Goal: Contribute content: Add original content to the website for others to see

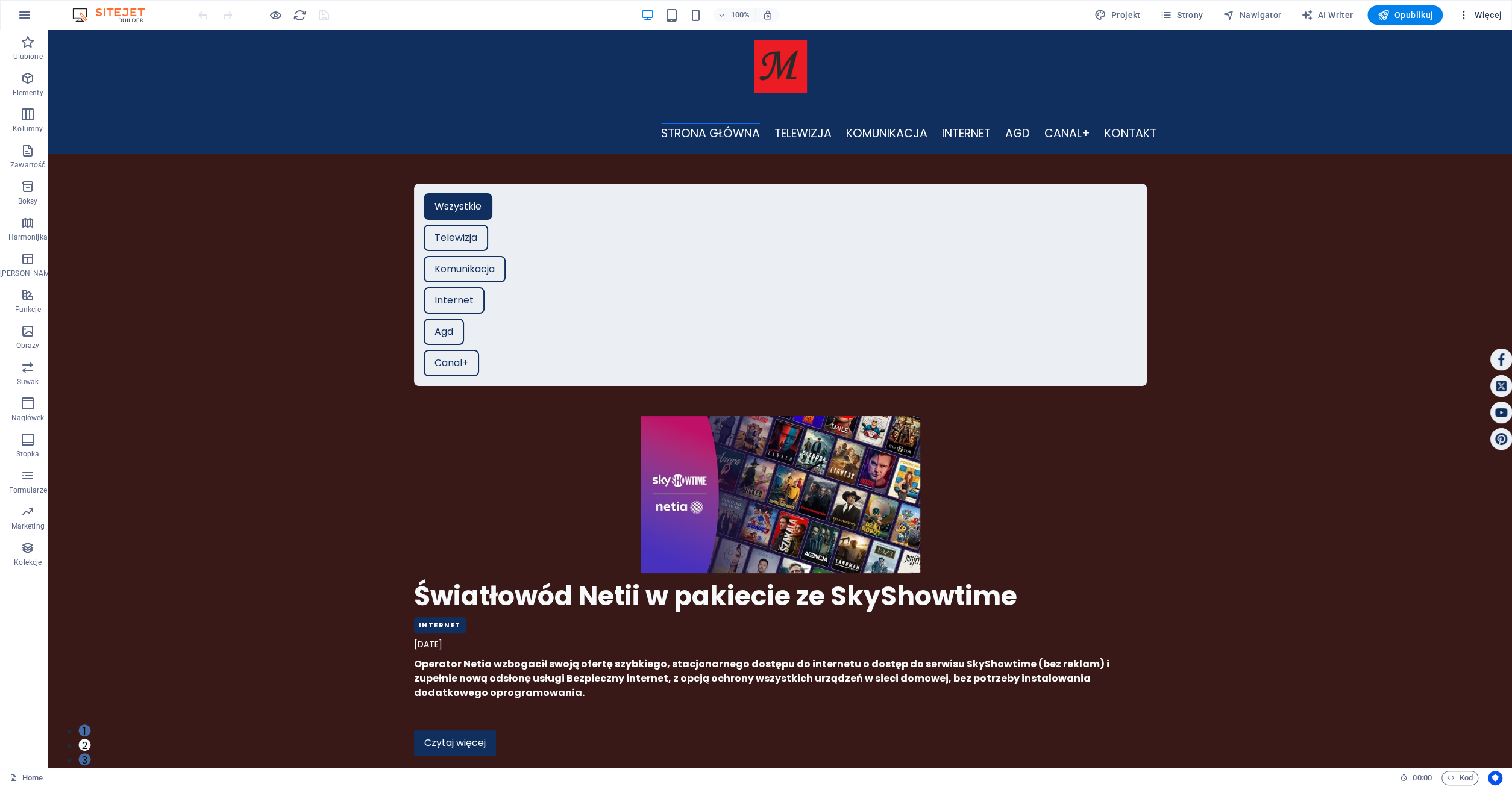
click at [1488, 13] on span "Więcej" at bounding box center [1479, 15] width 44 height 12
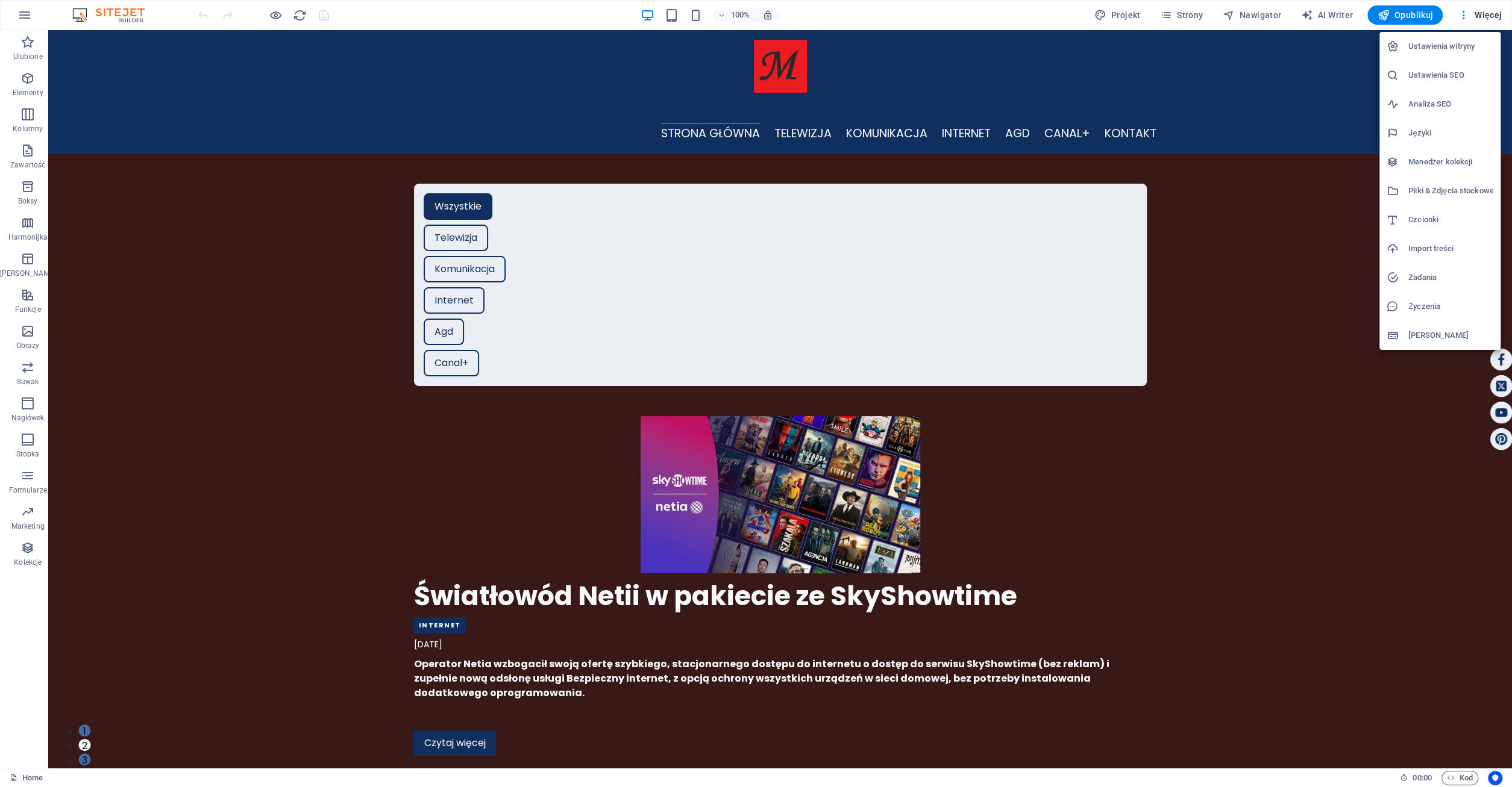
click at [1457, 155] on h6 "Menedżer kolekcji" at bounding box center [1451, 162] width 85 height 14
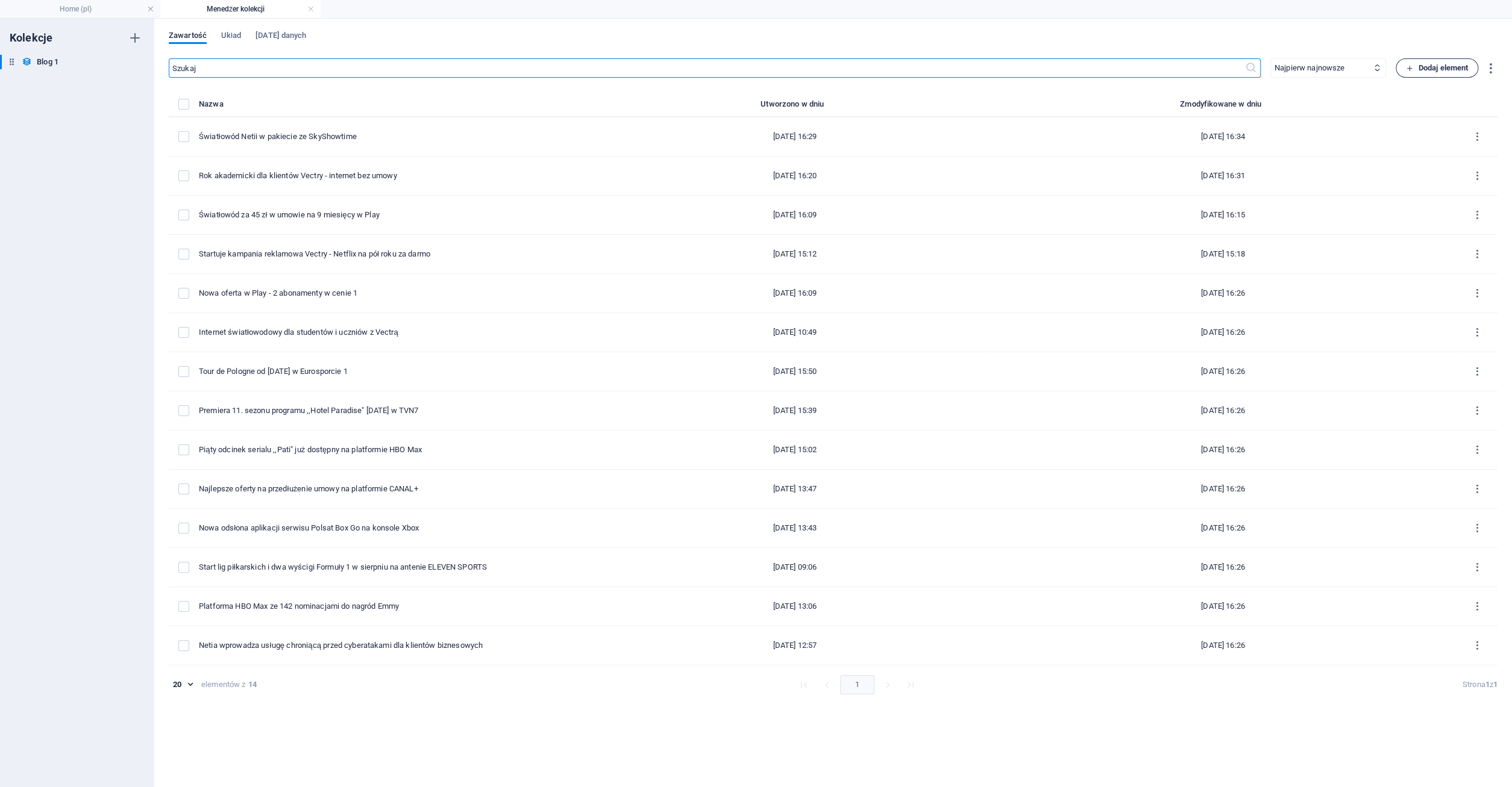
click at [1432, 67] on span "Dodaj element" at bounding box center [1437, 68] width 62 height 14
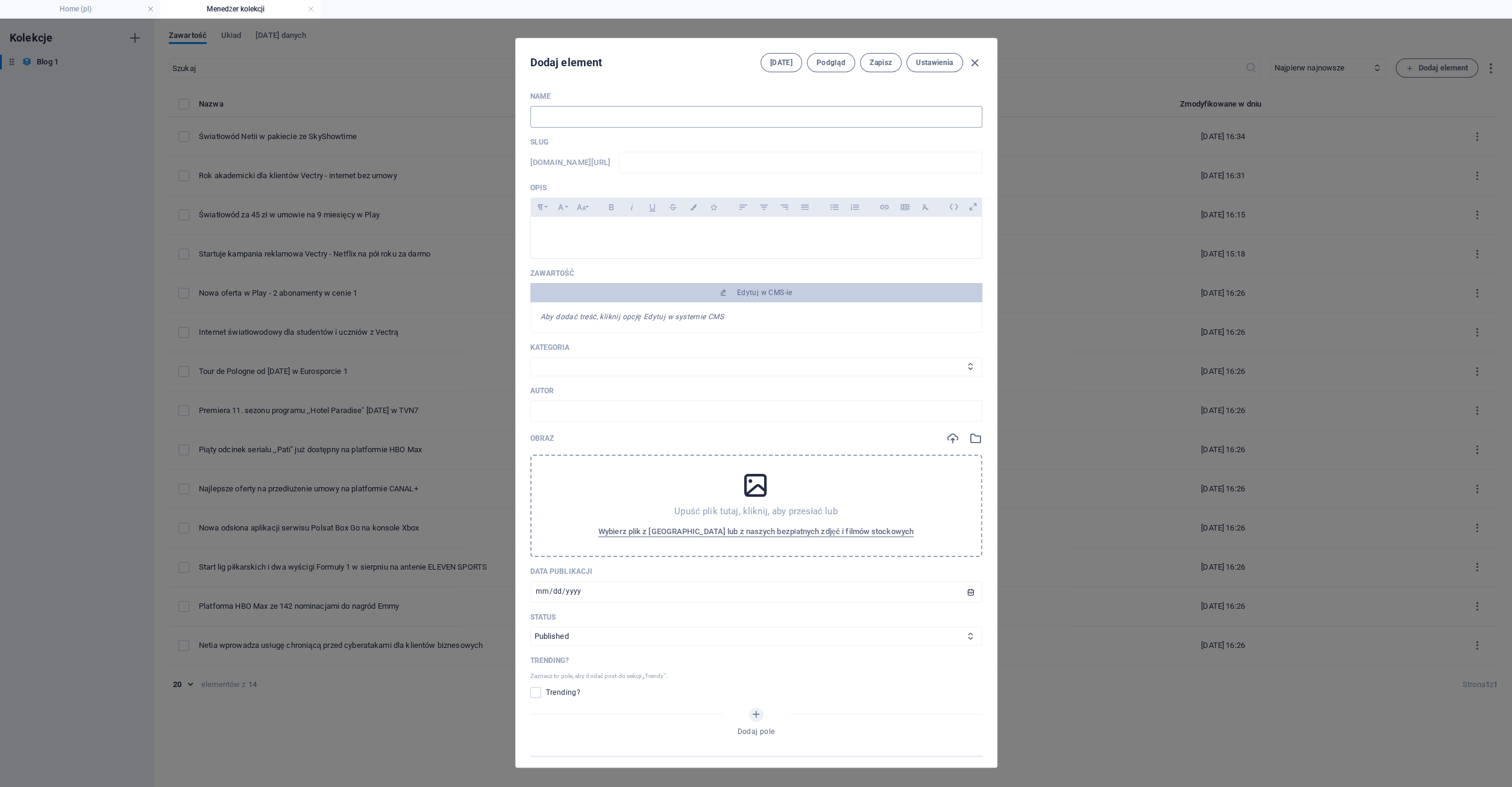
click at [564, 113] on input "text" at bounding box center [756, 117] width 452 height 22
type input "N"
type input "n"
type input "No"
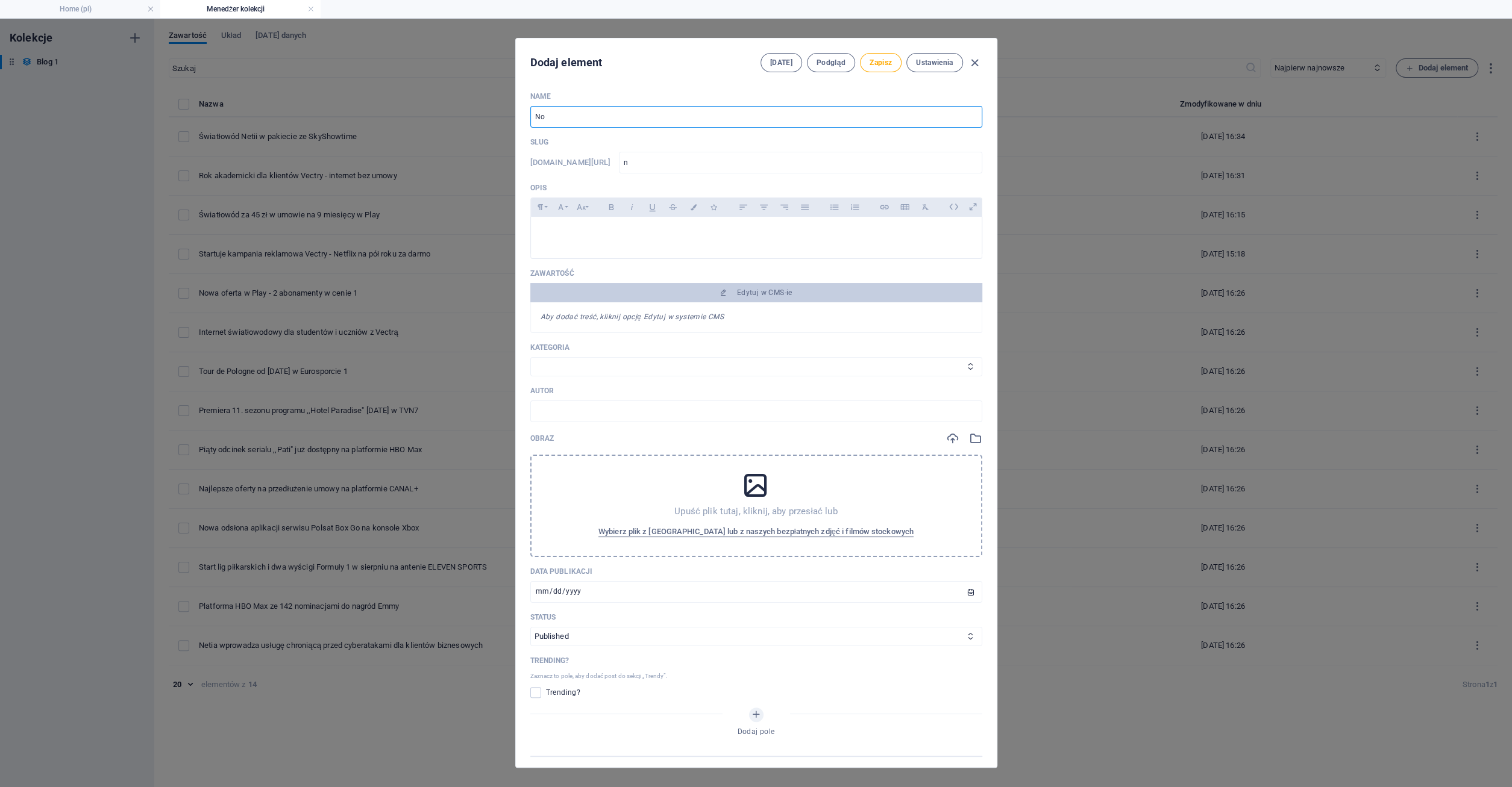
type input "no"
type input "Now"
type input "now"
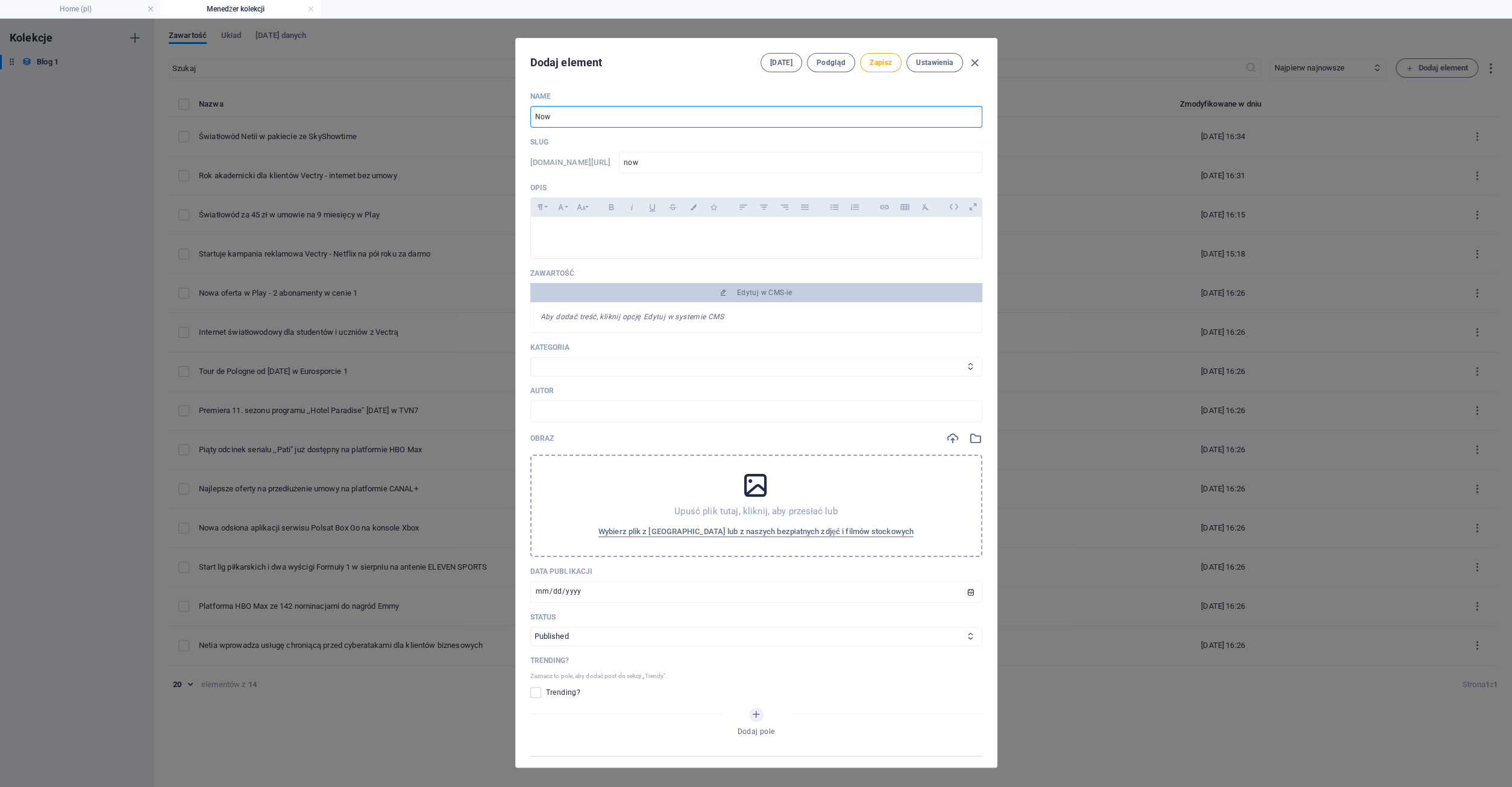
type input "Nowa"
type input "nowa"
type input "Nowa o"
type input "nowa-o"
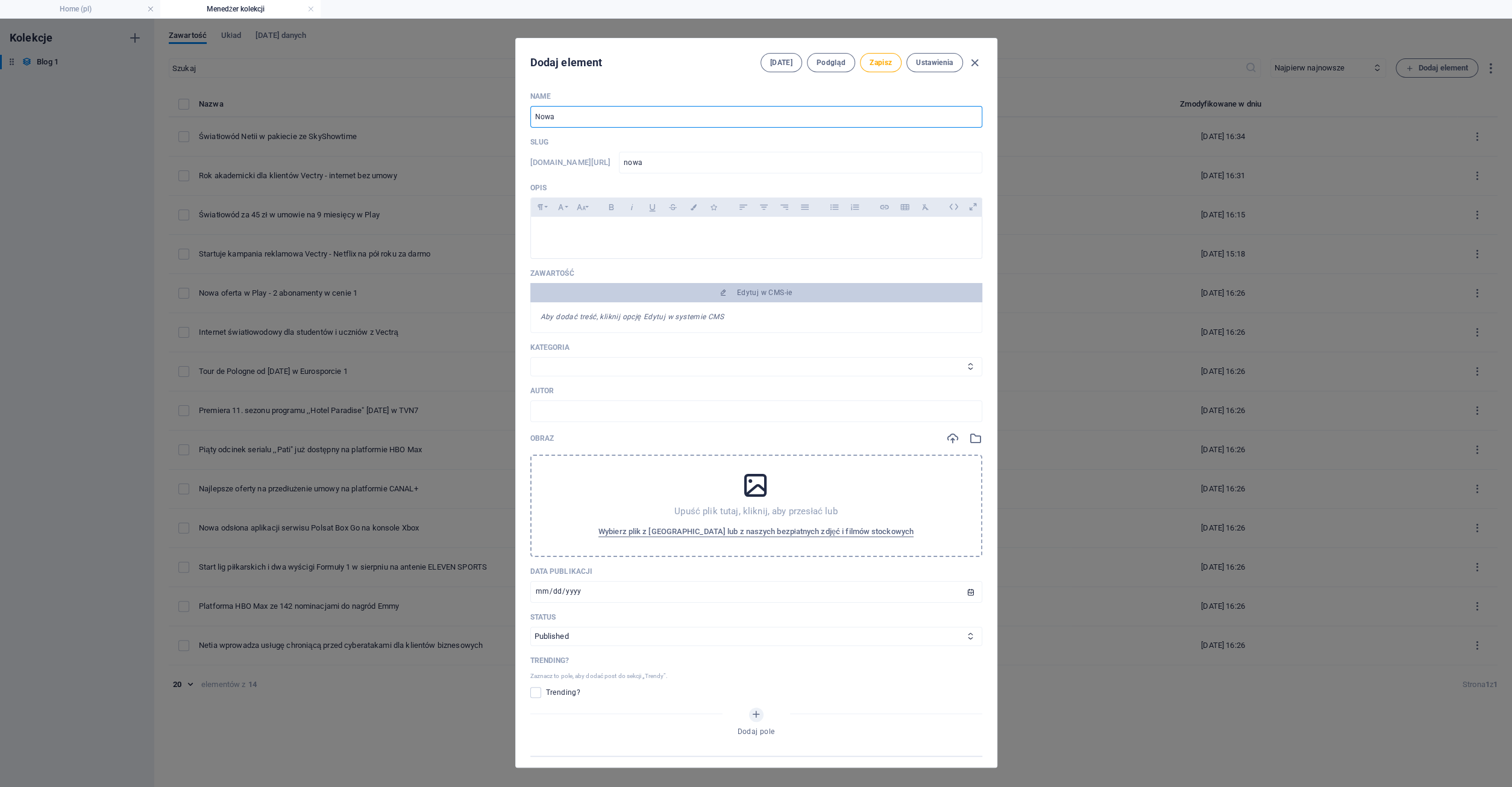
type input "nowa-o"
type input "Nowa of"
type input "nowa-of"
type input "Nowa ofe"
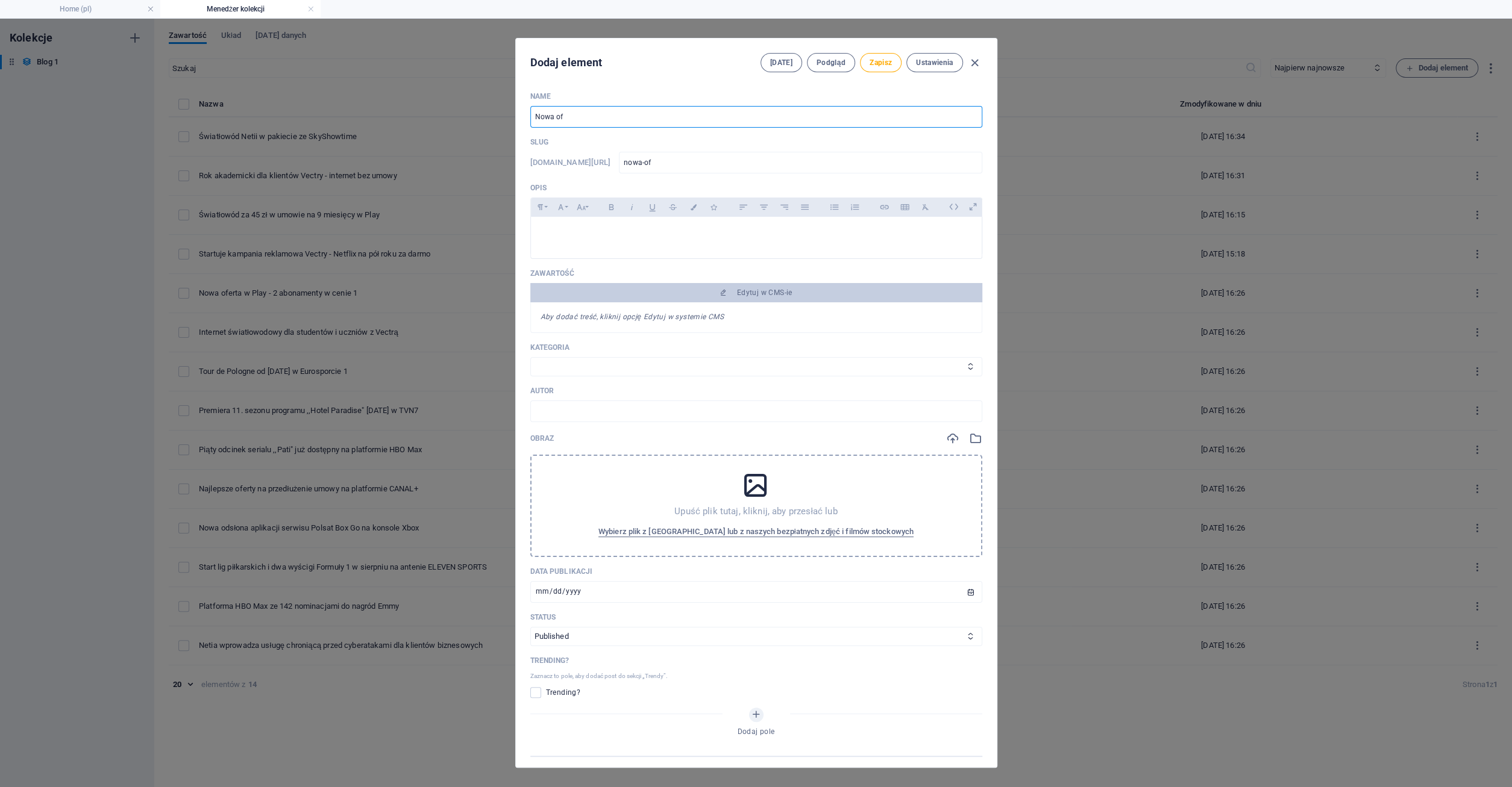
type input "nowa-ofe"
type input "Nowa ofer"
type input "nowa-ofer"
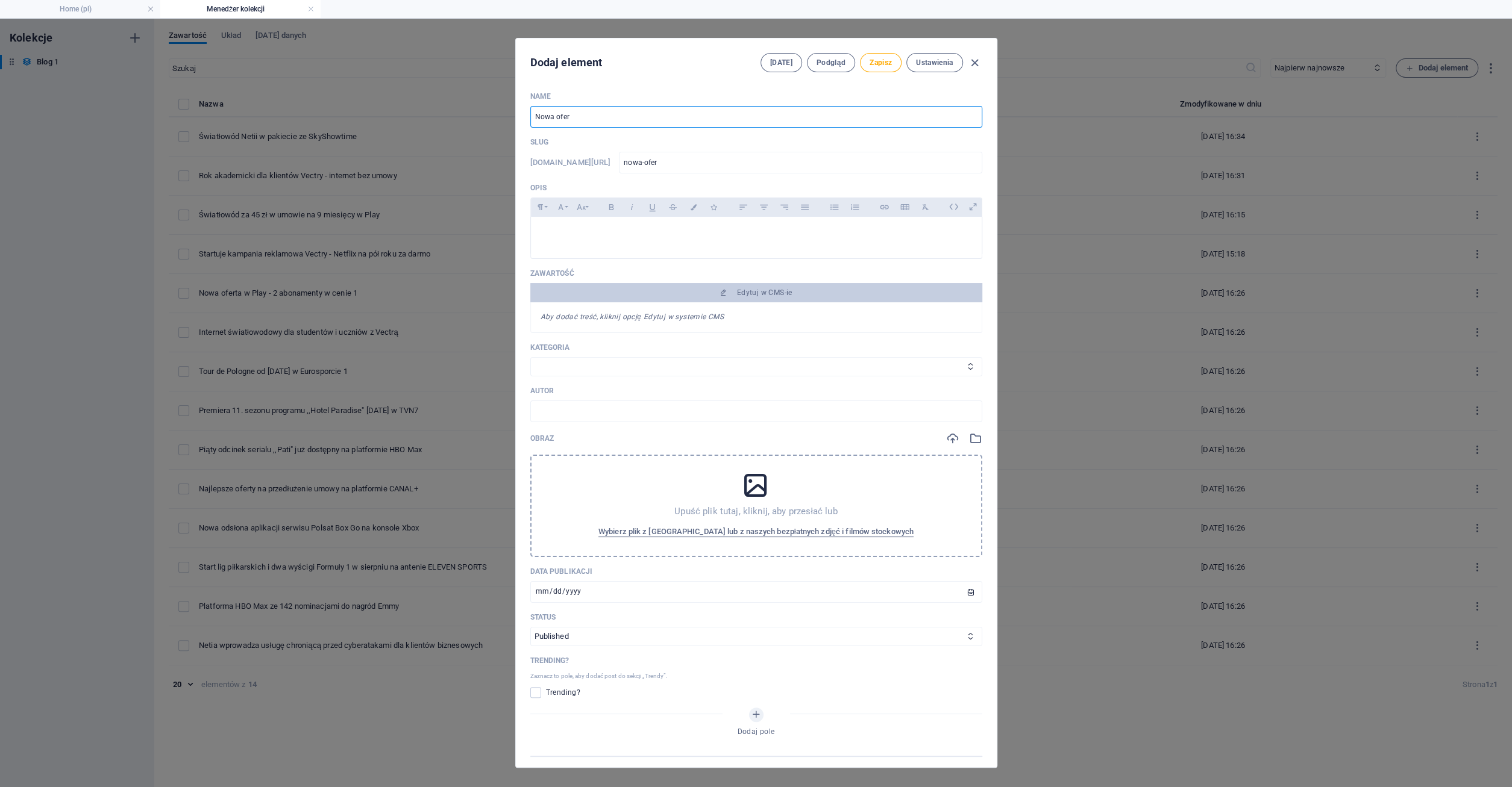
type input "Nowa ofert"
type input "nowa-ofert"
type input "Nowa oferta"
type input "nowa-oferta"
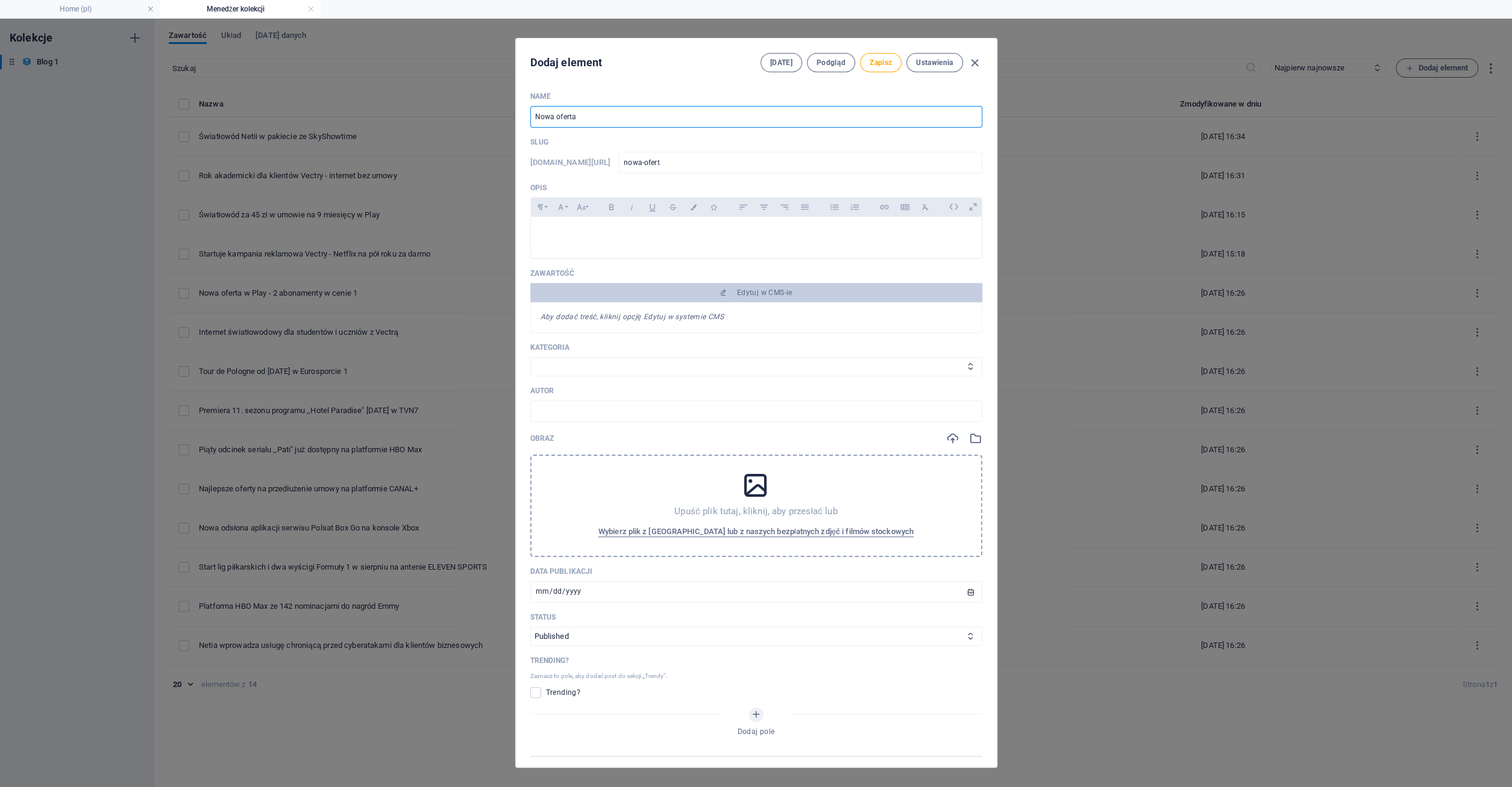
type input "nowa-oferta"
type input "Nowa oferta v"
type input "nowa-oferta-v"
type input "Nowa oferta ve"
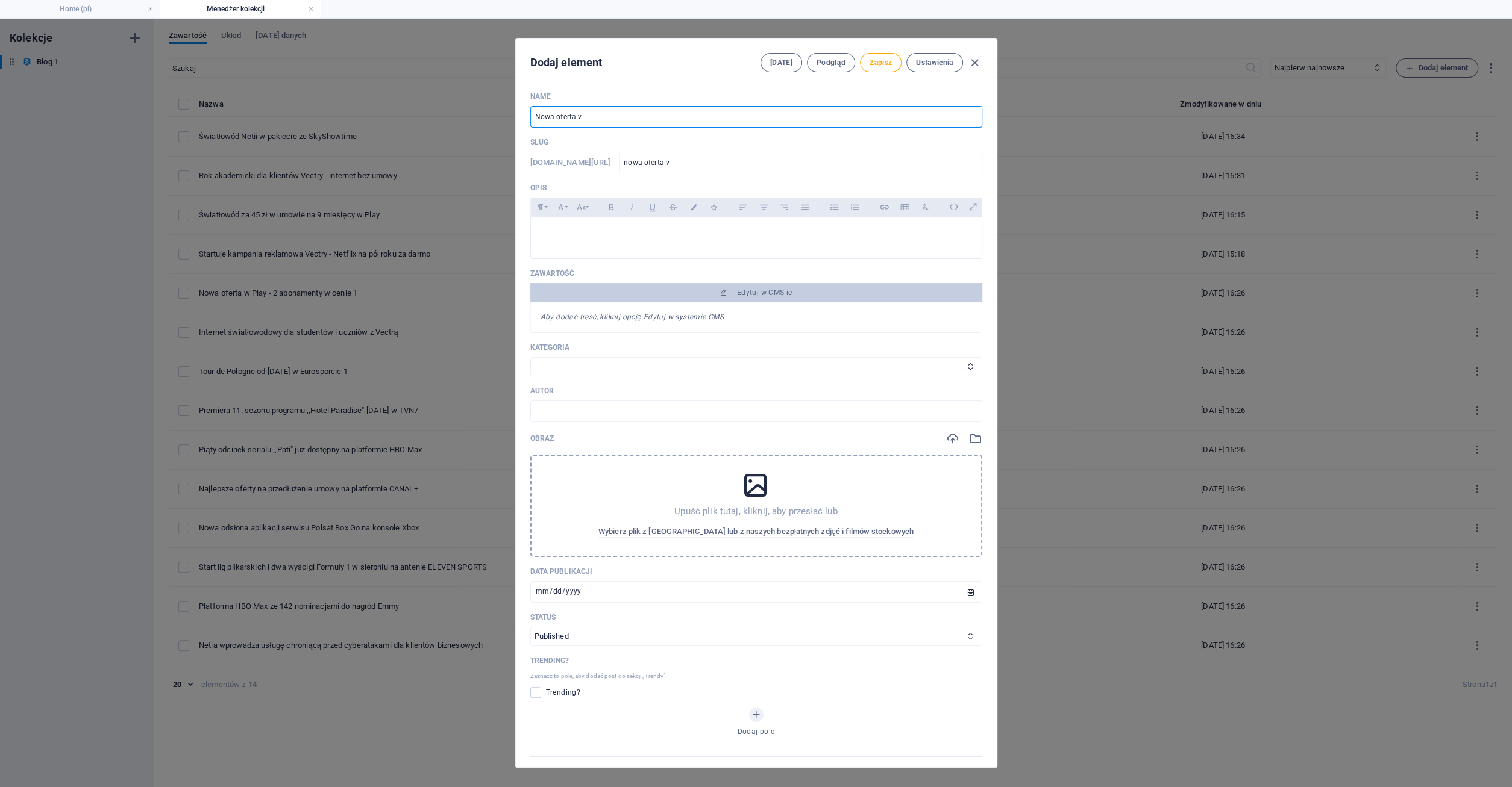
type input "nowa-oferta-ve"
type input "Nowa oferta vec"
type input "nowa-oferta-vec"
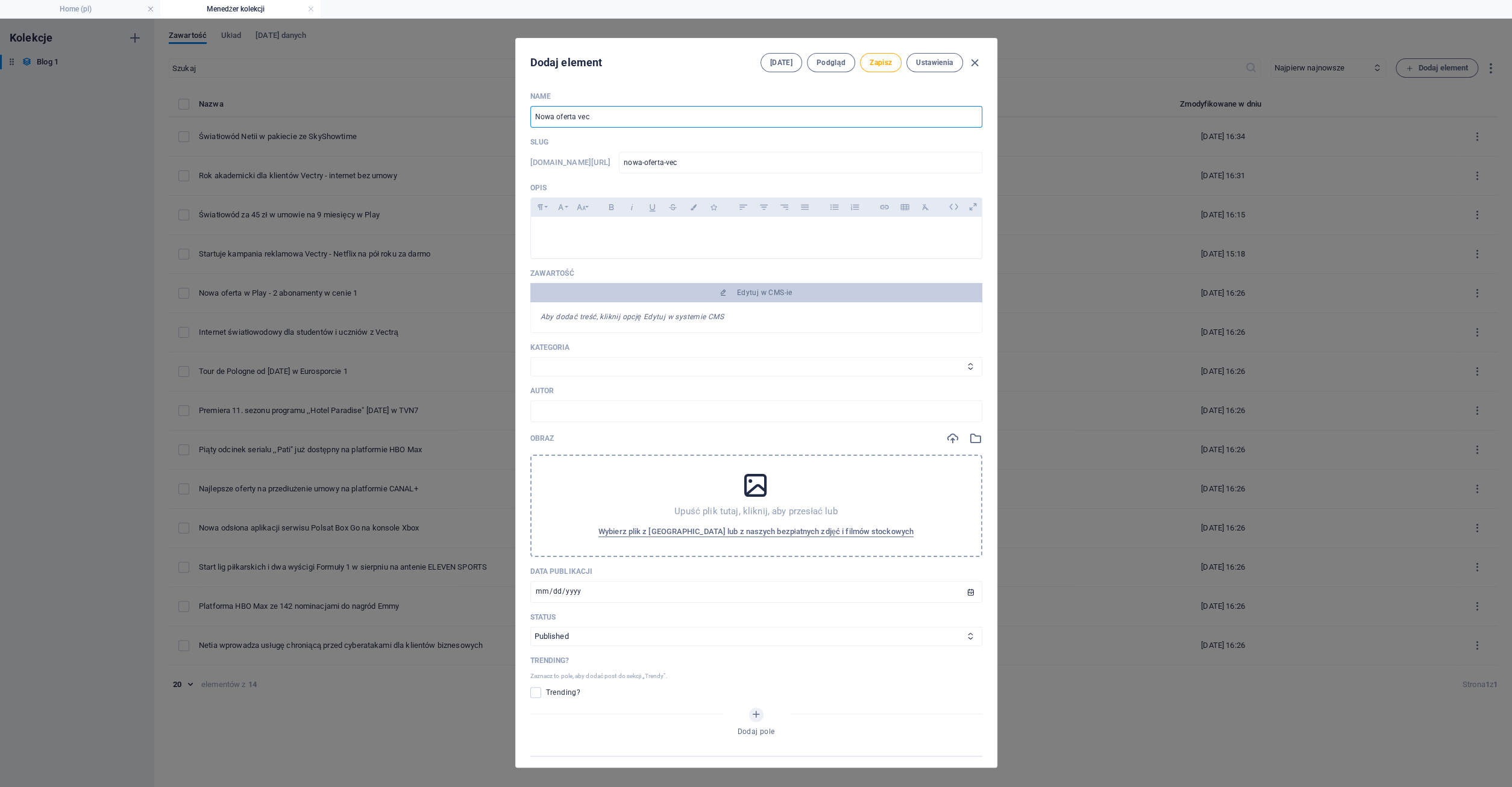
type input "Nowa oferta vect"
type input "nowa-oferta-vect"
type input "Nowa oferta vectr"
type input "nowa-oferta-vectr"
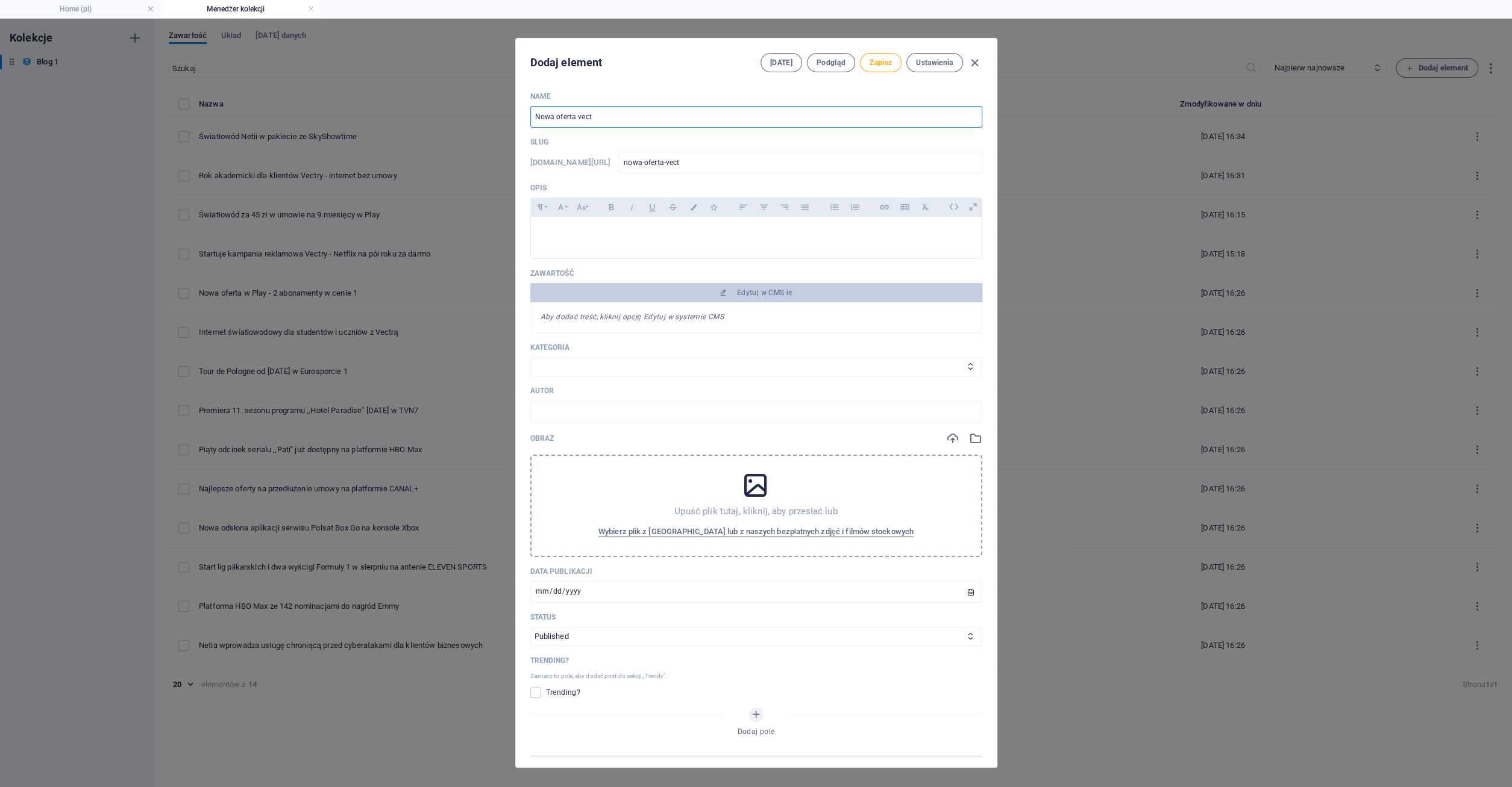
type input "nowa-oferta-vectr"
type input "Nowa oferta vectry"
type input "nowa-oferta-vectry"
type input "Nowa oferta vectr"
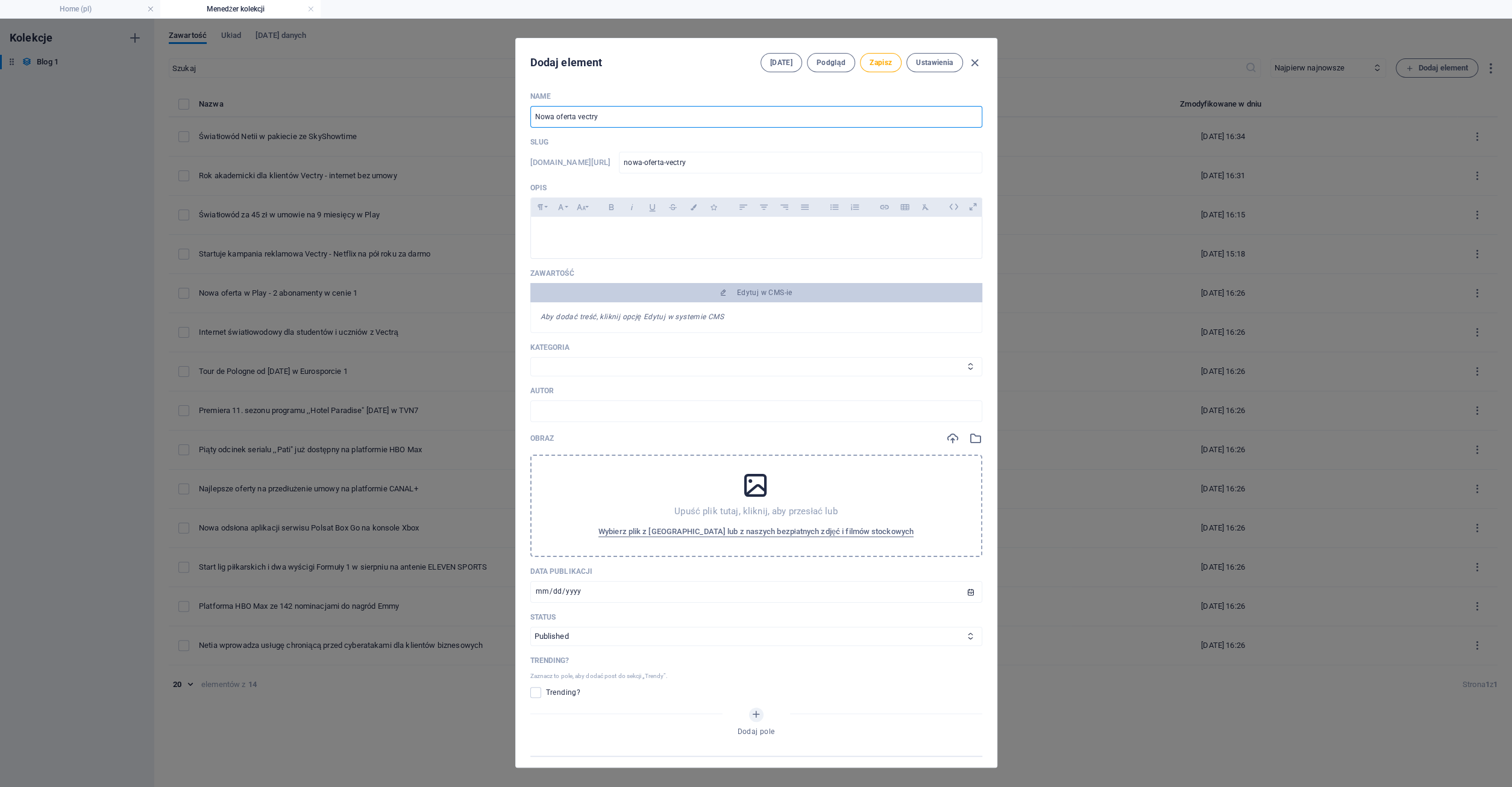
type input "nowa-oferta-vectr"
type input "Nowa oferta vect"
type input "nowa-oferta-vect"
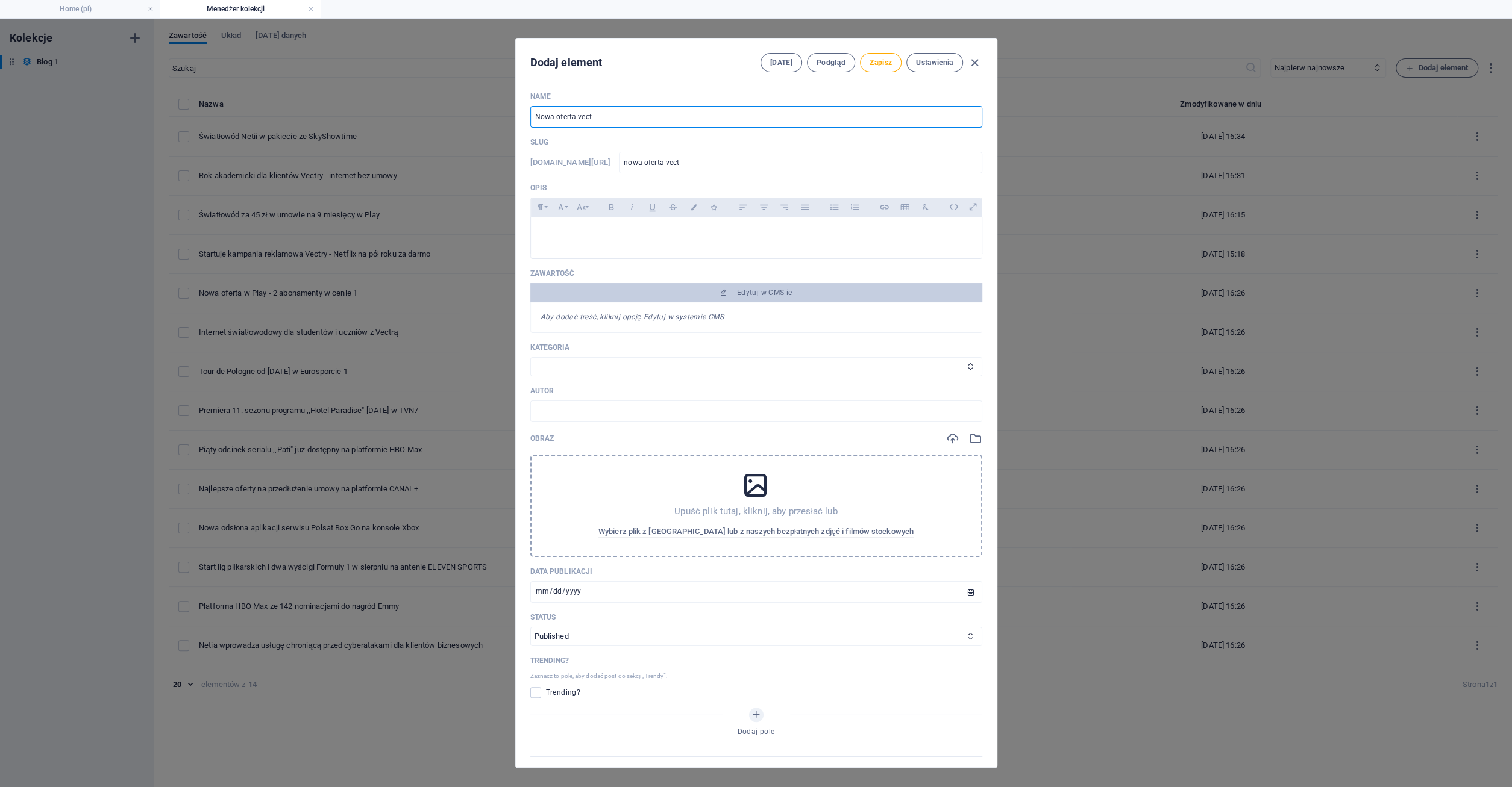
type input "Nowa oferta vec"
type input "nowa-oferta-vec"
type input "Nowa oferta ve"
type input "nowa-oferta-ve"
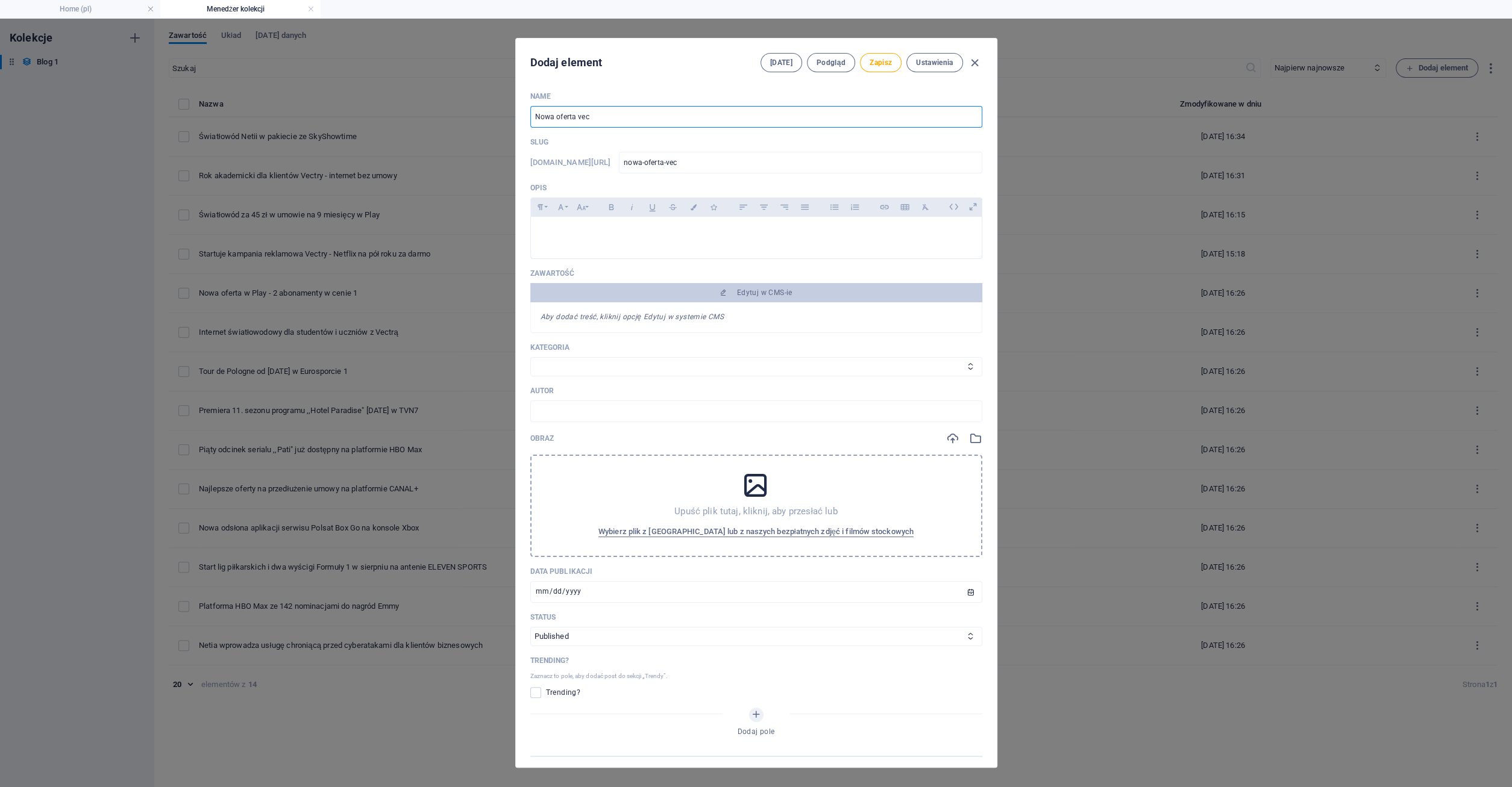
type input "nowa-oferta-ve"
type input "Nowa oferta v"
type input "nowa-oferta-v"
type input "Nowa oferta"
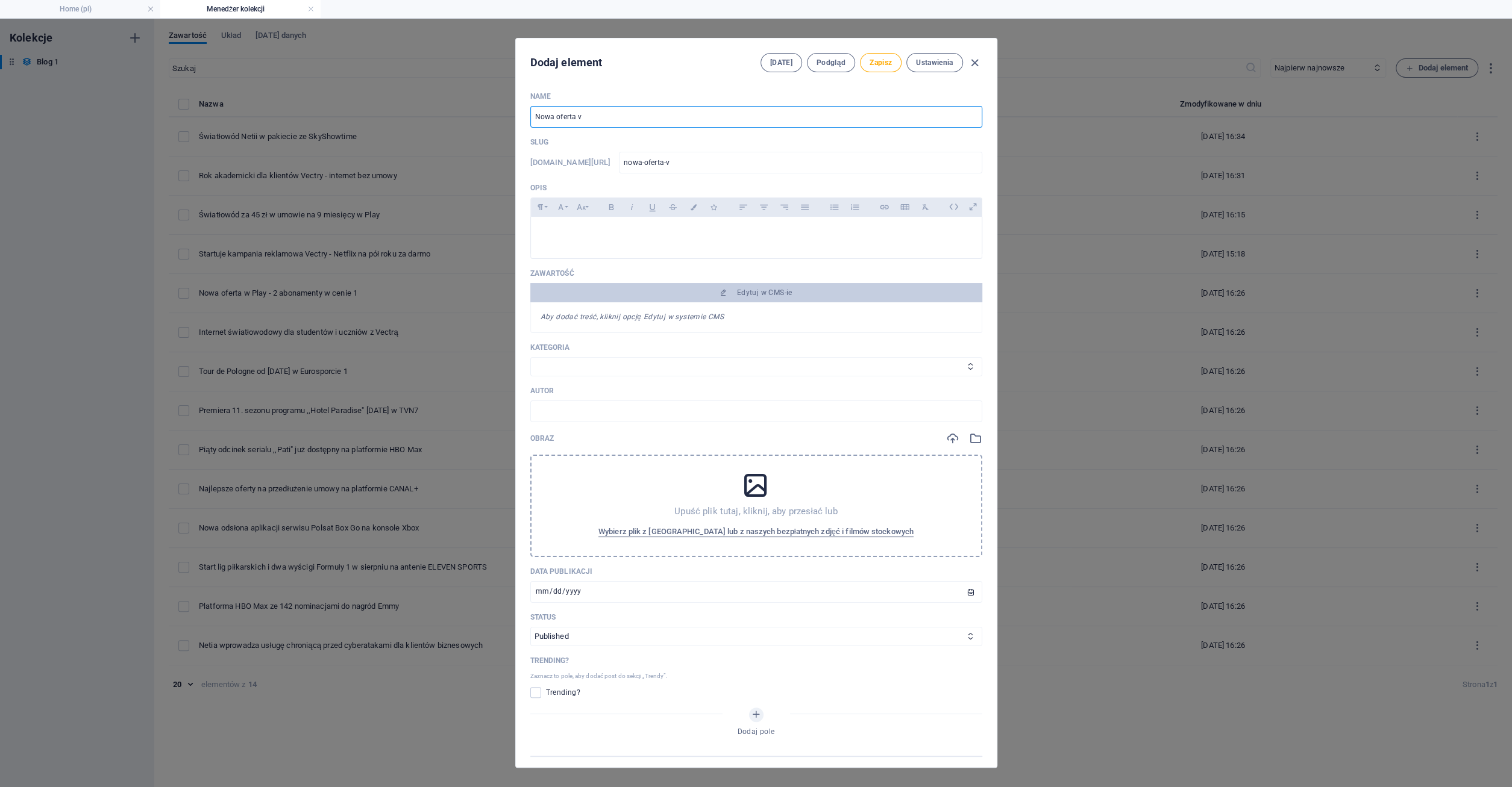
type input "nowa-oferta"
type input "Nowa oferta V"
type input "nowa-oferta-v"
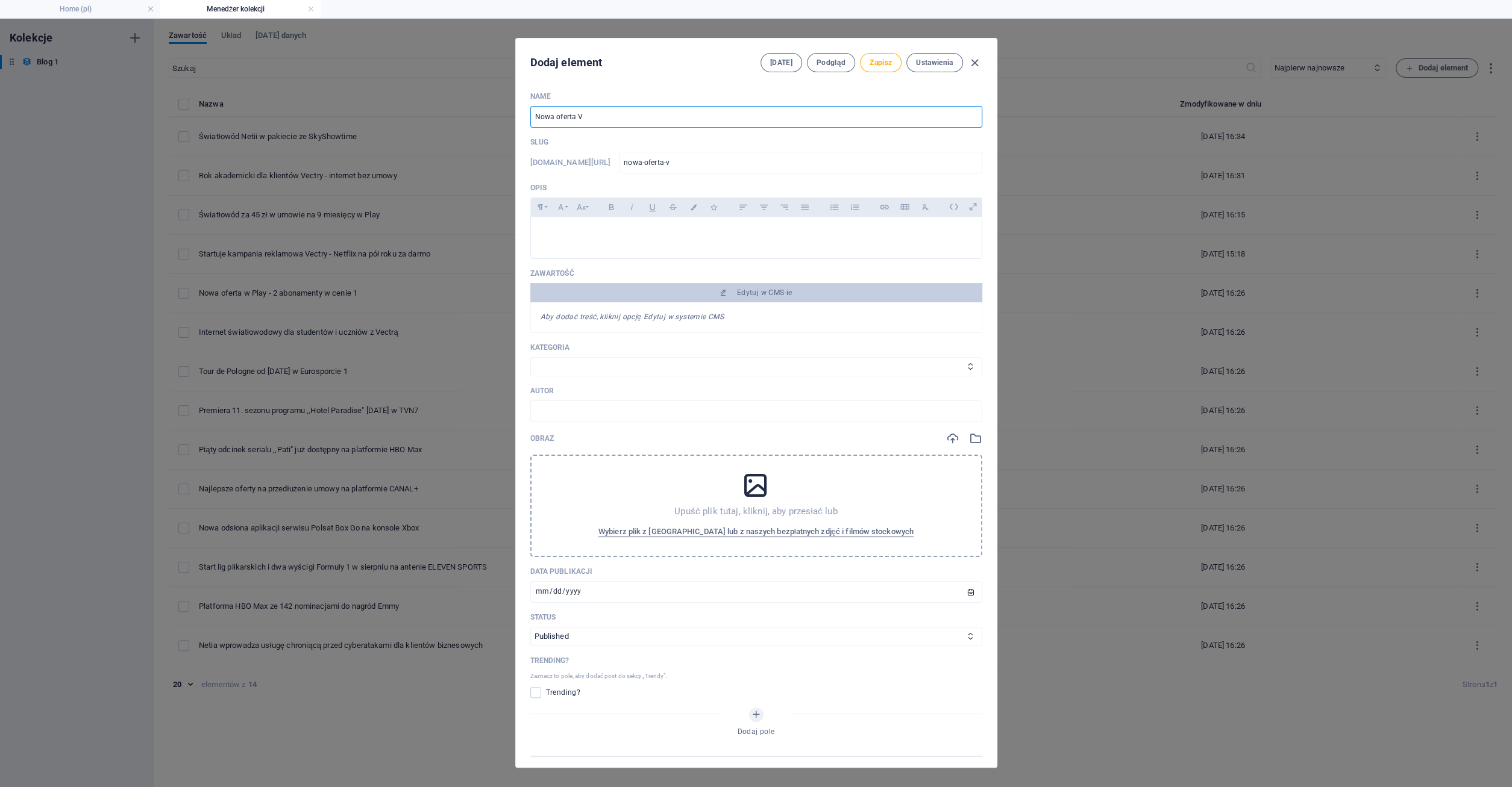
type input "Nowa oferta Ve"
type input "nowa-oferta-ve"
type input "Nowa oferta Vec"
type input "nowa-oferta-vec"
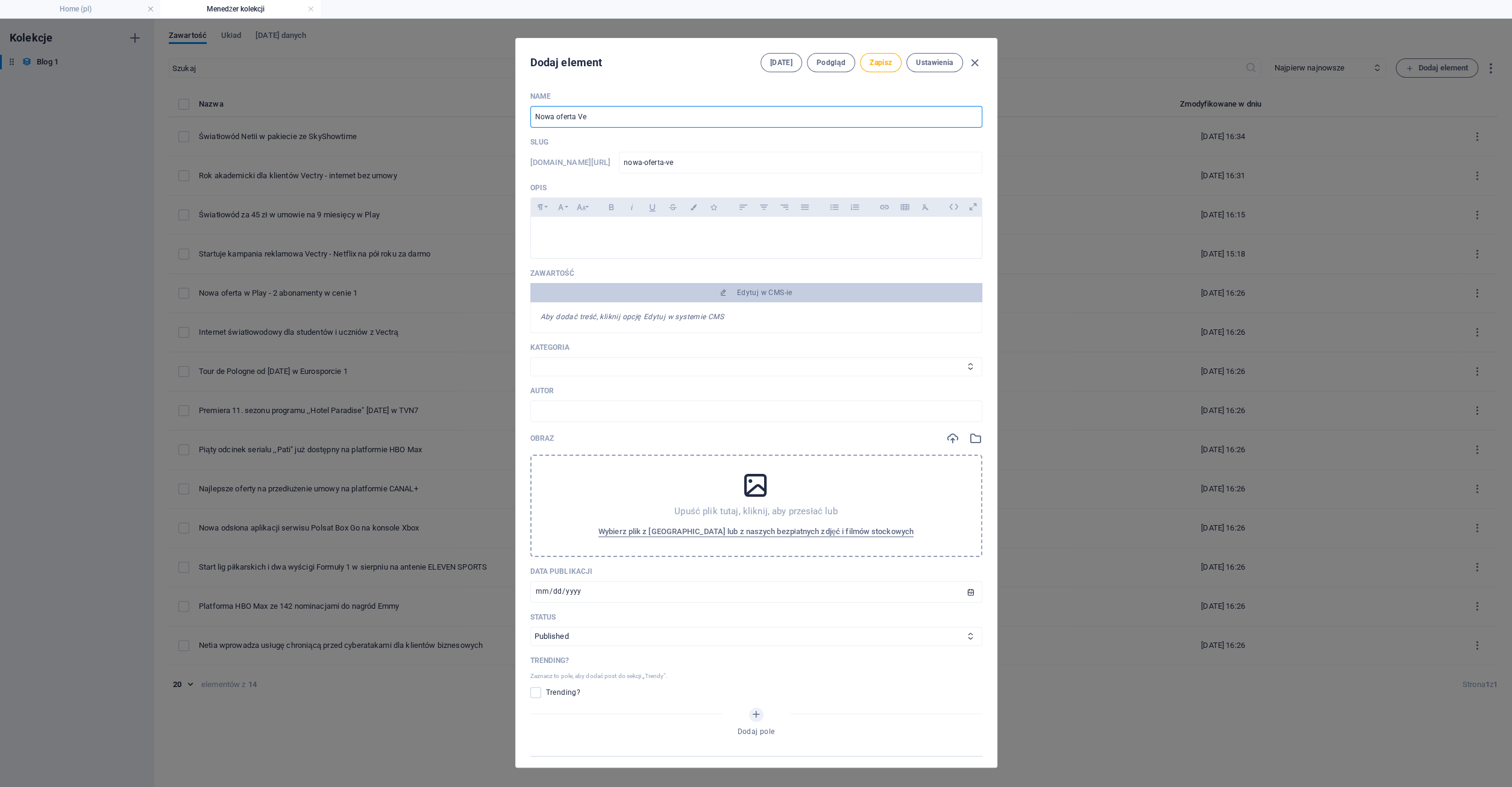
type input "nowa-oferta-vec"
type input "Nowa oferta Vect"
type input "nowa-oferta-vect"
type input "Nowa oferta Vectr"
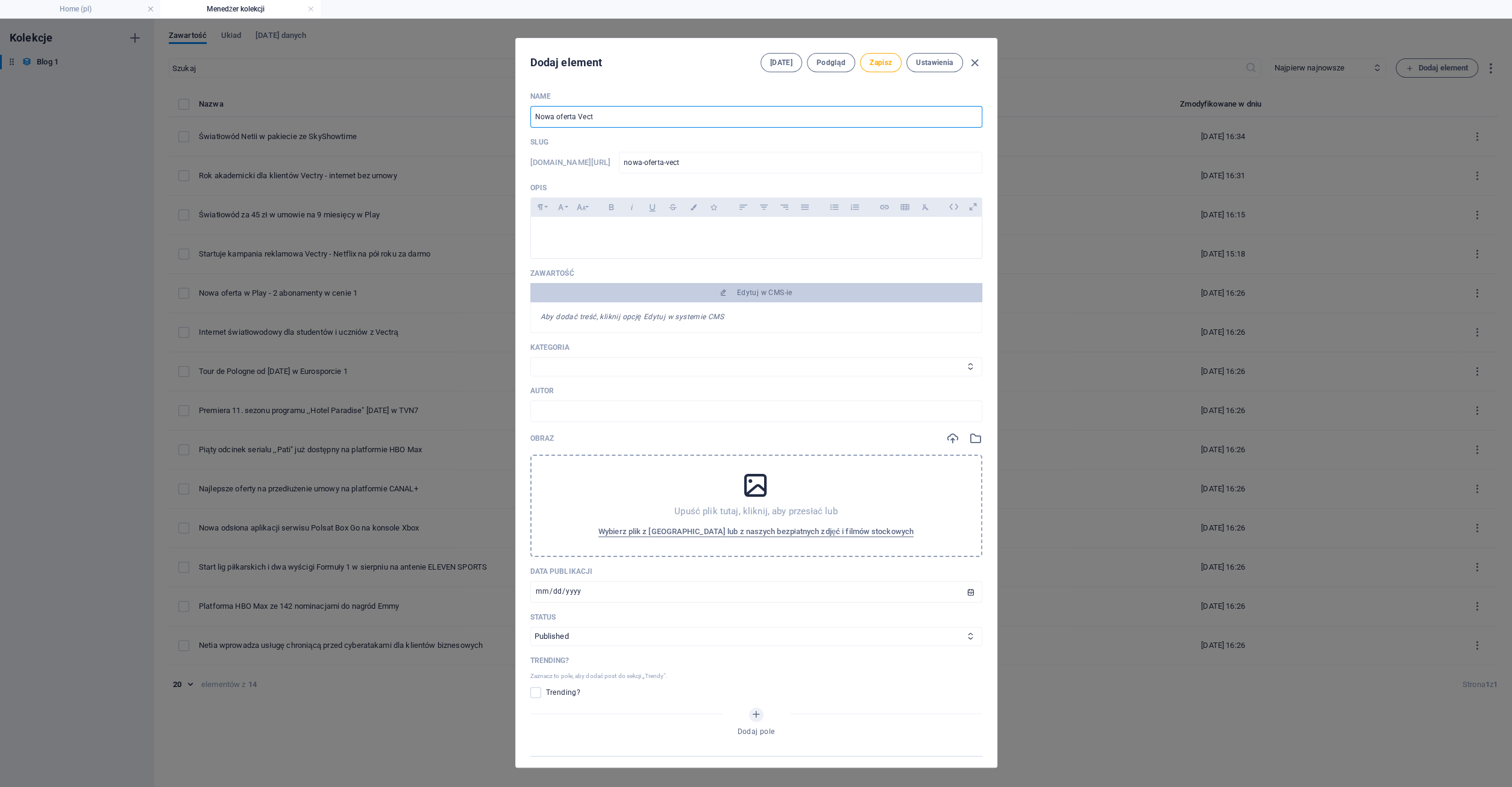
type input "nowa-oferta-vectr"
type input "Nowa oferta Vectry"
type input "nowa-oferta-vectry"
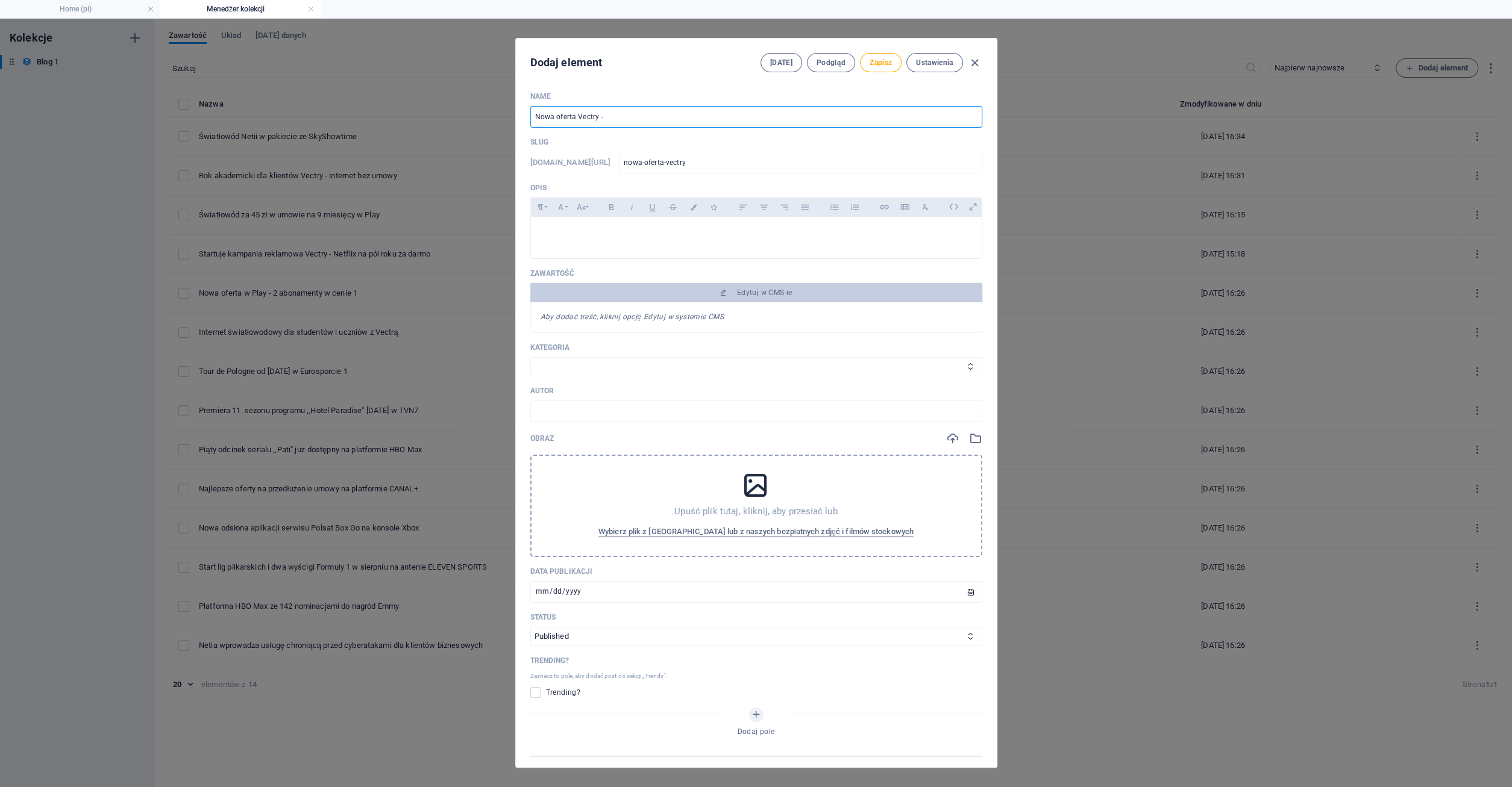
type input "Nowa oferta Vectry - C"
type input "nowa-oferta-vectry-c"
type input "Nowa oferta Vectry - Ca"
type input "nowa-oferta-vectry-ca"
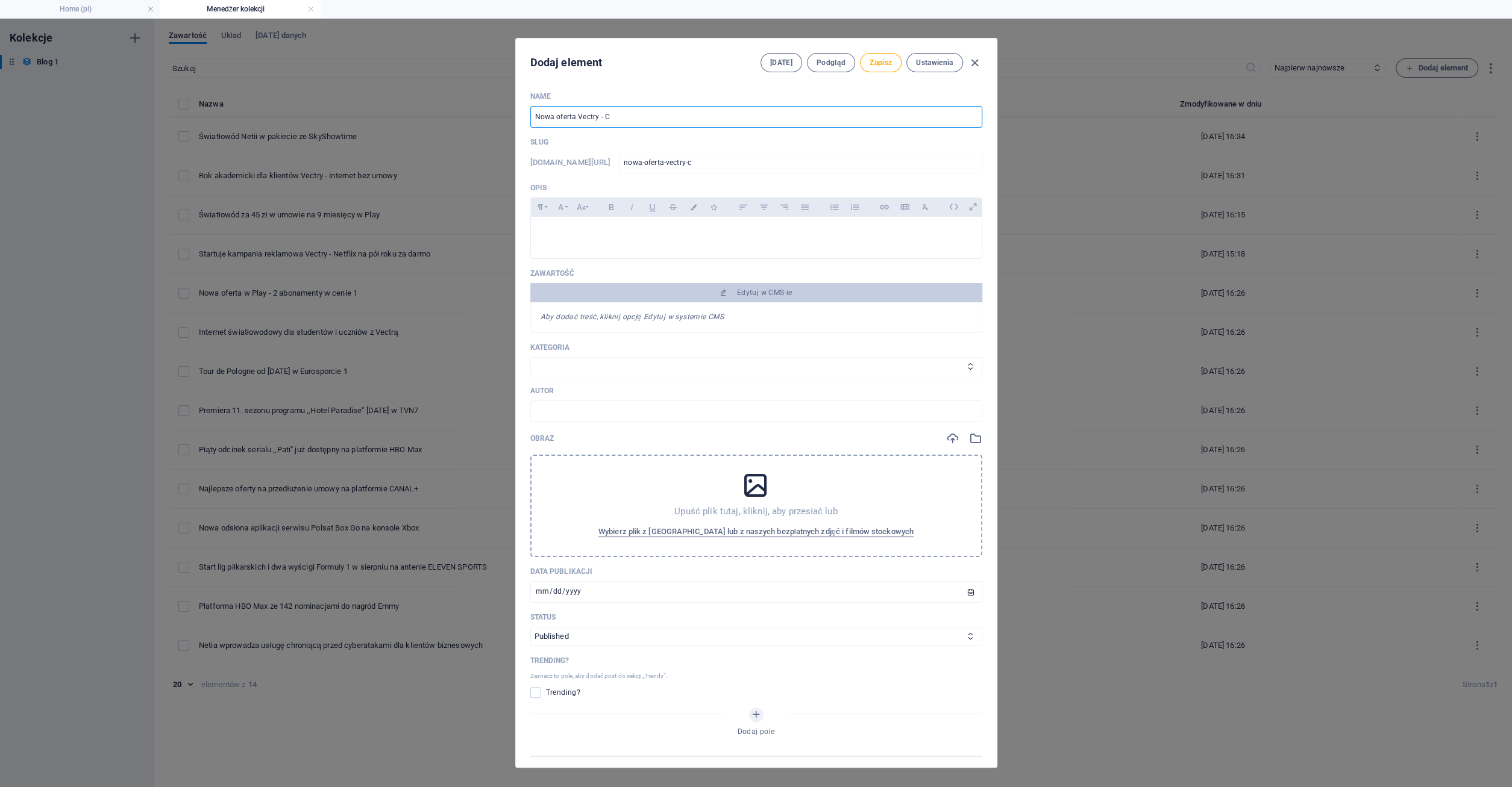
type input "nowa-oferta-vectry-ca"
type input "Nowa oferta Vectry - Can"
type input "nowa-oferta-vectry-can"
type input "Nowa oferta Vectry - Cana"
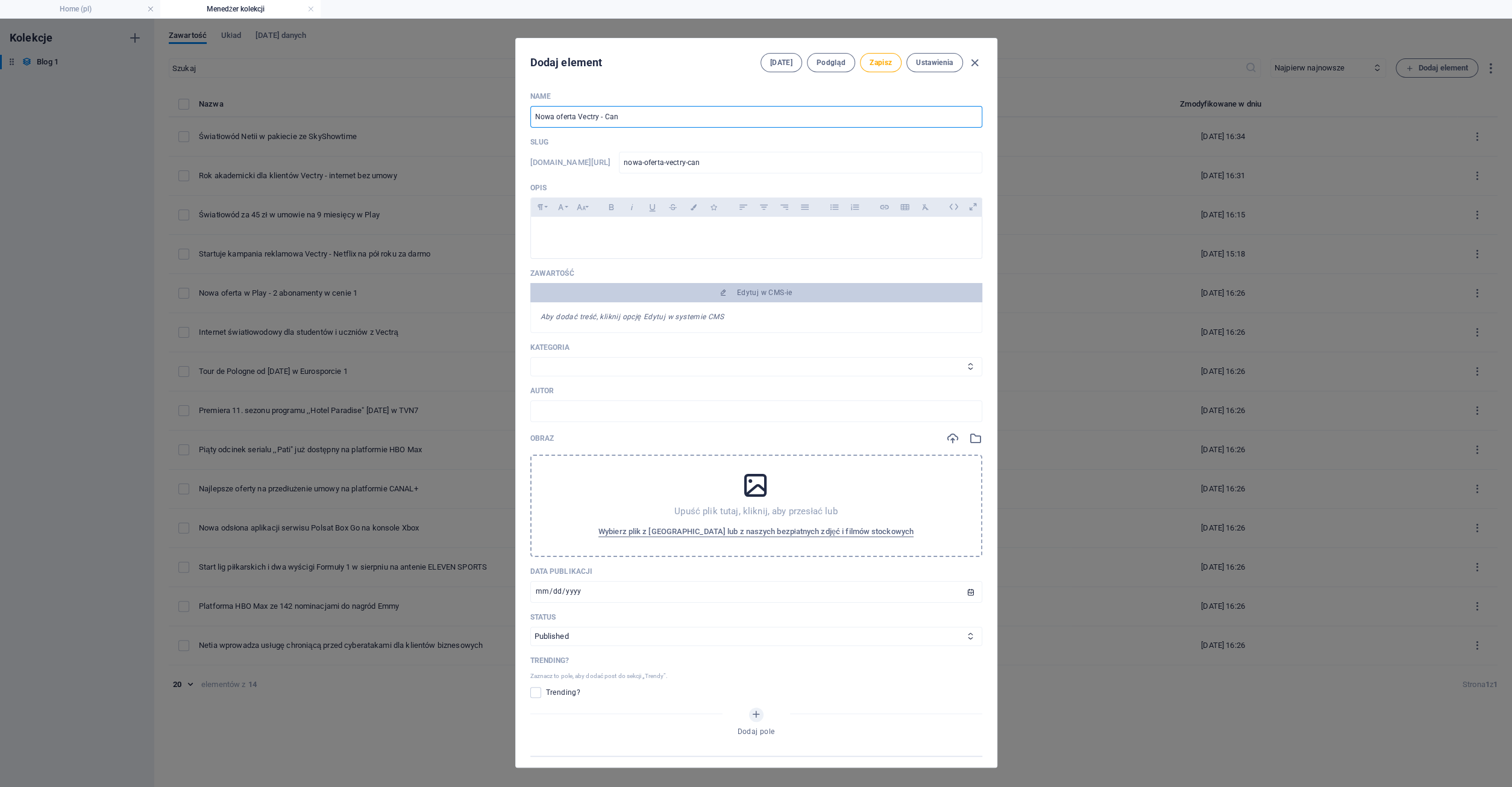
type input "nowa-oferta-vectry-cana"
type input "Nowa oferta Vectry - Canal"
type input "nowa-oferta-vectry-canal"
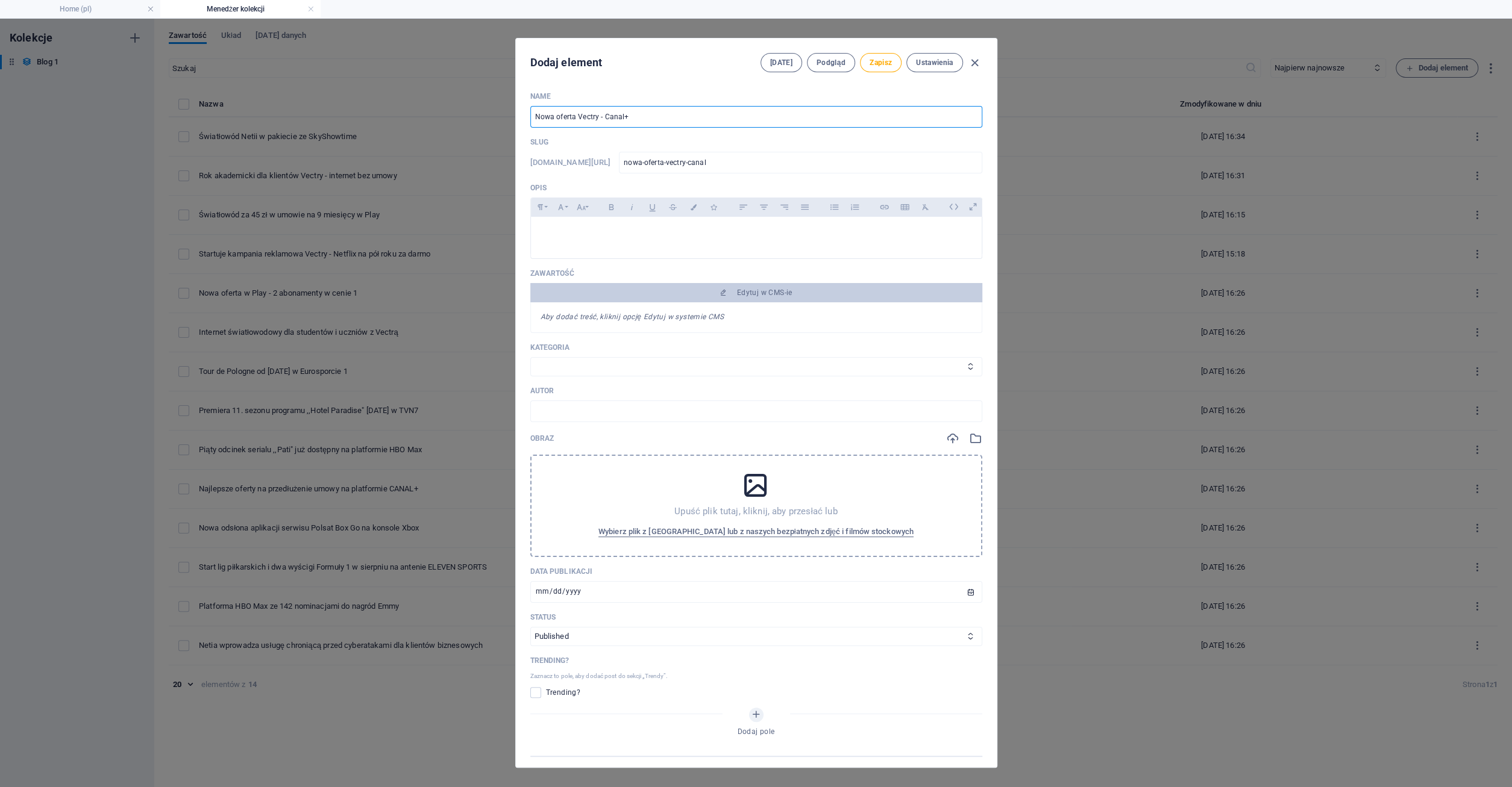
type input "Nowa oferta Vectry - Canal+ S"
type input "nowa-oferta-vectry-canal-s"
type input "Nowa oferta Vectry - Canal+ Su"
type input "nowa-oferta-vectry-canal-su"
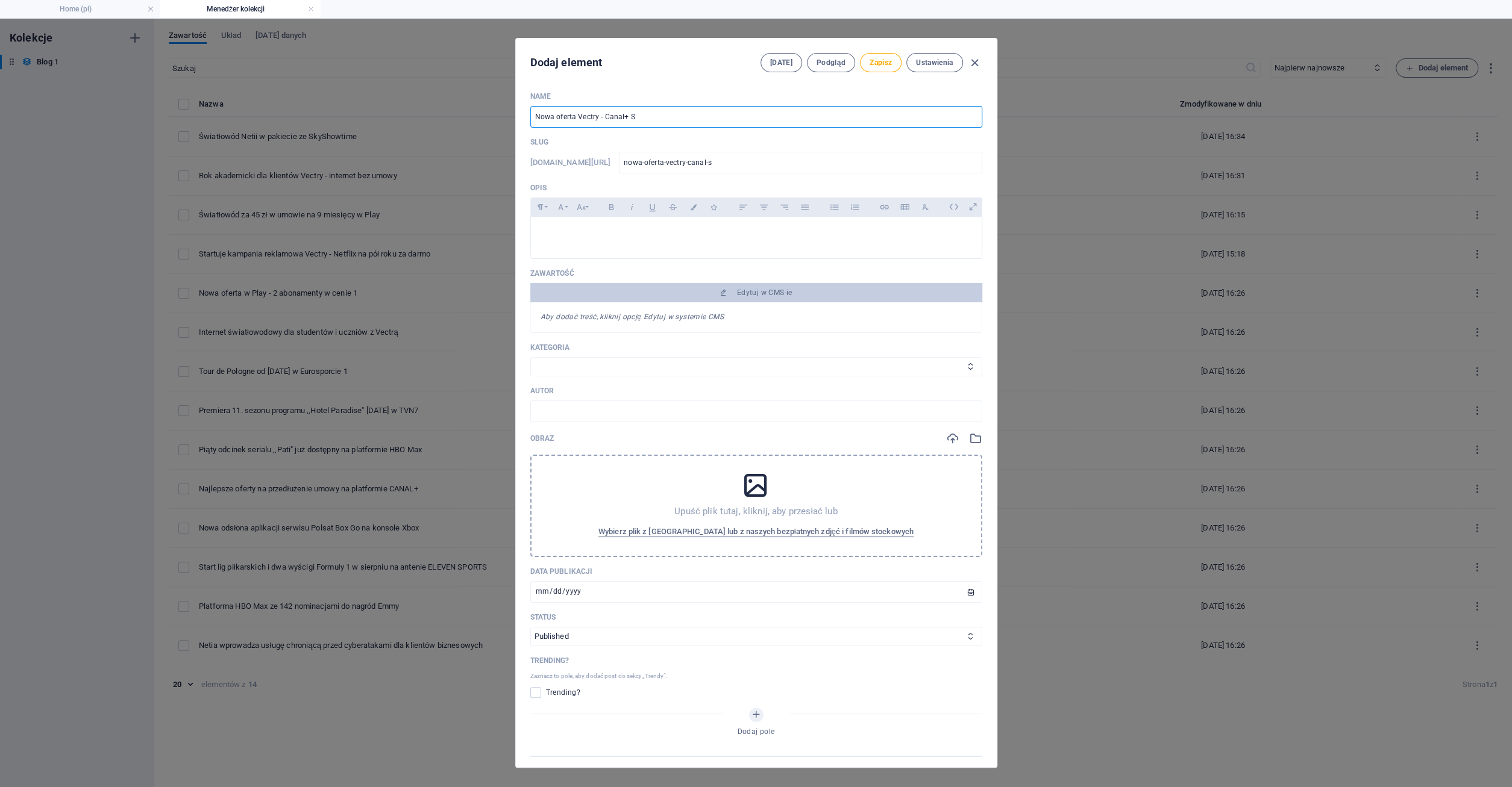
type input "nowa-oferta-vectry-canal-su"
type input "Nowa oferta Vectry - Canal+ Sup"
type input "nowa-oferta-vectry-canal-sup"
type input "Nowa oferta Vectry - Canal+ Supe"
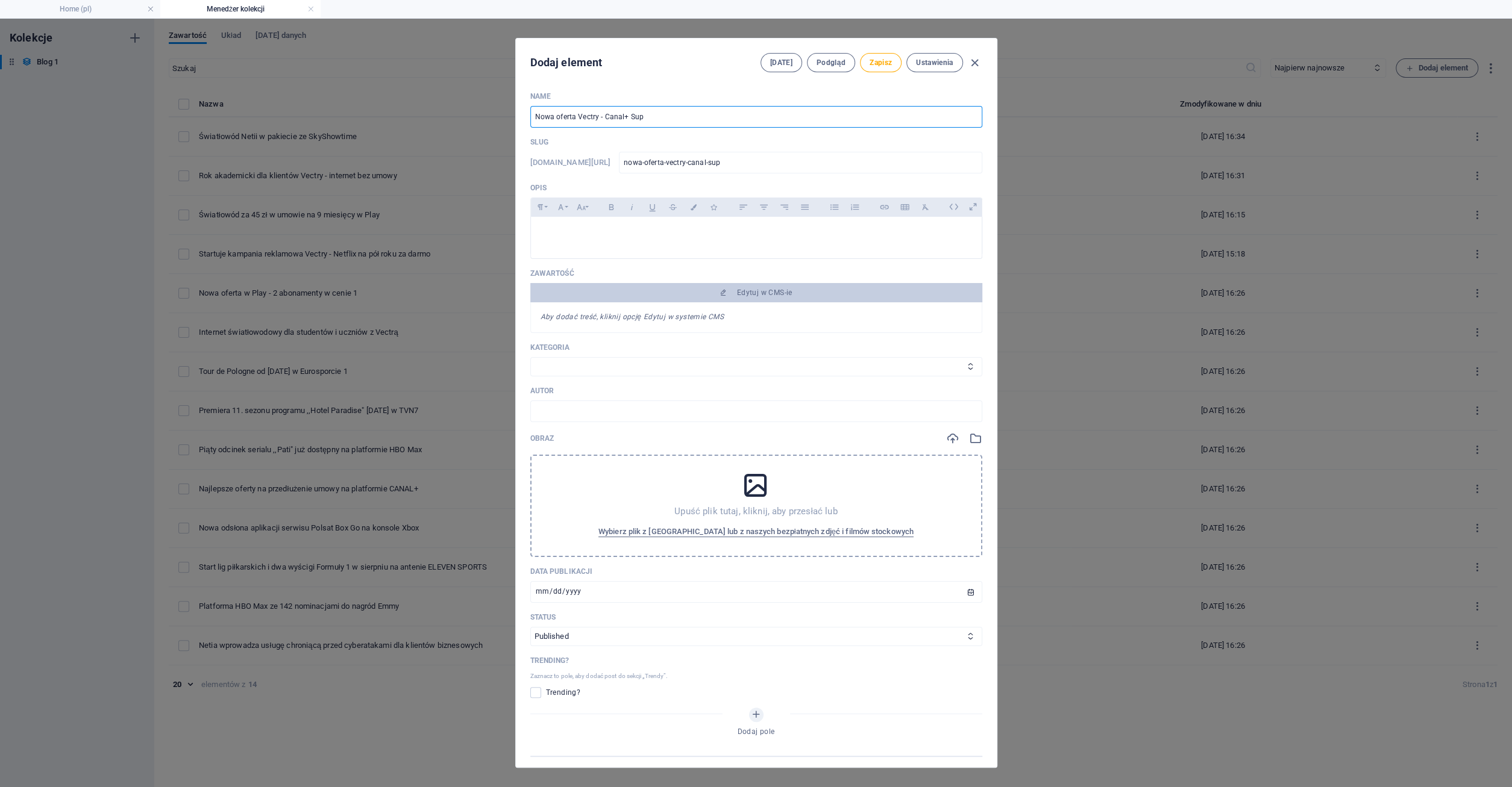
type input "nowa-oferta-vectry-canal-supe"
type input "Nowa oferta Vectry - Canal+ Super"
type input "nowa-oferta-vectry-canal-super"
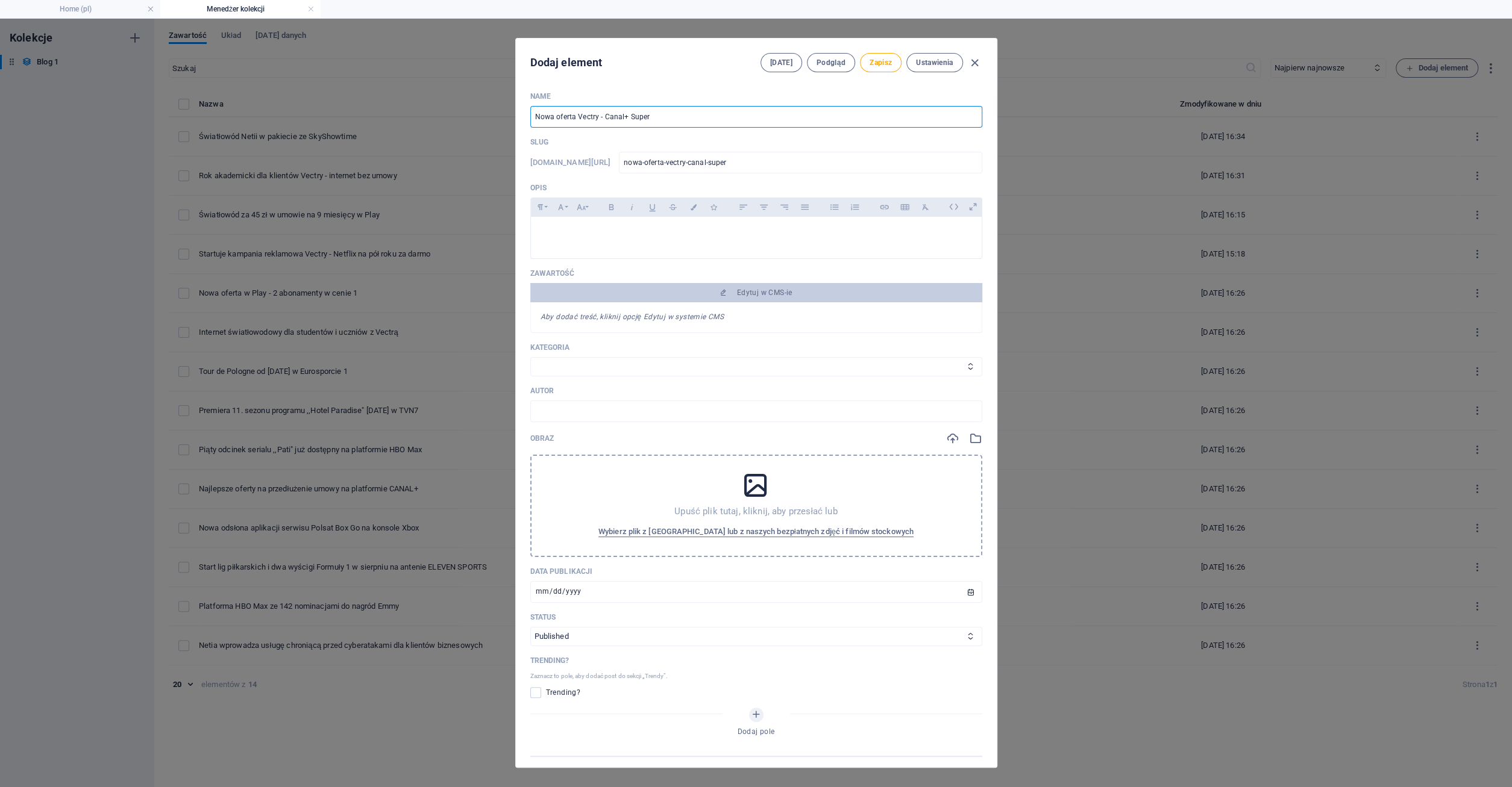
type input "Nowa oferta Vectry - Canal+ Super S"
type input "nowa-oferta-vectry-canal-super-s"
type input "Nowa oferta Vectry - Canal+ Super Sp"
type input "nowa-oferta-vectry-canal-super-sp"
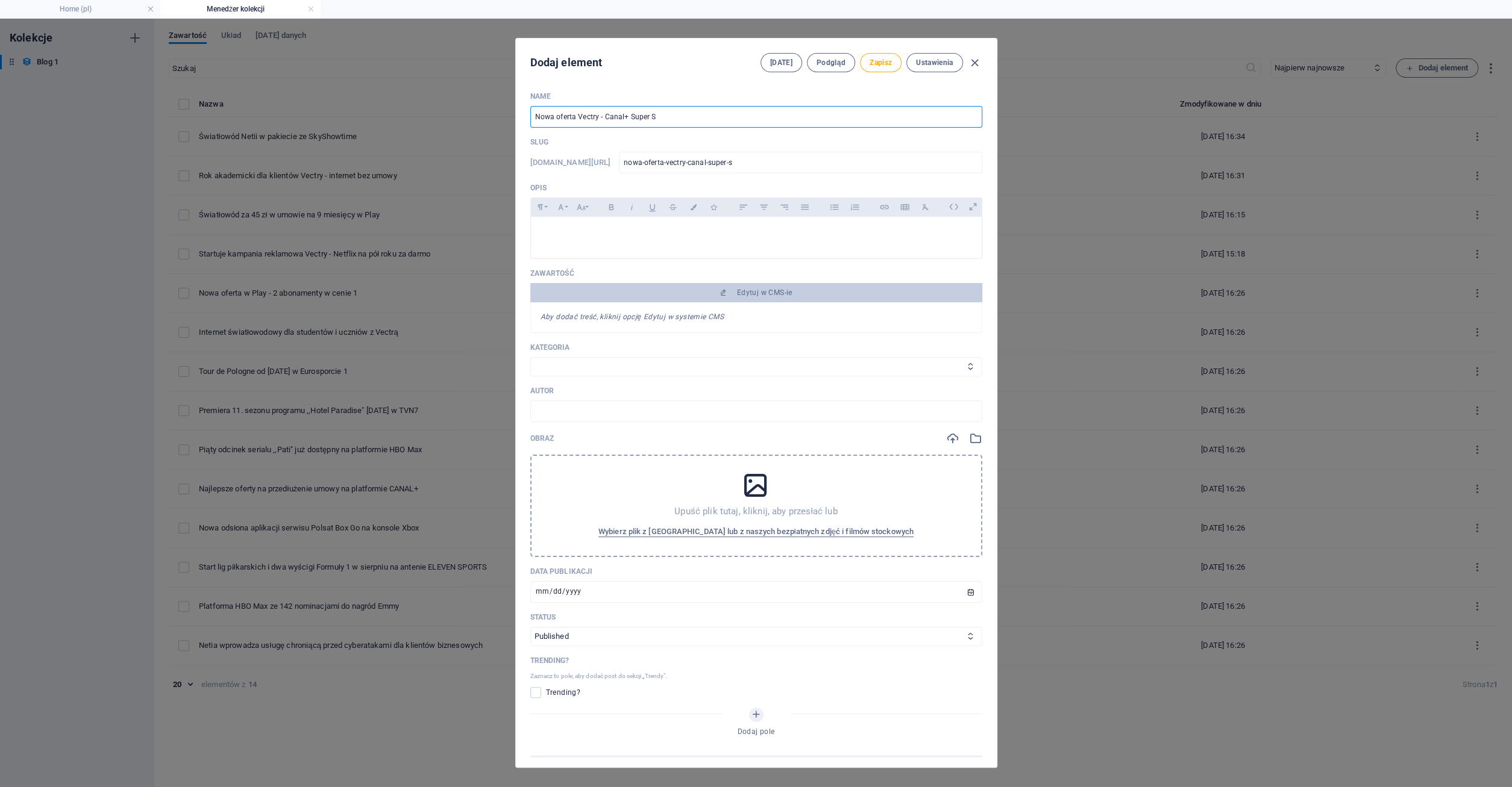
type input "nowa-oferta-vectry-canal-super-sp"
type input "Nowa oferta Vectry - Canal+ Super Spo"
type input "nowa-oferta-vectry-canal-super-spo"
type input "Nowa oferta Vectry - Canal+ Super Spor"
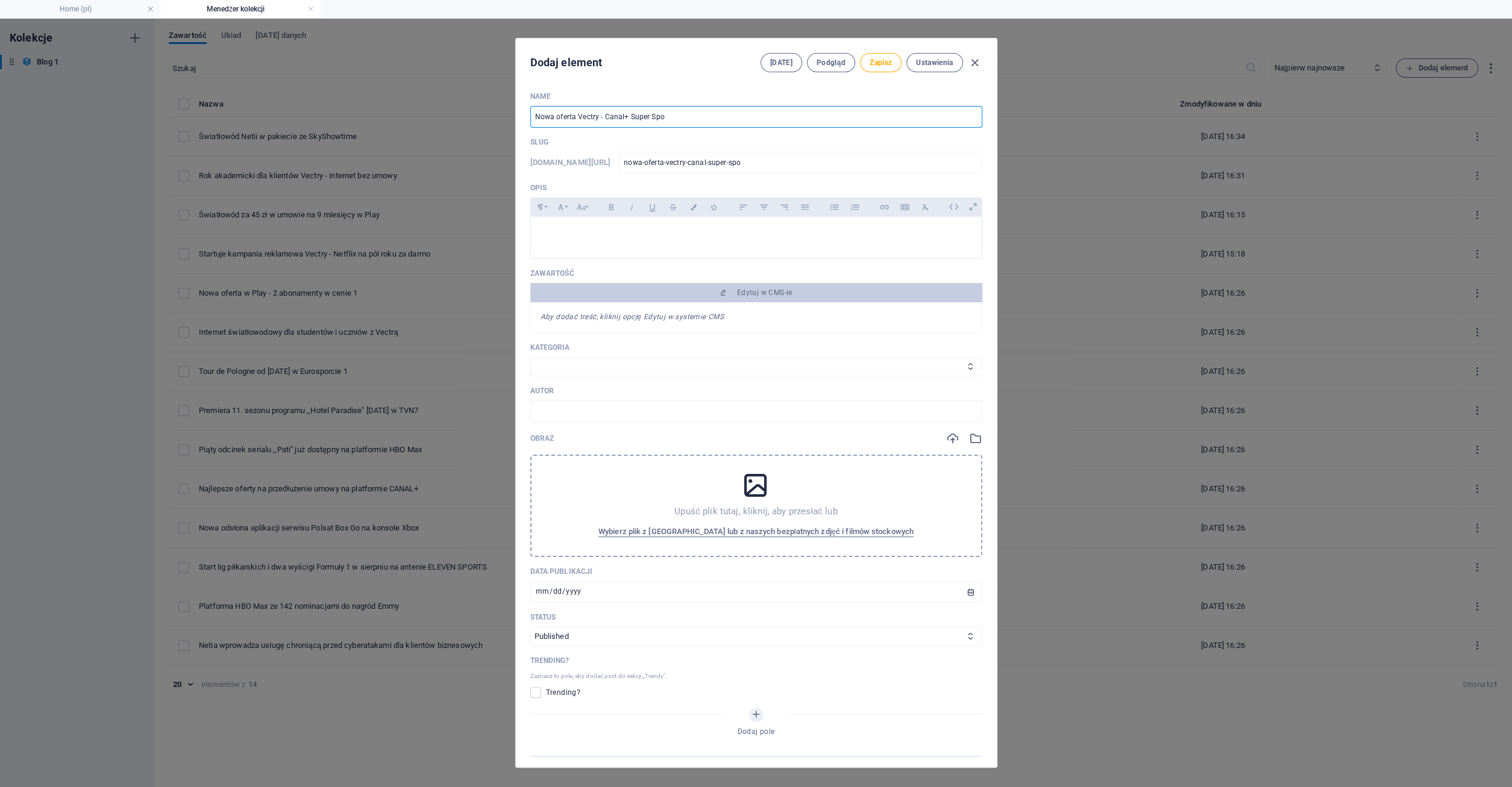
type input "nowa-oferta-vectry-canal-super-spor"
type input "Nowa oferta Vectry - Canal+ Super Sport"
type input "nowa-oferta-vectry-canal-super-sport"
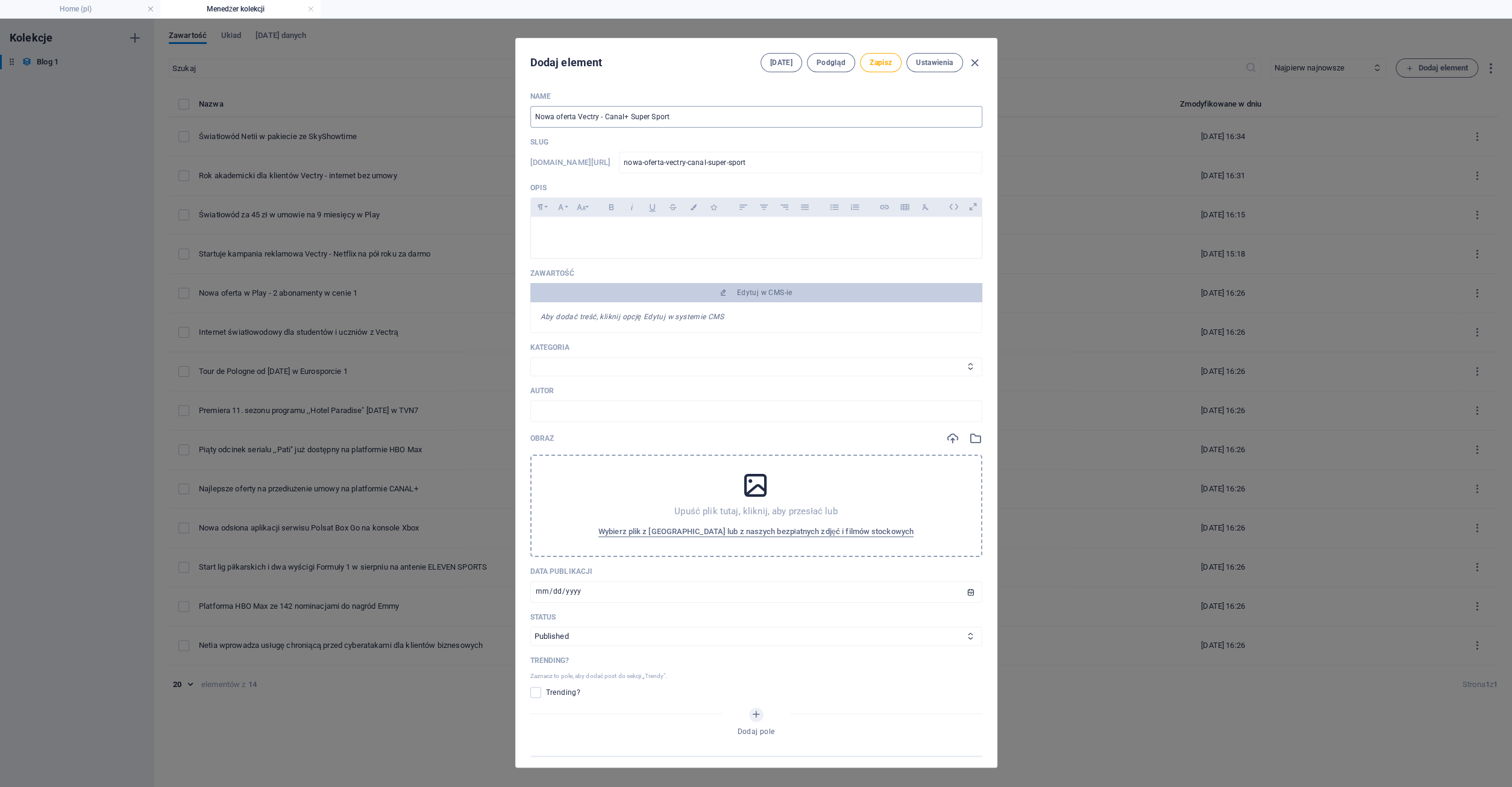
click at [677, 118] on input "Nowa oferta Vectry - Canal+ Super Sport" at bounding box center [756, 117] width 452 height 22
type input "Nowa oferta Vectry - Canal+ Super Sport, E"
type input "nowa-oferta-vectry-canal-super-sport-e"
click at [686, 115] on input "Nowa oferta Vectry - Canal+ Super Sport, E" at bounding box center [756, 117] width 452 height 22
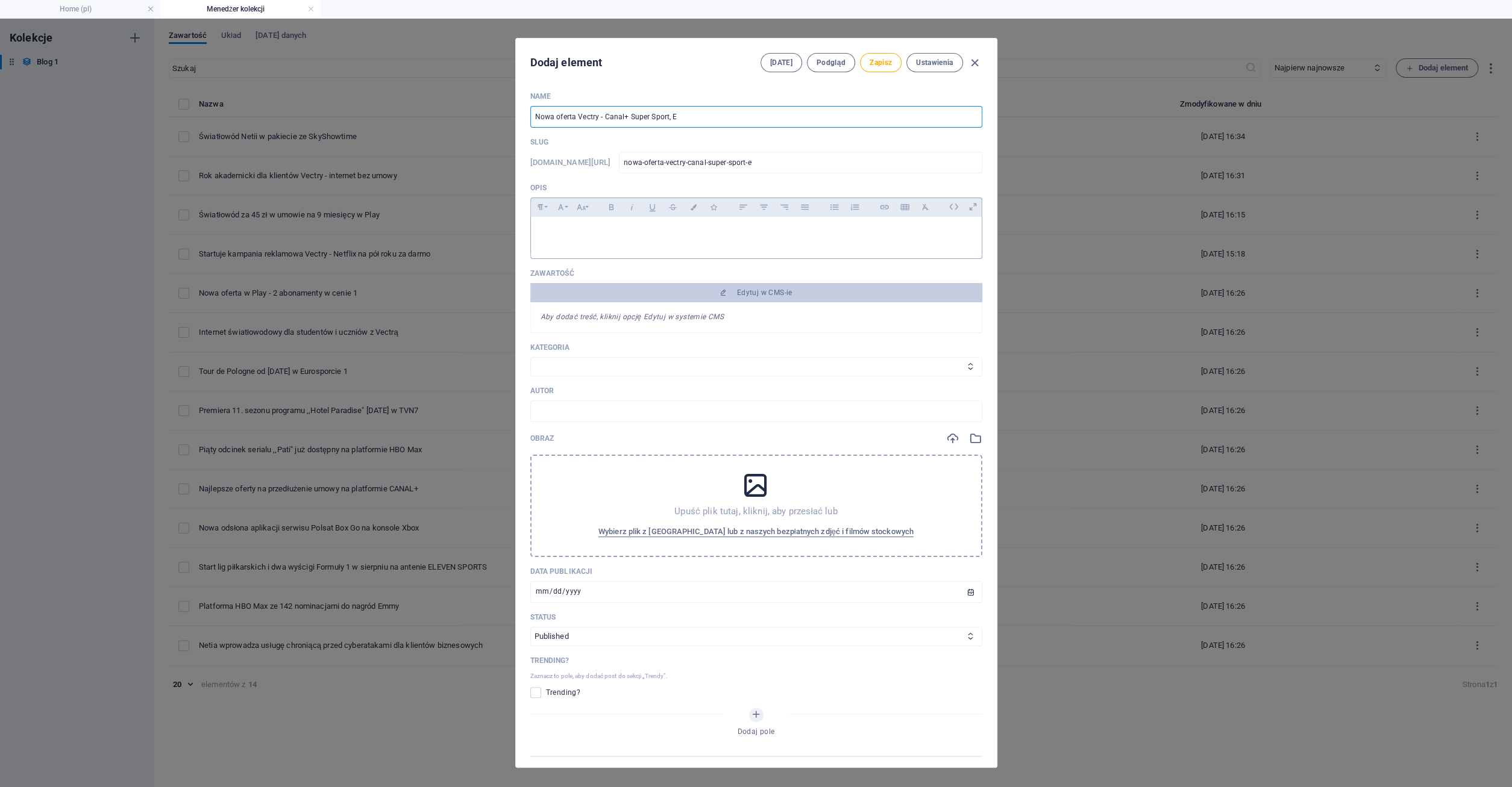
type input "Nowa oferta Vectry - Canal+ Super Sport, El"
type input "nowa-oferta-vectry-canal-super-sport-el"
type input "Nowa oferta Vectry - Canal+ Super Sport, Ele"
type input "nowa-oferta-vectry-canal-super-sport-ele"
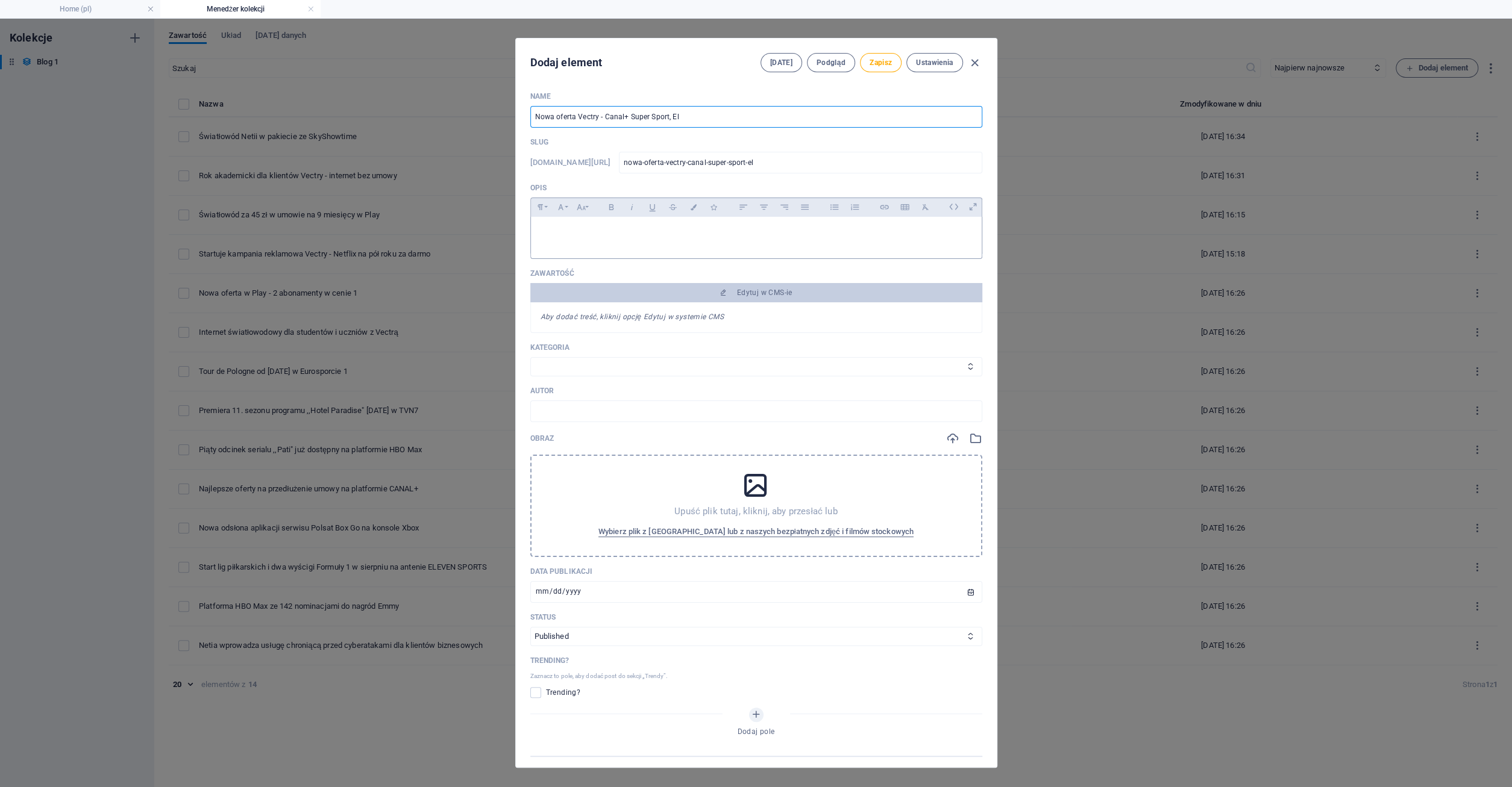
type input "nowa-oferta-vectry-canal-super-sport-ele"
type input "Nowa oferta Vectry - Canal+ Super Sport, Elev"
type input "nowa-oferta-vectry-canal-super-sport-elev"
type input "Nowa oferta Vectry - Canal+ Super Sport, Eleve"
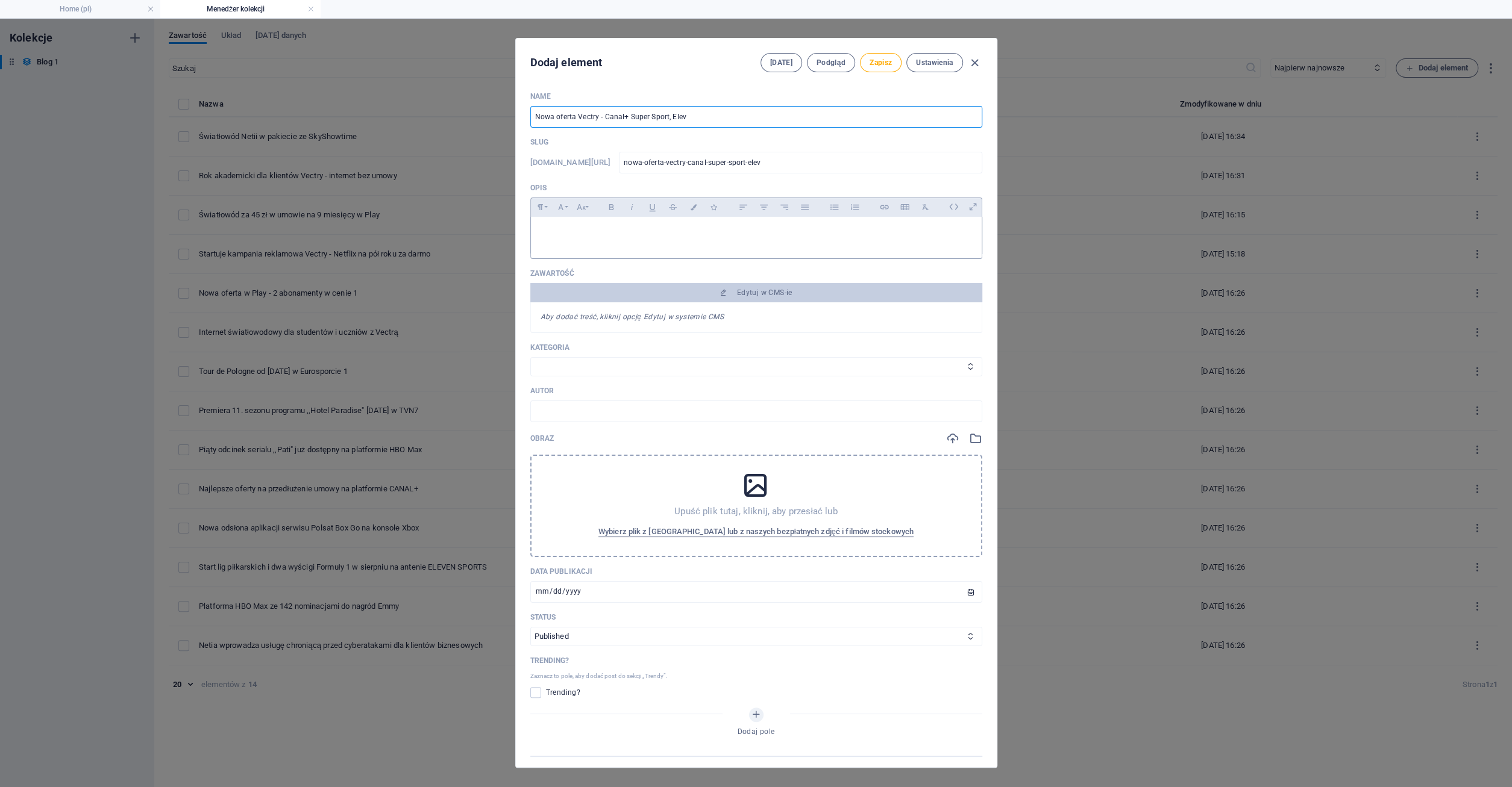
type input "nowa-oferta-vectry-canal-super-sport-eleve"
type input "Nowa oferta Vectry - Canal+ Super Sport, Eleven"
type input "nowa-oferta-vectry-canal-super-sport-eleven"
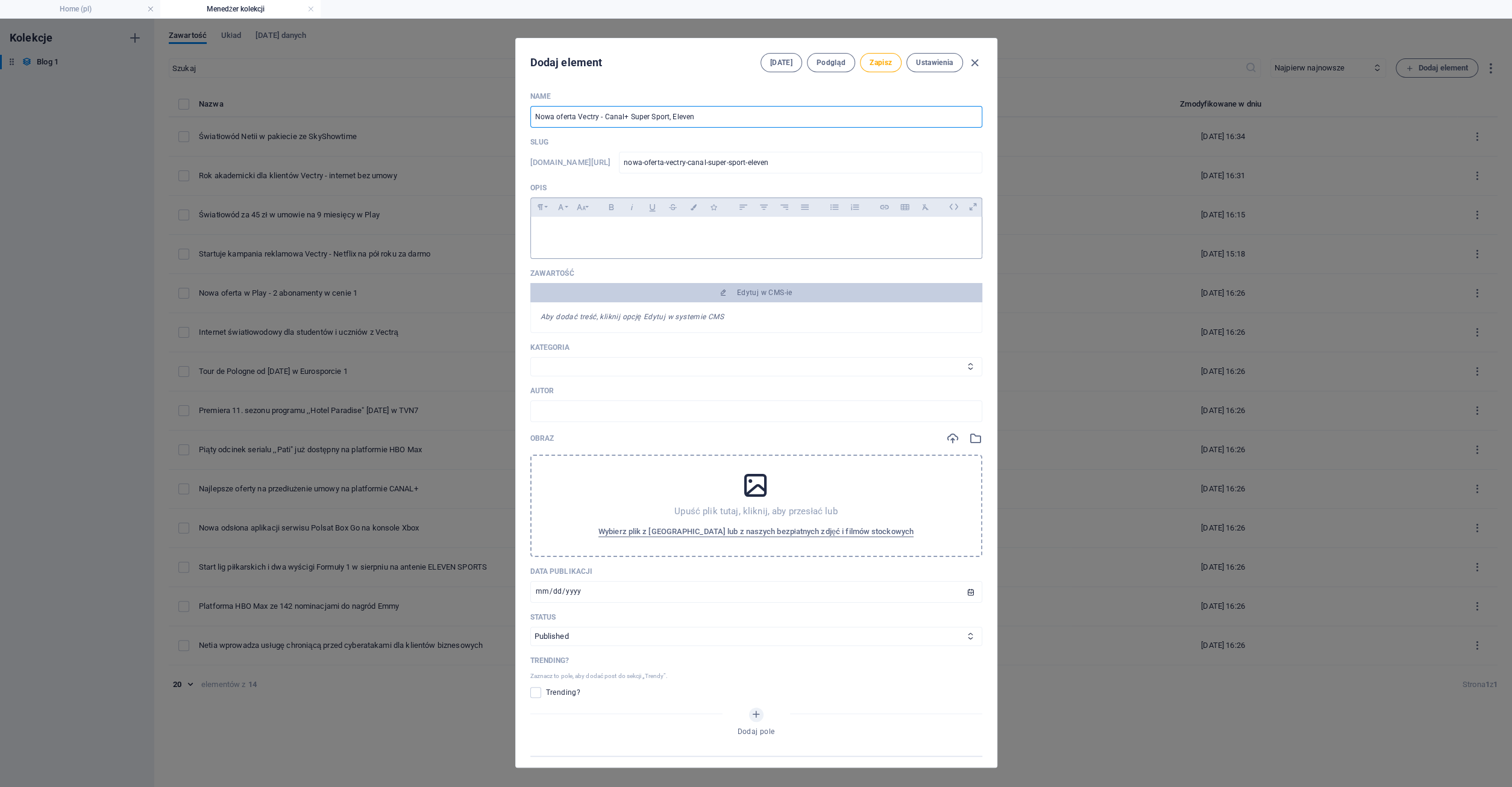
type input "Nowa oferta Vectry - Canal+ Super Sport, Eleven S"
type input "nowa-oferta-vectry-canal-super-sport-eleven-s"
type input "Nowa oferta Vectry - Canal+ Super Sport, Eleven Sp"
type input "nowa-oferta-vectry-canal-super-sport-eleven-sp"
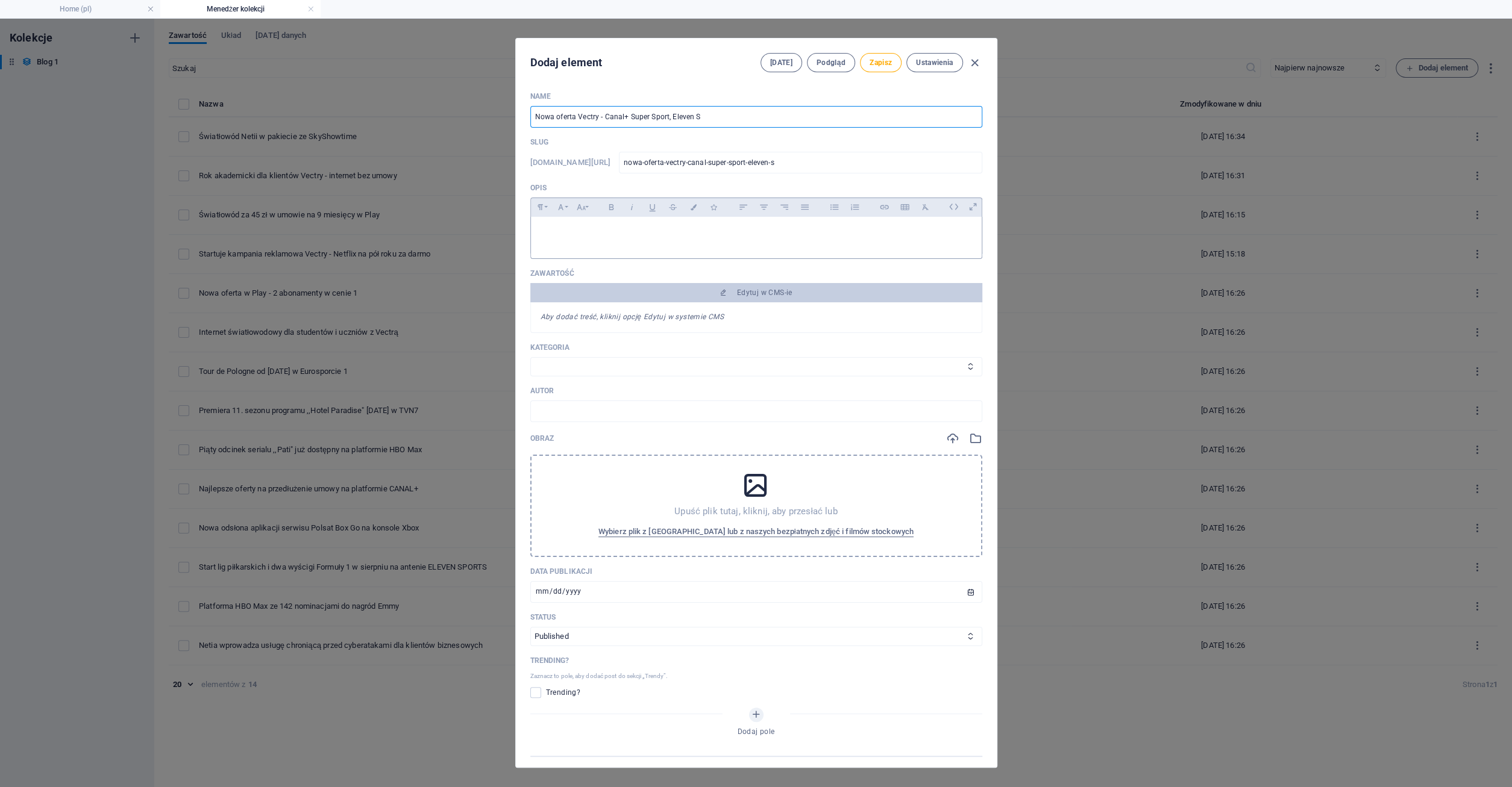
type input "nowa-oferta-vectry-canal-super-sport-eleven-sp"
type input "Nowa oferta Vectry - Canal+ Super Sport, Eleven Spo"
type input "nowa-oferta-vectry-canal-super-sport-eleven-spo"
type input "Nowa oferta Vectry - Canal+ Super Sport, Eleven Spor"
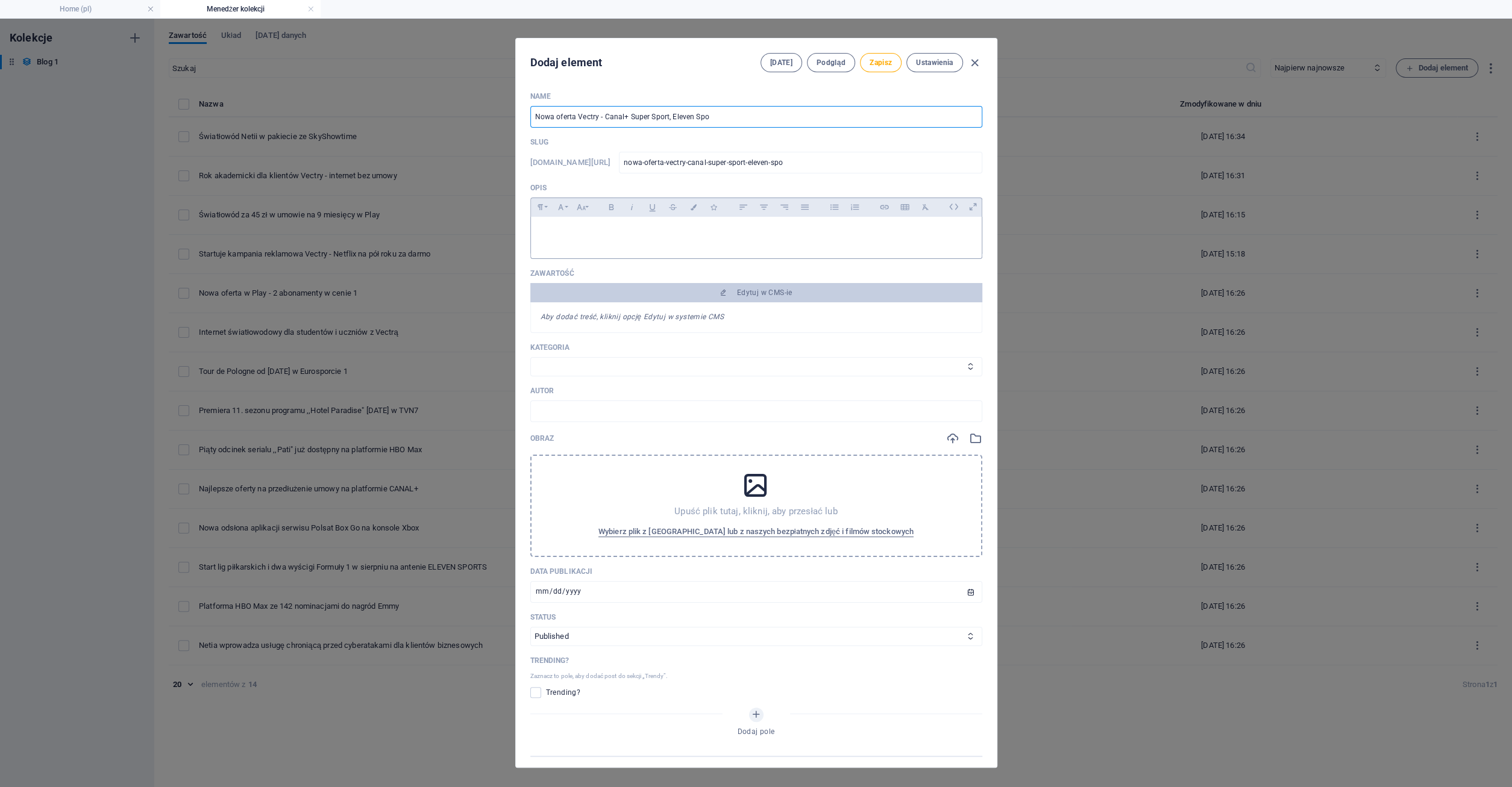
type input "nowa-oferta-vectry-canal-super-sport-eleven-spor"
type input "Nowa oferta Vectry - Canal+ Super Sport, Eleven Sport"
type input "nowa-oferta-vectry-canal-super-sport-eleven-sport"
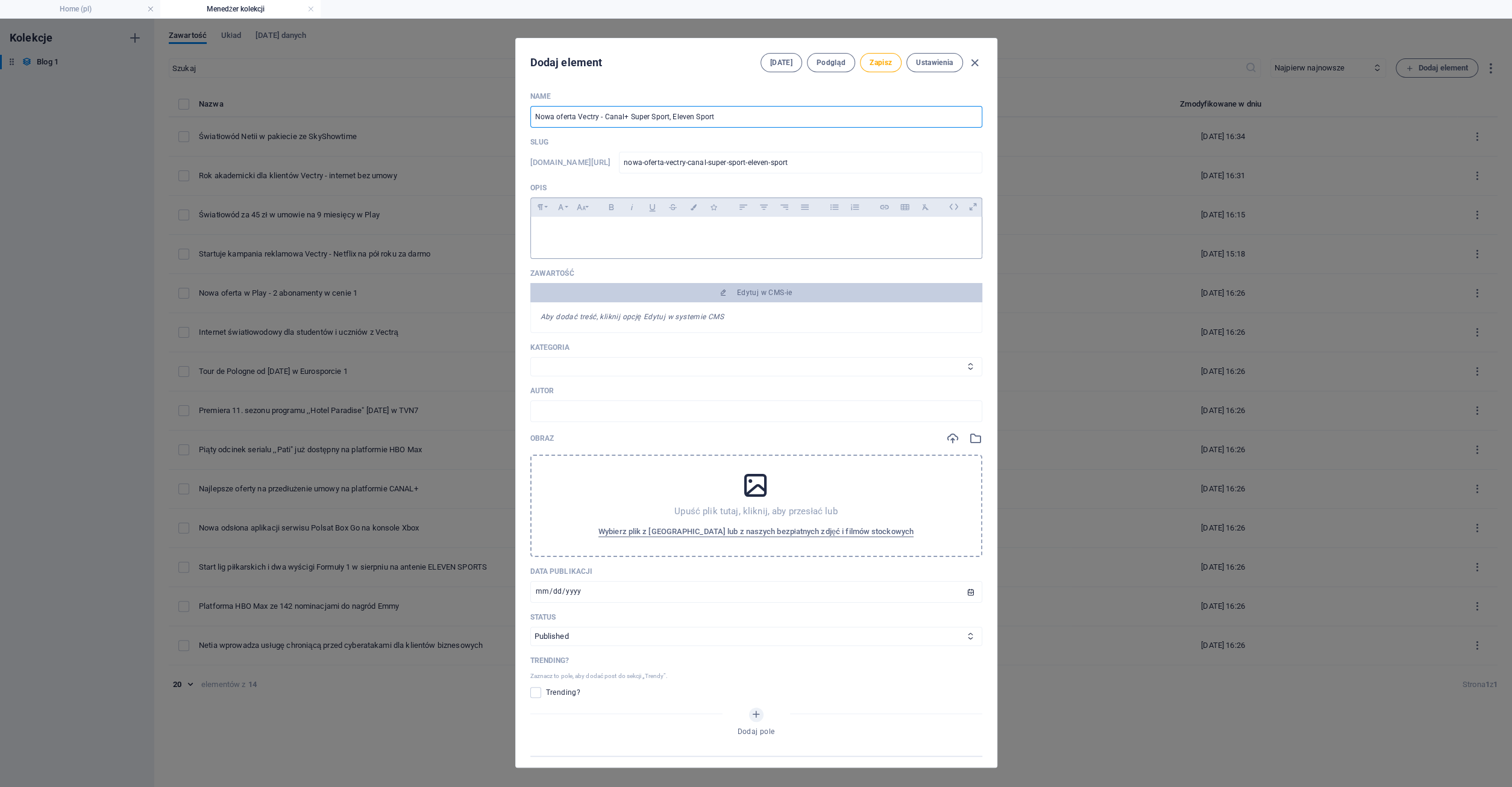
type input "Nowa oferta Vectry - Canal+ Super Sport, Eleven Sports"
type input "nowa-oferta-vectry-canal-super-sport-eleven-sports"
click at [733, 112] on input "Nowa oferta Vectry - Canal+ Super Sport, Eleven Sports" at bounding box center [756, 117] width 452 height 22
type input "Nowa oferta Vectry - Canal+ Super Sport, Eleven Sports i"
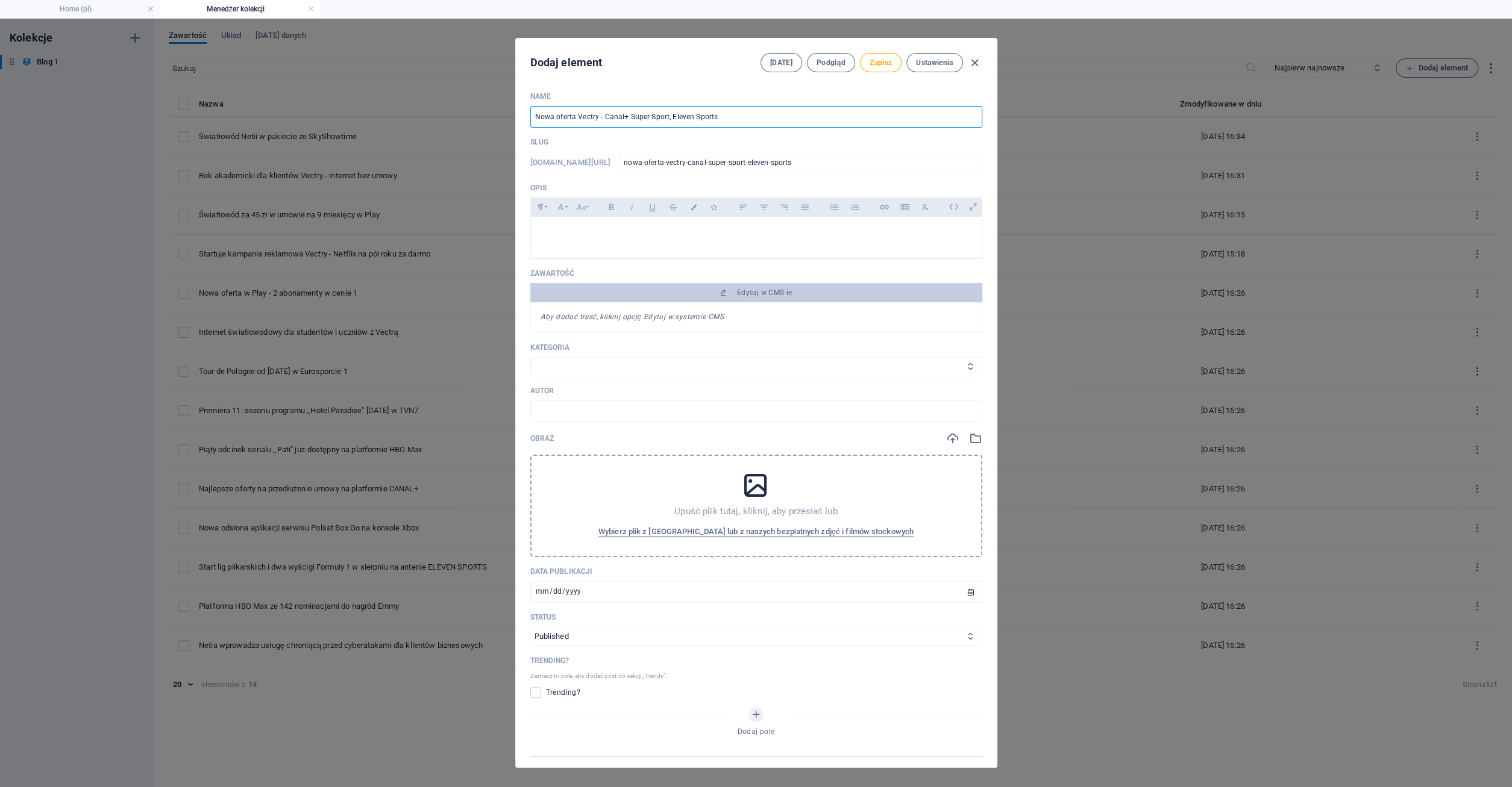
type input "nowa-oferta-vectry-canal-super-sport-eleven-sports-i"
type input "Nowa oferta Vectry - Canal+ Super Sport, Eleven Sports i S"
type input "nowa-oferta-vectry-canal-super-sport-eleven-sports-i-s"
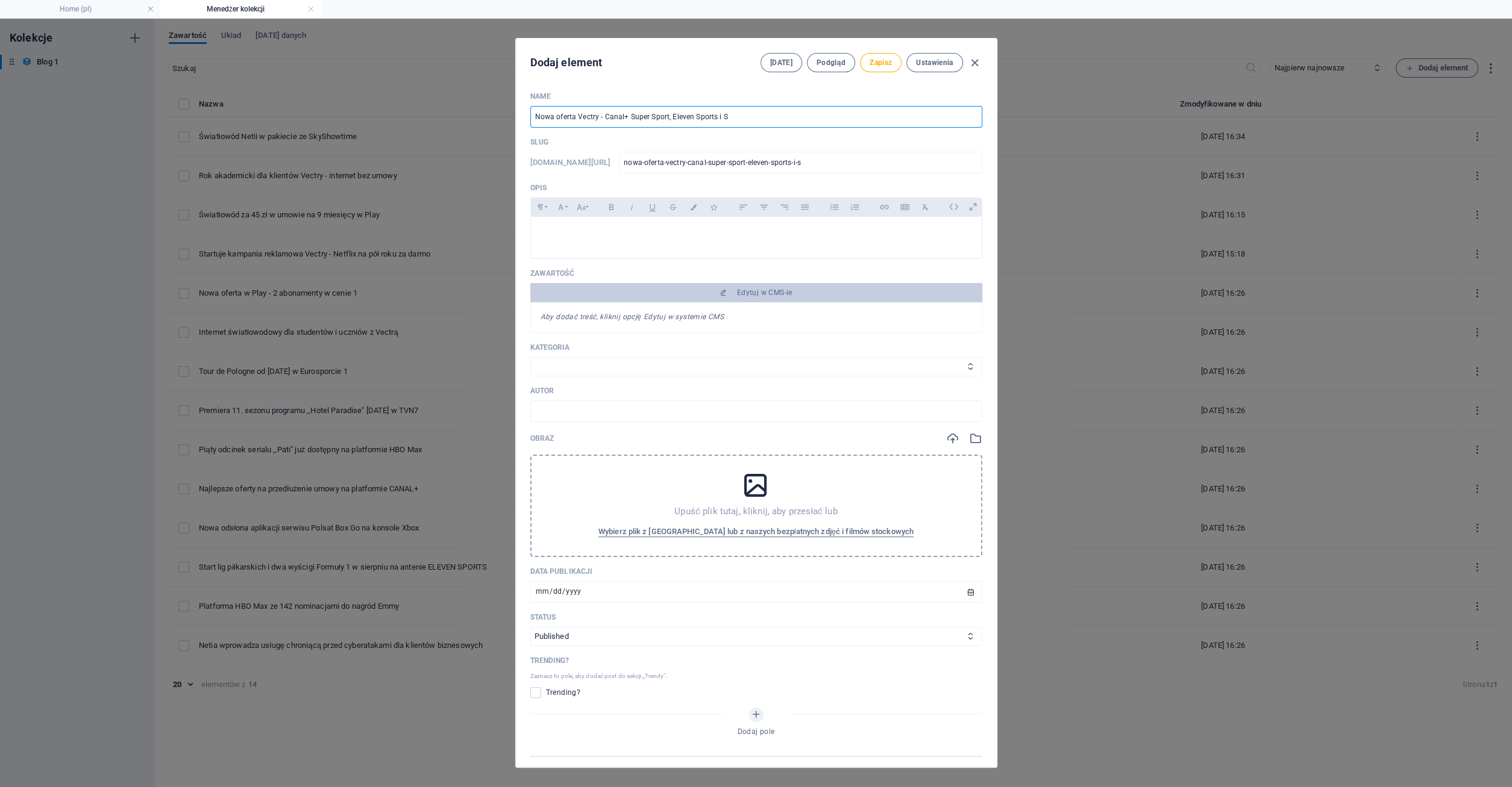
type input "Nowa oferta Vectry - Canal+ Super Sport, Eleven Sports i Sp"
type input "nowa-oferta-vectry-canal-super-sport-eleven-sports-i-sp"
type input "Nowa oferta Vectry - Canal+ Super Sport, Eleven Sports i Spo"
type input "nowa-oferta-vectry-canal-super-sport-eleven-sports-i-spo"
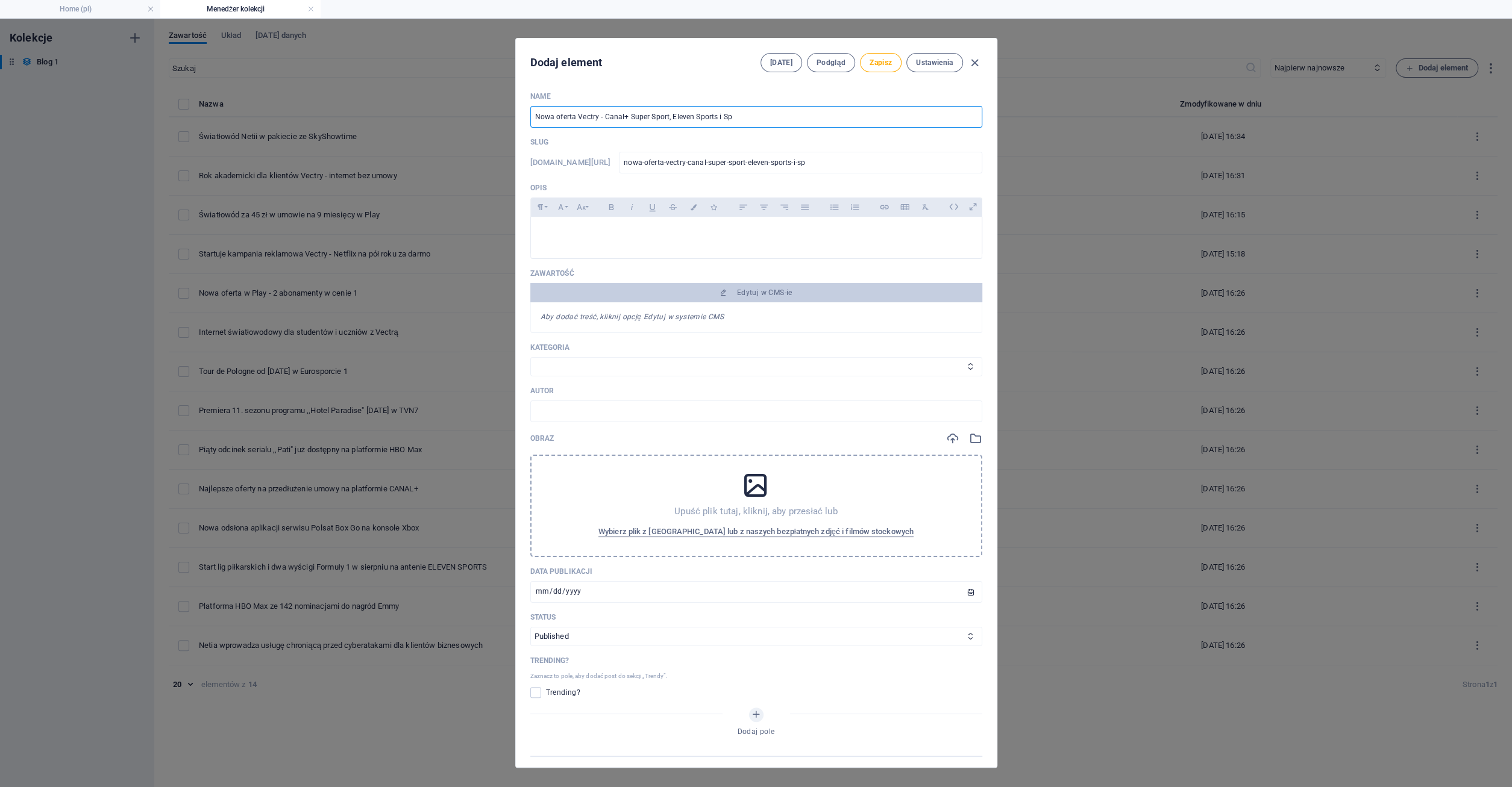
type input "nowa-oferta-vectry-canal-super-sport-eleven-sports-i-spo"
type input "Nowa oferta Vectry - Canal+ Super Sport, Eleven Sports i Spor"
type input "nowa-oferta-vectry-canal-super-sport-eleven-sports-i-spor"
type input "Nowa oferta Vectry - Canal+ Super Sport, Eleven Sports i Sport"
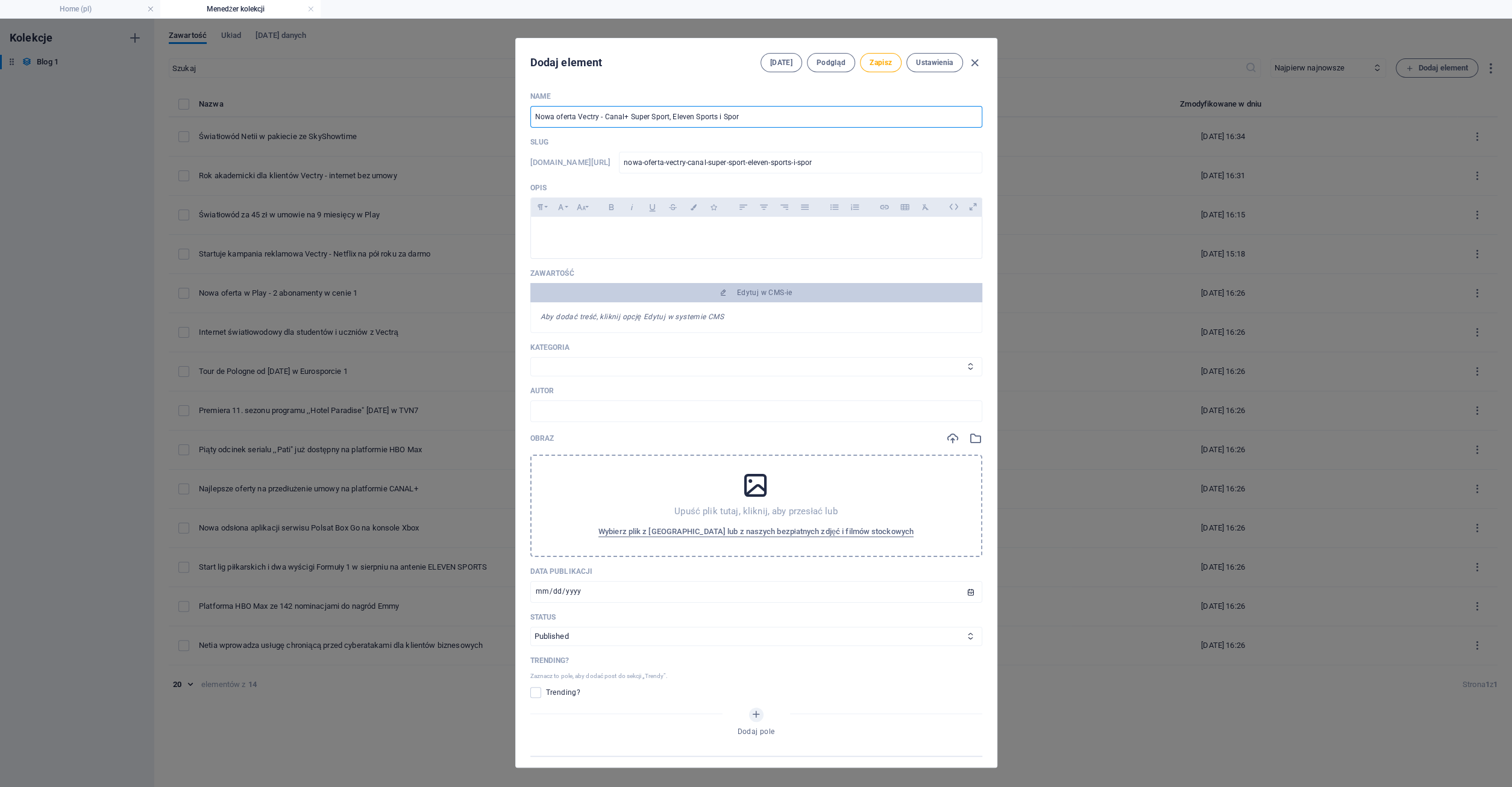
type input "nowa-oferta-vectry-canal-super-sport-eleven-sports-i-sport"
type input "Nowa oferta Vectry - Canal+ Super Sport, Eleven Sports i Sport n"
type input "nowa-oferta-vectry-canal-super-sport-eleven-sports-i-sport-n"
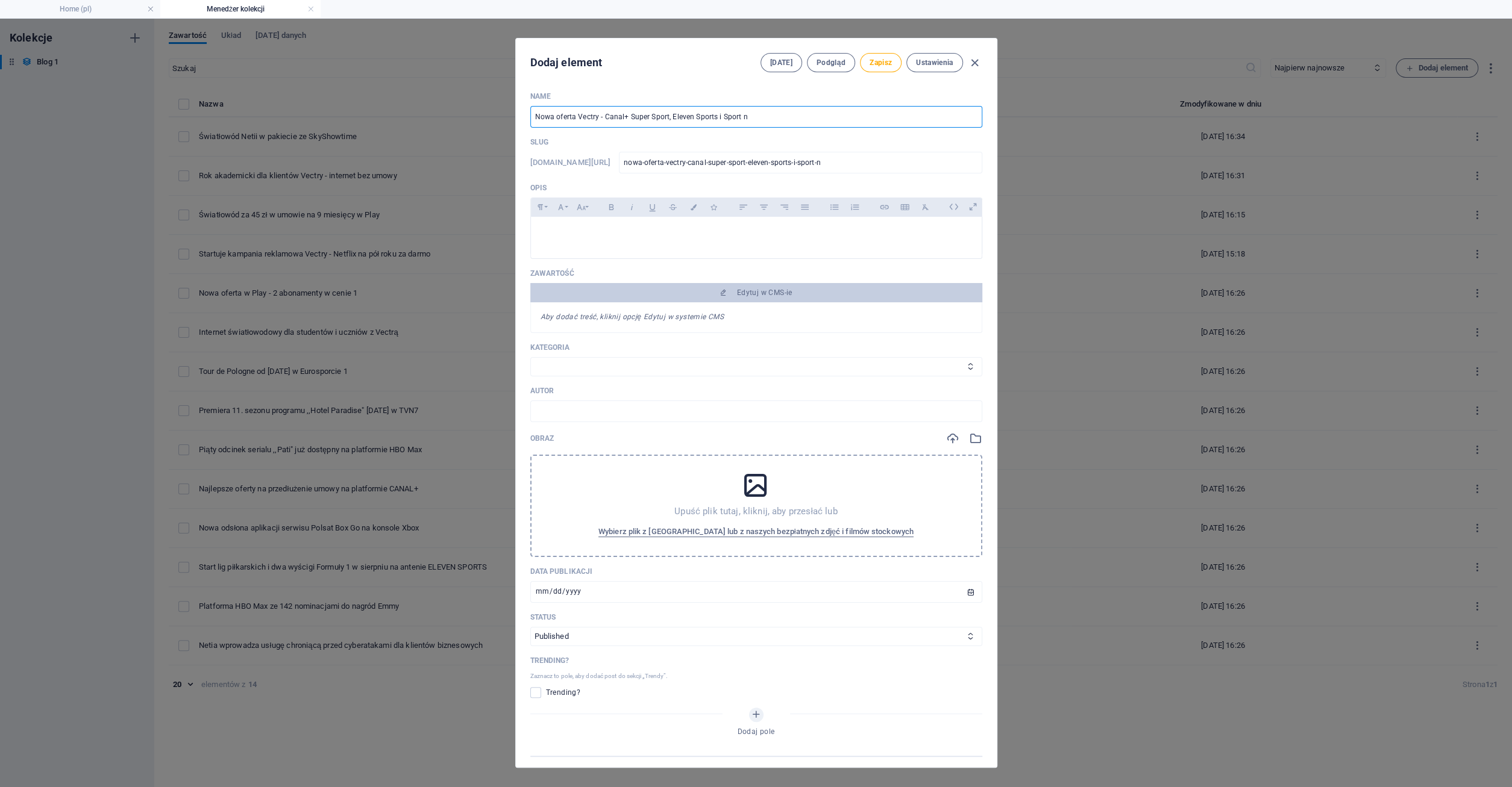
type input "Nowa oferta Vectry - Canal+ Super Sport, Eleven Sports i Sport na"
type input "nowa-oferta-vectry-canal-super-sport-eleven-sports-i-sport-na"
type input "Nowa oferta Vectry - Canal+ Super Sport, Eleven Sports i Sport na O"
type input "nowa-oferta-vectry-canal-super-sport-eleven-sports-i-sport-na-o"
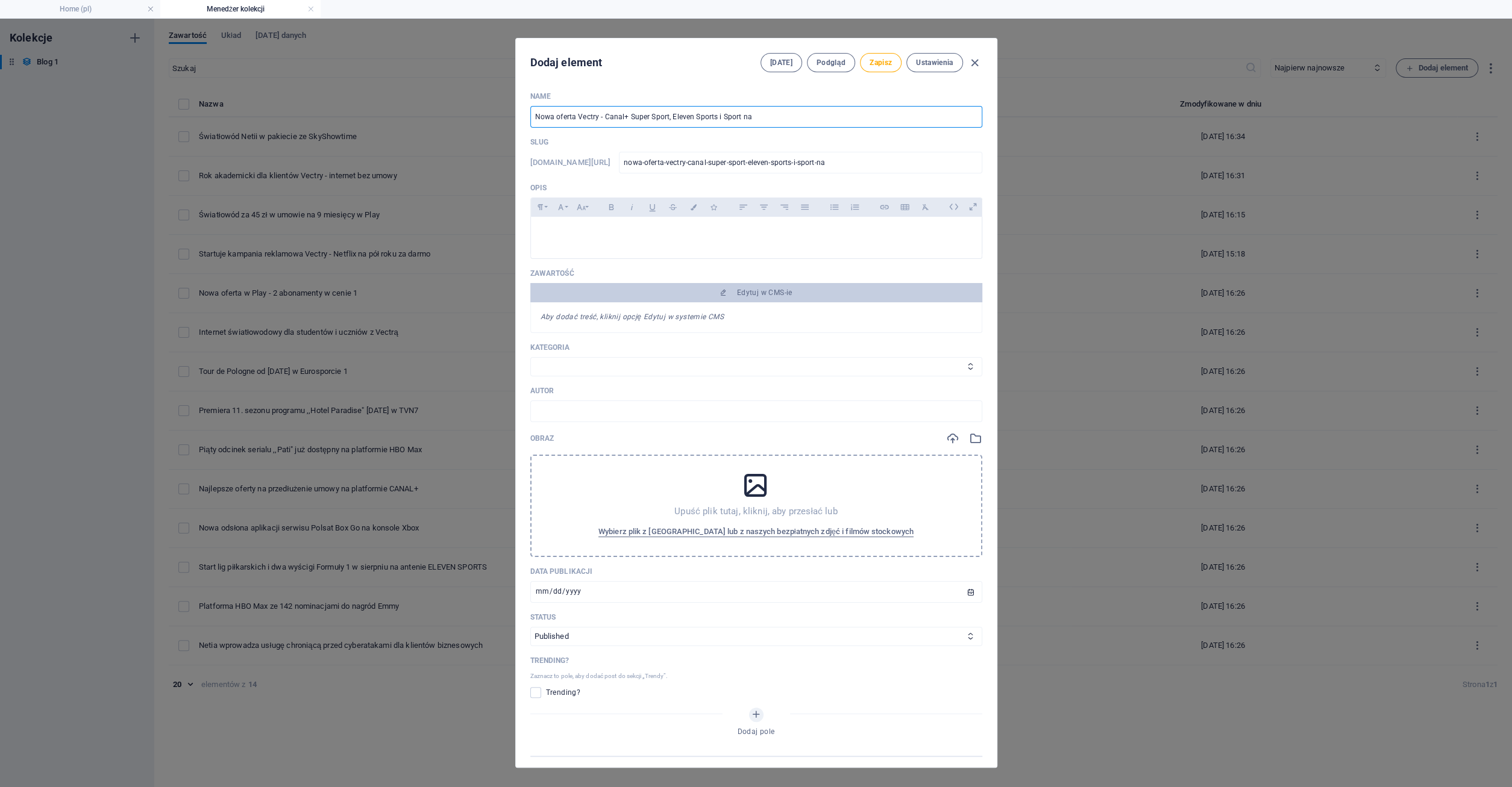
type input "nowa-oferta-vectry-canal-super-sport-eleven-sports-i-sport-na-o"
type input "Nowa oferta Vectry - Canal+ Super Sport, Eleven Sports i Sport na Oas"
type input "nowa-oferta-vectry-canal-super-sport-eleven-sports-i-sport-na-oas"
type input "Nowa oferta Vectry - Canal+ Super Sport, Eleven Sports i Sport na Oast"
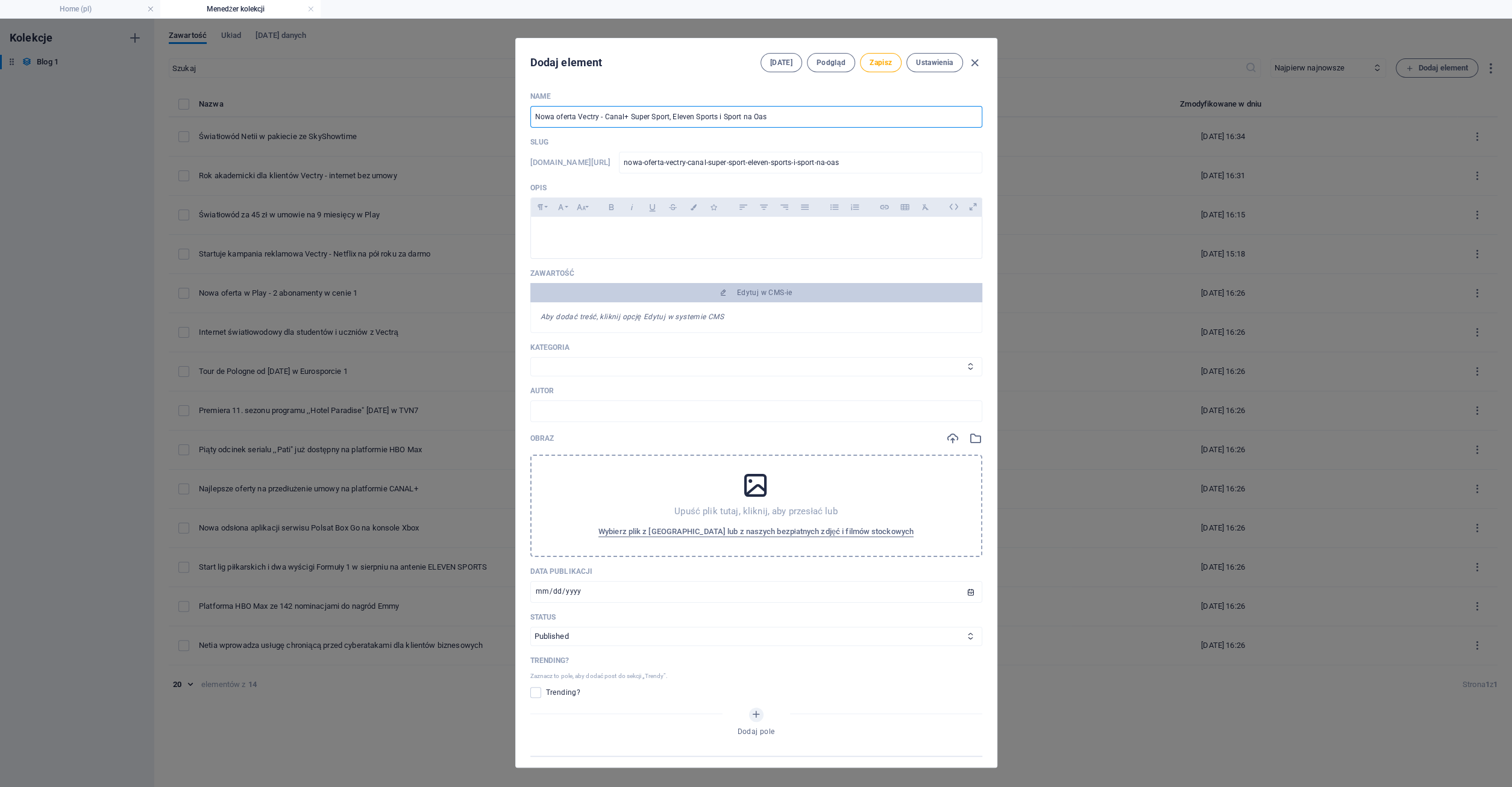
type input "nowa-oferta-vectry-canal-super-sport-eleven-sports-i-sport-na-oast"
type input "Nowa oferta Vectry - Canal+ Super Sport, Eleven Sports i Sport na Oastr"
type input "nowa-oferta-vectry-canal-super-sport-eleven-sports-i-sport-na-oastr"
click at [546, 229] on p at bounding box center [756, 233] width 431 height 12
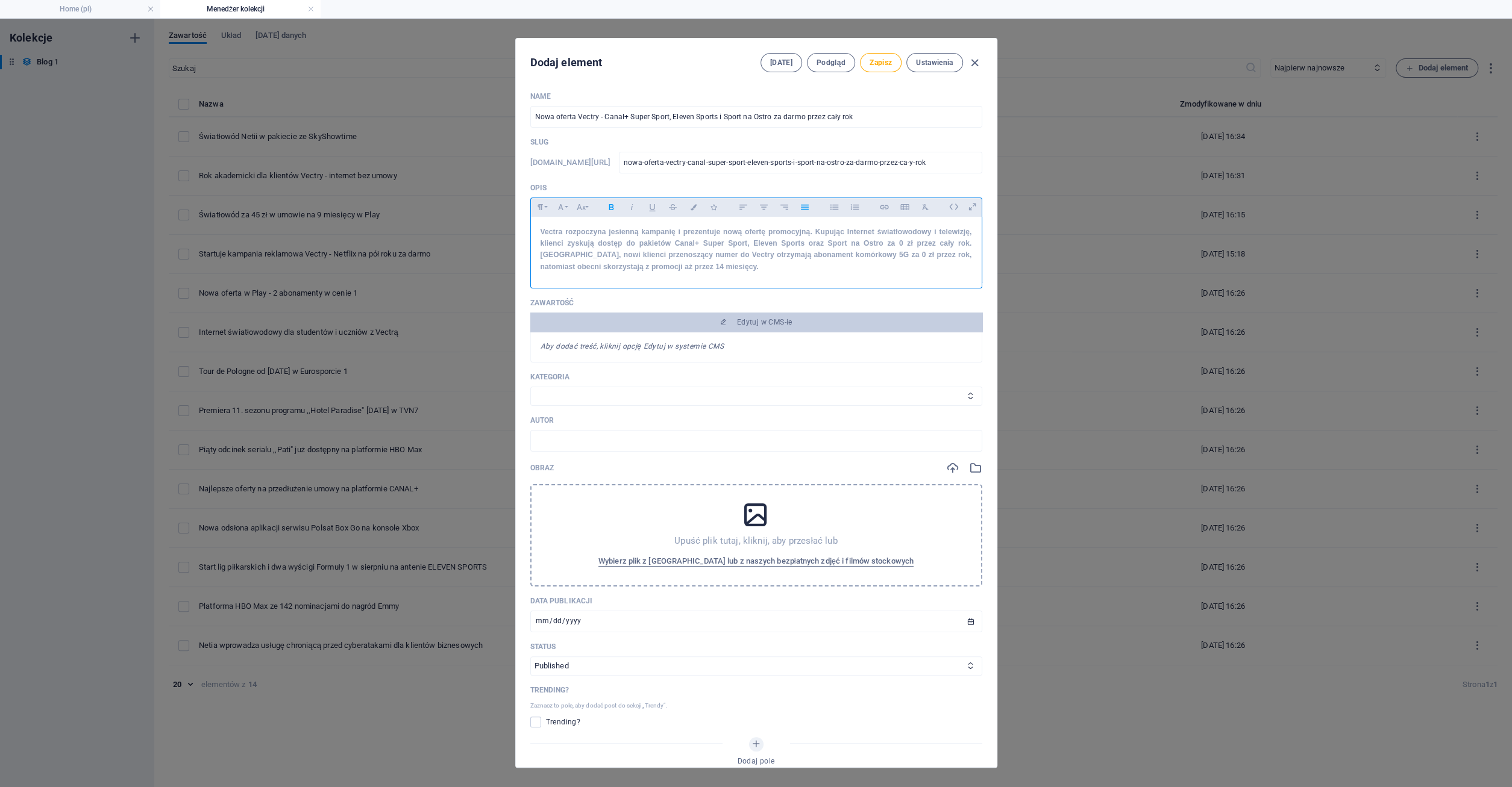
click at [539, 231] on div "Vectra rozpoczyna jesienną kampanię i prezentuje nową ofertę promocyjną. Kupują…" at bounding box center [756, 249] width 451 height 66
click at [542, 231] on strong "operator Vectra rozpoczyna jesienną kampanię i prezentuje nową ofertę promocyjn…" at bounding box center [756, 249] width 431 height 43
click at [586, 233] on strong "Operator Vectra rozpoczyna jesienną kampanię i prezentuje nową ofertę promocyjn…" at bounding box center [756, 249] width 431 height 43
drag, startPoint x: 659, startPoint y: 232, endPoint x: 666, endPoint y: 232, distance: 7.0
click at [666, 232] on strong "Operator Vectra rozpoczyna jesienną kampanię i prezentuje nową ofertę promocyjn…" at bounding box center [756, 249] width 431 height 43
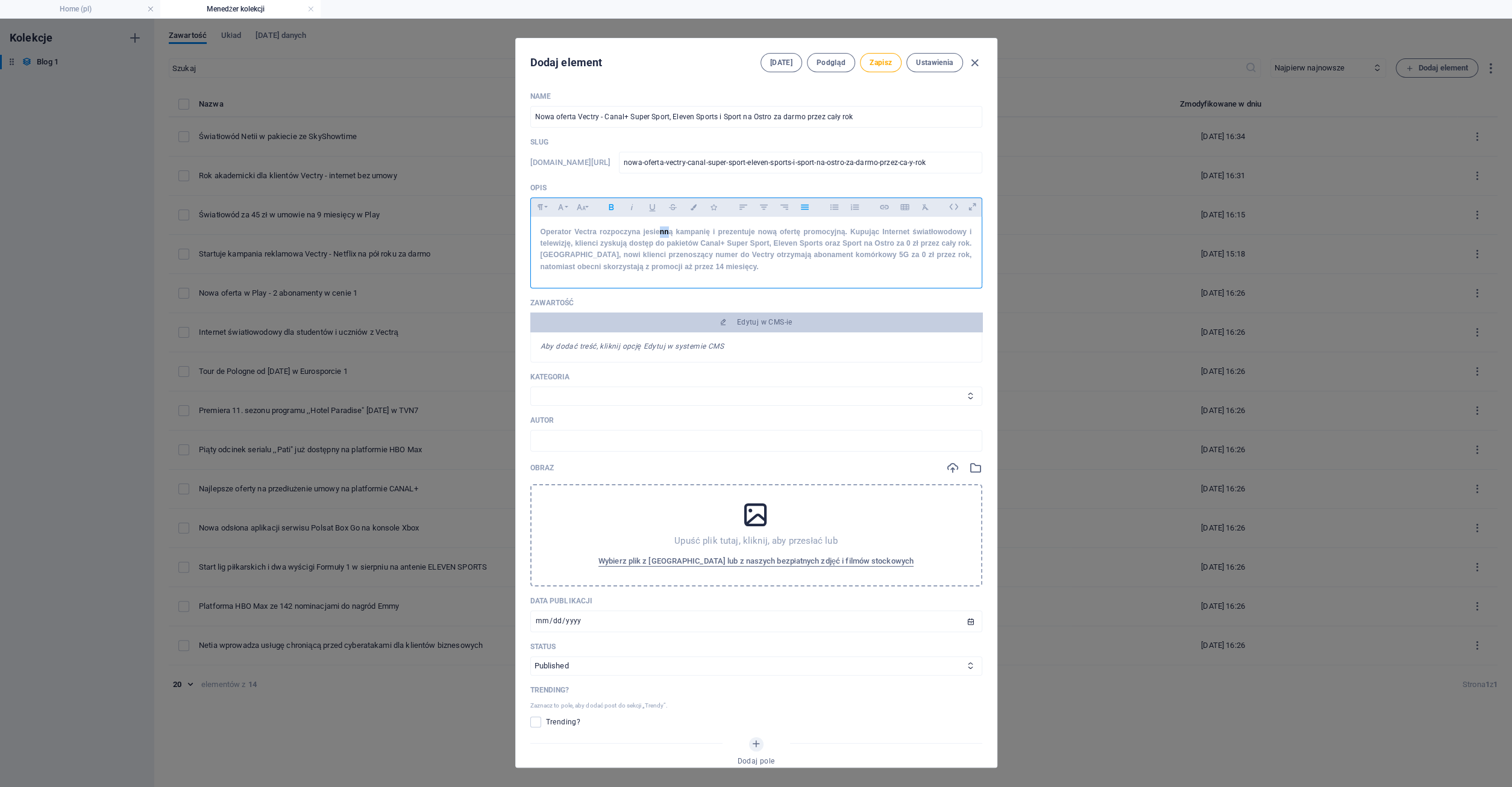
click at [666, 232] on strong "Operator Vectra rozpoczyna jesienną kampanię i prezentuje nową ofertę promocyjn…" at bounding box center [756, 249] width 431 height 43
click at [765, 323] on span "Edytuj w CMS-ie" at bounding box center [765, 323] width 55 height 10
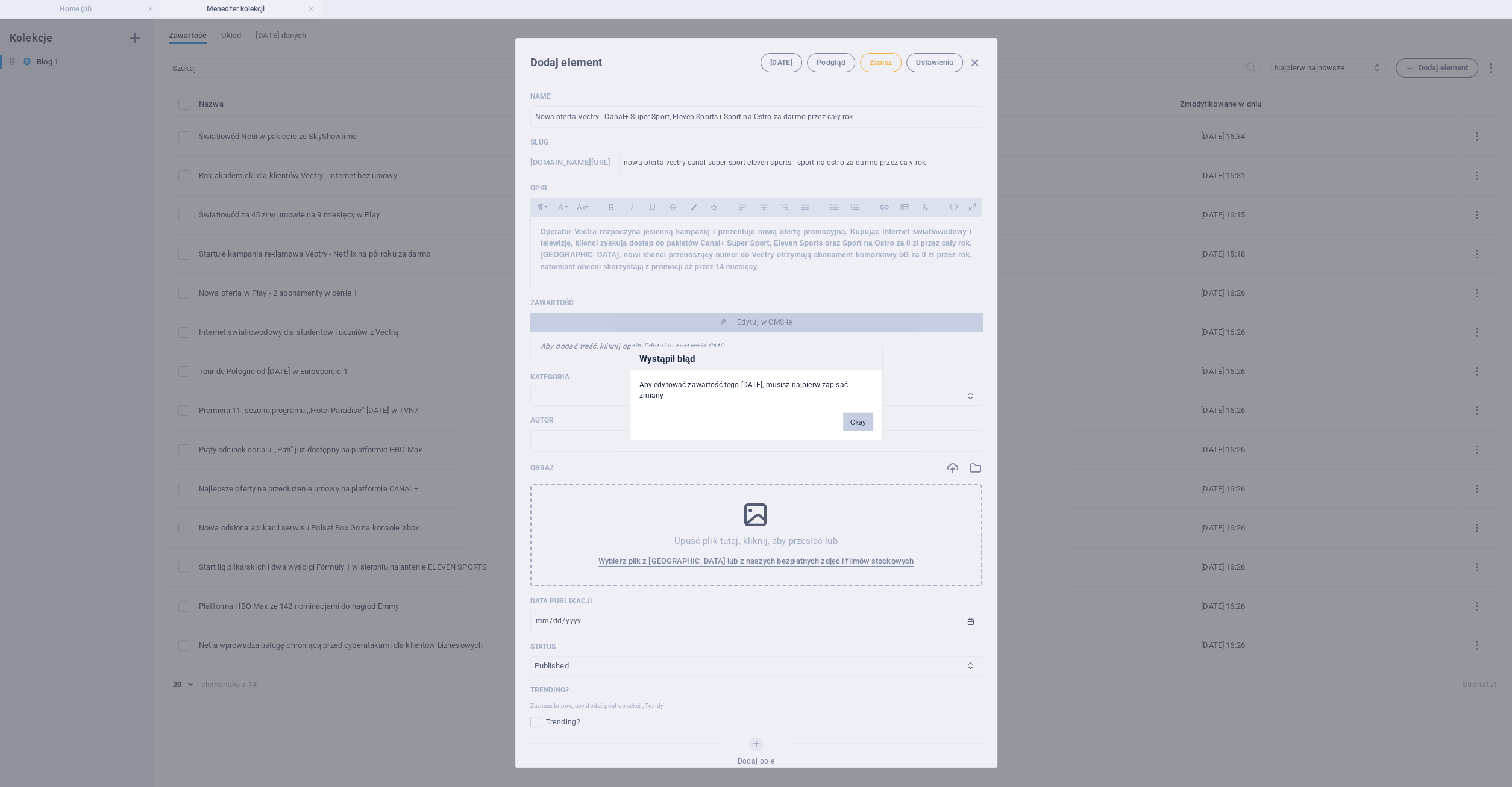
click at [856, 415] on button "Okay" at bounding box center [858, 422] width 30 height 18
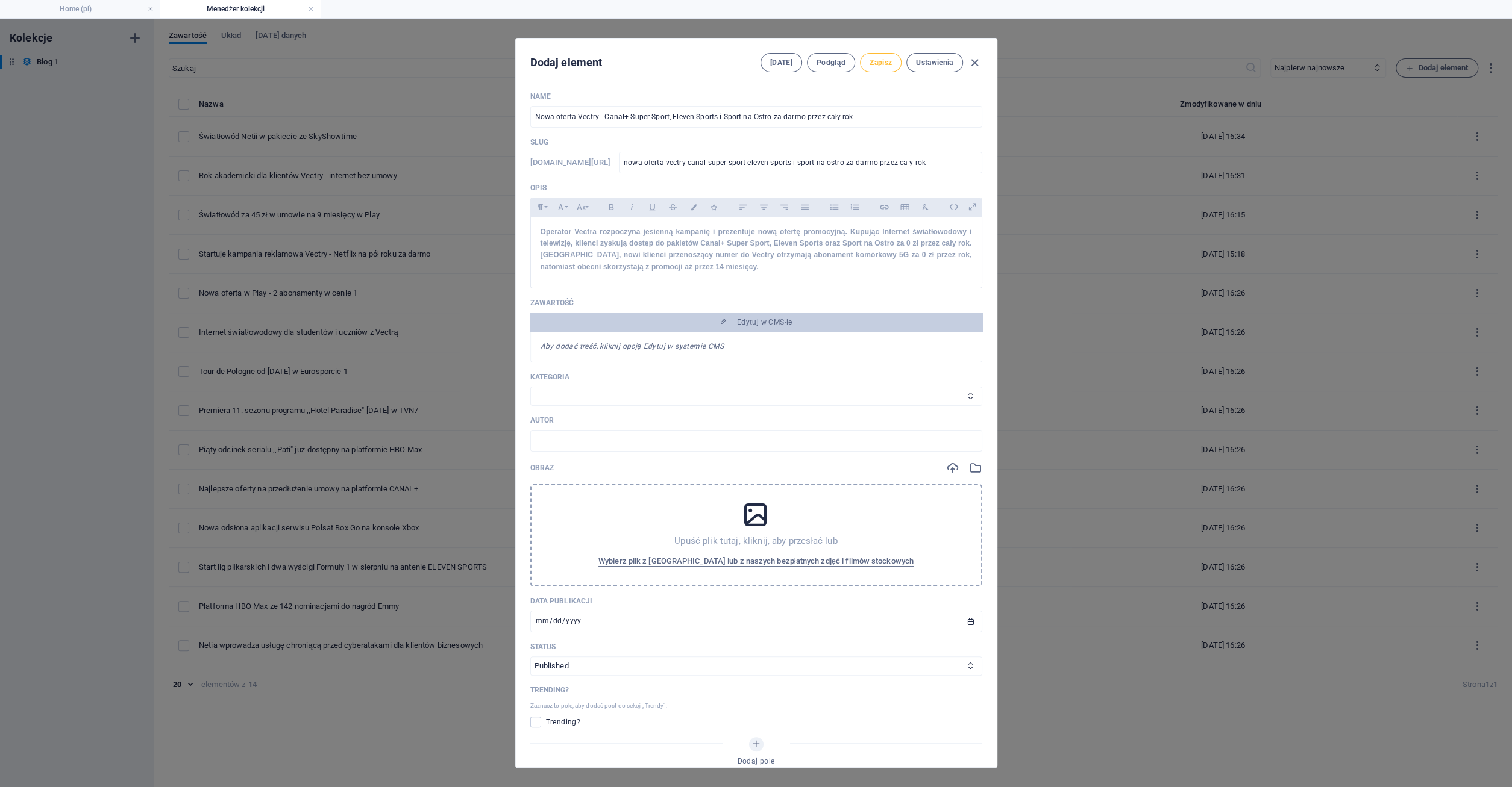
click at [886, 66] on span "Zapisz" at bounding box center [881, 63] width 23 height 10
click at [742, 319] on span "Edytuj w CMS-ie" at bounding box center [765, 323] width 55 height 10
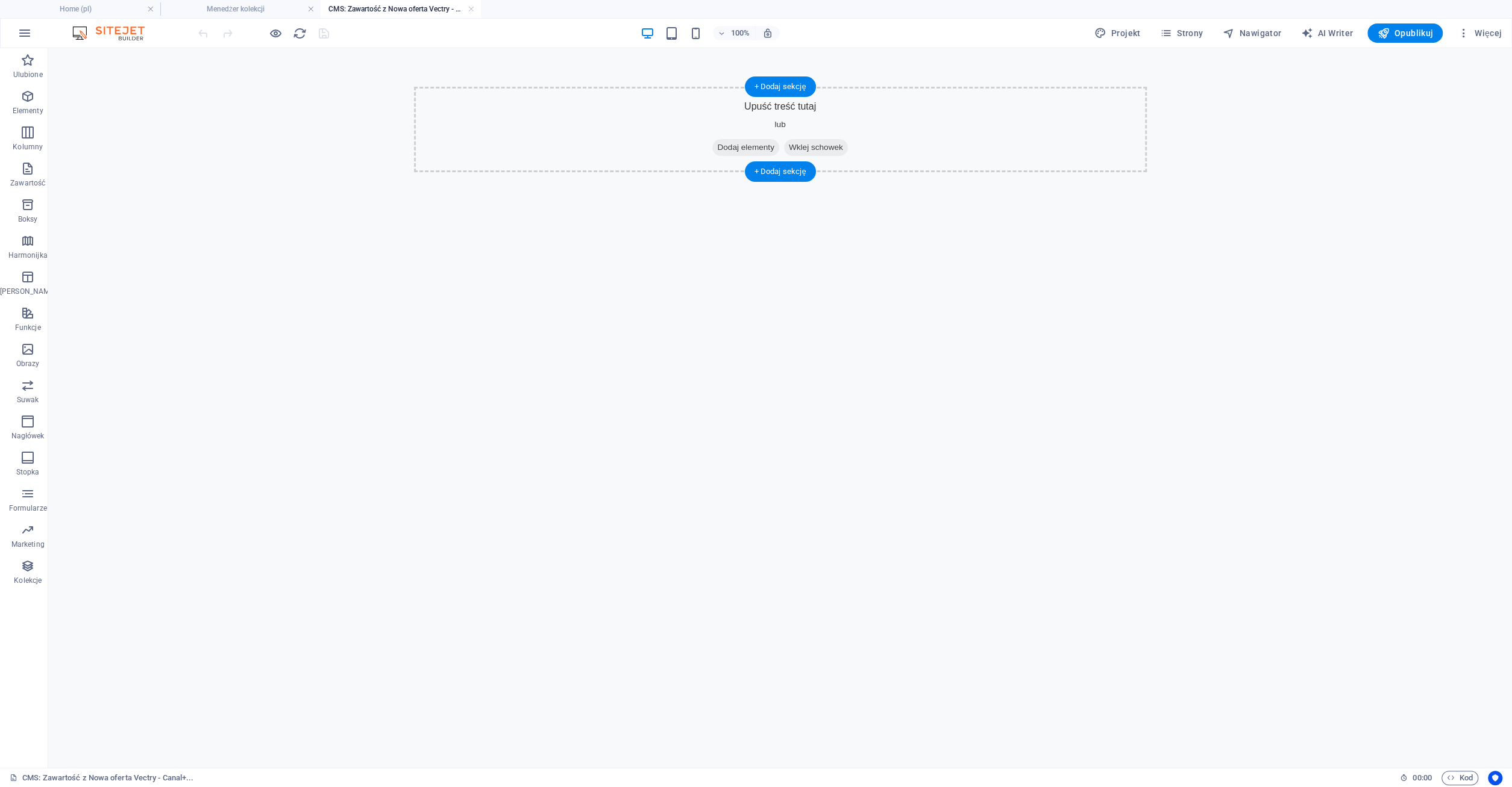
click at [748, 148] on span "Dodaj elementy" at bounding box center [745, 148] width 66 height 17
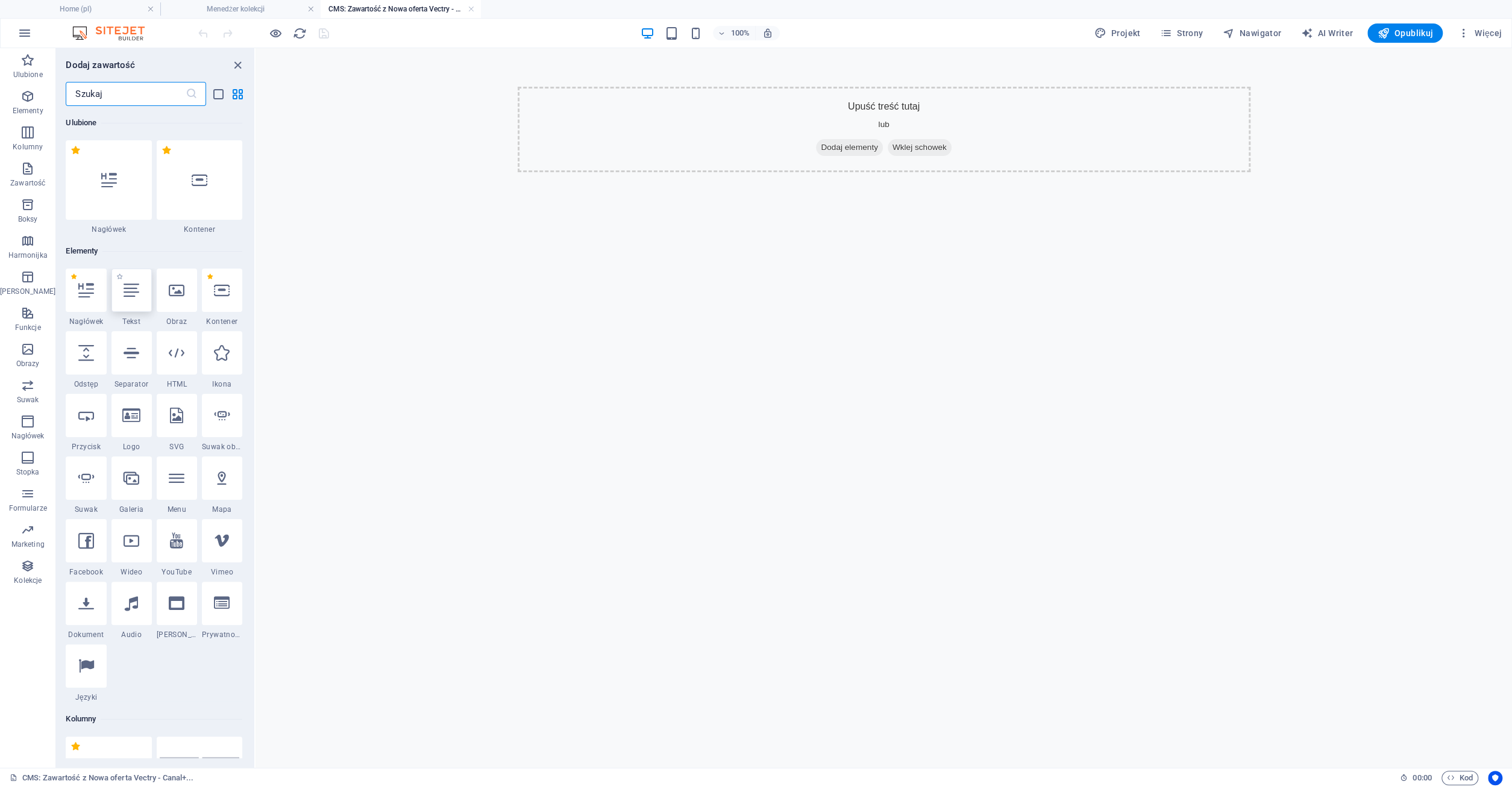
click at [119, 293] on div at bounding box center [132, 290] width 40 height 43
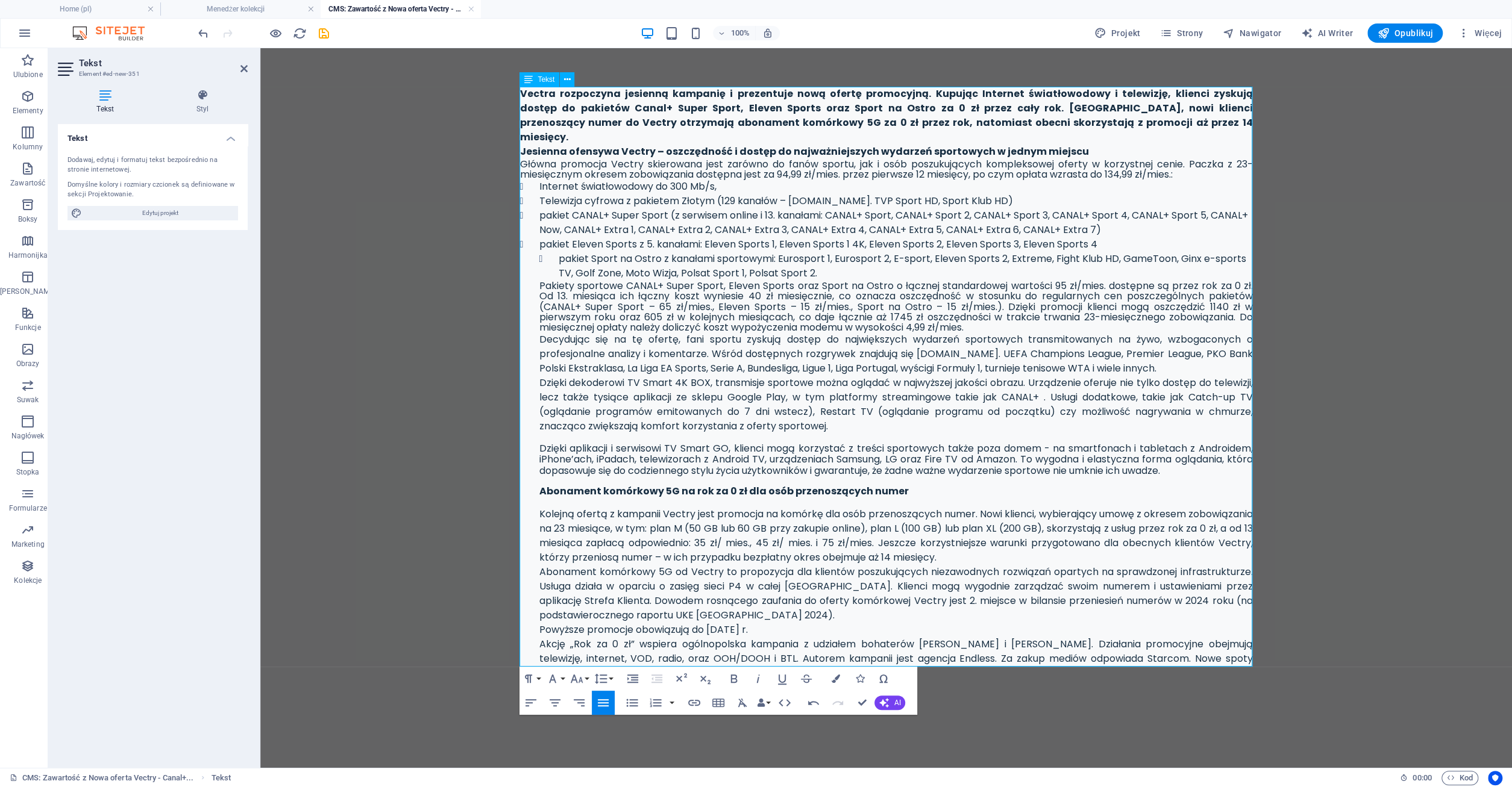
click at [1098, 125] on strong "Vectra rozpoczyna jesienną kampanię i prezentuje nową ofertę promocyjną. Kupują…" at bounding box center [887, 115] width 733 height 58
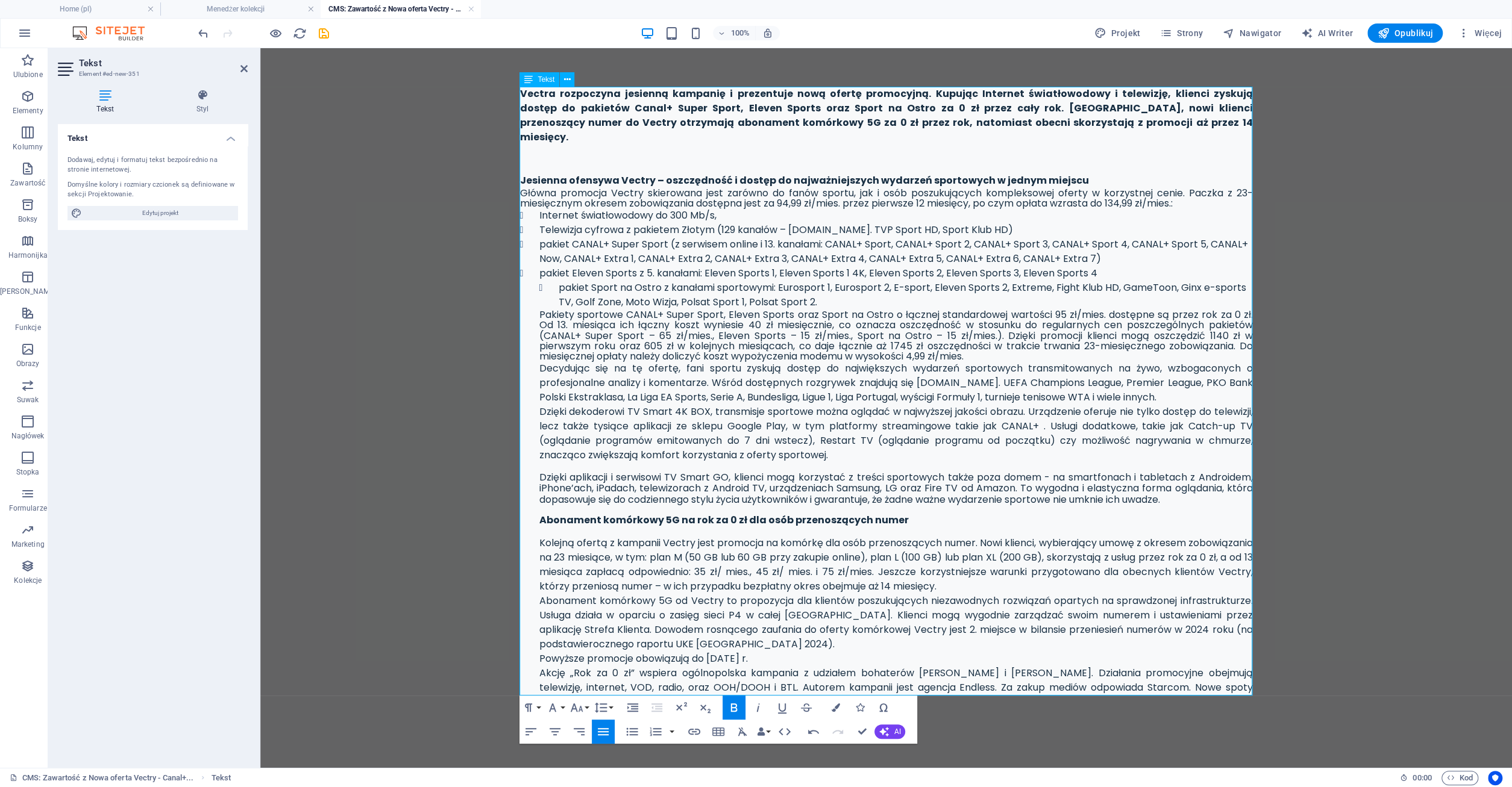
click at [1081, 173] on p "Jesienna ofensywa Vectry – oszczędność i dostęp do najważniejszych wydarzeń spo…" at bounding box center [887, 180] width 733 height 14
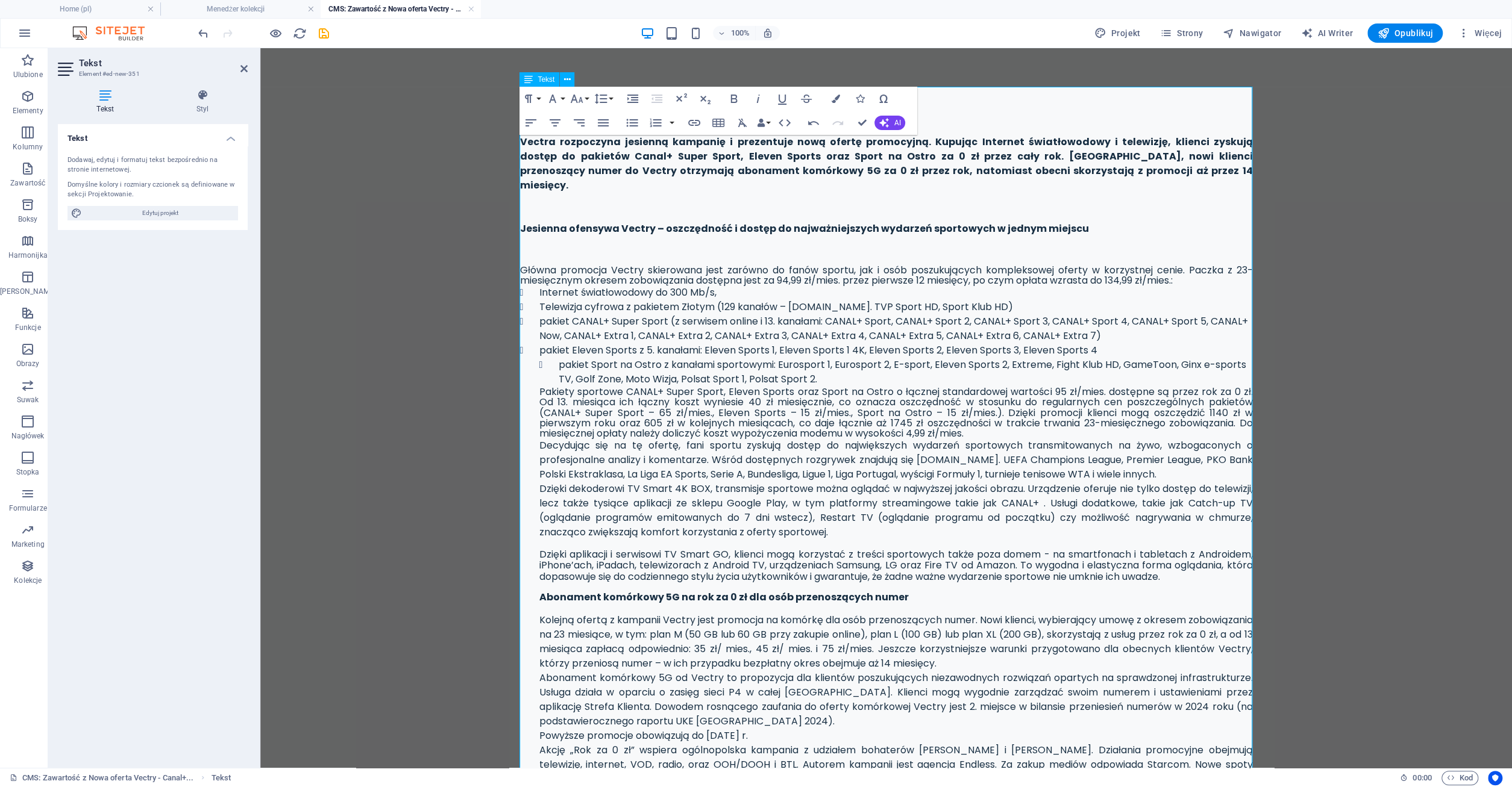
click at [521, 141] on strong "Vectra rozpoczyna jesienną kampanię i prezentuje nową ofertę promocyjną. Kupują…" at bounding box center [887, 163] width 733 height 58
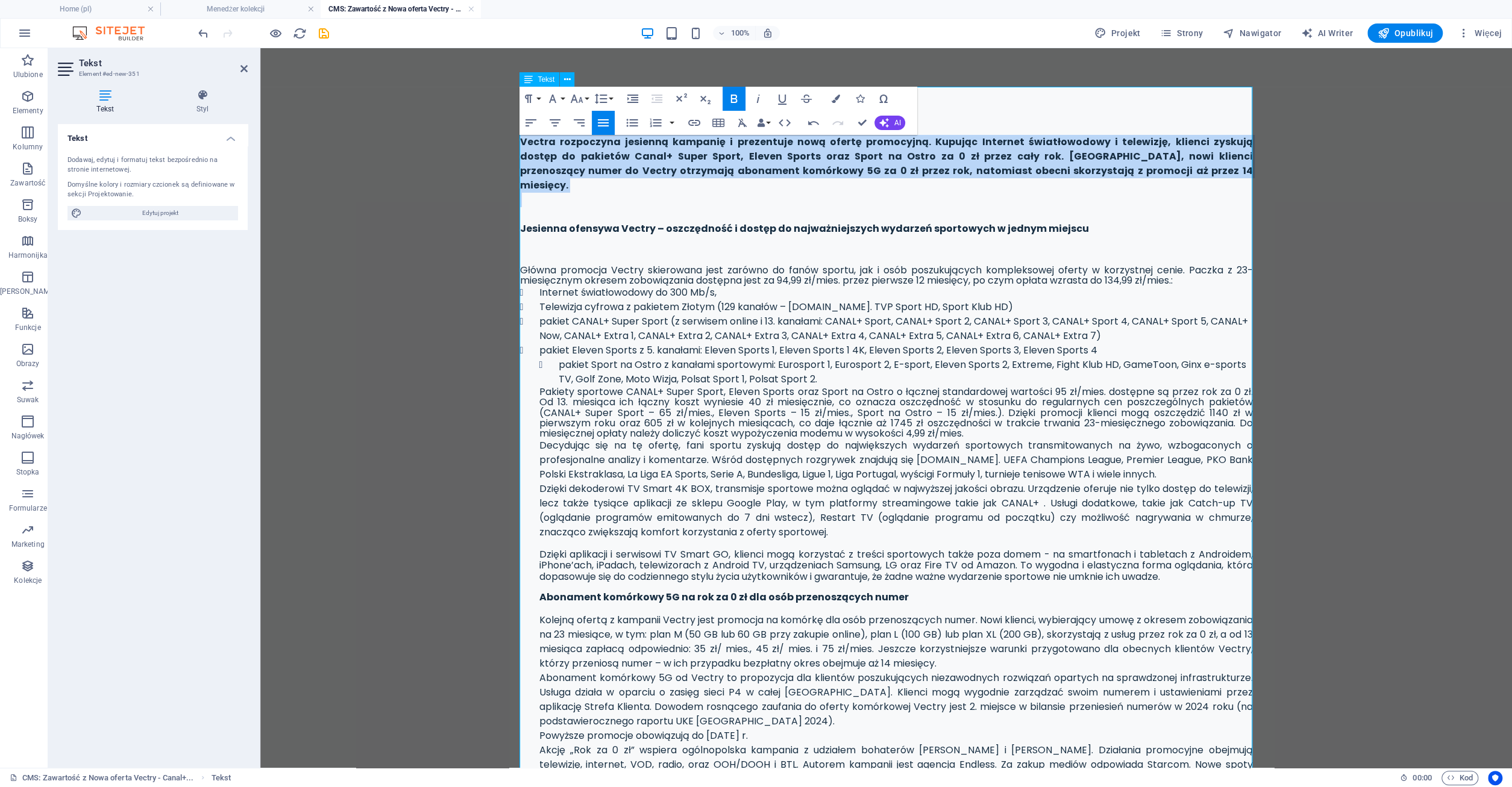
drag, startPoint x: 521, startPoint y: 141, endPoint x: 1138, endPoint y: 180, distance: 618.2
click at [1138, 180] on div "Vectra rozpoczyna jesienną kampanię i prezentuje nową ofertę promocyjną. Kupują…" at bounding box center [887, 461] width 733 height 652
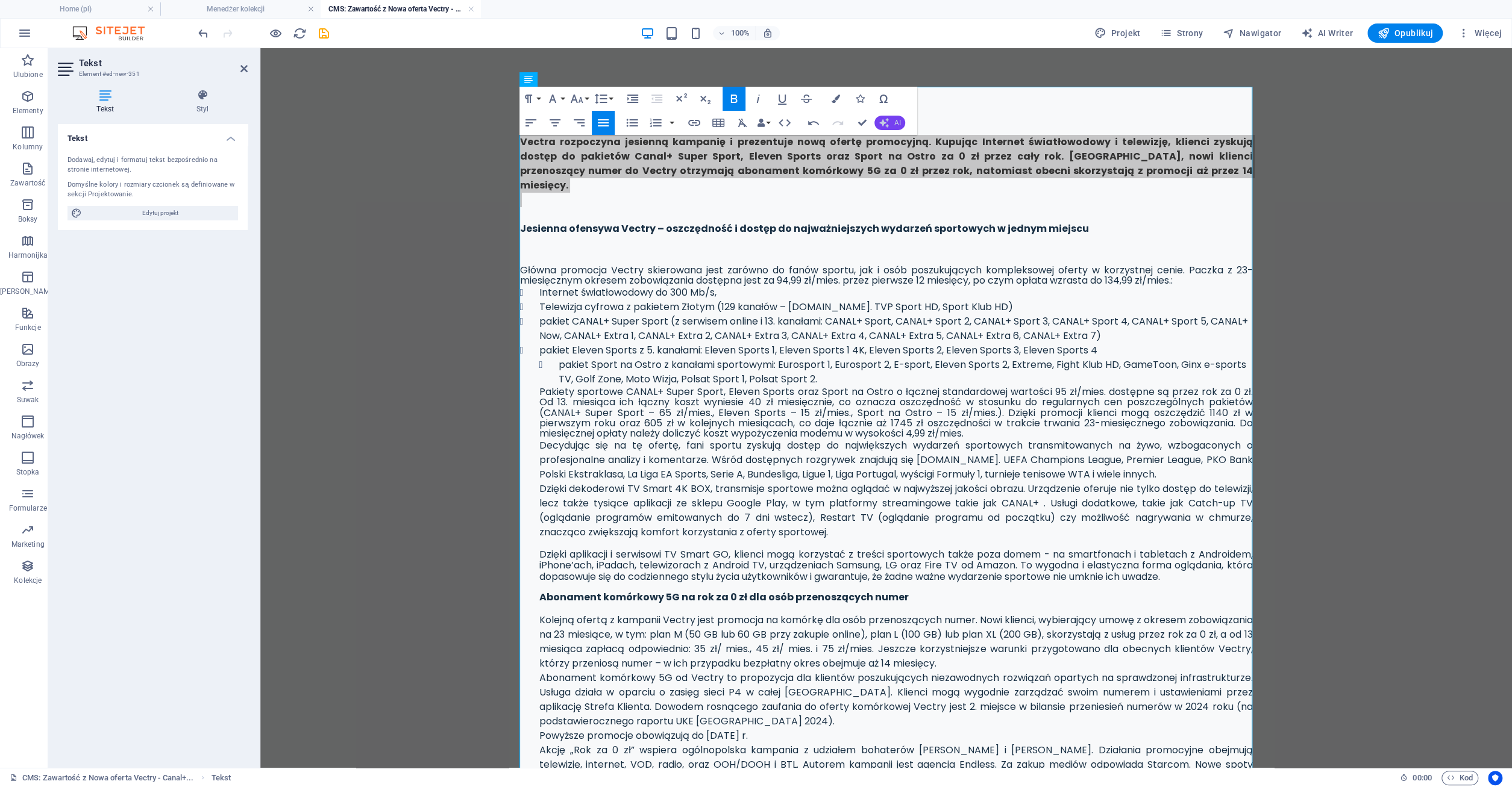
click at [897, 121] on span "AI" at bounding box center [897, 123] width 7 height 8
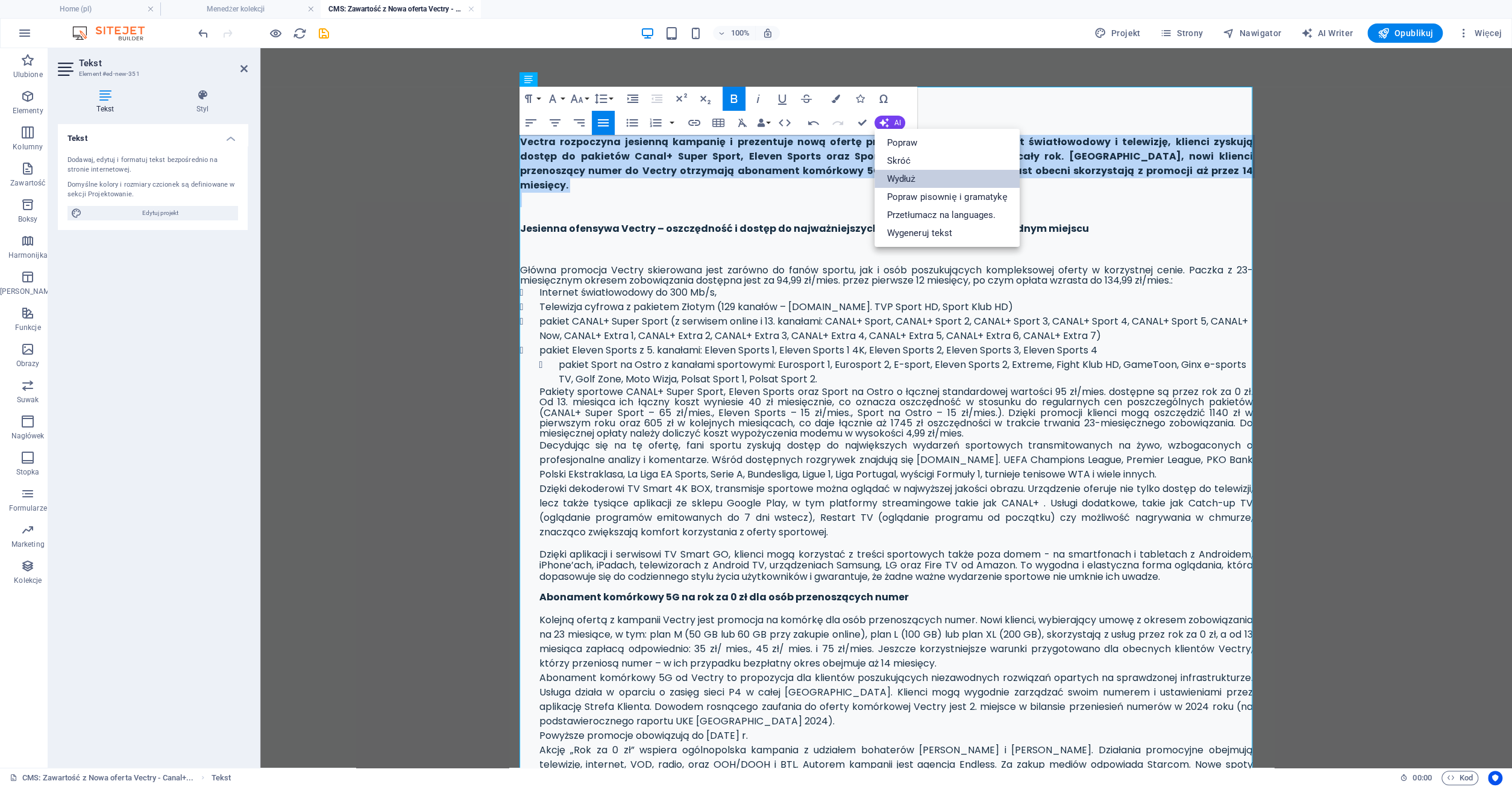
click at [912, 176] on link "Wydłuż" at bounding box center [947, 179] width 144 height 18
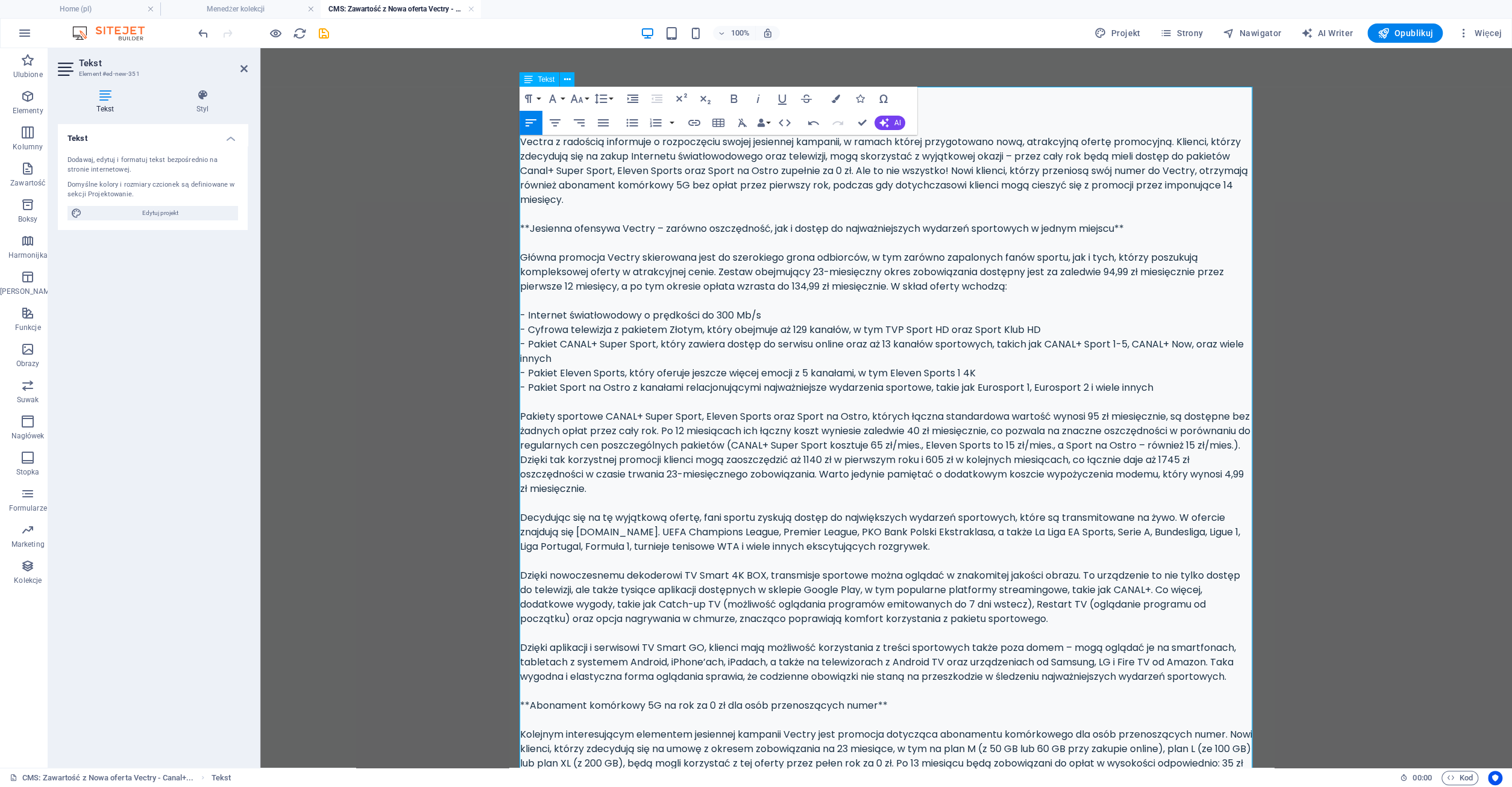
click at [566, 177] on div "Vectra z radością informuje o rozpoczęciu swojej jesiennej kampanii, w ramach k…" at bounding box center [887, 561] width 733 height 853
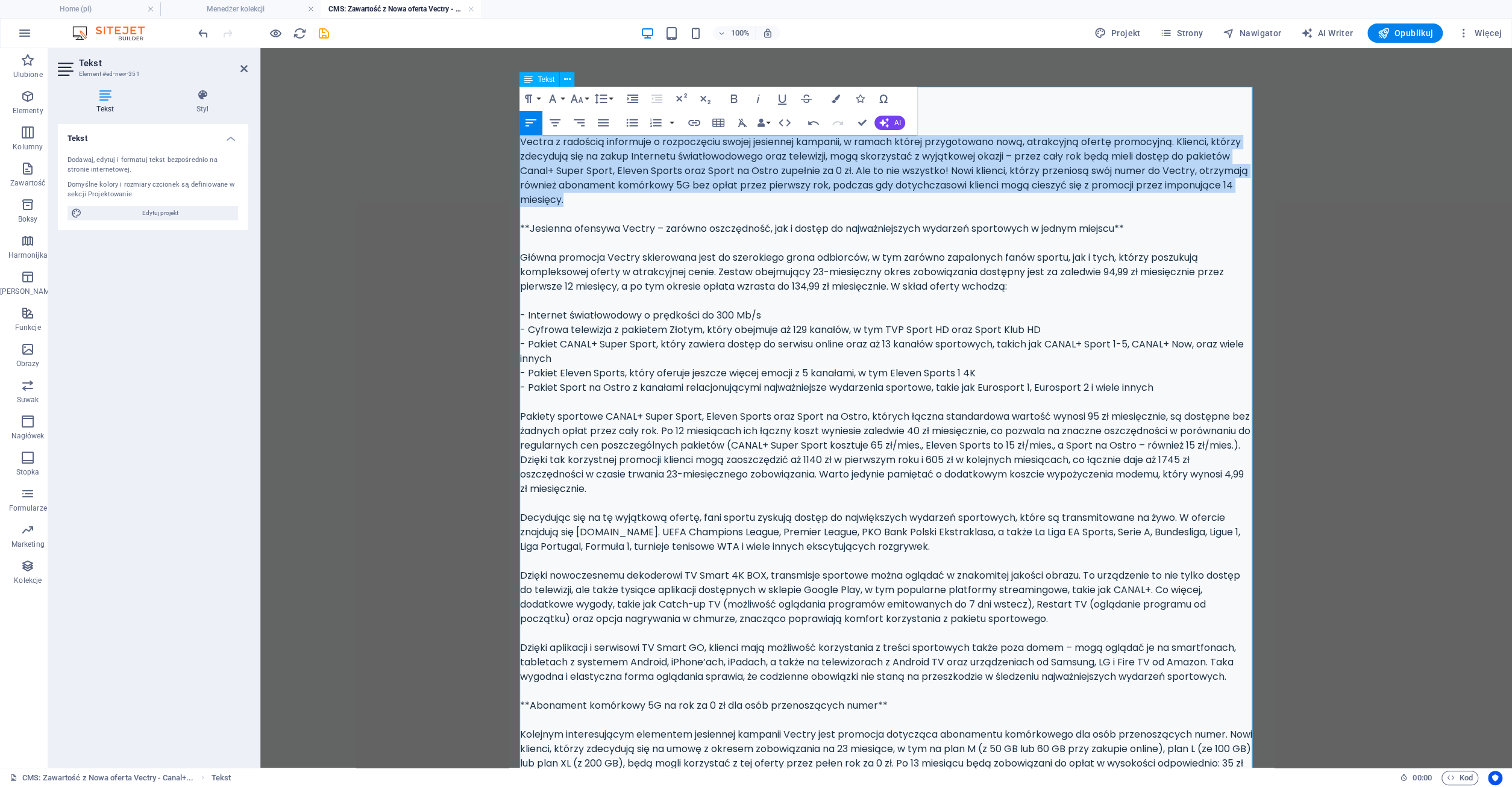
drag, startPoint x: 522, startPoint y: 143, endPoint x: 575, endPoint y: 197, distance: 75.7
click at [575, 197] on div "Vectra z radością informuje o rozpoczęciu swojej jesiennej kampanii, w ramach k…" at bounding box center [887, 561] width 733 height 853
click at [735, 97] on icon "button" at bounding box center [733, 98] width 14 height 14
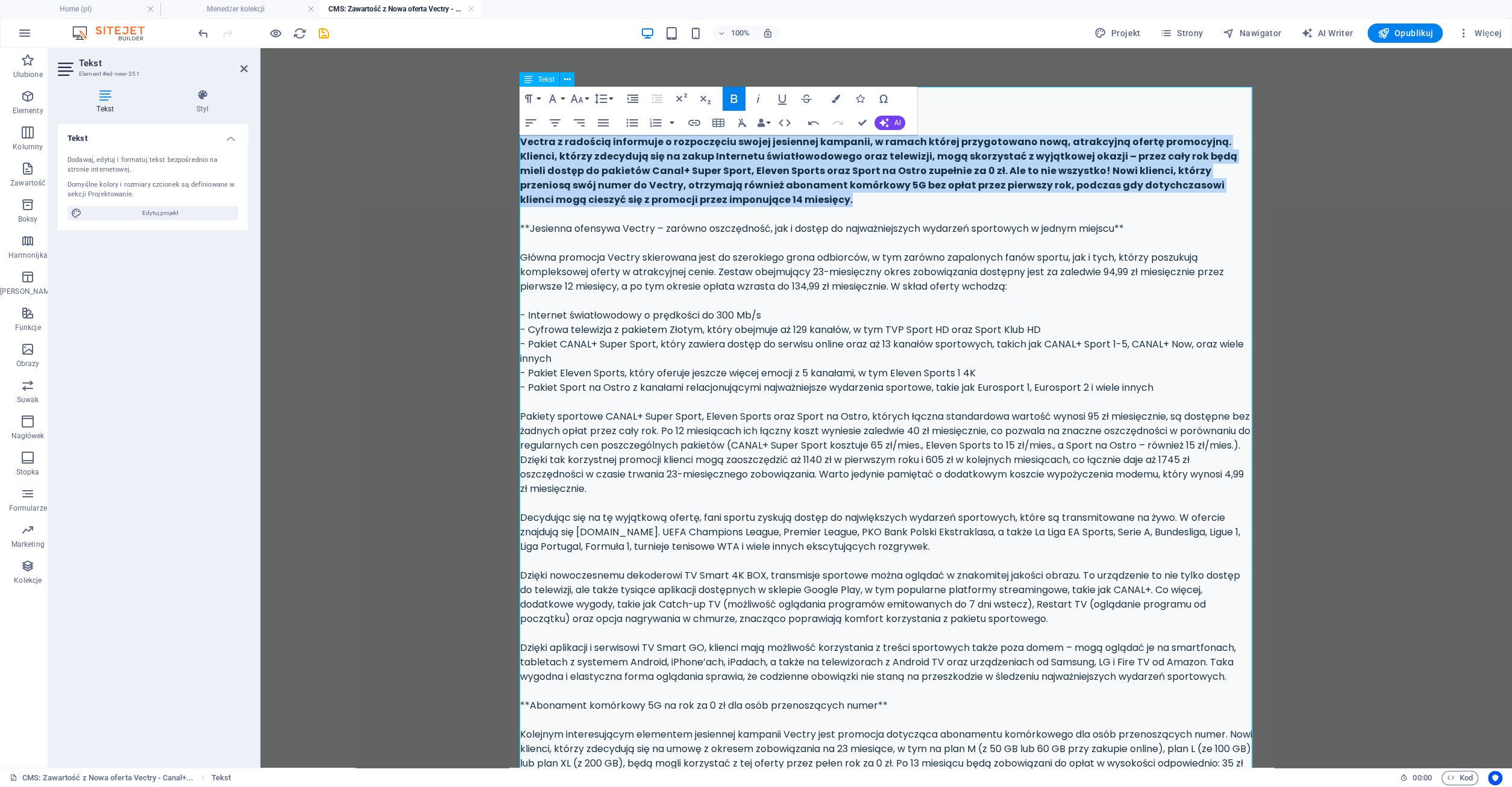
click at [677, 194] on div "Vectra z radością informuje o rozpoczęciu swojej jesiennej kampanii, w ramach k…" at bounding box center [887, 561] width 733 height 853
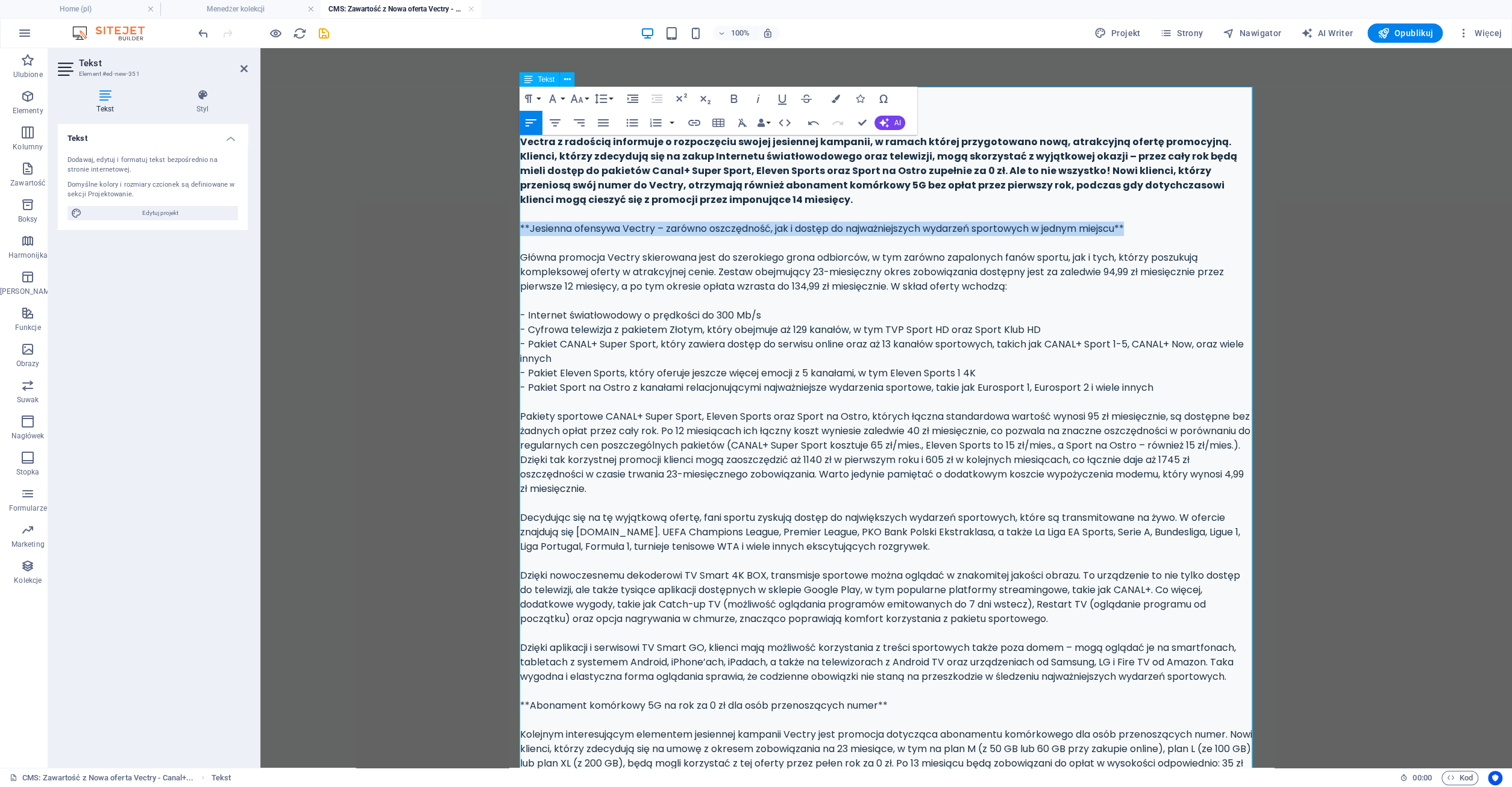
drag, startPoint x: 520, startPoint y: 227, endPoint x: 1134, endPoint y: 236, distance: 614.1
click at [1134, 236] on div "Vectra z radością informuje o rozpoczęciu swojej jesiennej kampanii, w ramach k…" at bounding box center [887, 561] width 733 height 853
click at [732, 101] on icon "button" at bounding box center [733, 98] width 14 height 14
click at [667, 257] on div "Vectra z radością informuje o rozpoczęciu swojej jesiennej kampanii, w ramach k…" at bounding box center [887, 561] width 733 height 853
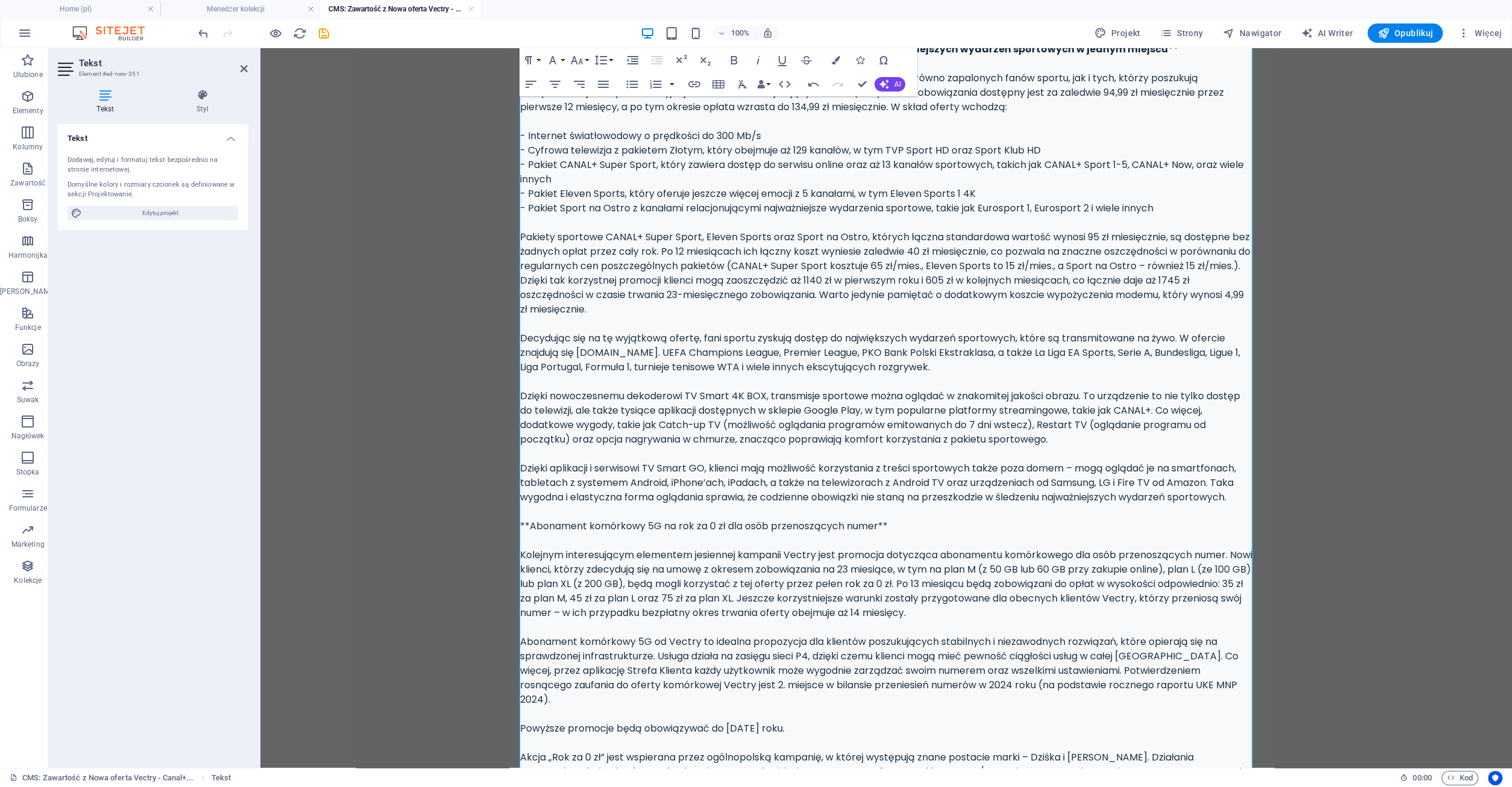
scroll to position [243, 0]
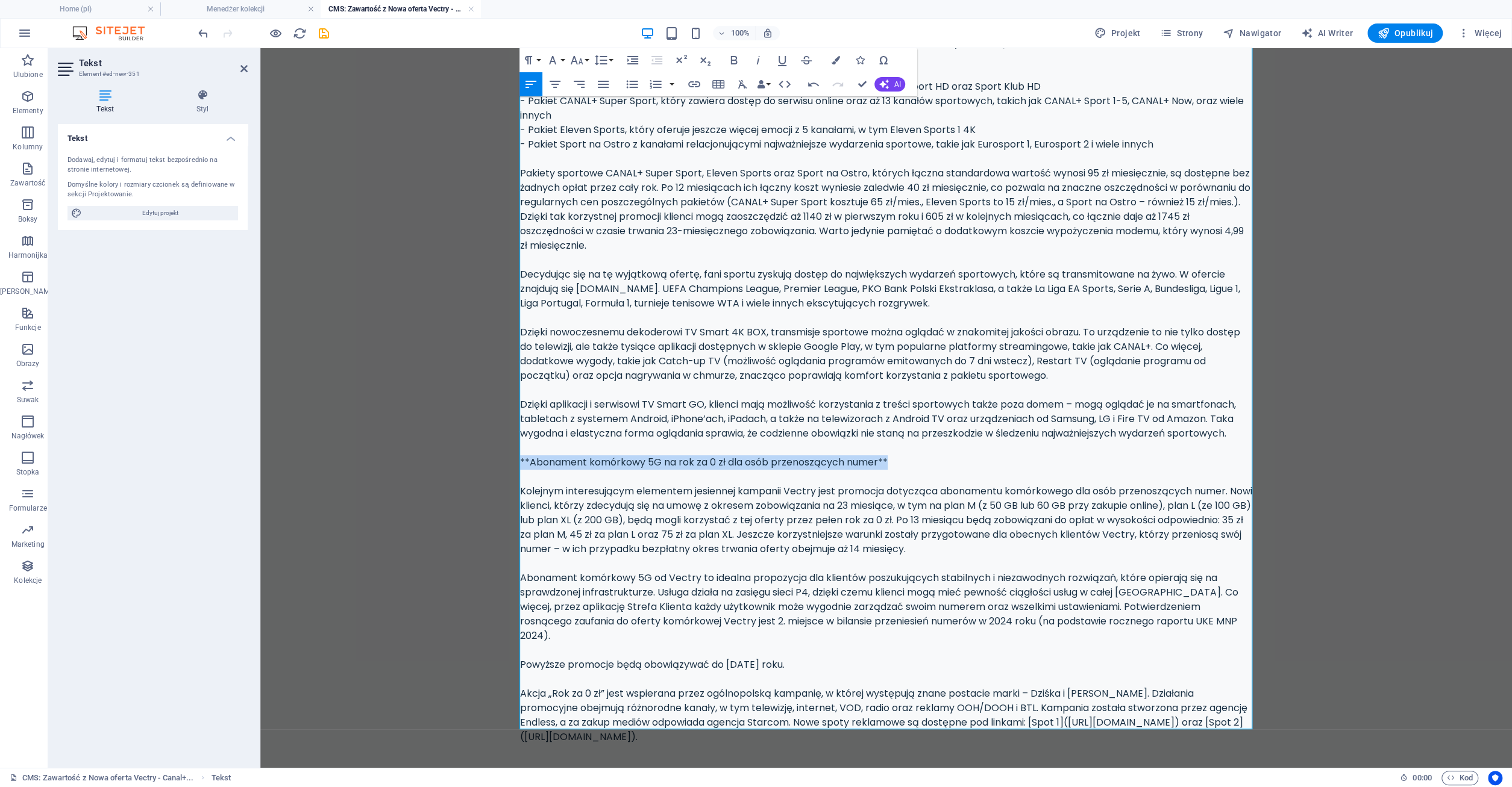
drag, startPoint x: 520, startPoint y: 459, endPoint x: 907, endPoint y: 467, distance: 387.1
click at [907, 467] on div "Vectra z radością informuje o rozpoczęciu swojej jesiennej kampanii, w ramach k…" at bounding box center [887, 318] width 733 height 853
click at [736, 58] on icon "button" at bounding box center [733, 60] width 14 height 14
click at [798, 604] on div "Vectra z radością informuje o rozpoczęciu swojej jesiennej kampanii, w ramach k…" at bounding box center [887, 318] width 733 height 853
click at [772, 724] on div "Vectra z radością informuje o rozpoczęciu swojej jesiennej kampanii, w ramach k…" at bounding box center [887, 318] width 733 height 853
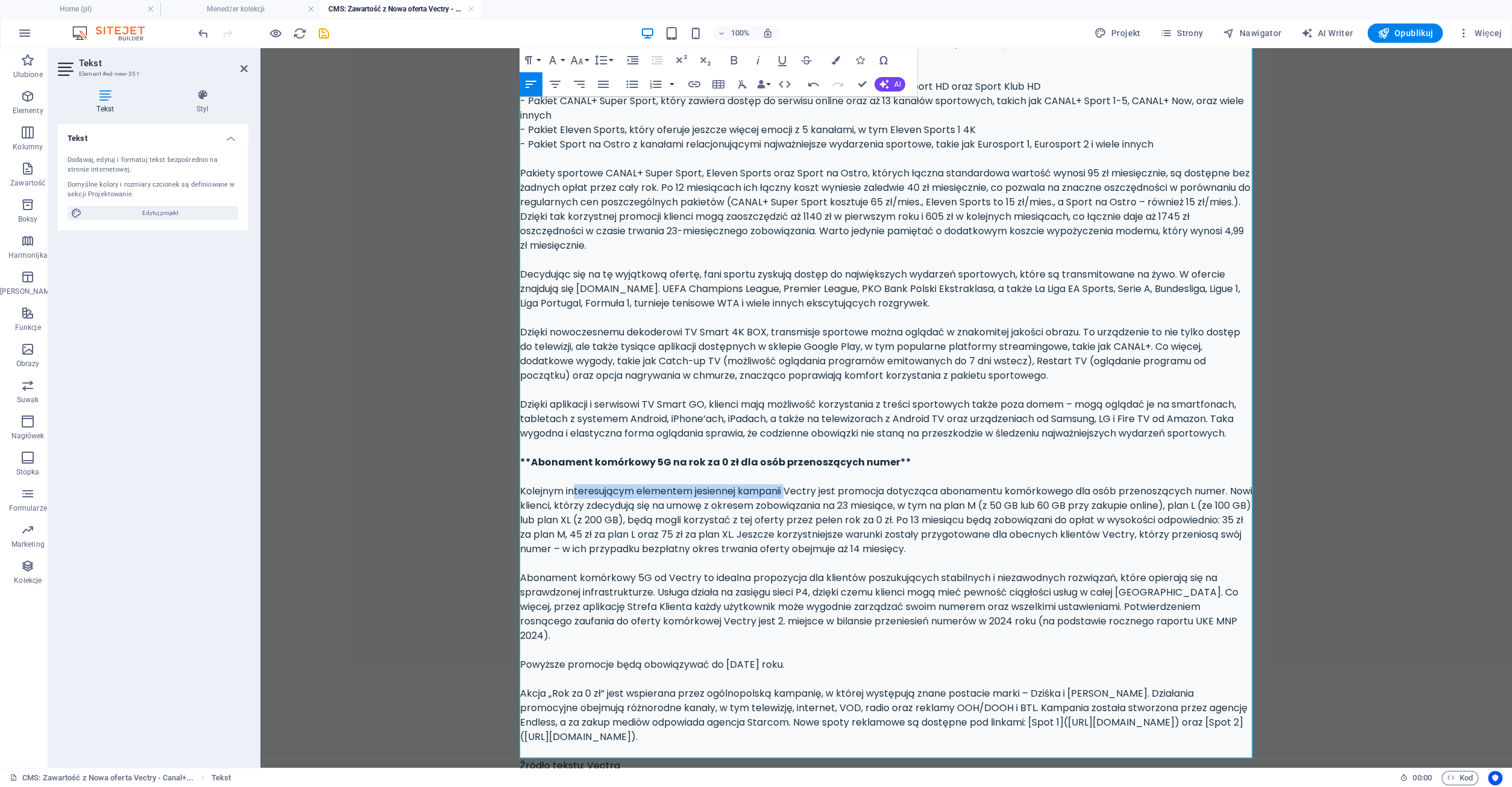
drag, startPoint x: 572, startPoint y: 496, endPoint x: 788, endPoint y: 488, distance: 216.1
click at [788, 488] on div "Vectra z radością informuje o rozpoczęciu swojej jesiennej kampanii, w ramach k…" at bounding box center [887, 333] width 733 height 882
drag, startPoint x: 887, startPoint y: 487, endPoint x: 990, endPoint y: 490, distance: 103.0
click at [990, 490] on div "Vectra z radością informuje o rozpoczęciu swojej jesiennej kampanii, w ramach k…" at bounding box center [887, 333] width 733 height 882
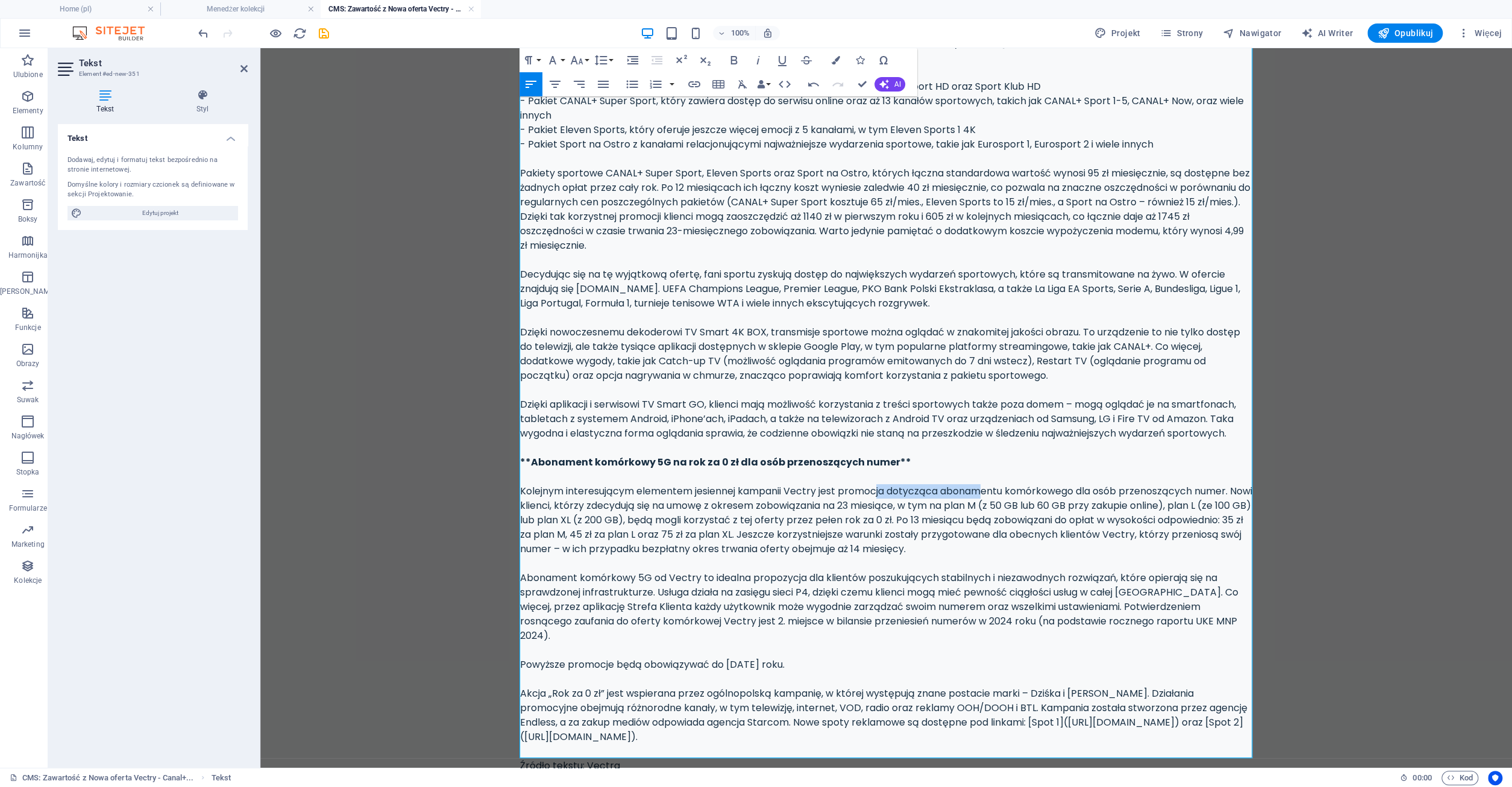
click at [990, 490] on div "Vectra z radością informuje o rozpoczęciu swojej jesiennej kampanii, w ramach k…" at bounding box center [887, 333] width 733 height 882
drag, startPoint x: 548, startPoint y: 509, endPoint x: 666, endPoint y: 506, distance: 118.0
click at [666, 506] on div "Vectra z radością informuje o rozpoczęciu swojej jesiennej kampanii, w ramach k…" at bounding box center [887, 333] width 733 height 882
drag, startPoint x: 818, startPoint y: 507, endPoint x: 925, endPoint y: 507, distance: 107.0
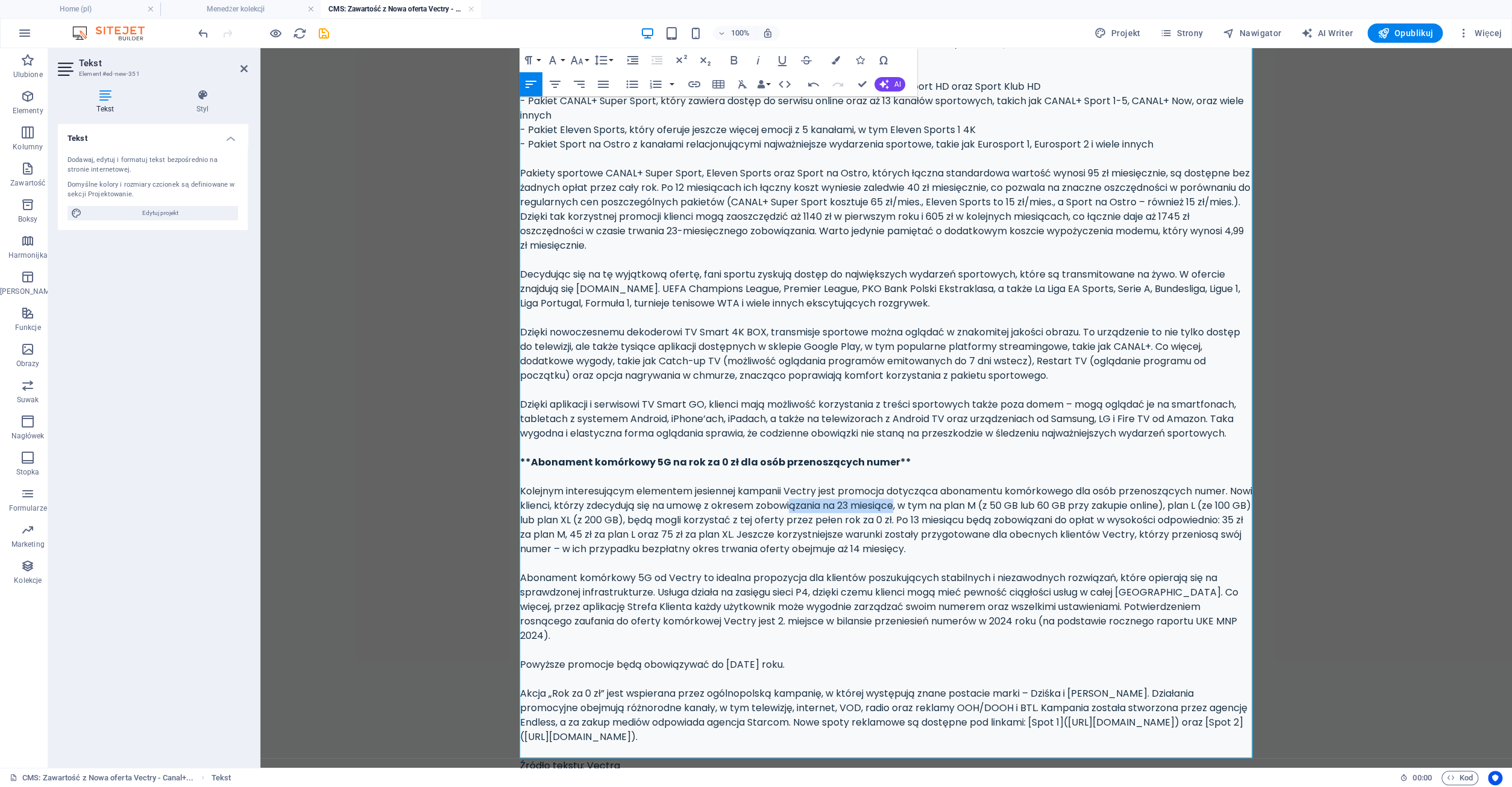
click at [925, 507] on div "Vectra z radością informuje o rozpoczęciu swojej jesiennej kampanii, w ramach k…" at bounding box center [887, 333] width 733 height 882
click at [1007, 505] on div "Vectra z radością informuje o rozpoczęciu swojej jesiennej kampanii, w ramach k…" at bounding box center [887, 333] width 733 height 882
drag, startPoint x: 751, startPoint y: 521, endPoint x: 846, endPoint y: 521, distance: 95.0
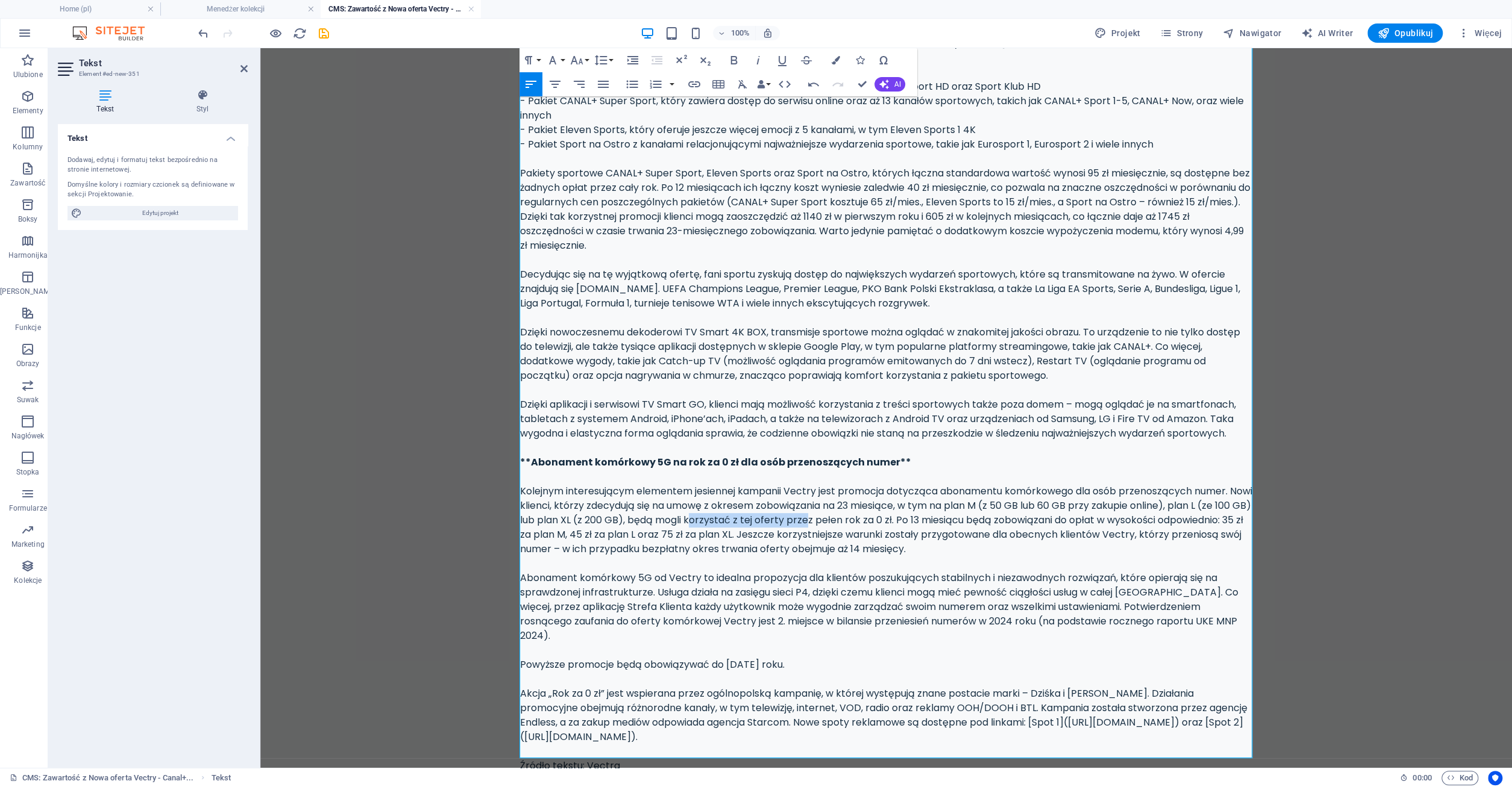
click at [846, 521] on div "Vectra z radością informuje o rozpoczęciu swojej jesiennej kampanii, w ramach k…" at bounding box center [887, 333] width 733 height 882
drag, startPoint x: 867, startPoint y: 524, endPoint x: 919, endPoint y: 524, distance: 52.0
click at [919, 524] on div "Vectra z radością informuje o rozpoczęciu swojej jesiennej kampanii, w ramach k…" at bounding box center [887, 333] width 733 height 882
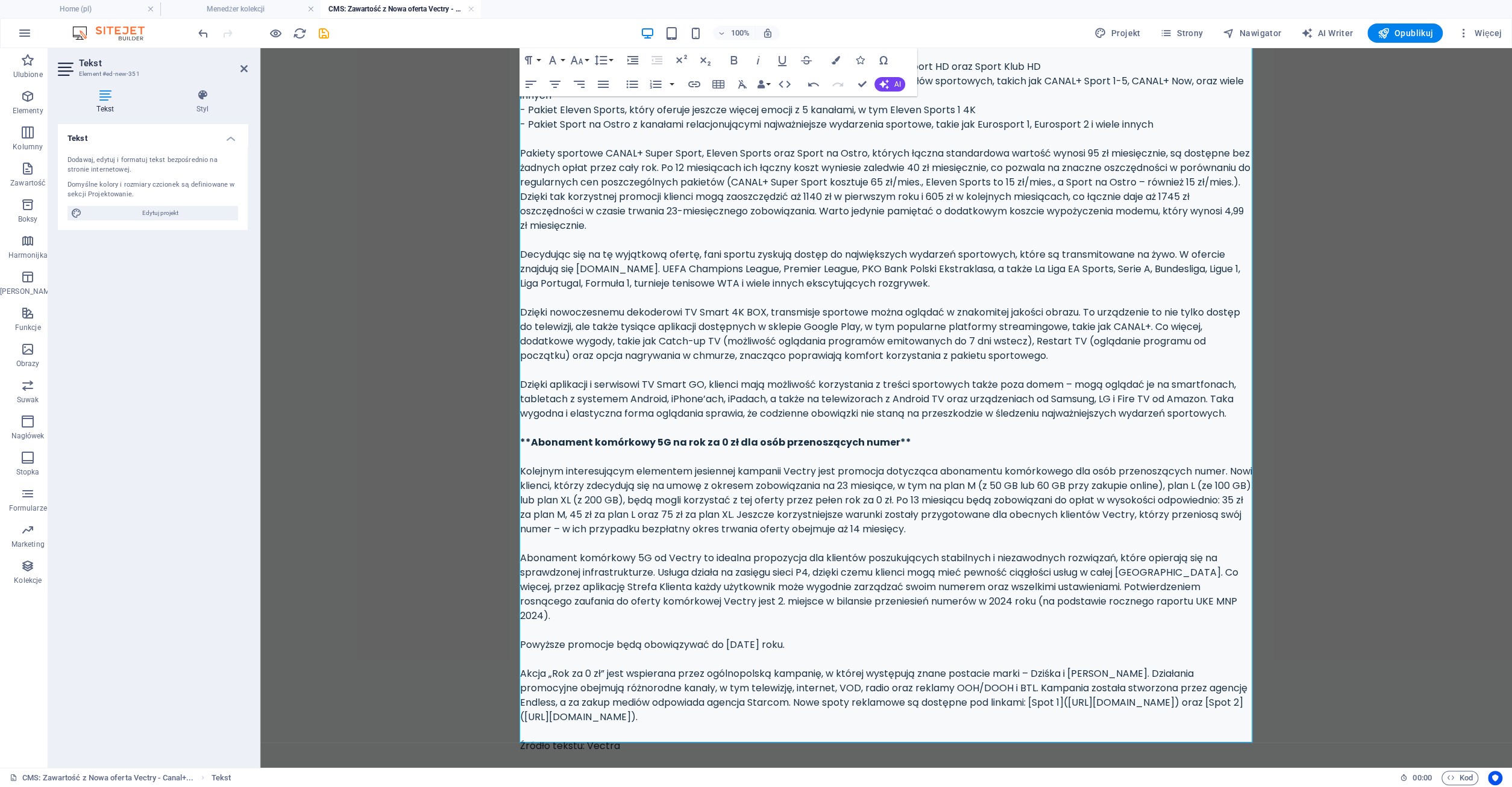
scroll to position [273, 0]
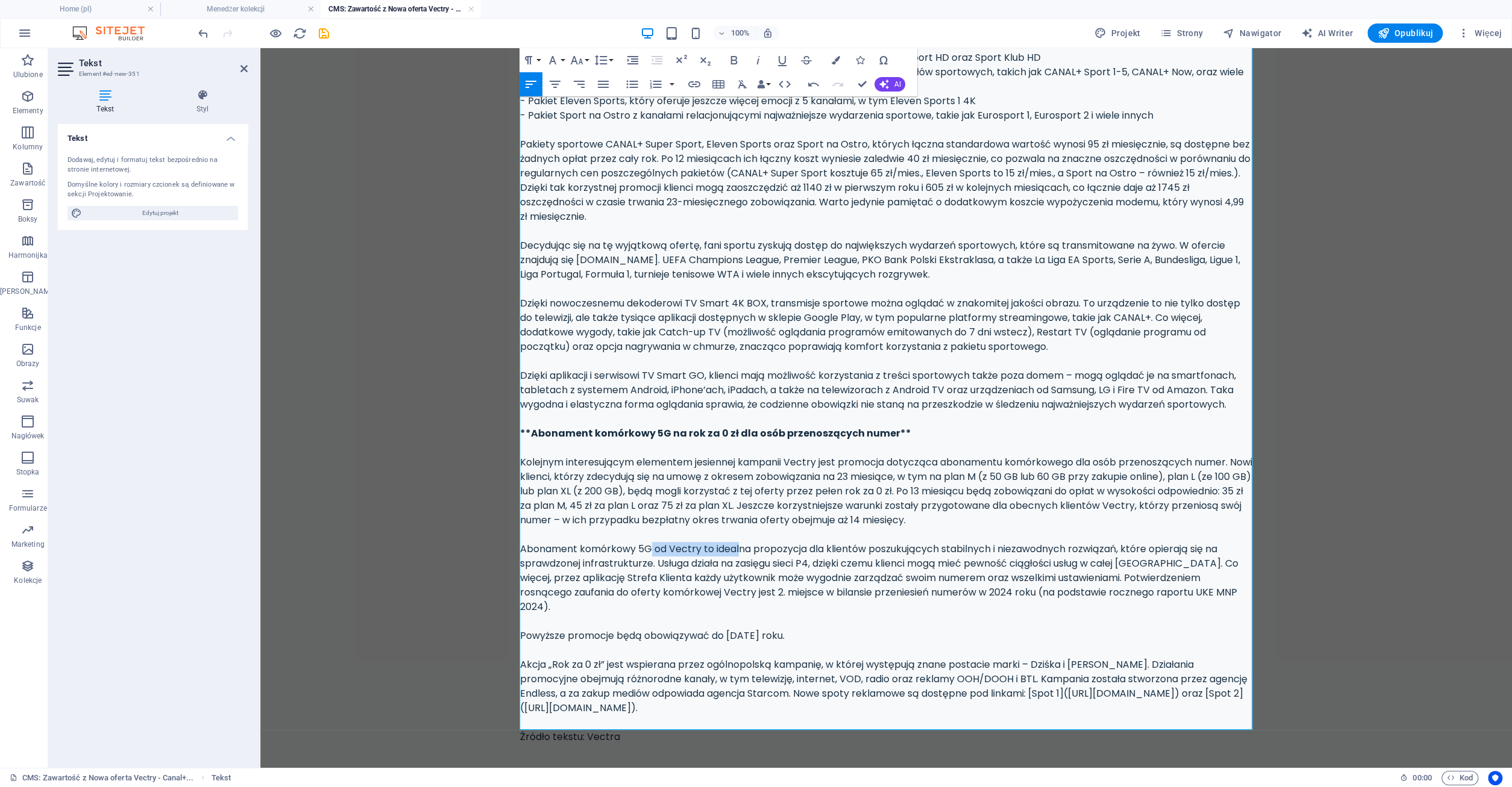
drag, startPoint x: 664, startPoint y: 549, endPoint x: 739, endPoint y: 547, distance: 75.0
click at [739, 547] on div "Vectra z radością informuje o rozpoczęciu swojej jesiennej kampanii, w ramach k…" at bounding box center [887, 303] width 733 height 882
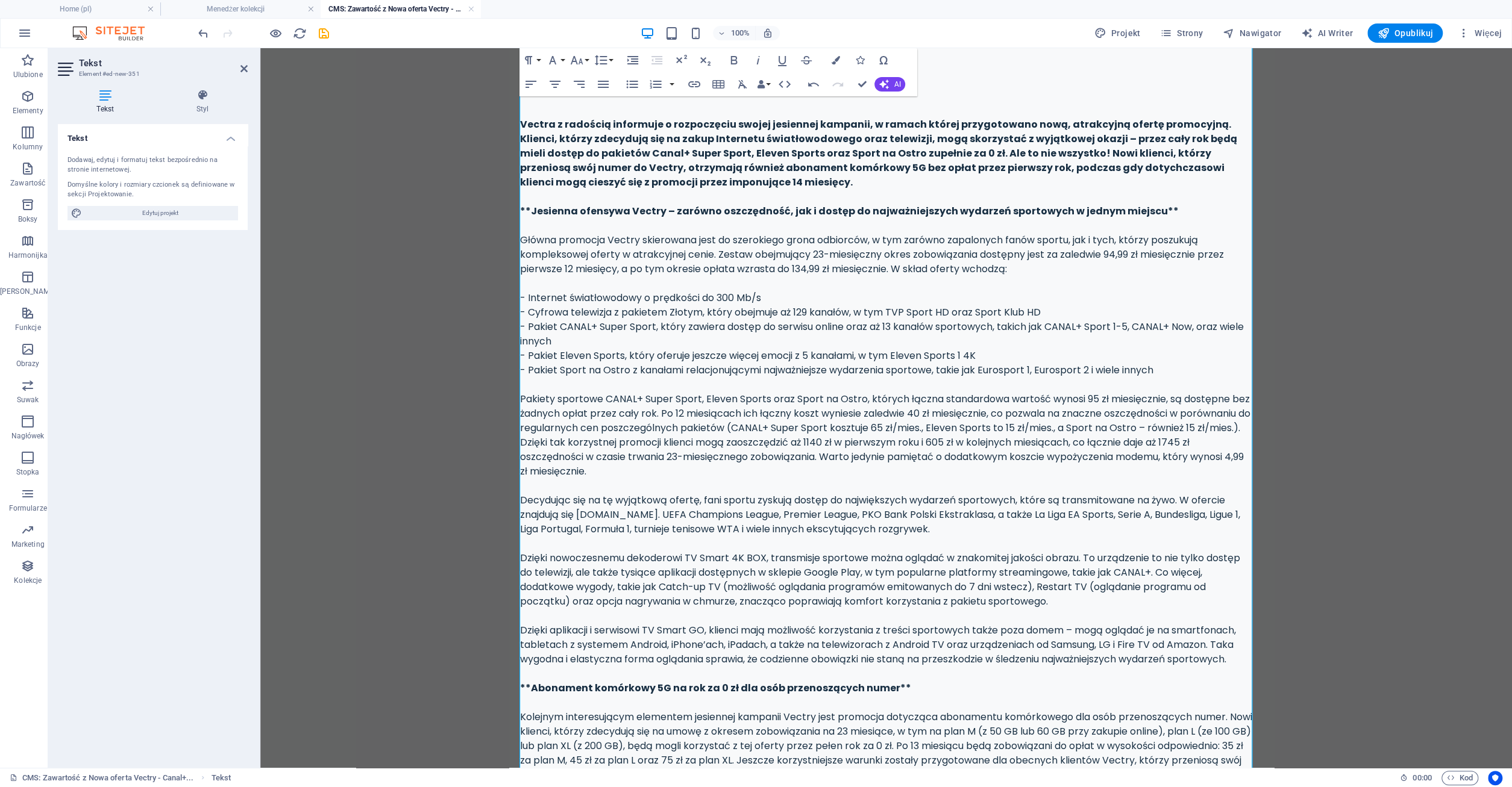
scroll to position [0, 0]
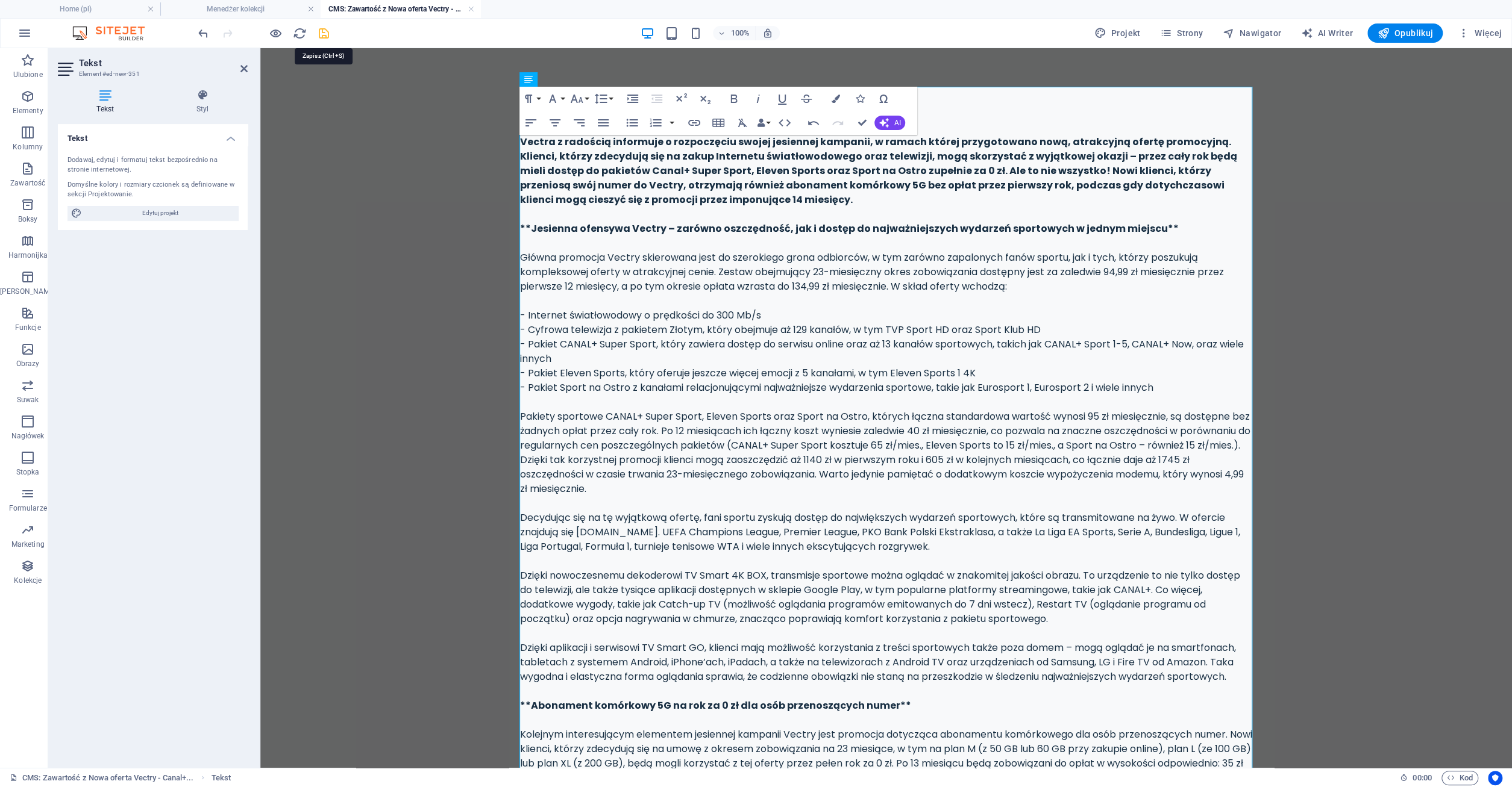
click at [323, 34] on icon "save" at bounding box center [324, 33] width 14 height 14
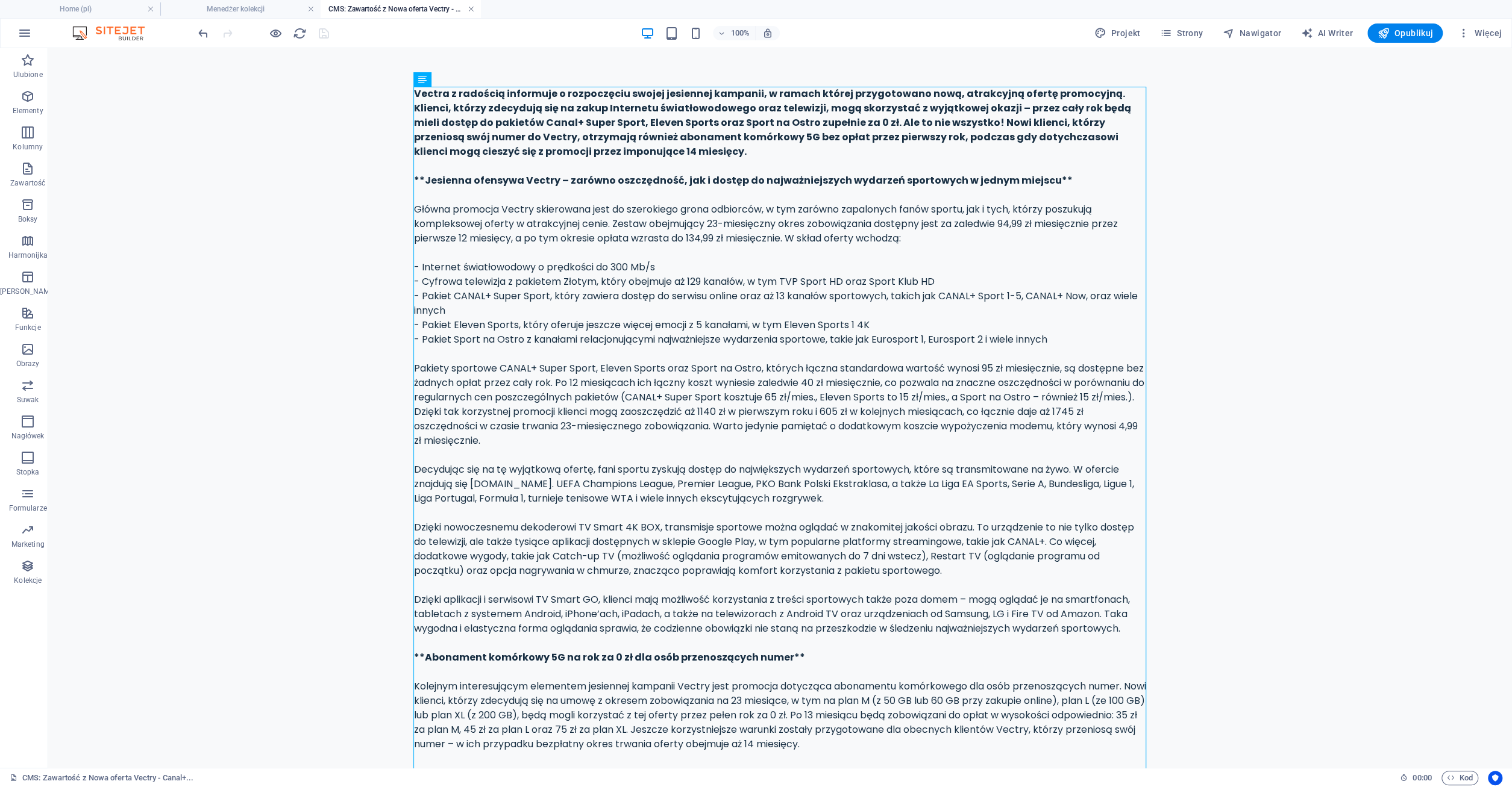
click at [472, 9] on link at bounding box center [471, 9] width 8 height 12
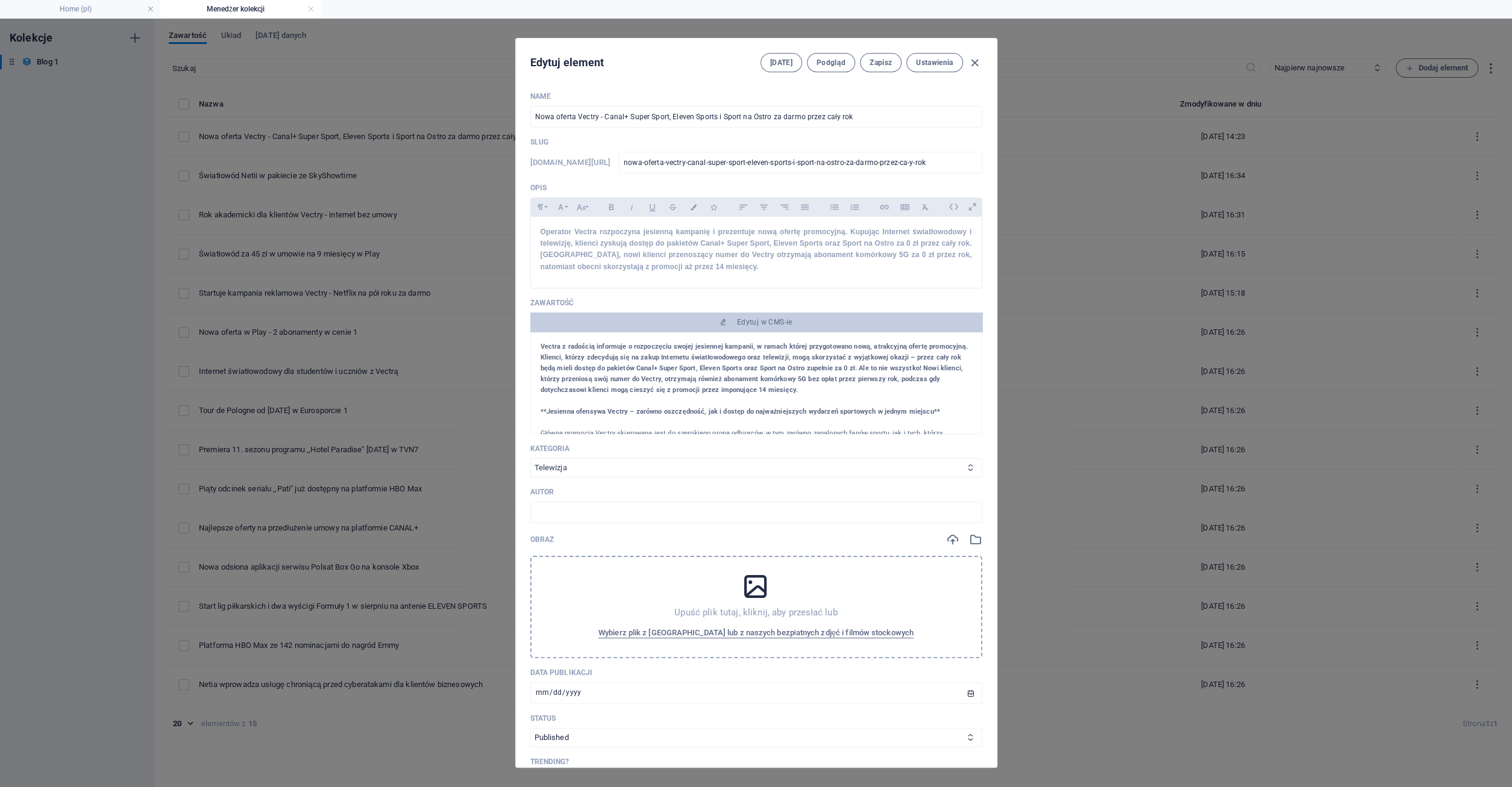
click option "Telewizja" at bounding box center [0, 0] width 0 height 0
click at [759, 583] on icon at bounding box center [756, 587] width 30 height 30
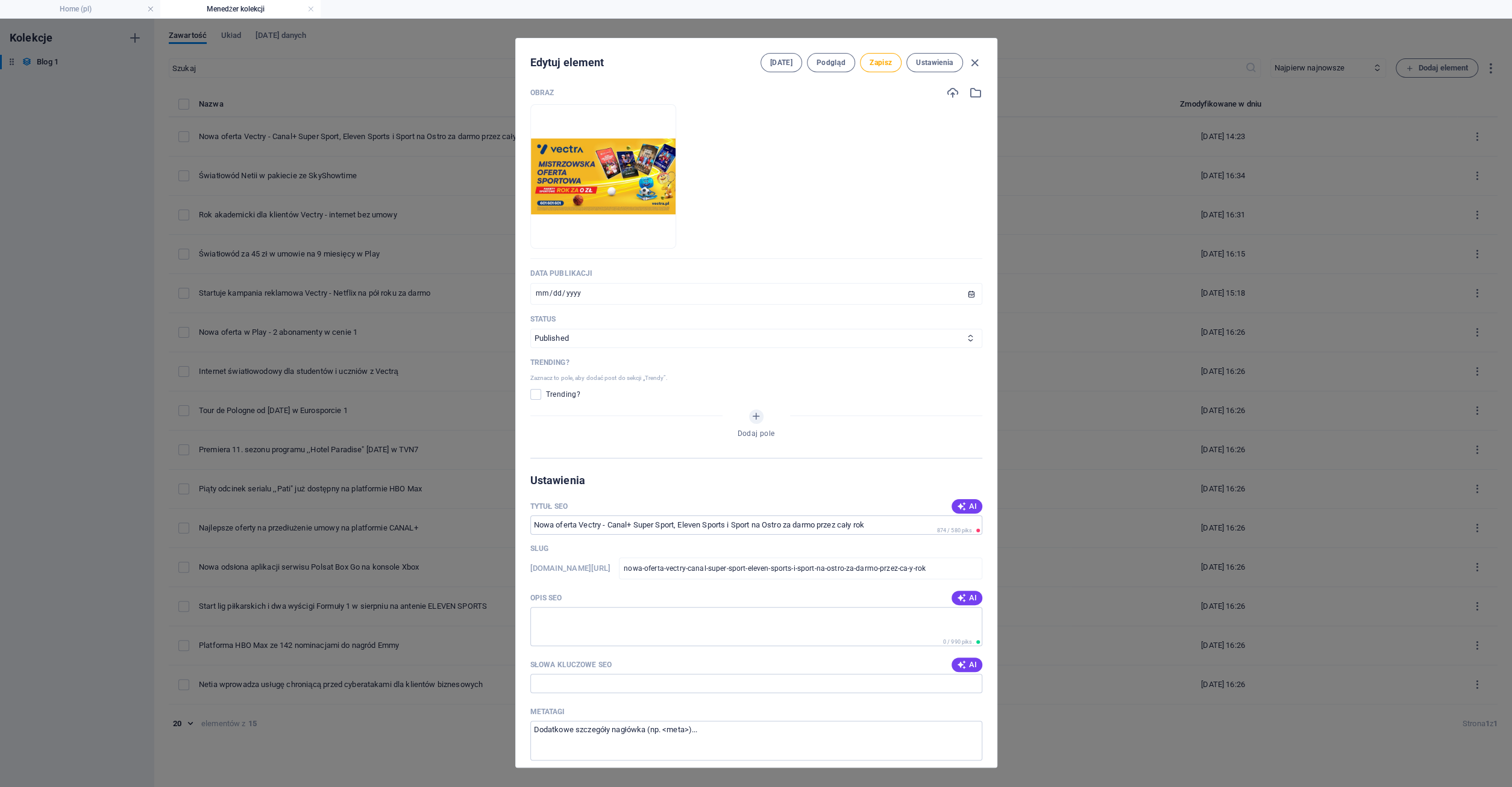
scroll to position [463, 0]
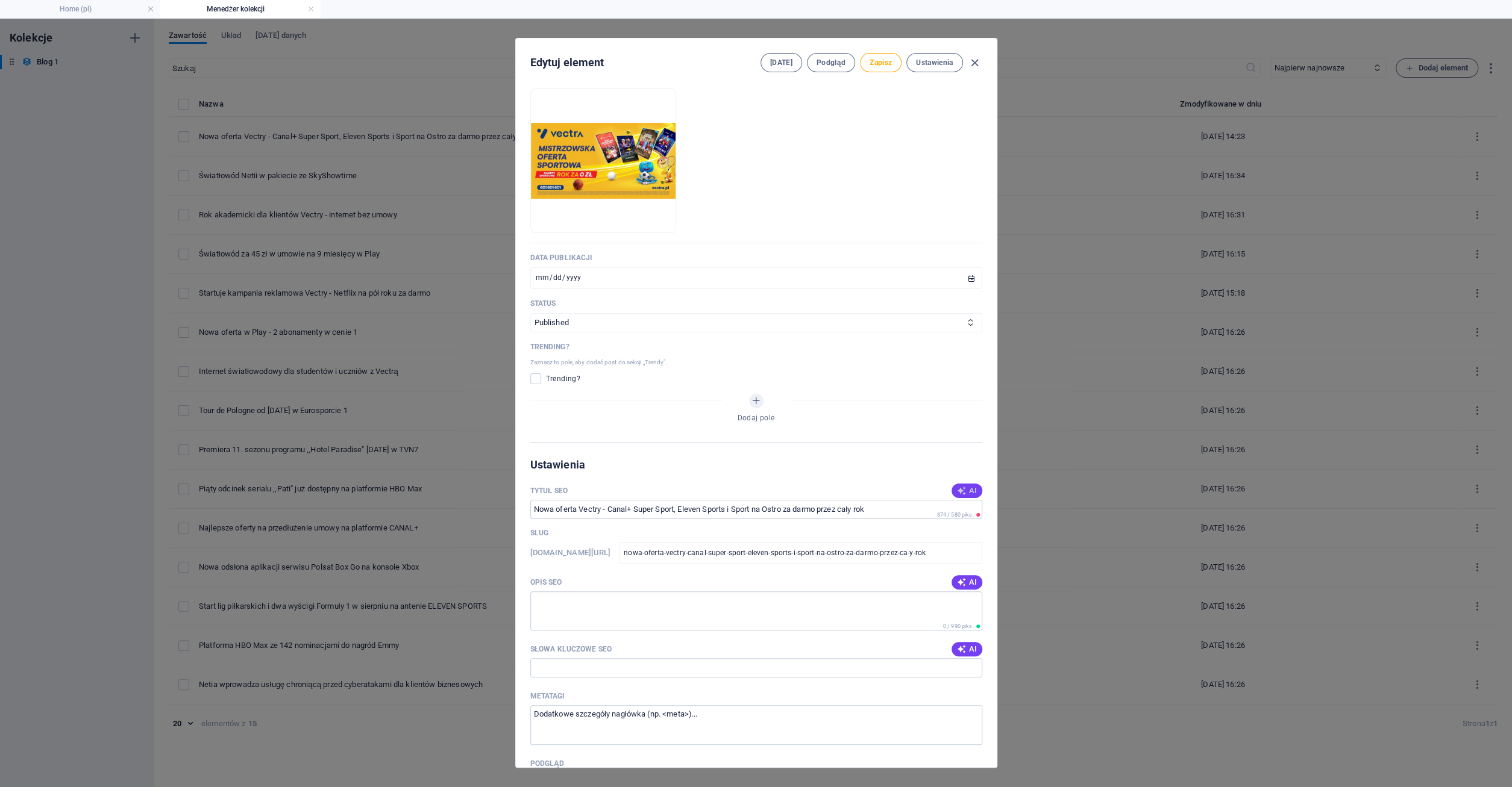
click at [965, 490] on icon "button" at bounding box center [962, 491] width 10 height 10
click at [966, 579] on icon "button" at bounding box center [962, 583] width 10 height 10
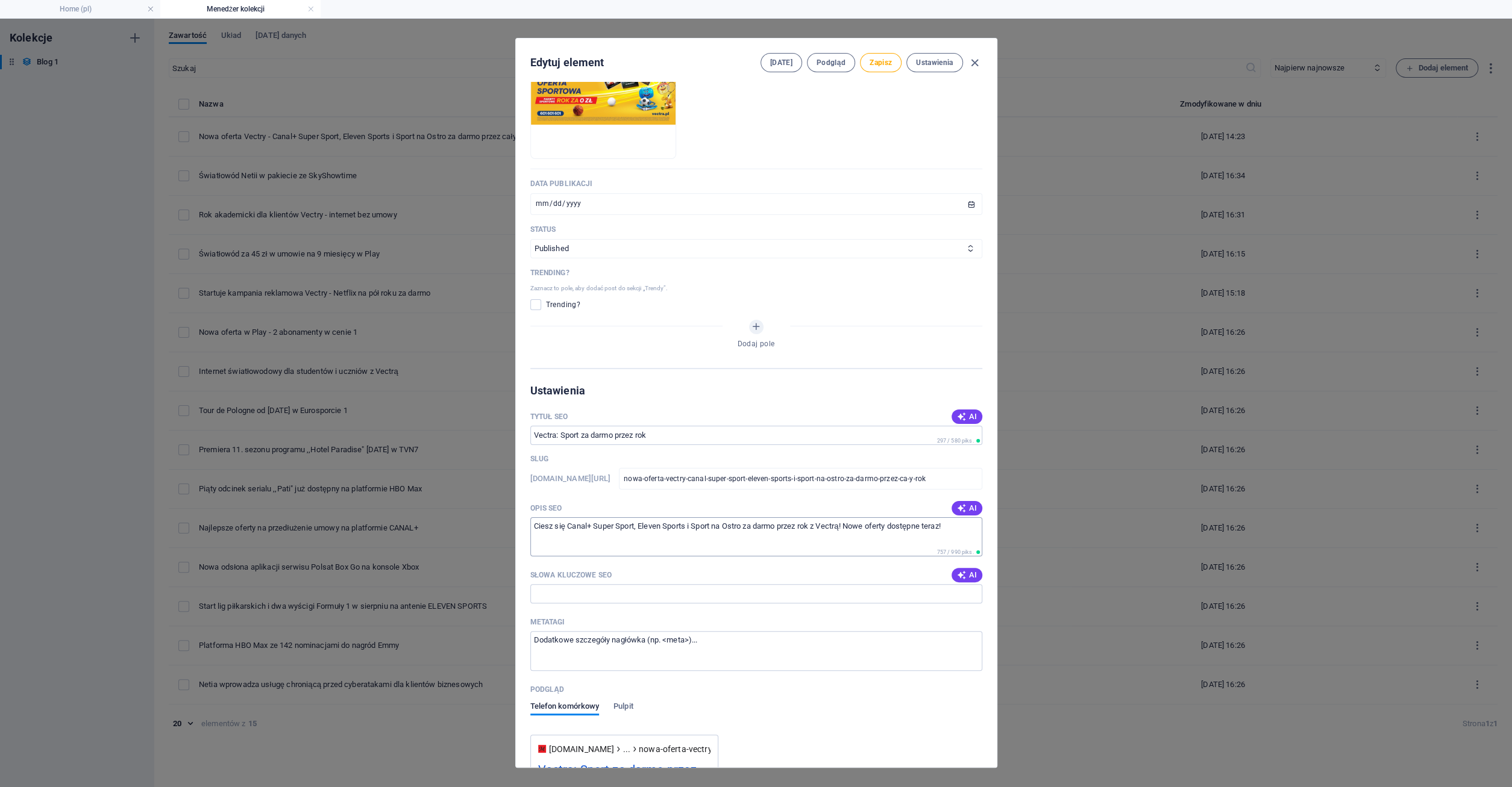
scroll to position [636, 0]
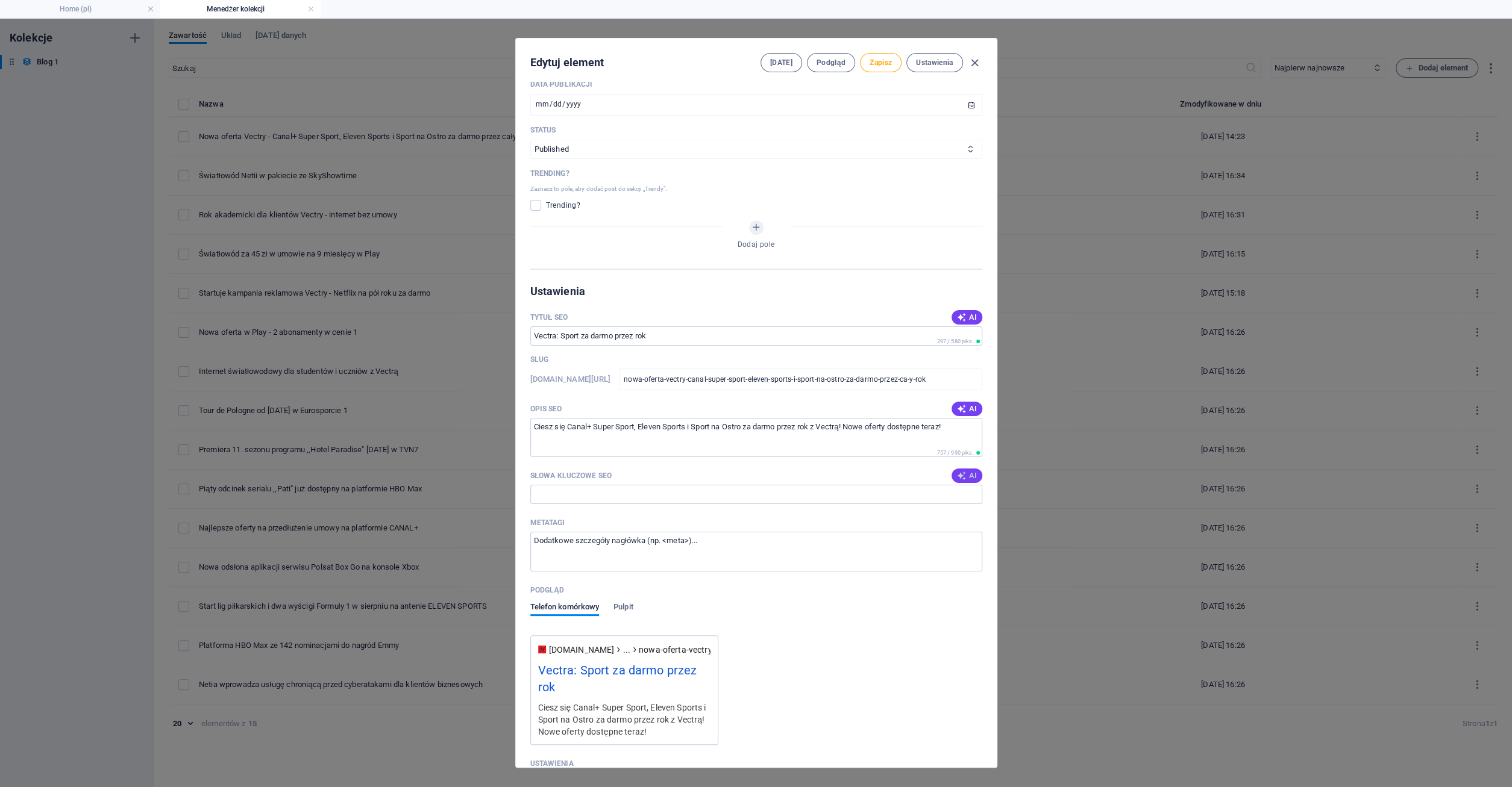
click at [964, 474] on icon "button" at bounding box center [962, 476] width 10 height 10
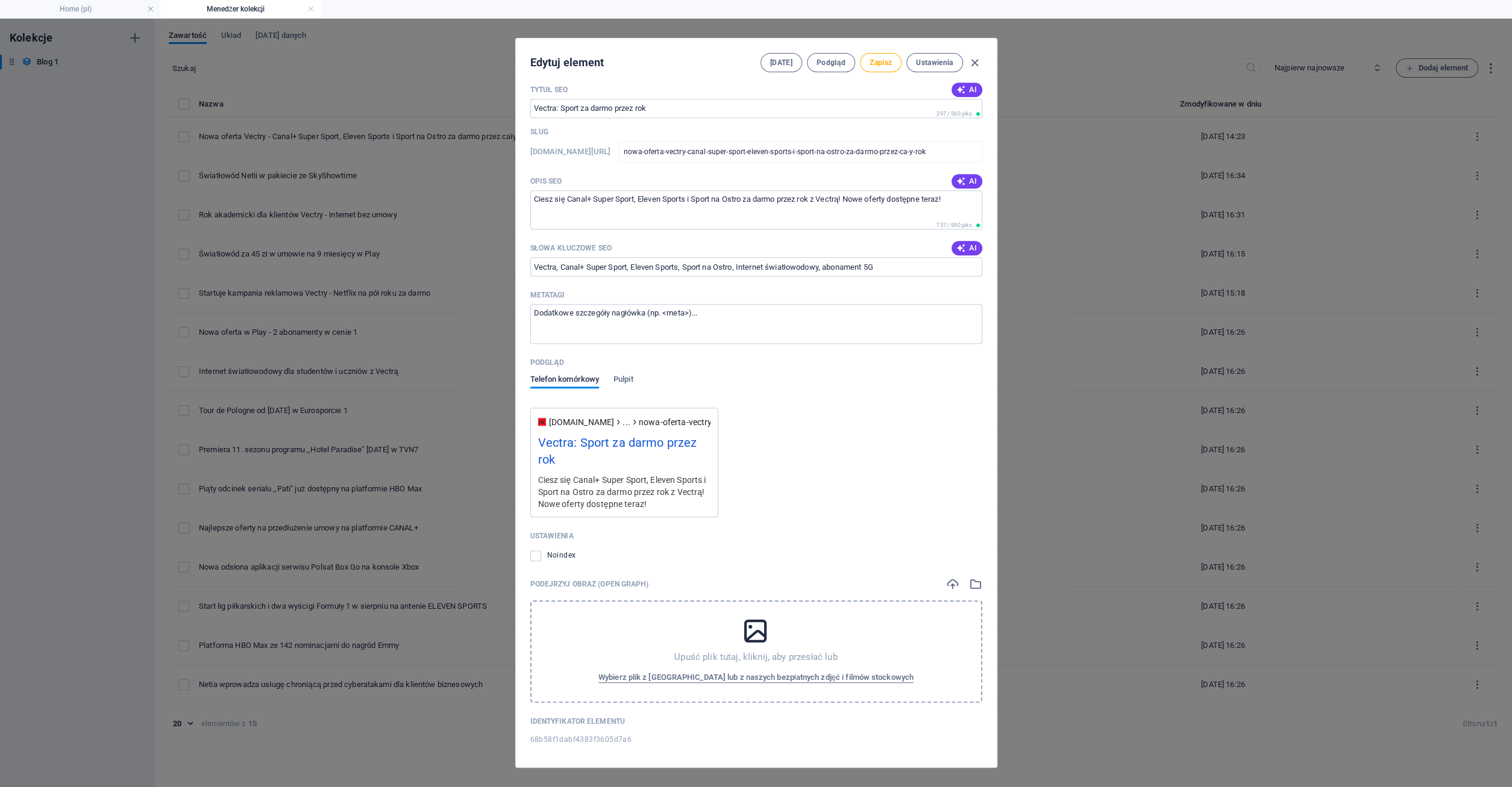
scroll to position [868, 0]
click at [756, 627] on icon at bounding box center [756, 628] width 30 height 30
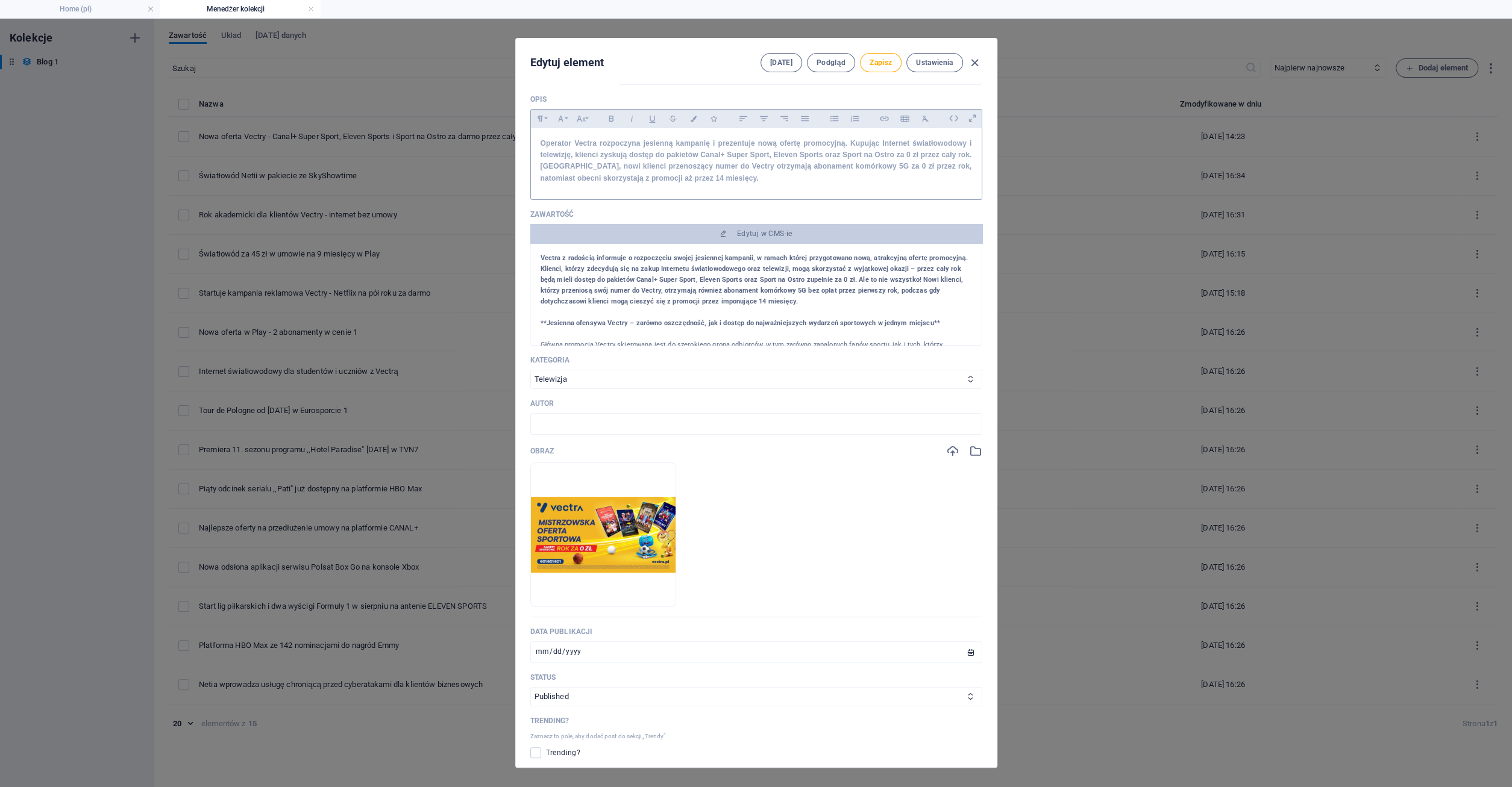
scroll to position [0, 0]
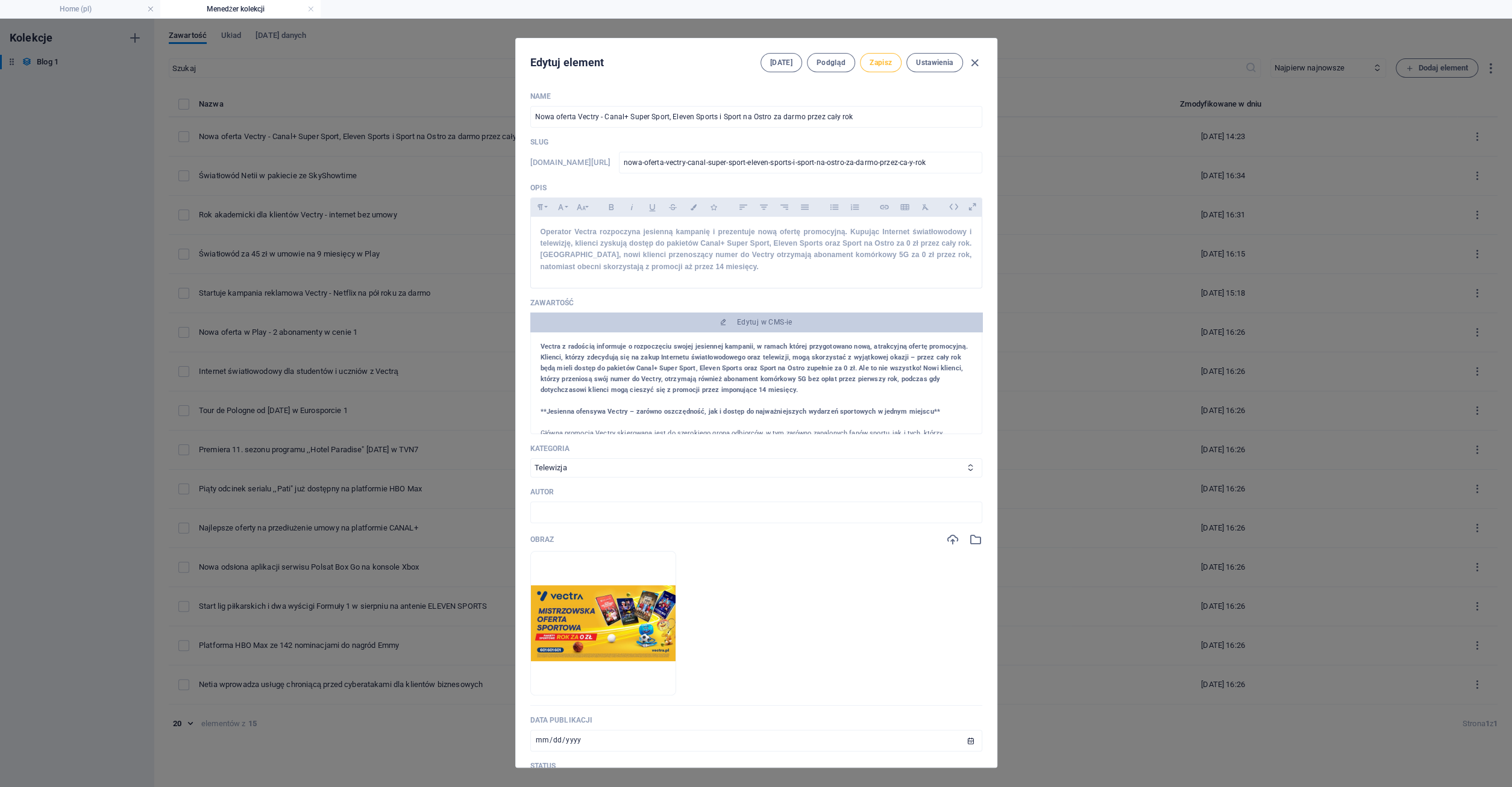
click at [883, 58] on span "Zapisz" at bounding box center [881, 63] width 23 height 10
click at [976, 60] on icon "button" at bounding box center [975, 63] width 14 height 14
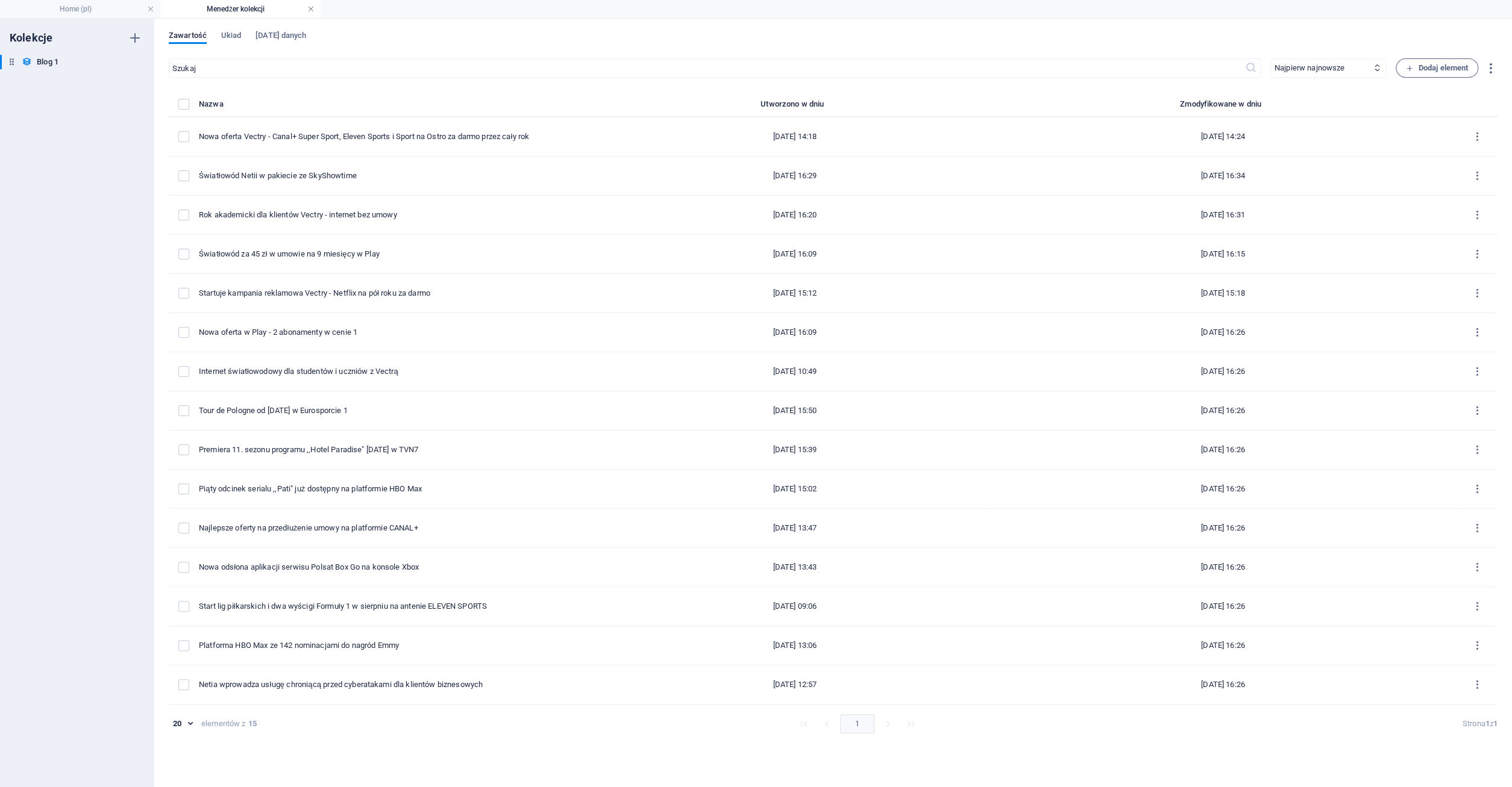
click at [312, 10] on link at bounding box center [311, 9] width 8 height 12
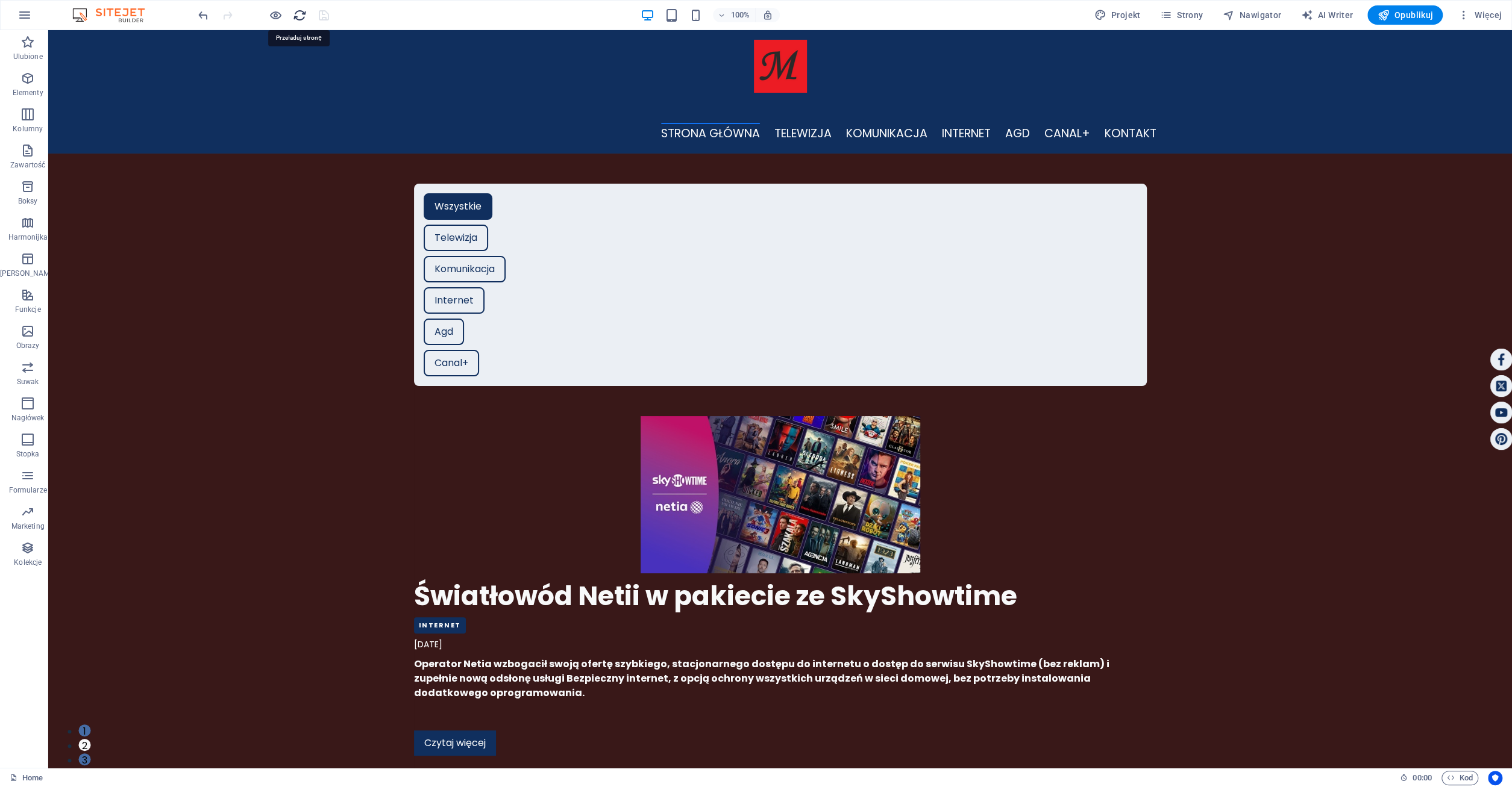
click at [296, 14] on icon "reload" at bounding box center [299, 15] width 14 height 14
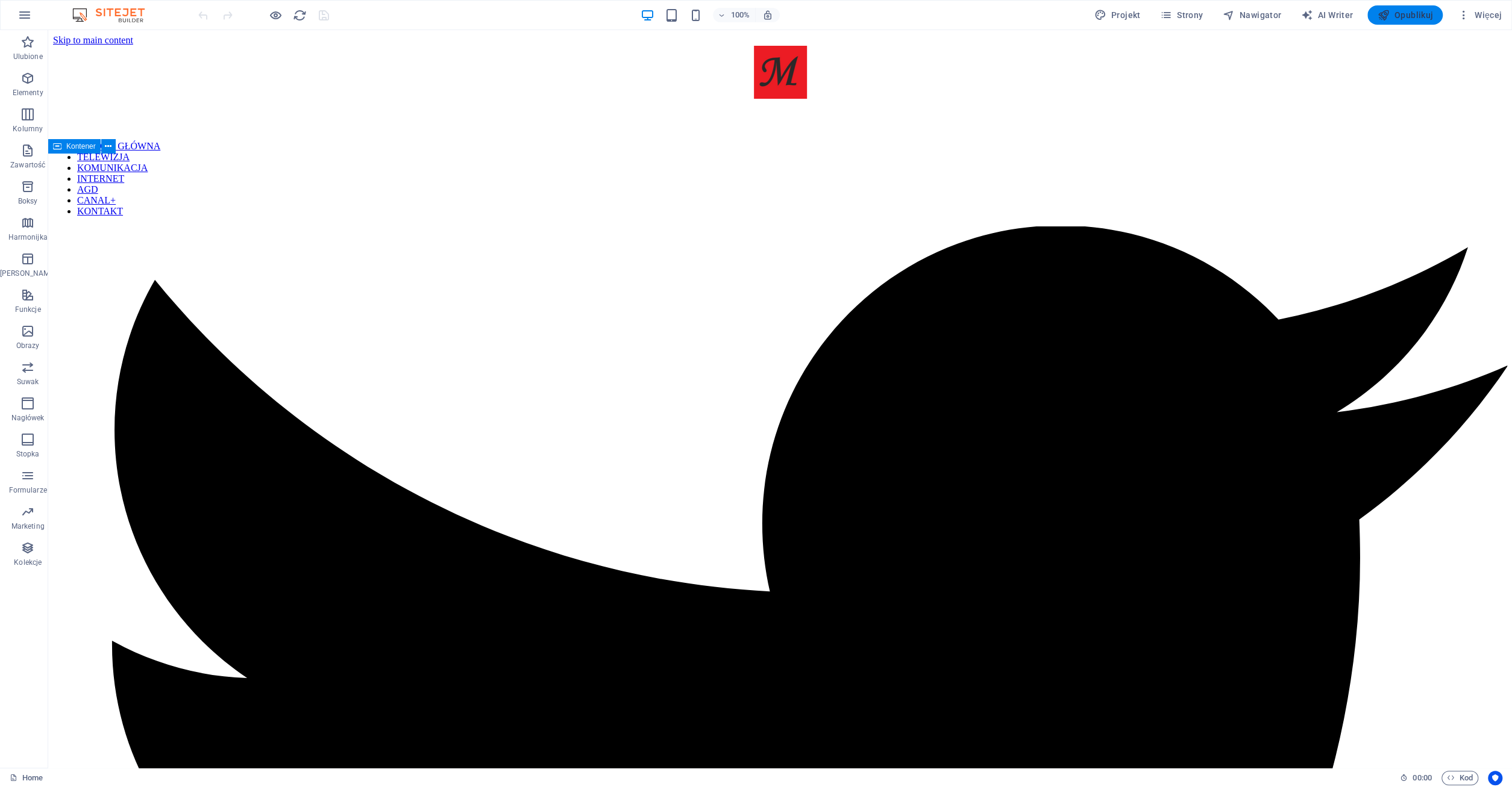
click at [1420, 14] on span "Opublikuj" at bounding box center [1404, 15] width 56 height 12
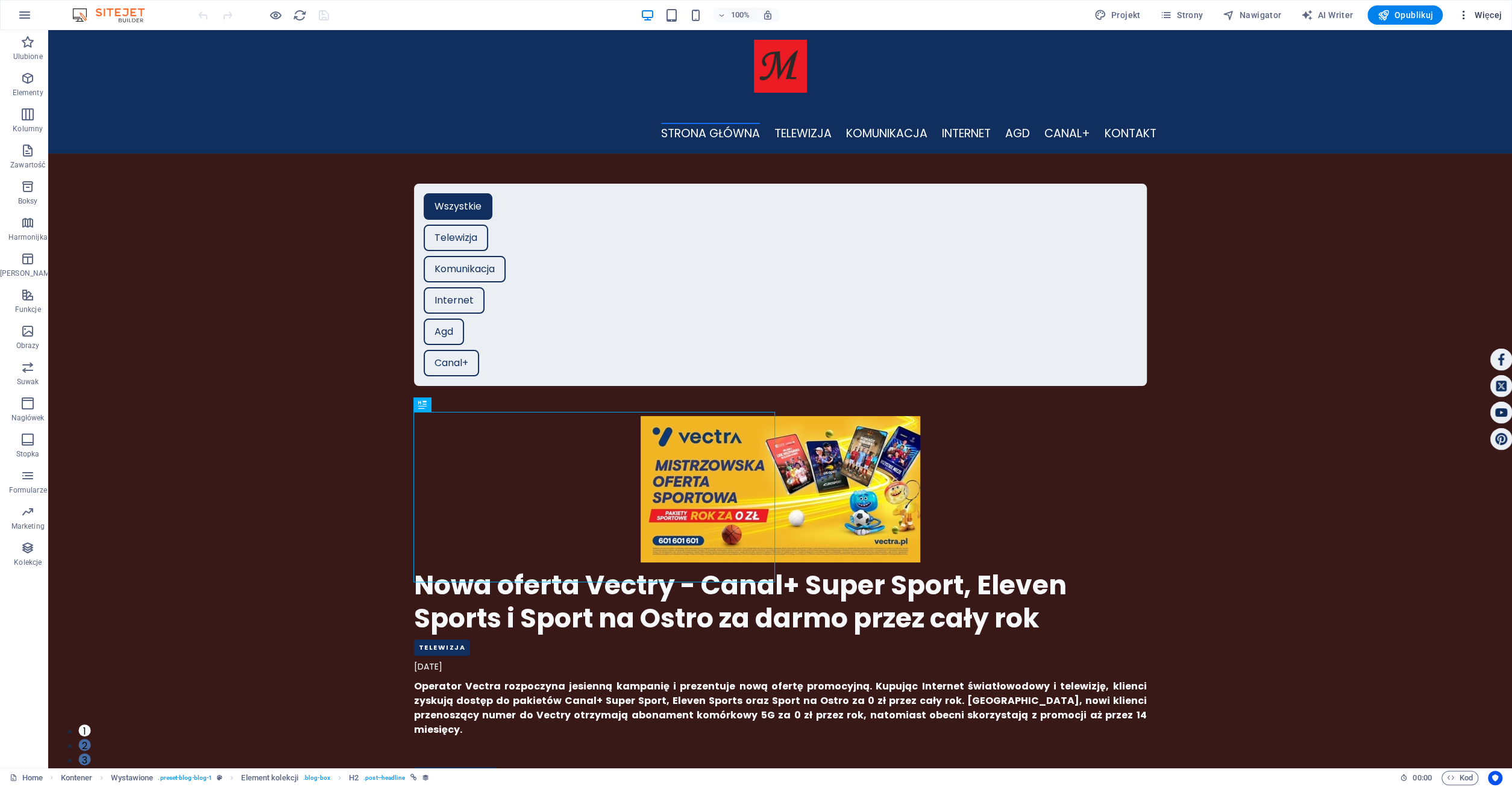
click at [1489, 13] on span "Więcej" at bounding box center [1479, 15] width 44 height 12
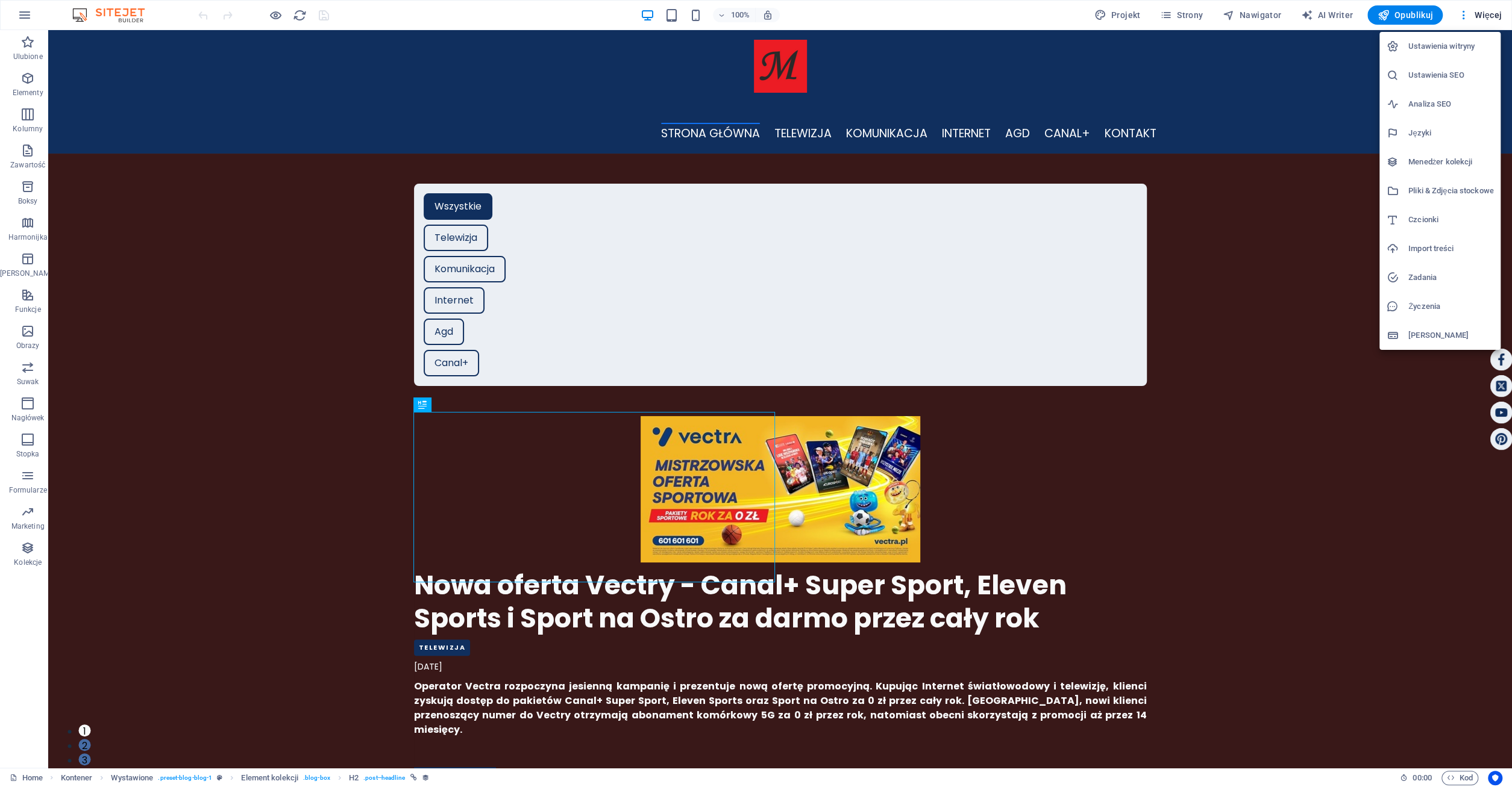
click at [1439, 166] on h6 "Menedżer kolekcji" at bounding box center [1451, 162] width 85 height 14
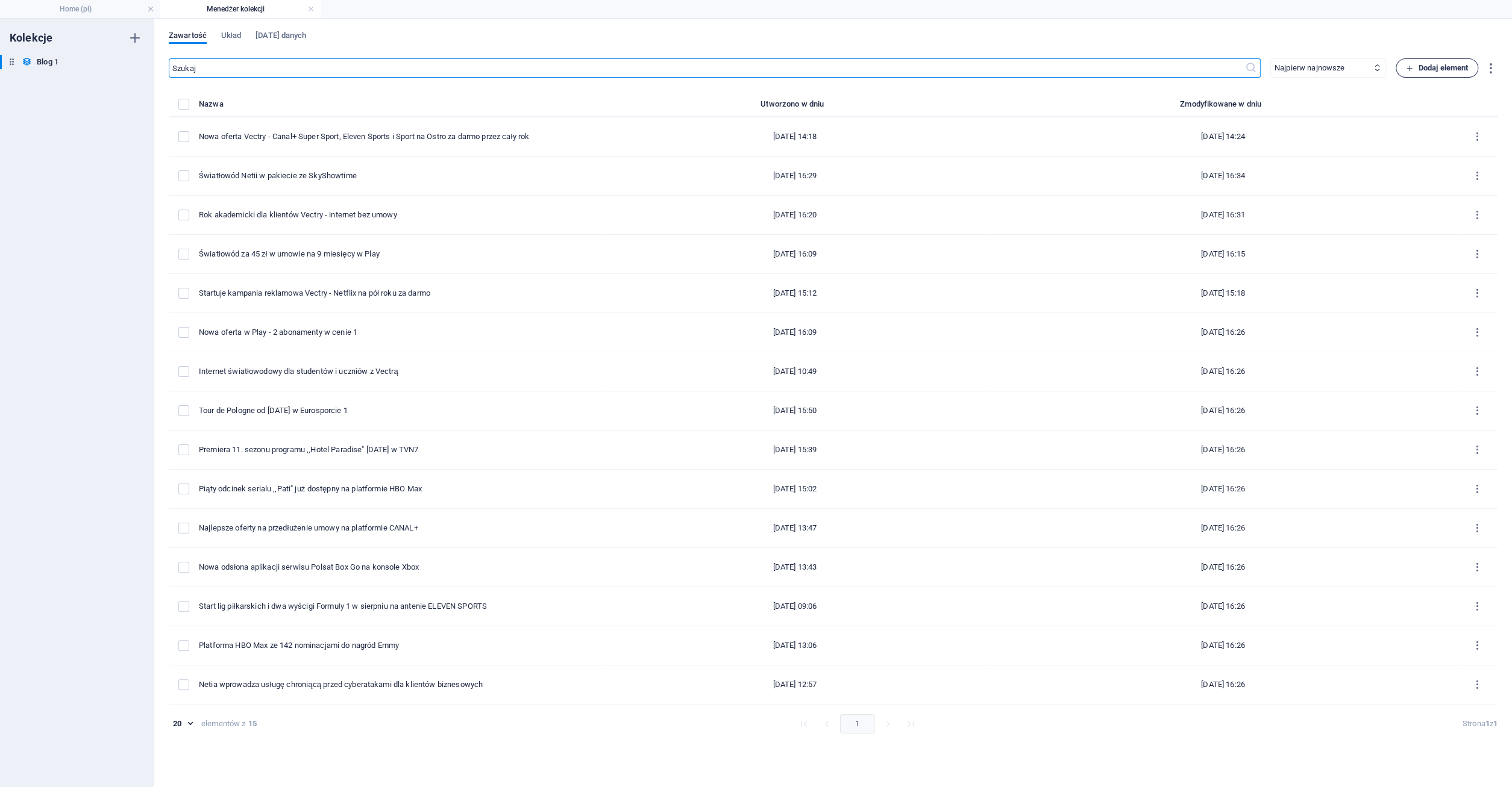
click at [1438, 69] on span "Dodaj element" at bounding box center [1437, 68] width 62 height 14
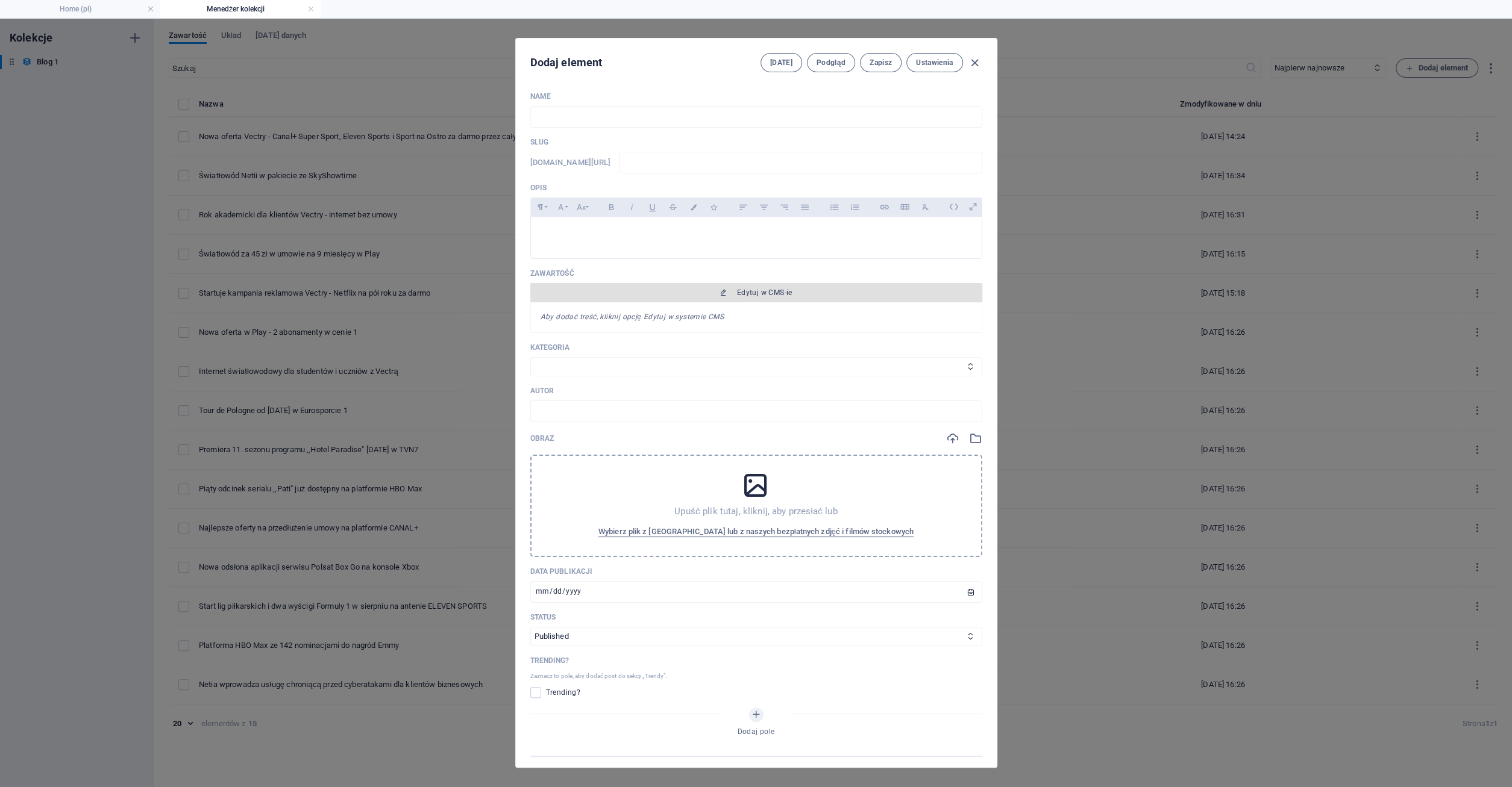
click at [776, 291] on span "Edytuj w CMS-ie" at bounding box center [765, 293] width 55 height 10
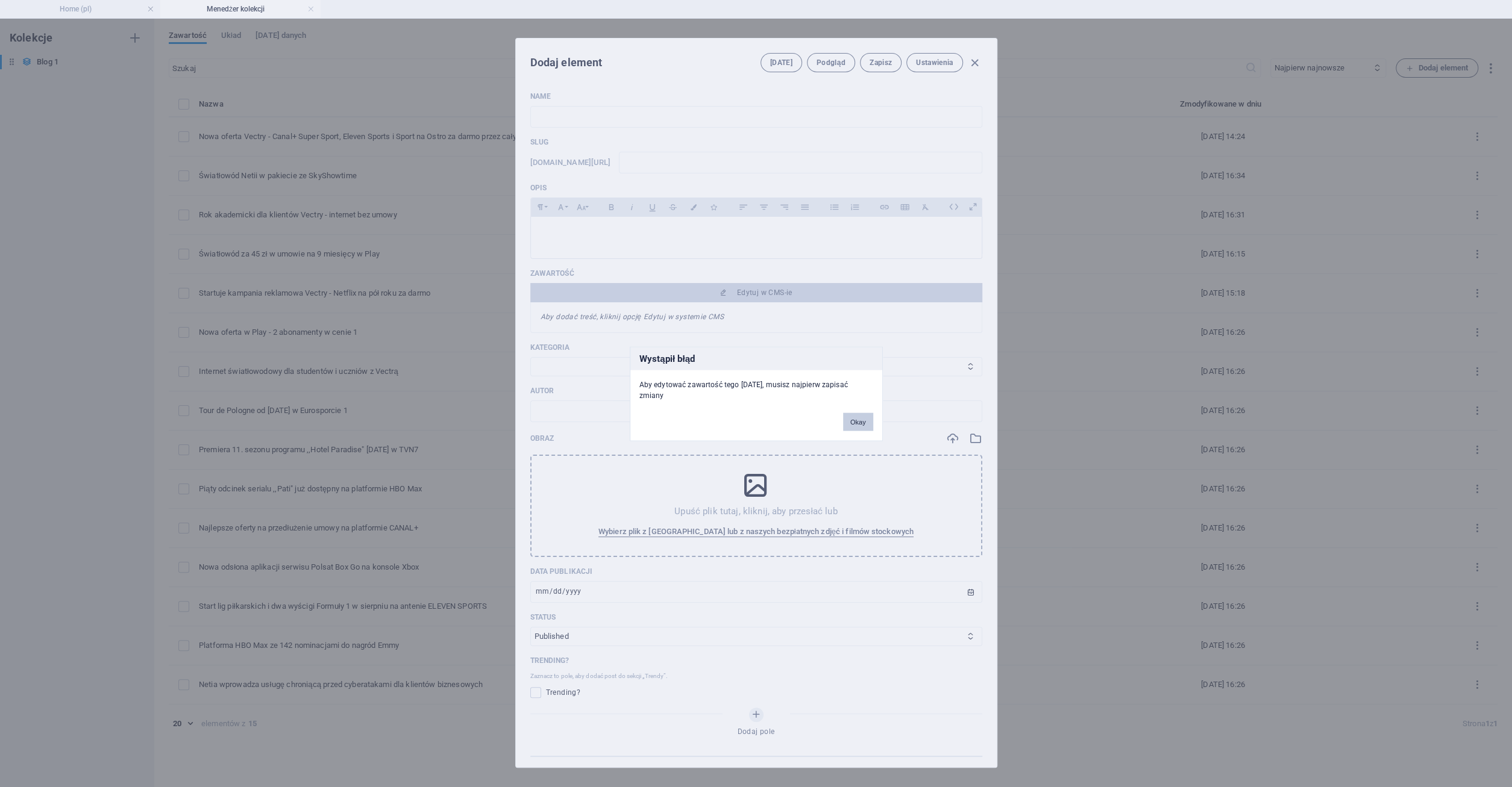
click at [859, 414] on button "Okay" at bounding box center [858, 422] width 30 height 18
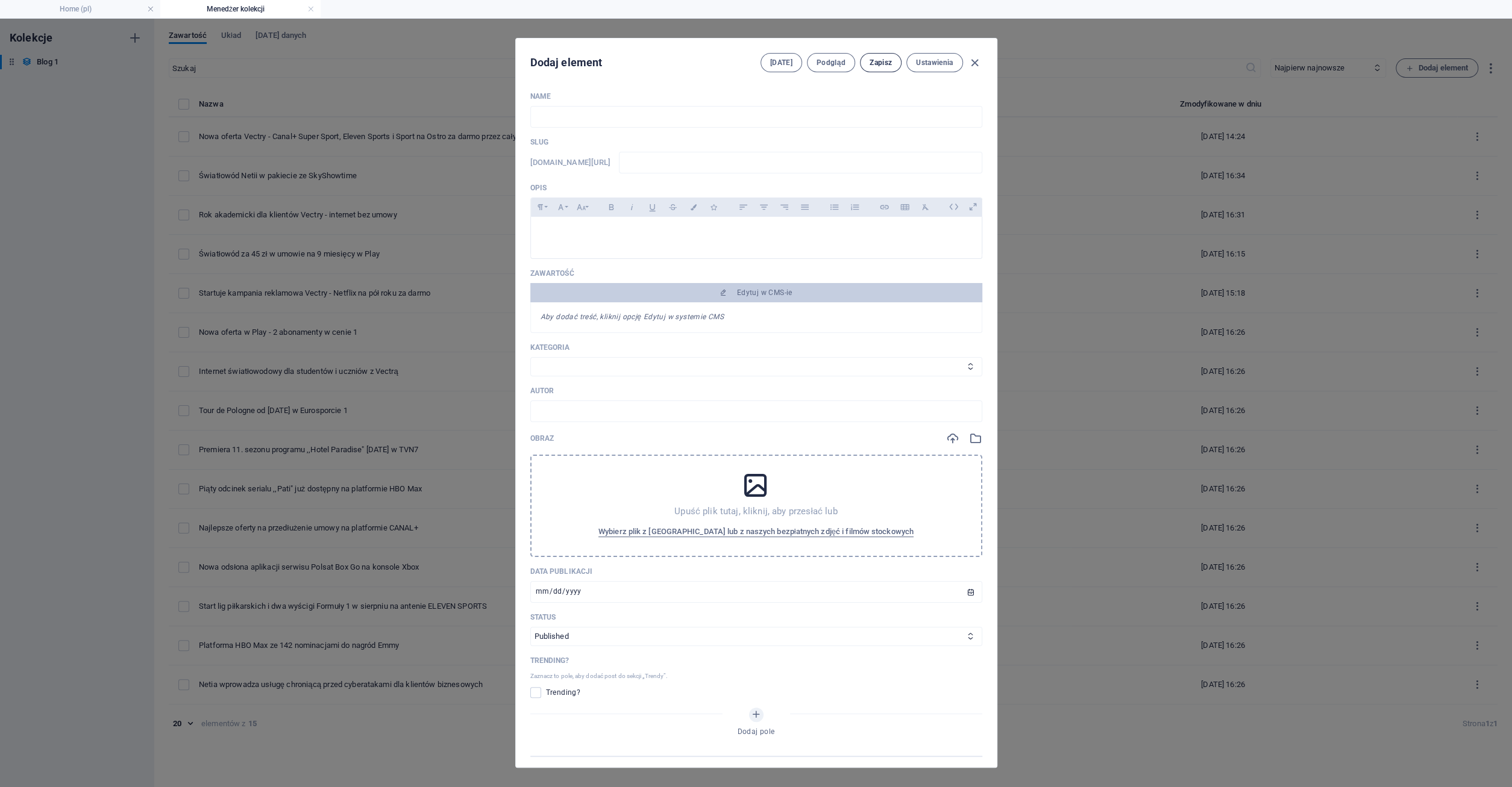
click at [875, 64] on span "Zapisz" at bounding box center [881, 63] width 23 height 10
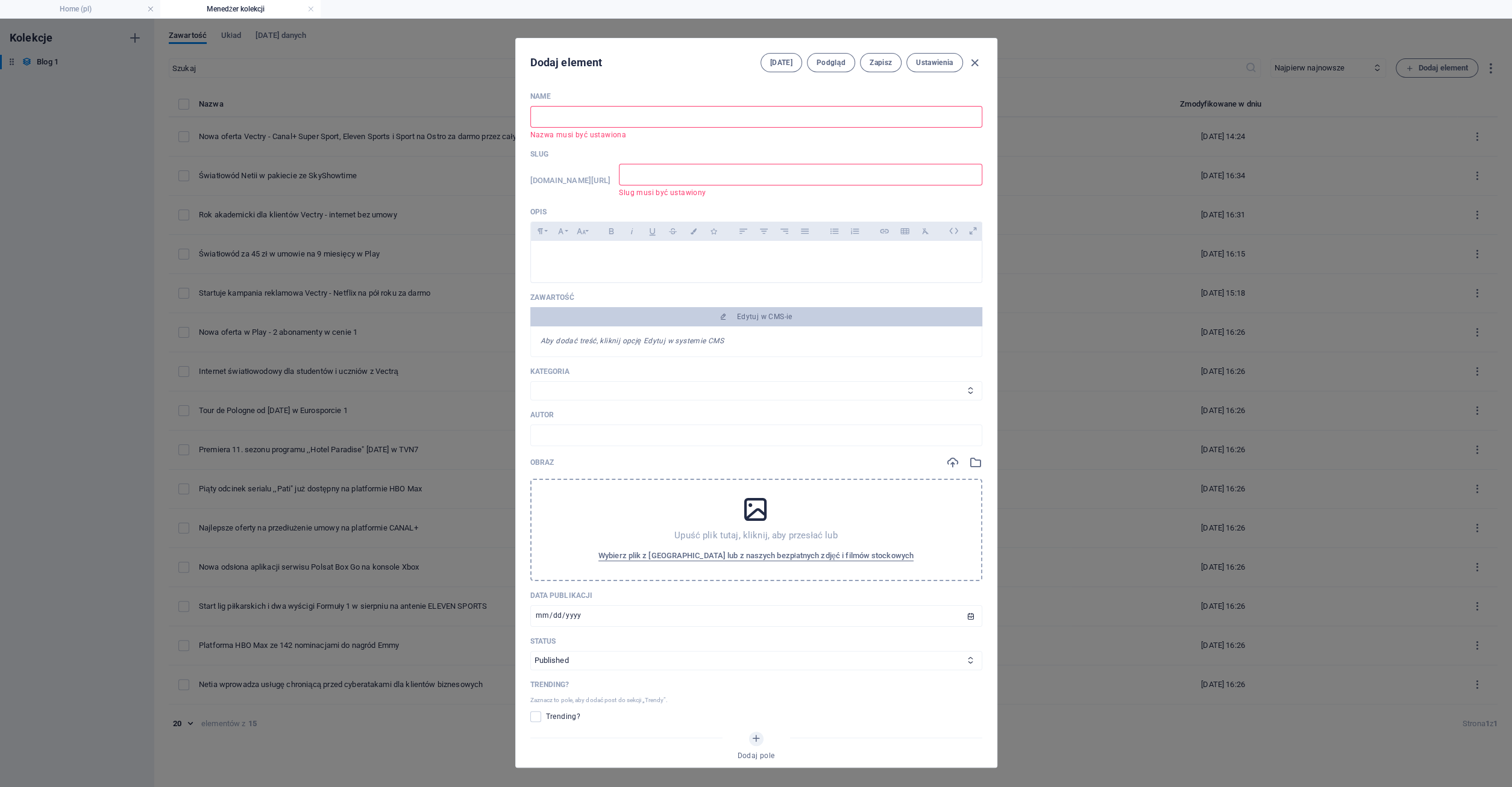
type input "n"
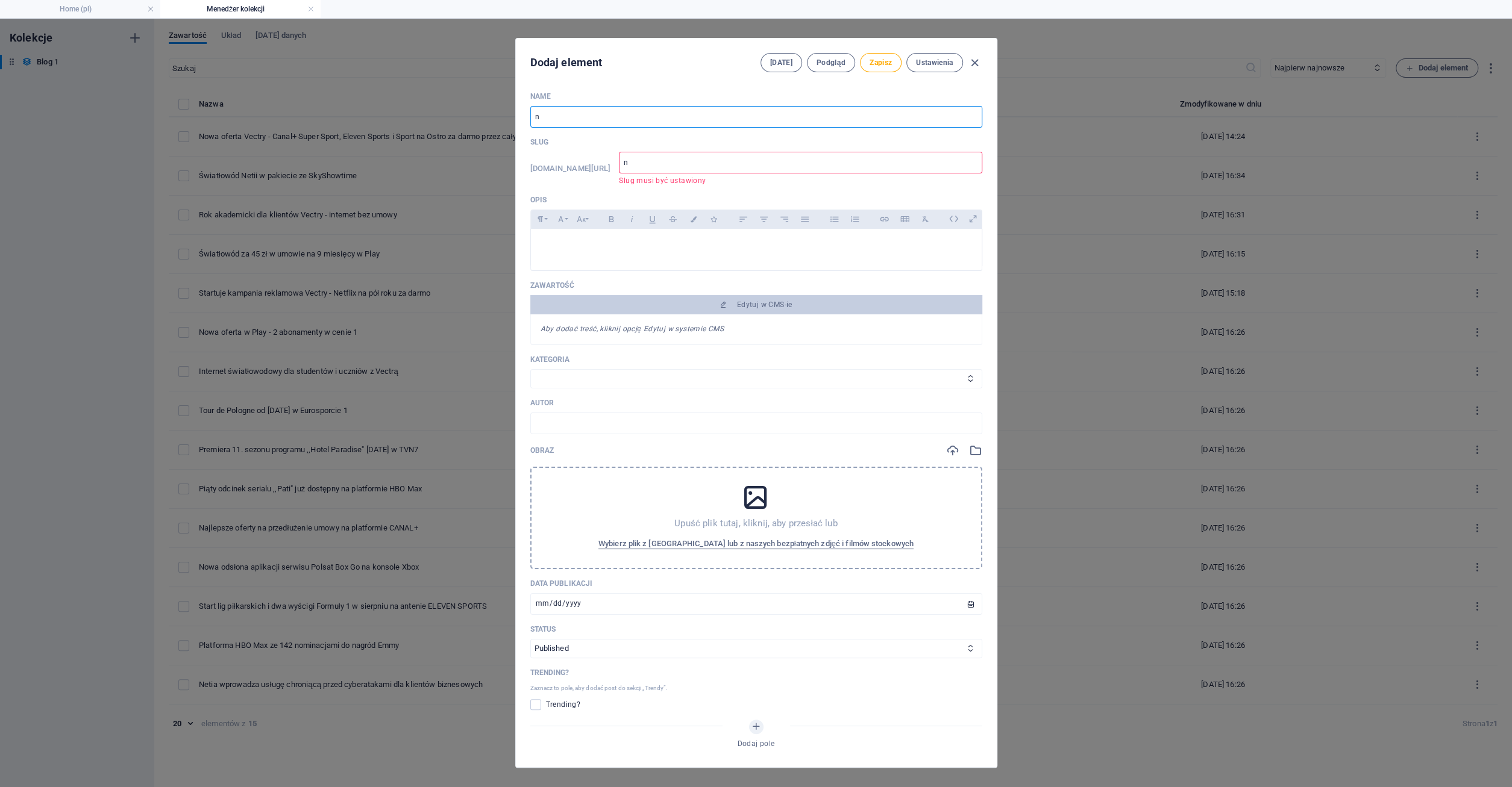
type input "no"
type input "now"
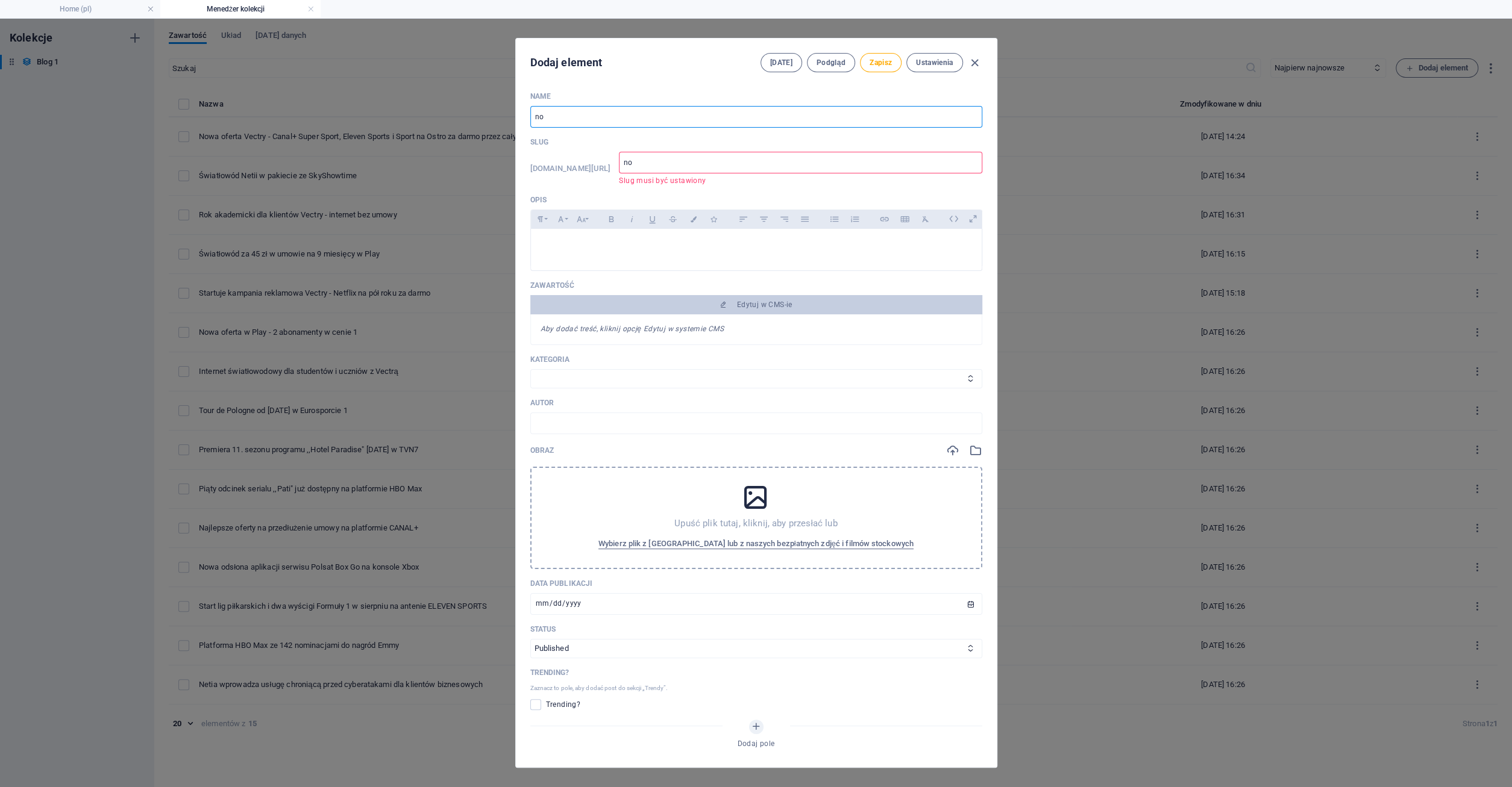
type input "now"
type input "nowa"
type input "nowa o"
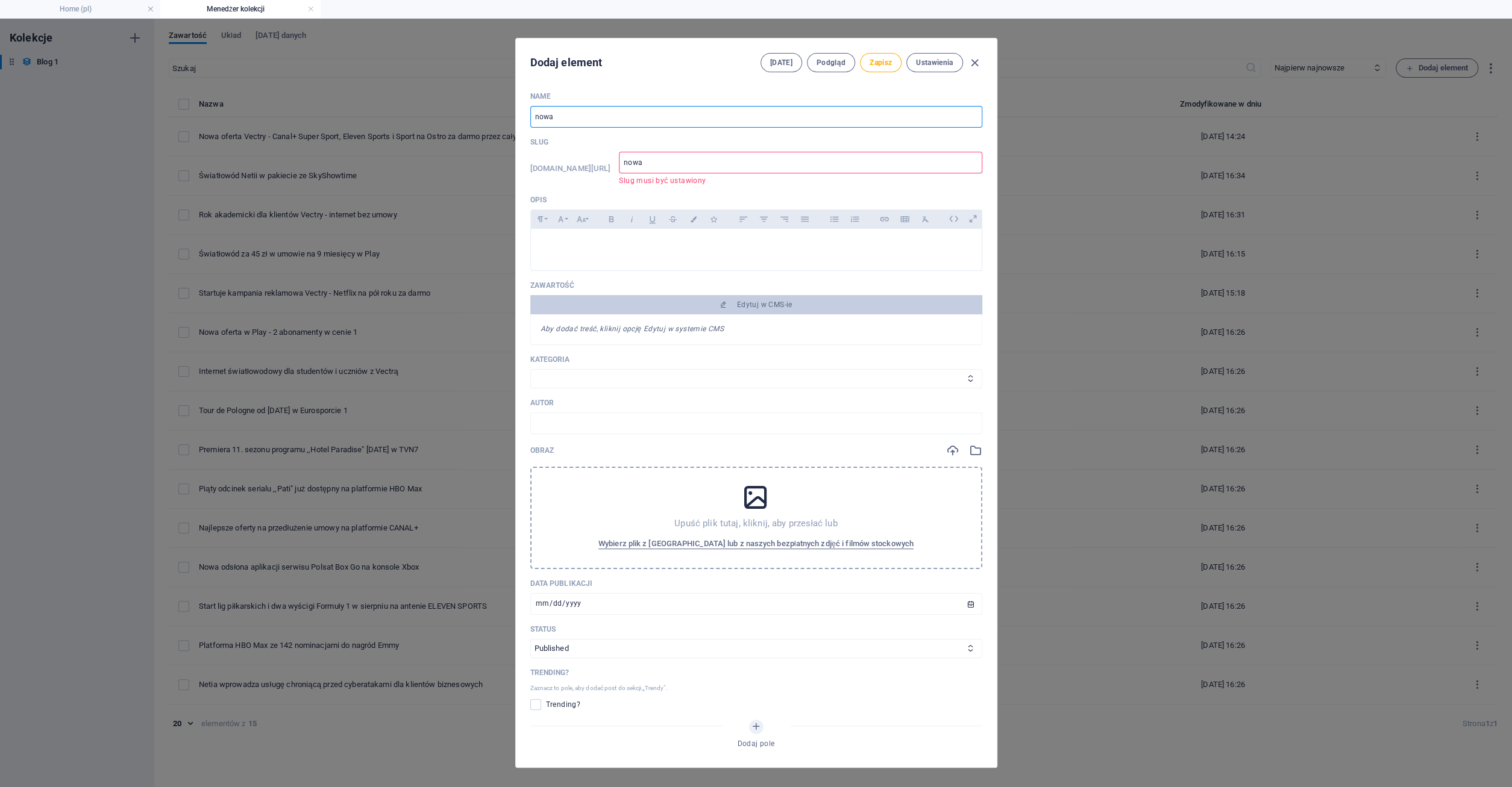
type input "nowa-o"
type input "nowa of"
type input "nowa-of"
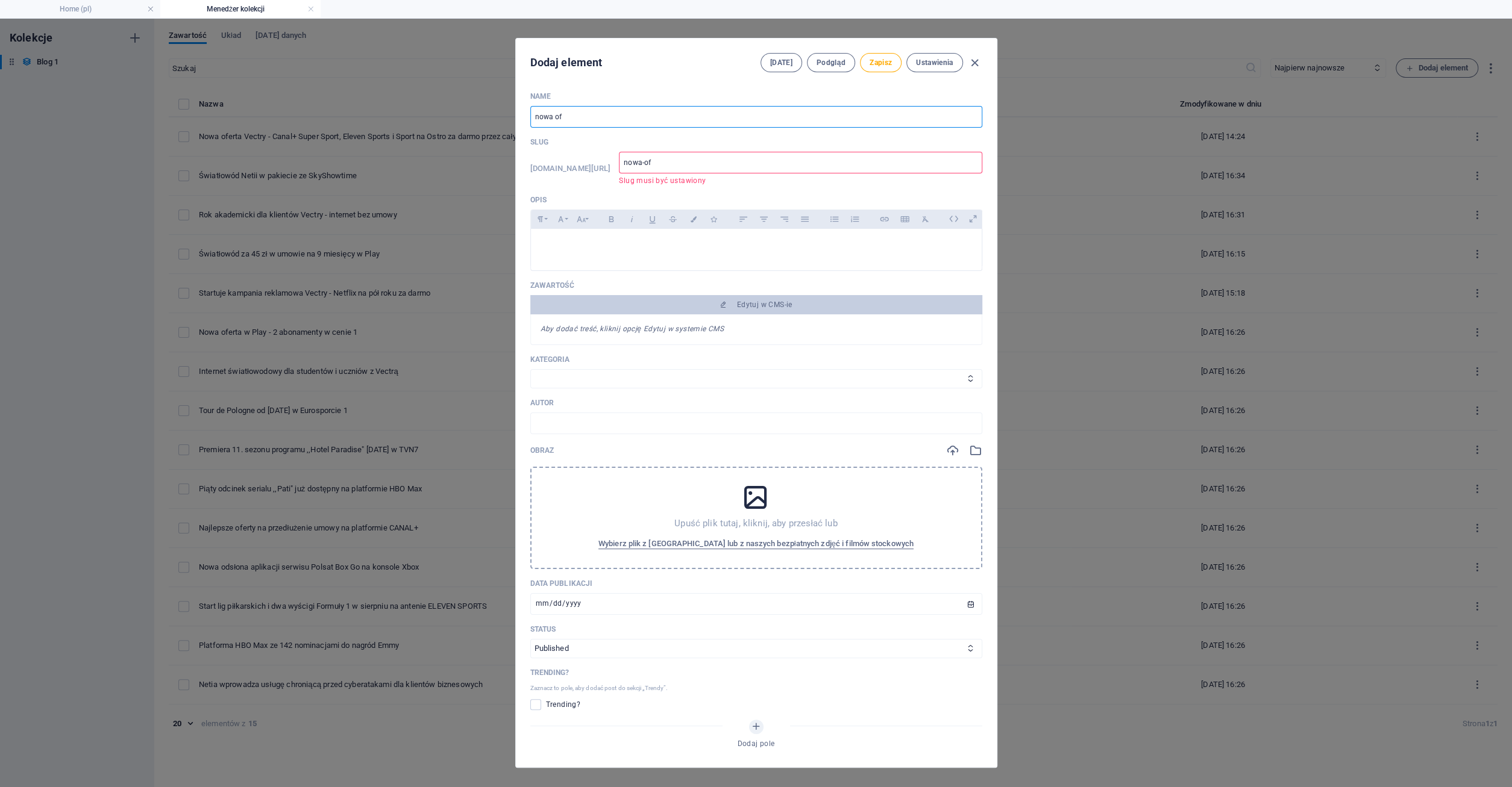
type input "nowa ofe"
type input "nowa-ofe"
type input "nowa ofer"
type input "nowa-ofer"
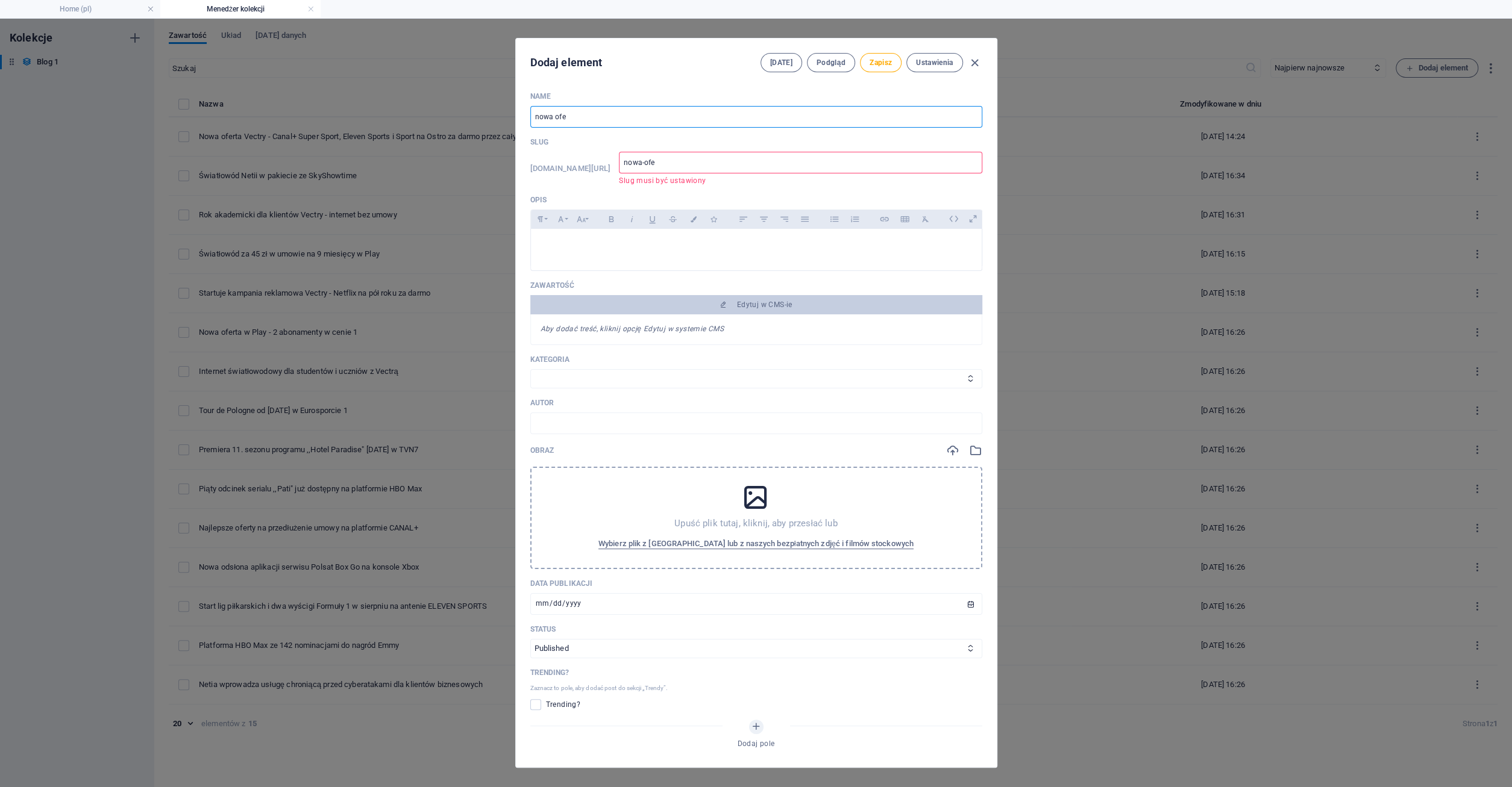
type input "nowa-ofer"
type input "nowa ofert"
type input "nowa-ofert"
type input "nowa oferta"
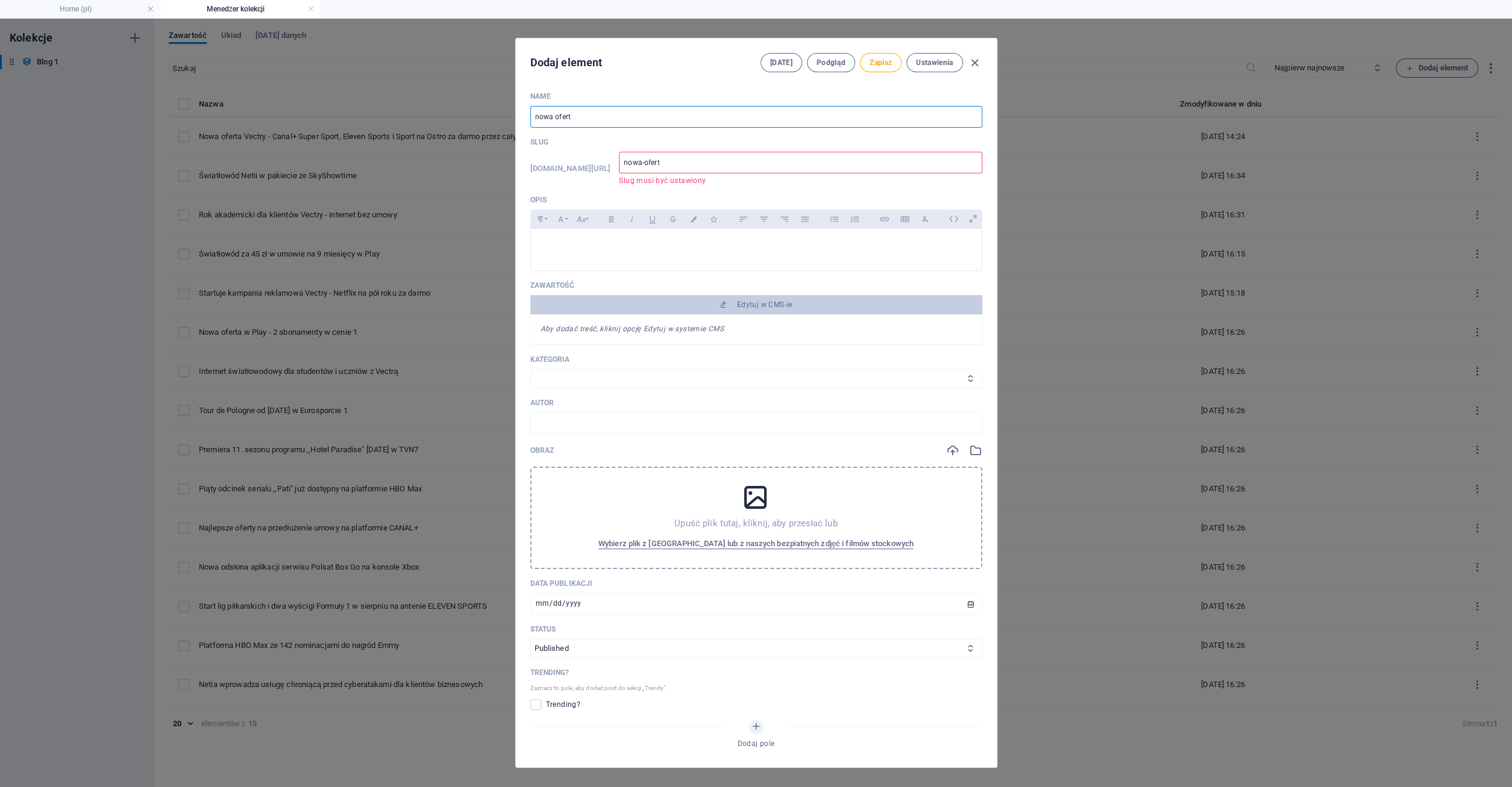
type input "nowa-oferta"
type input "nowa oferta N"
type input "nowa-oferta-n"
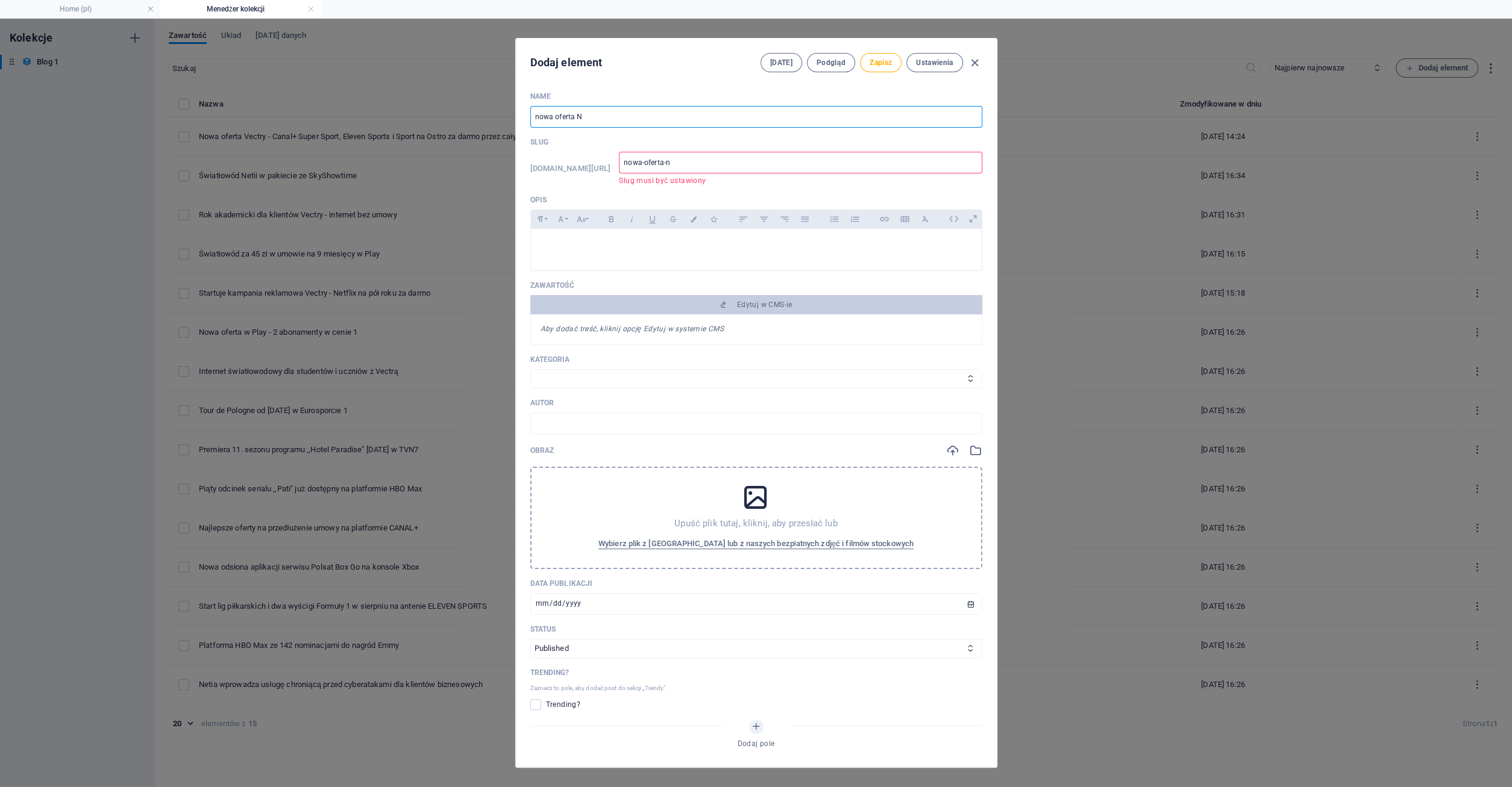
type input "nowa oferta Ne"
type input "nowa-oferta-ne"
type input "nowa oferta Net"
type input "nowa-oferta-net"
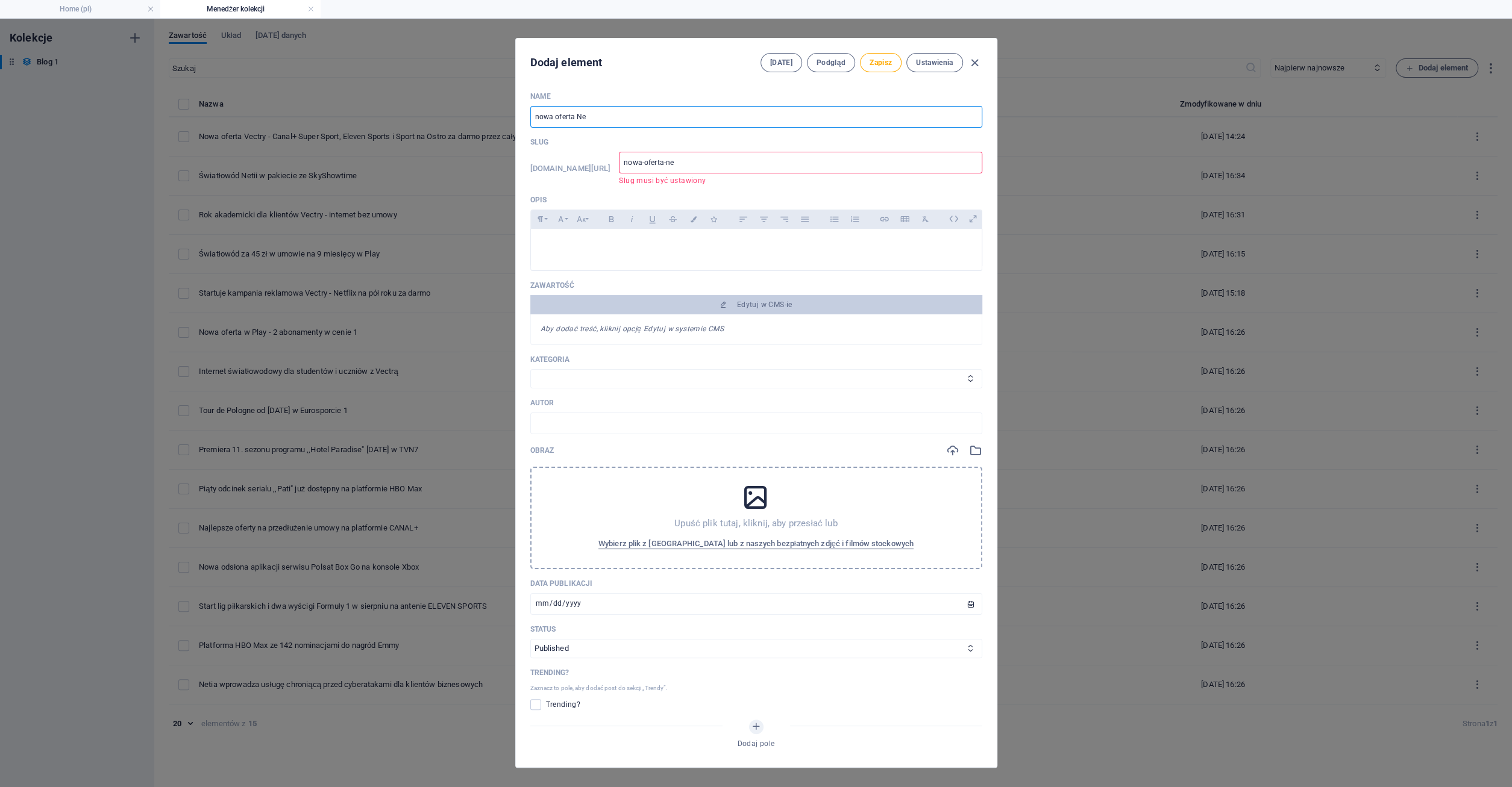
type input "nowa-oferta-net"
type input "nowa oferta Neti"
type input "nowa-oferta-neti"
type input "nowa oferta Netii"
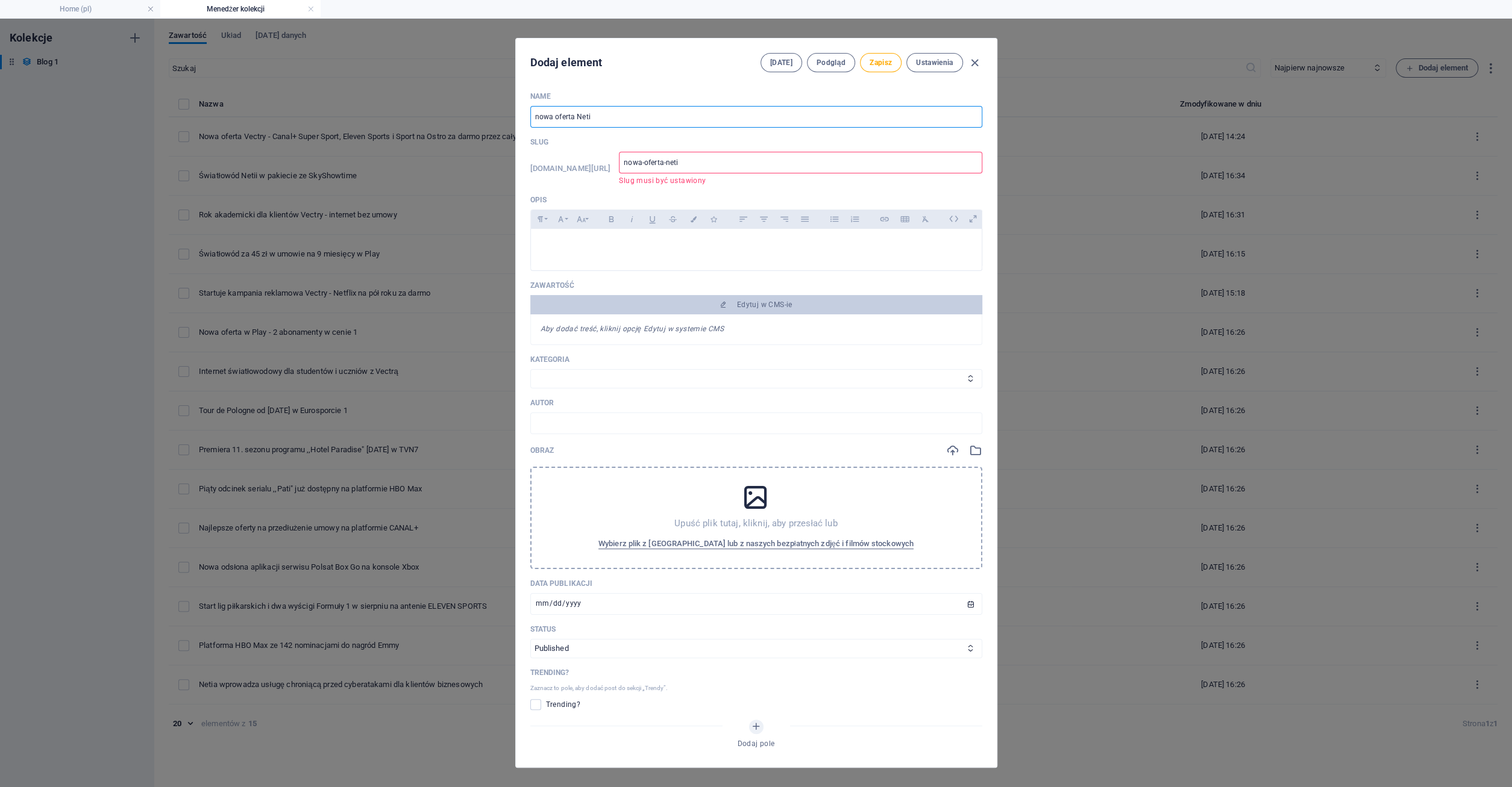
type input "nowa-oferta-netii"
type input "nowa oferta Netii"
click at [572, 239] on p at bounding box center [756, 244] width 431 height 12
click at [877, 64] on span "Zapisz" at bounding box center [881, 63] width 23 height 10
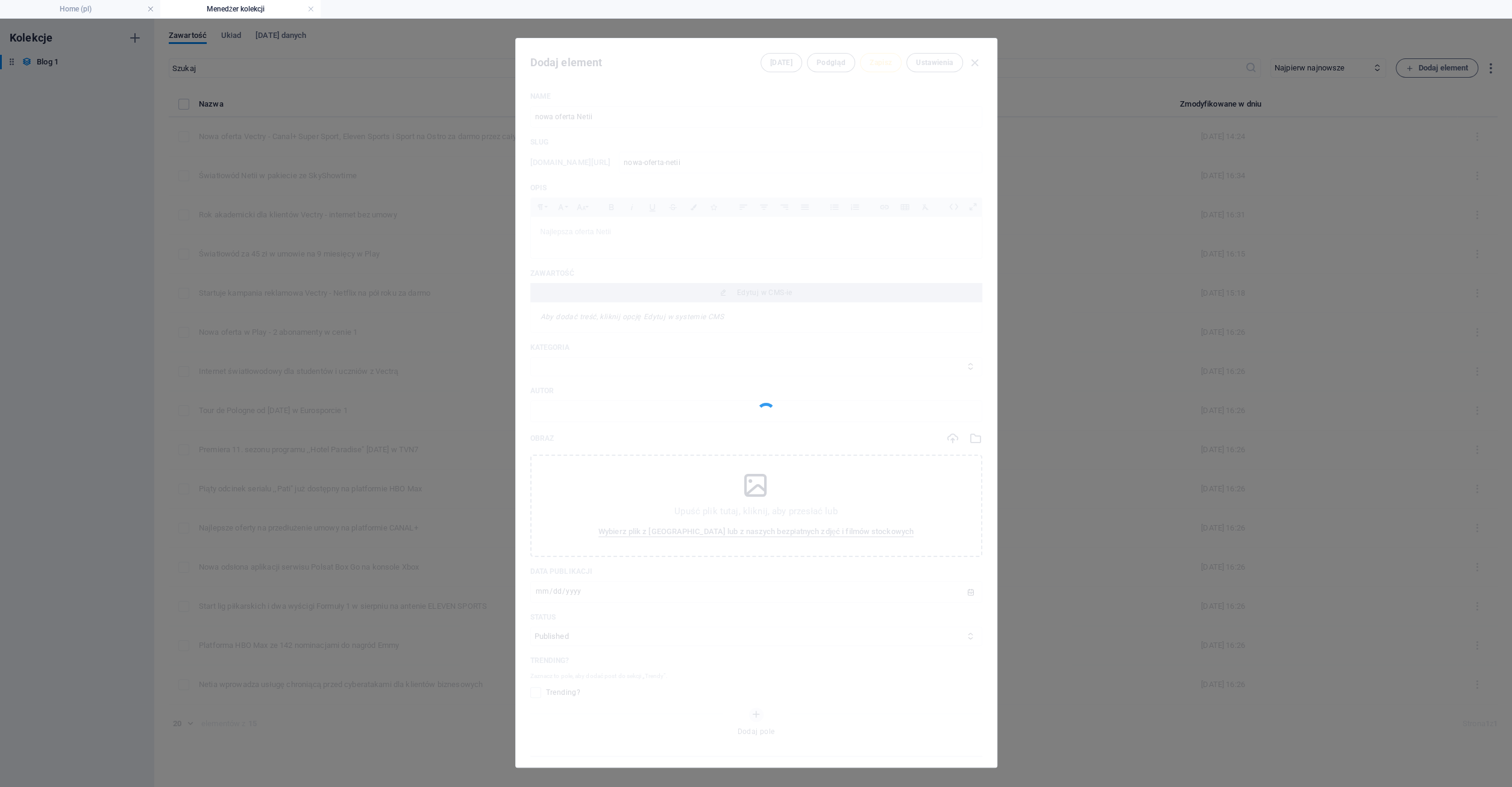
type input "nowa-oferta-netii"
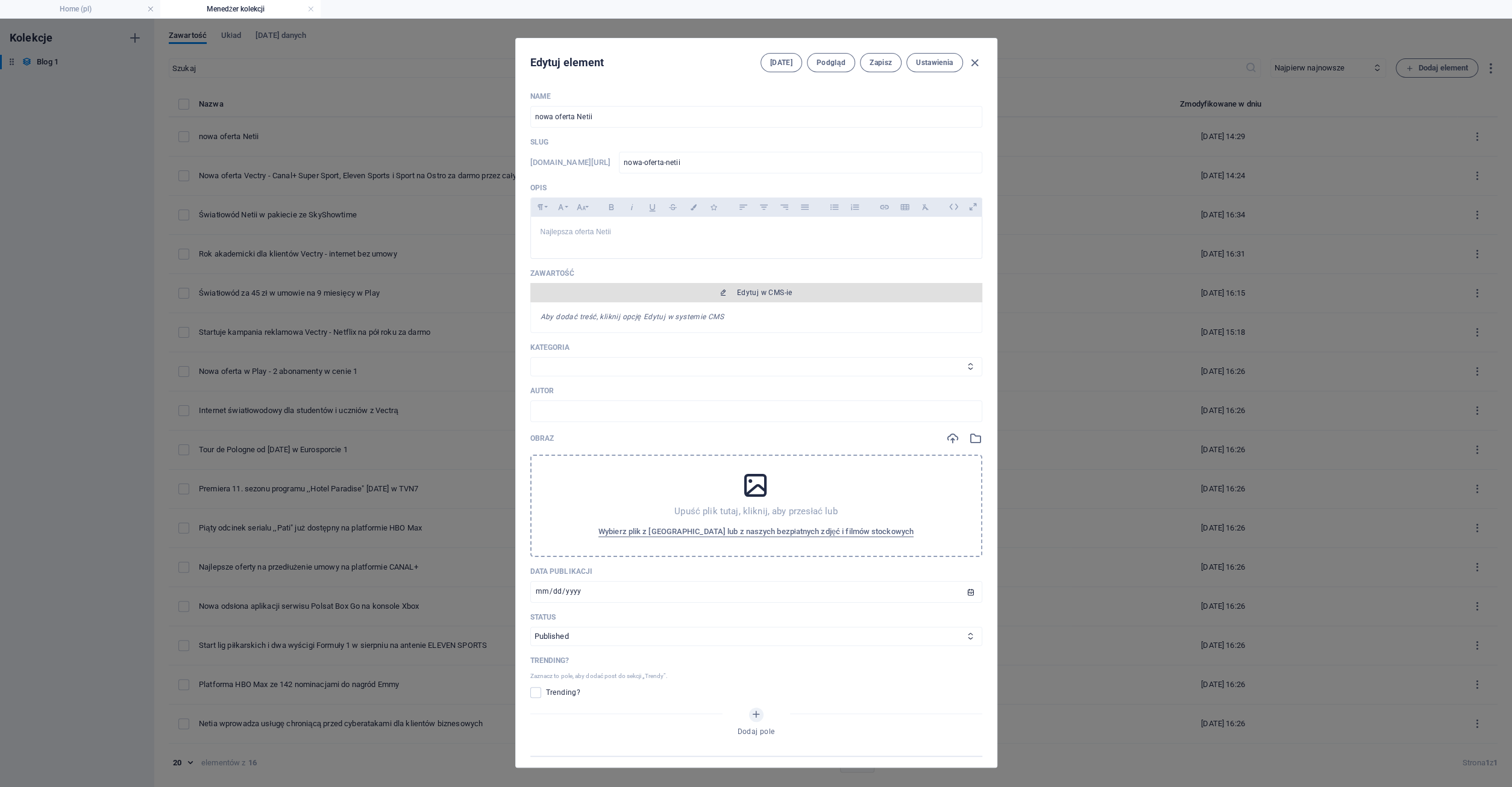
click at [768, 292] on span "Edytuj w CMS-ie" at bounding box center [765, 293] width 55 height 10
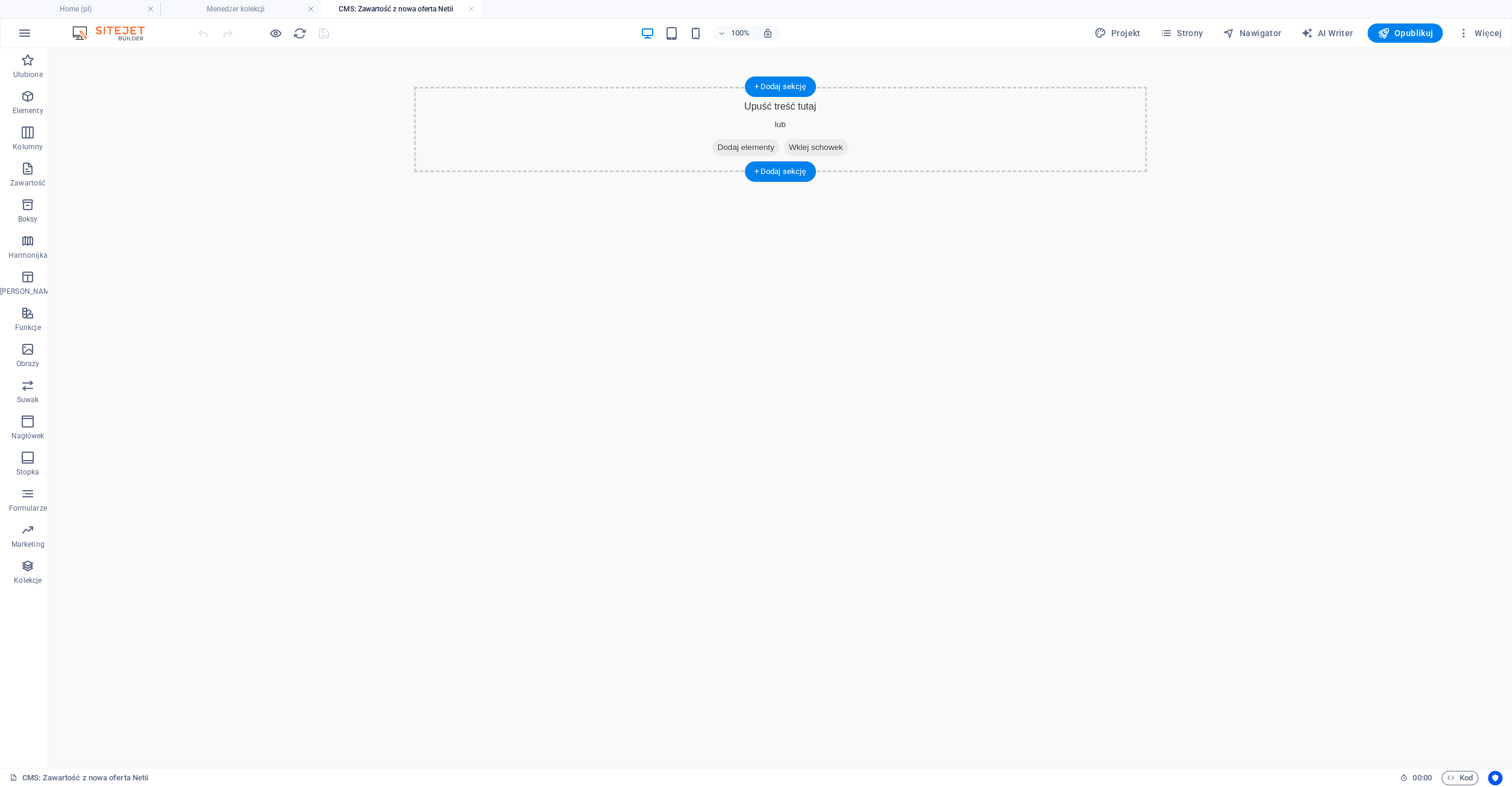
click at [749, 146] on span "Dodaj elementy" at bounding box center [745, 148] width 66 height 17
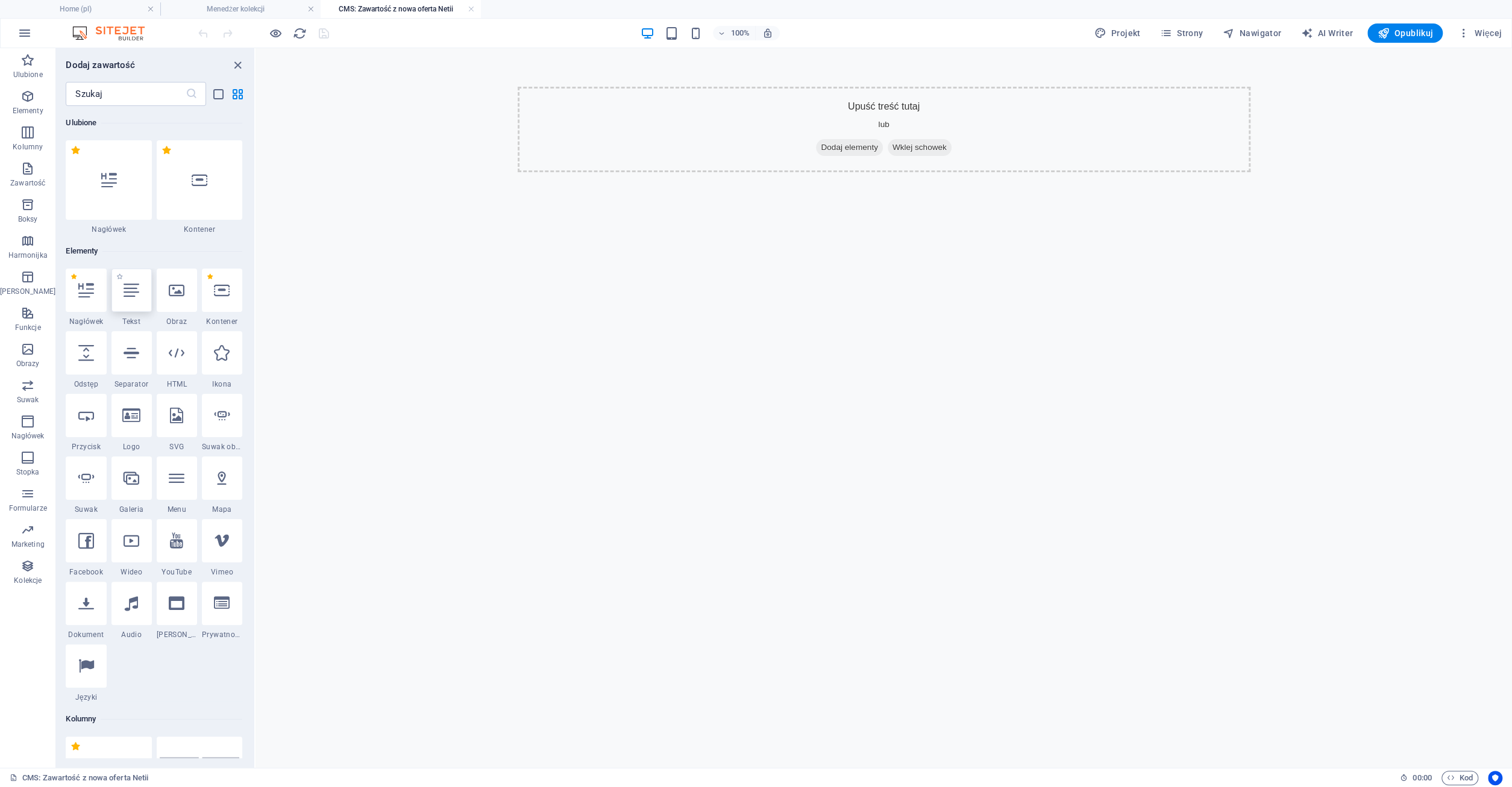
click at [123, 291] on icon at bounding box center [131, 290] width 16 height 16
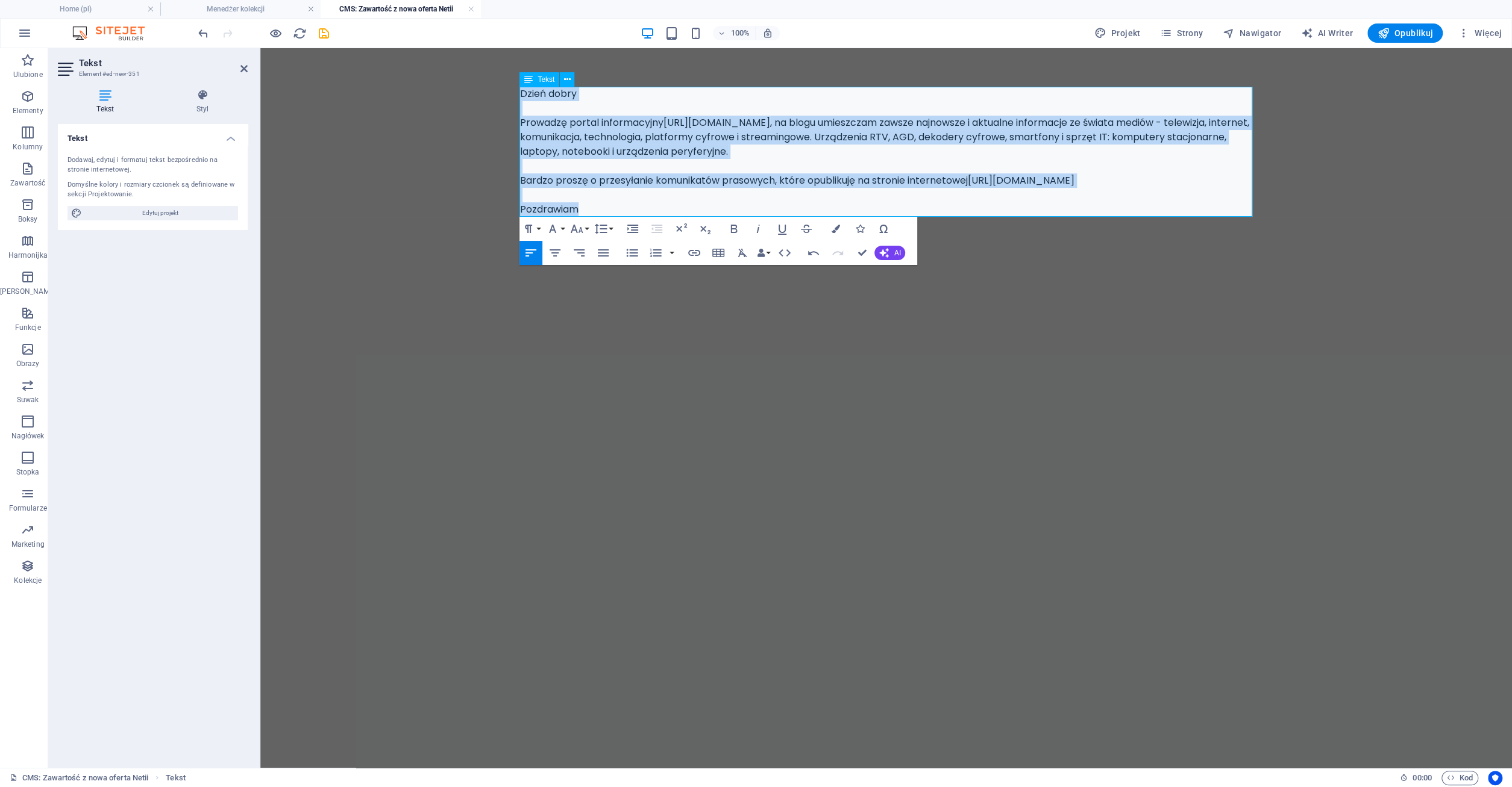
drag, startPoint x: 522, startPoint y: 93, endPoint x: 597, endPoint y: 207, distance: 136.5
click at [597, 207] on p "Dzień dobry Prowadzę portal informacyjny https://medjoznawca.pl , na blogu umie…" at bounding box center [887, 152] width 733 height 130
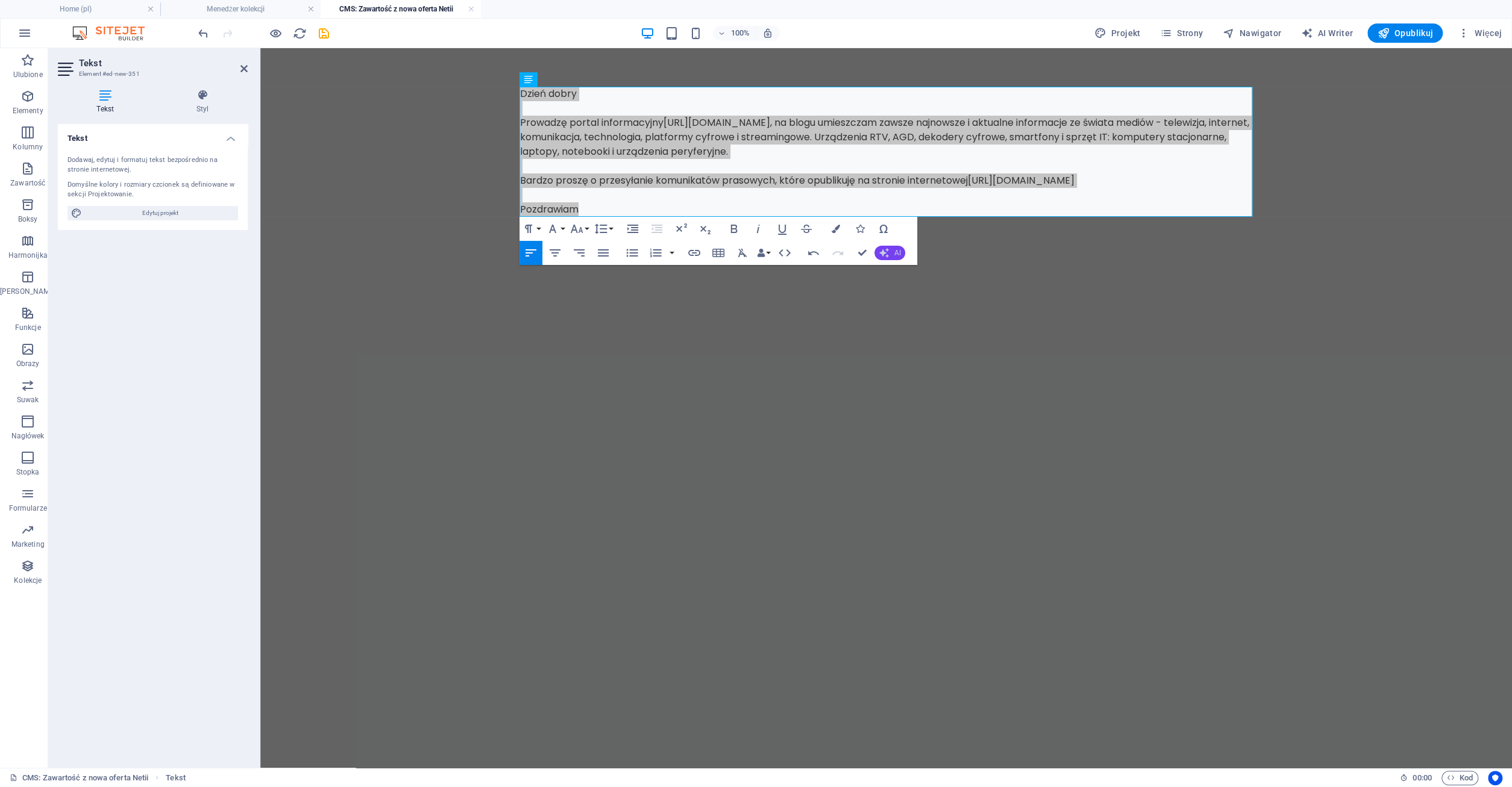
click at [888, 251] on icon "button" at bounding box center [884, 253] width 10 height 10
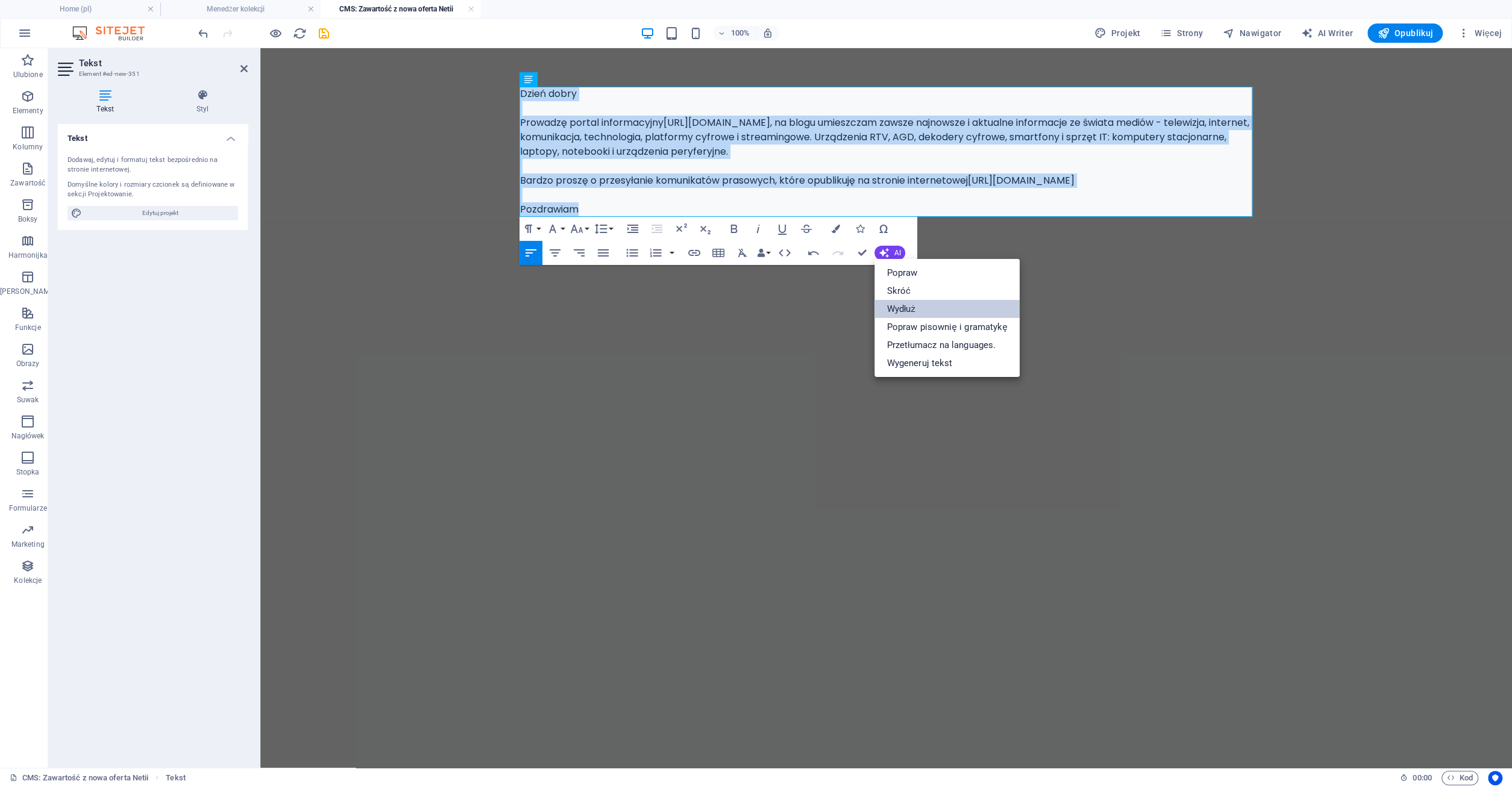
click at [901, 307] on link "Wydłuż" at bounding box center [947, 309] width 144 height 18
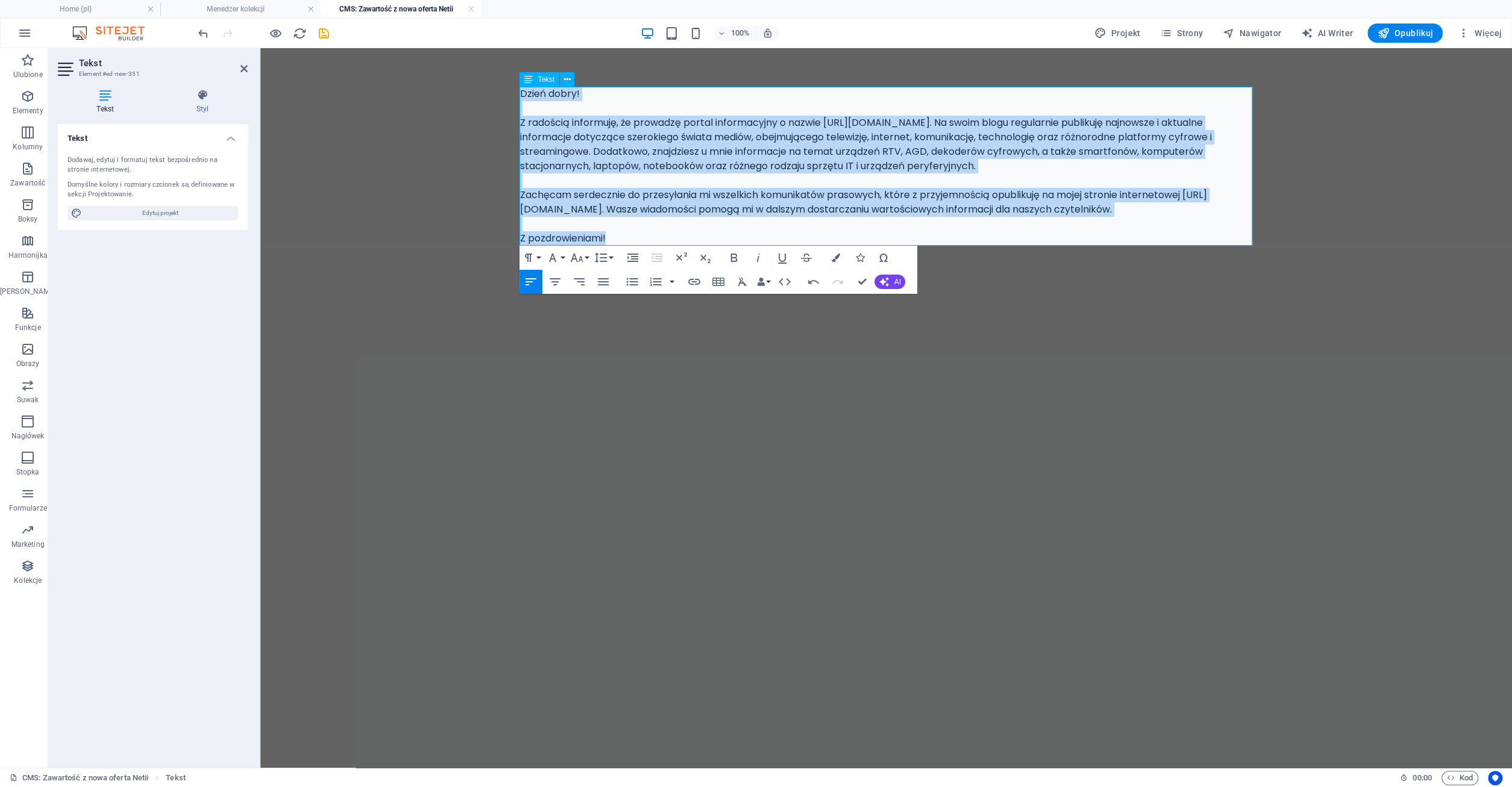
drag, startPoint x: 521, startPoint y: 98, endPoint x: 656, endPoint y: 237, distance: 193.8
click at [656, 237] on div "Dzień dobry! Z radością informuję, że prowadzę portal informacyjny o nazwie htt…" at bounding box center [887, 166] width 733 height 159
copy div "Dzień dobry! Z radością informuję, że prowadzę portal informacyjny o nazwie htt…"
click at [475, 8] on link at bounding box center [471, 9] width 8 height 12
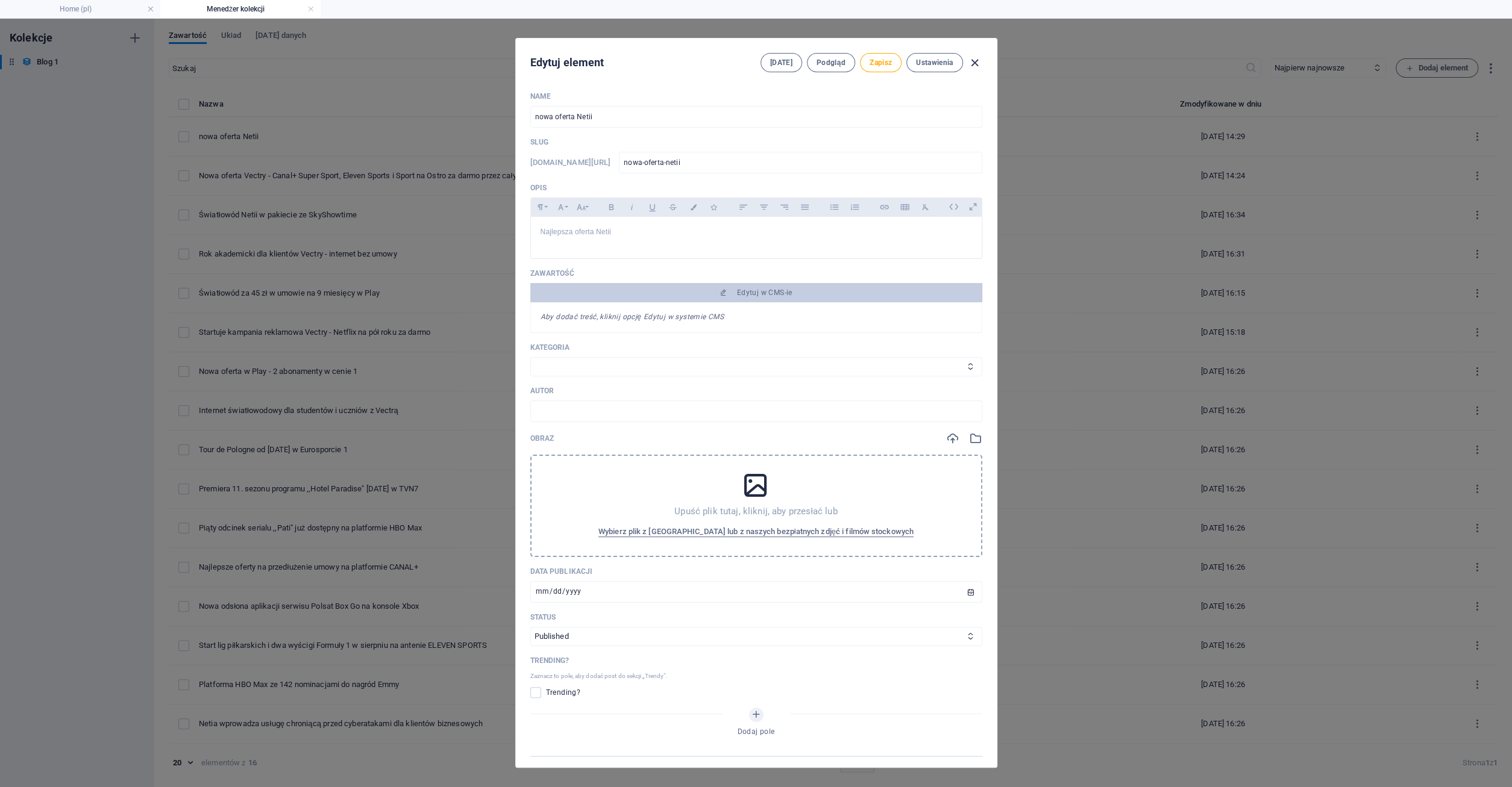
click at [975, 62] on icon "button" at bounding box center [975, 63] width 14 height 14
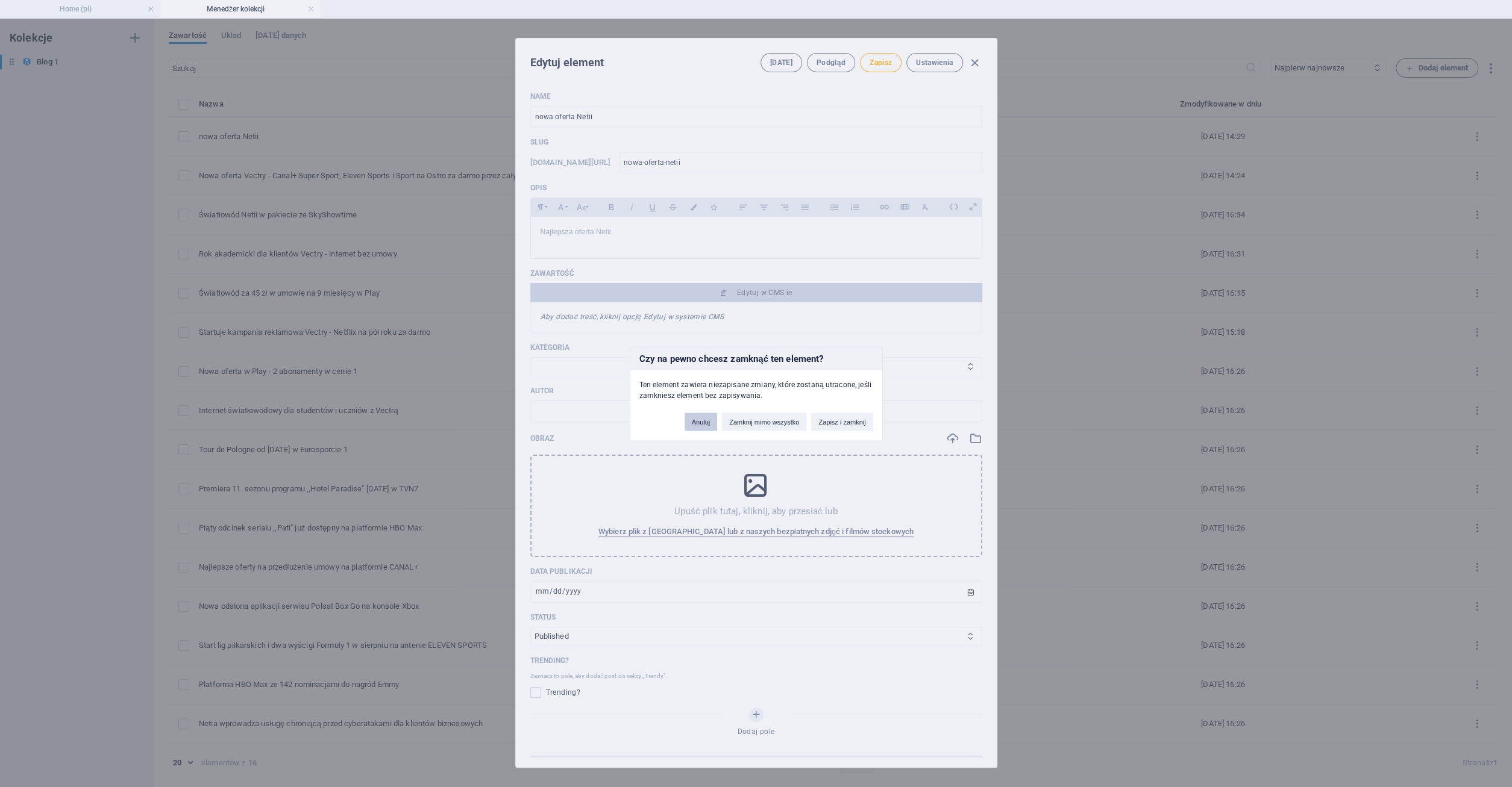
click at [716, 426] on button "Anuluj" at bounding box center [701, 422] width 33 height 18
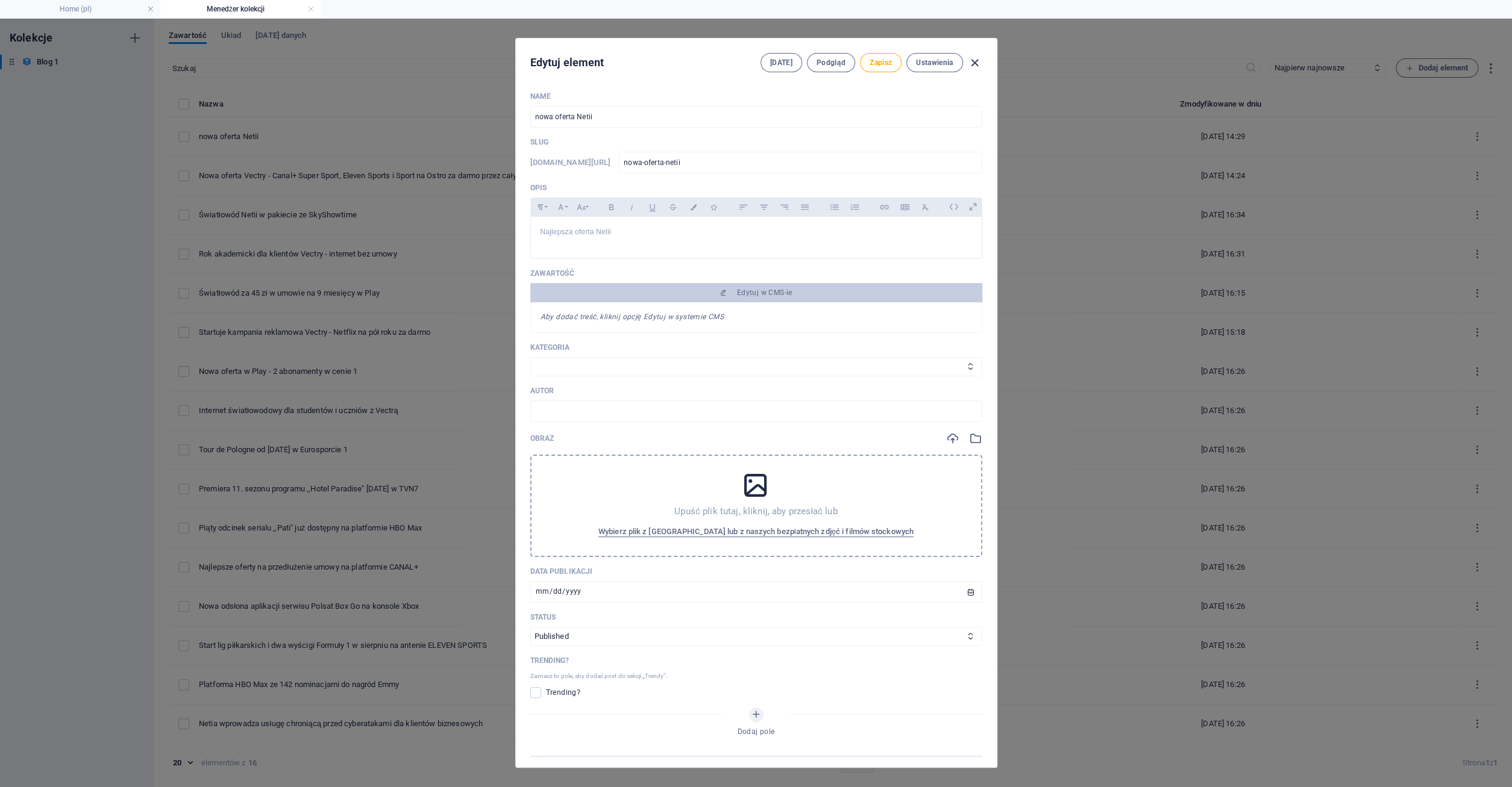
click at [975, 58] on icon "button" at bounding box center [975, 63] width 14 height 14
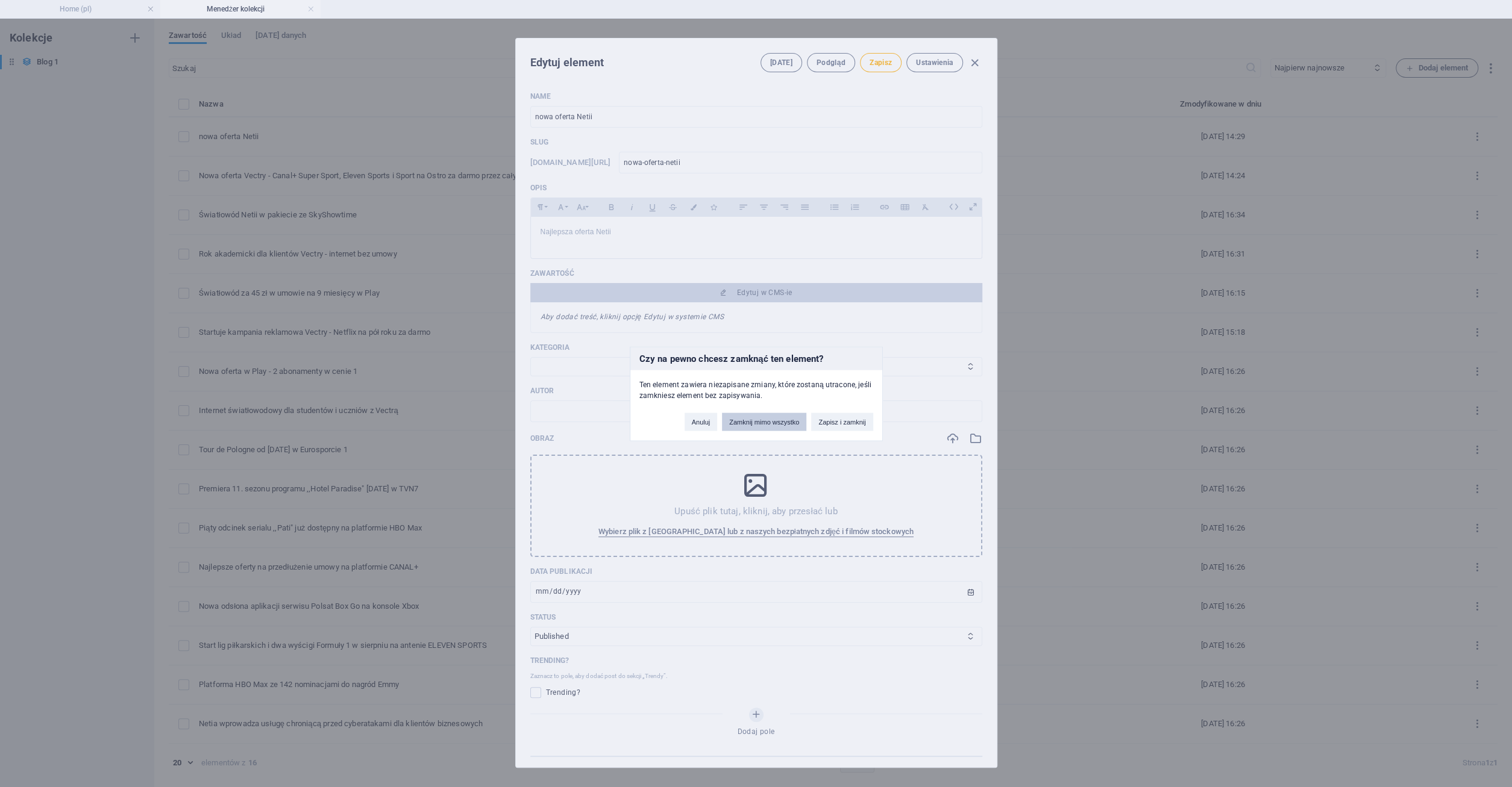
click at [771, 423] on button "Zamknij mimo wszystko" at bounding box center [764, 422] width 84 height 18
type input "nowa-oferta-netii"
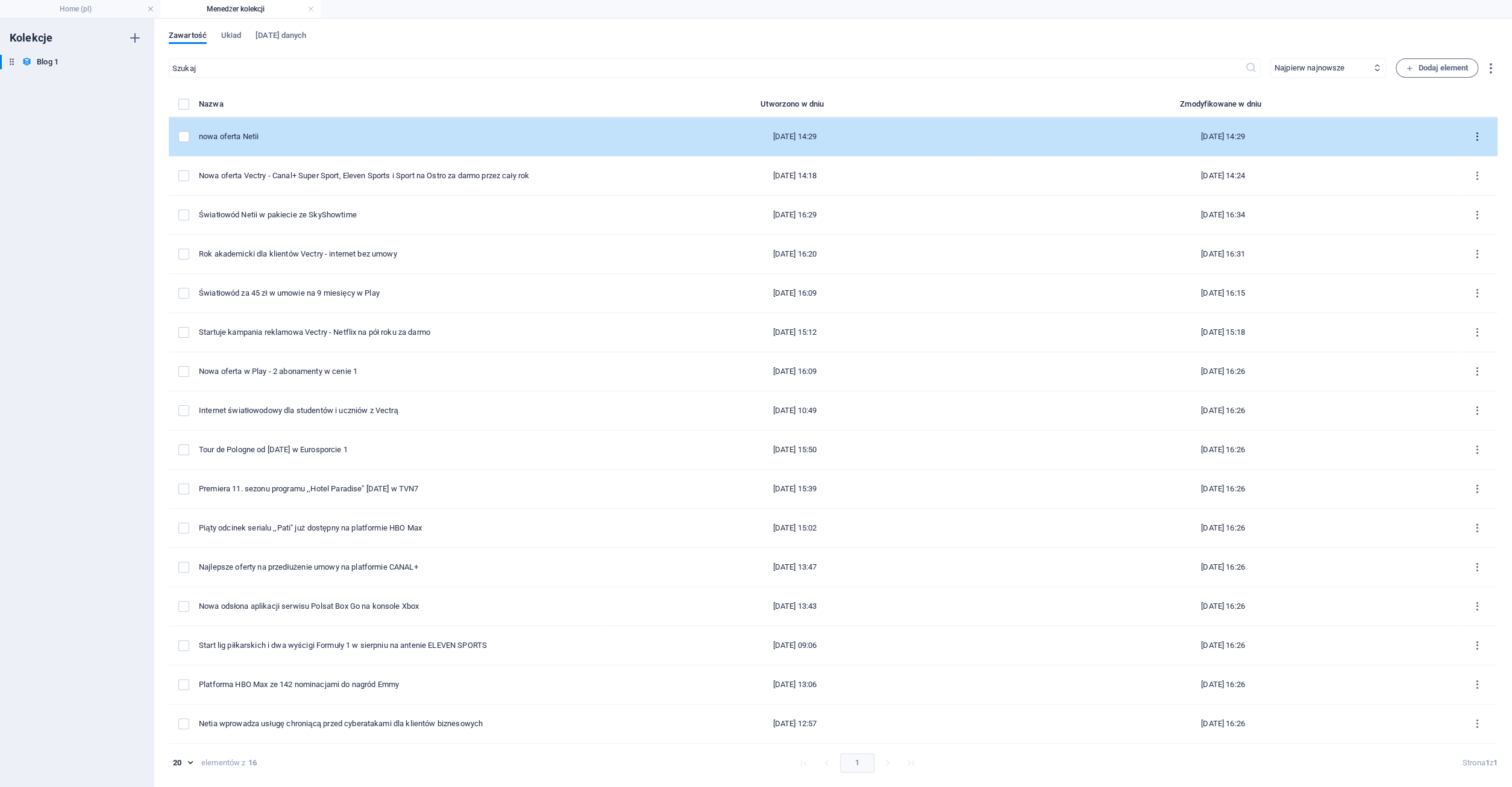
click at [1477, 138] on icon "items list" at bounding box center [1478, 138] width 12 height 12
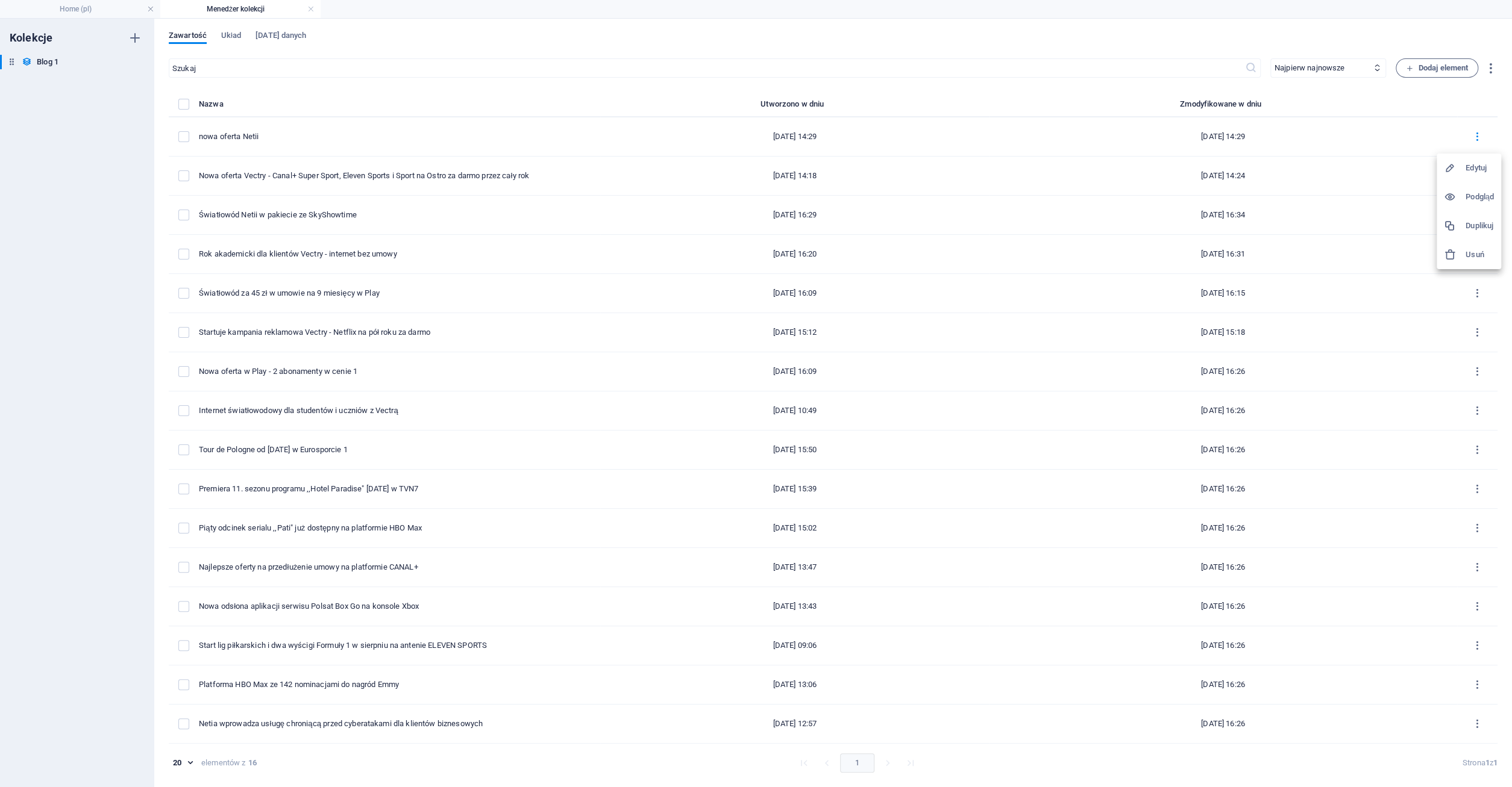
click at [1481, 252] on h6 "Usuń" at bounding box center [1479, 254] width 28 height 14
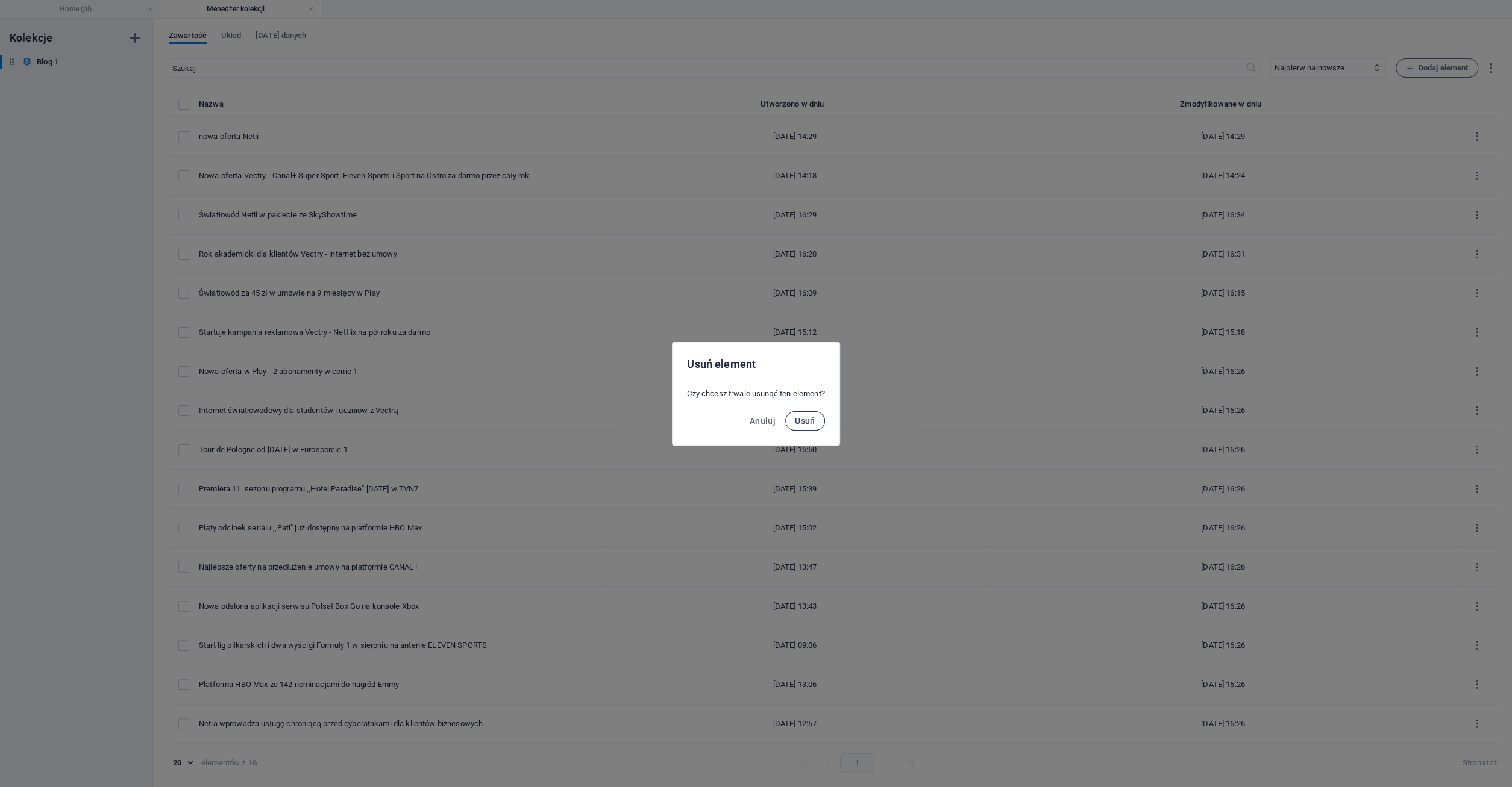
click at [813, 420] on span "Usuń" at bounding box center [805, 421] width 21 height 10
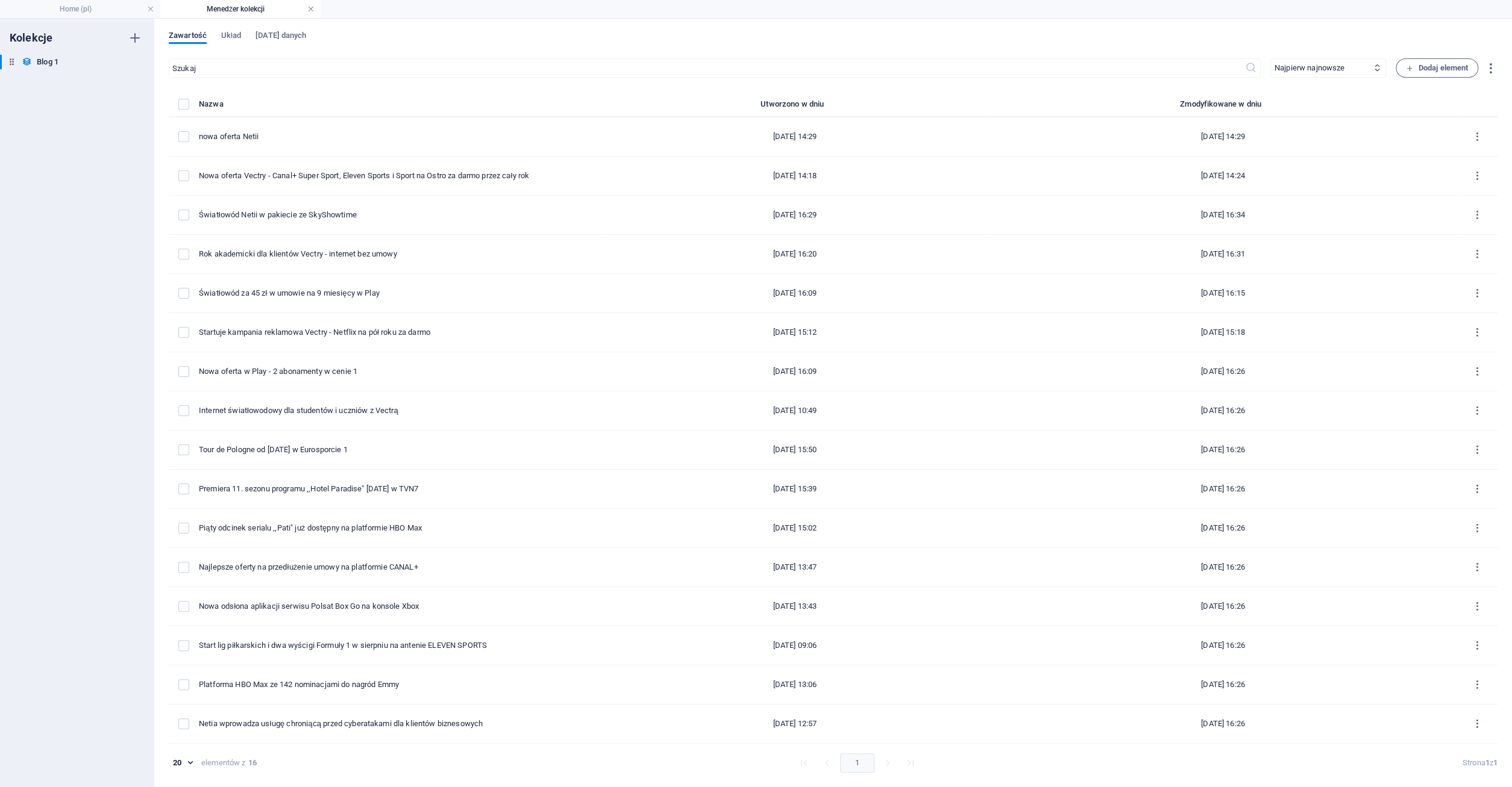
drag, startPoint x: 311, startPoint y: 8, endPoint x: 153, endPoint y: 58, distance: 165.7
click at [311, 8] on link at bounding box center [311, 9] width 8 height 12
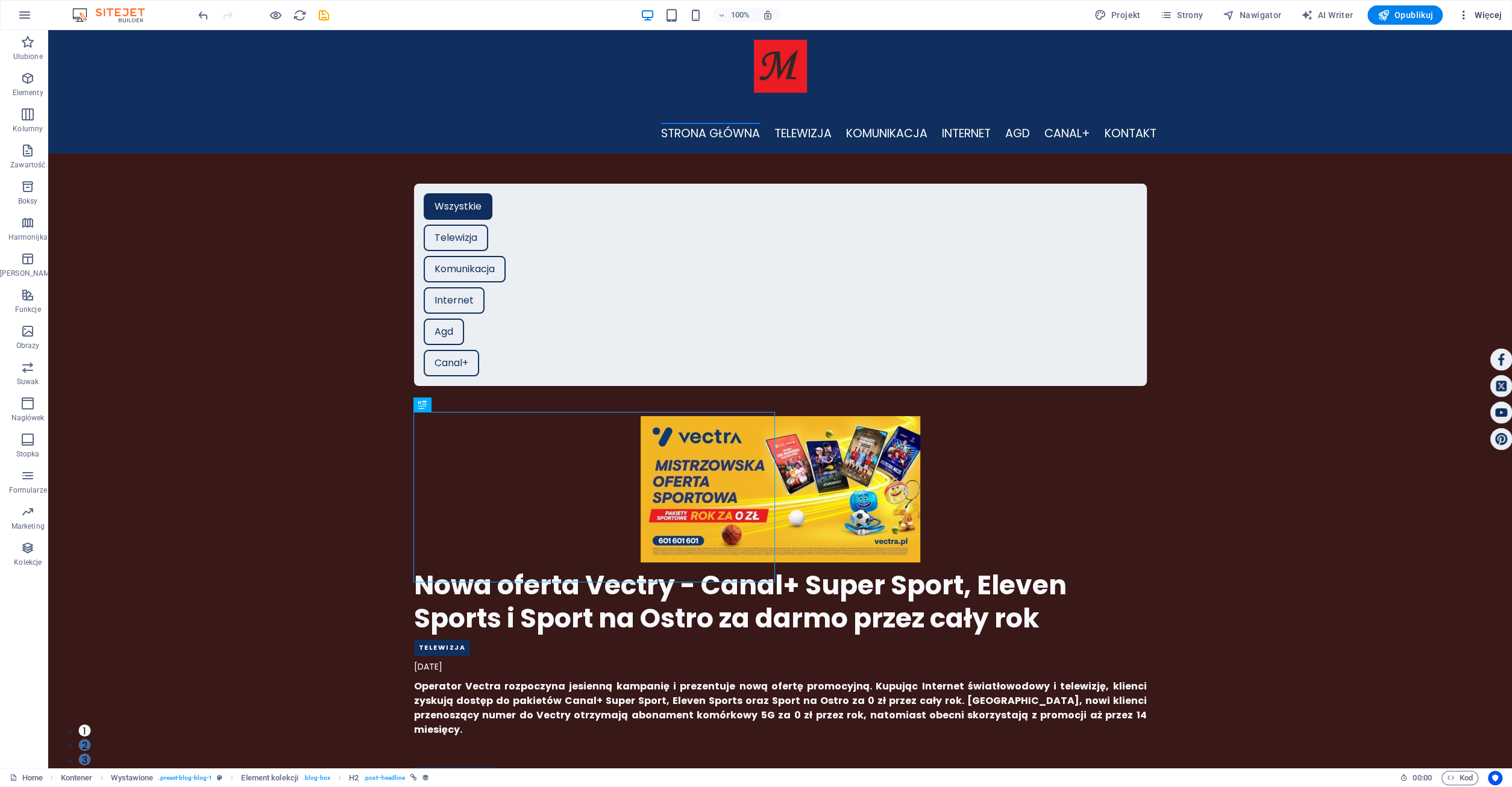
click at [1489, 15] on span "Więcej" at bounding box center [1479, 15] width 44 height 12
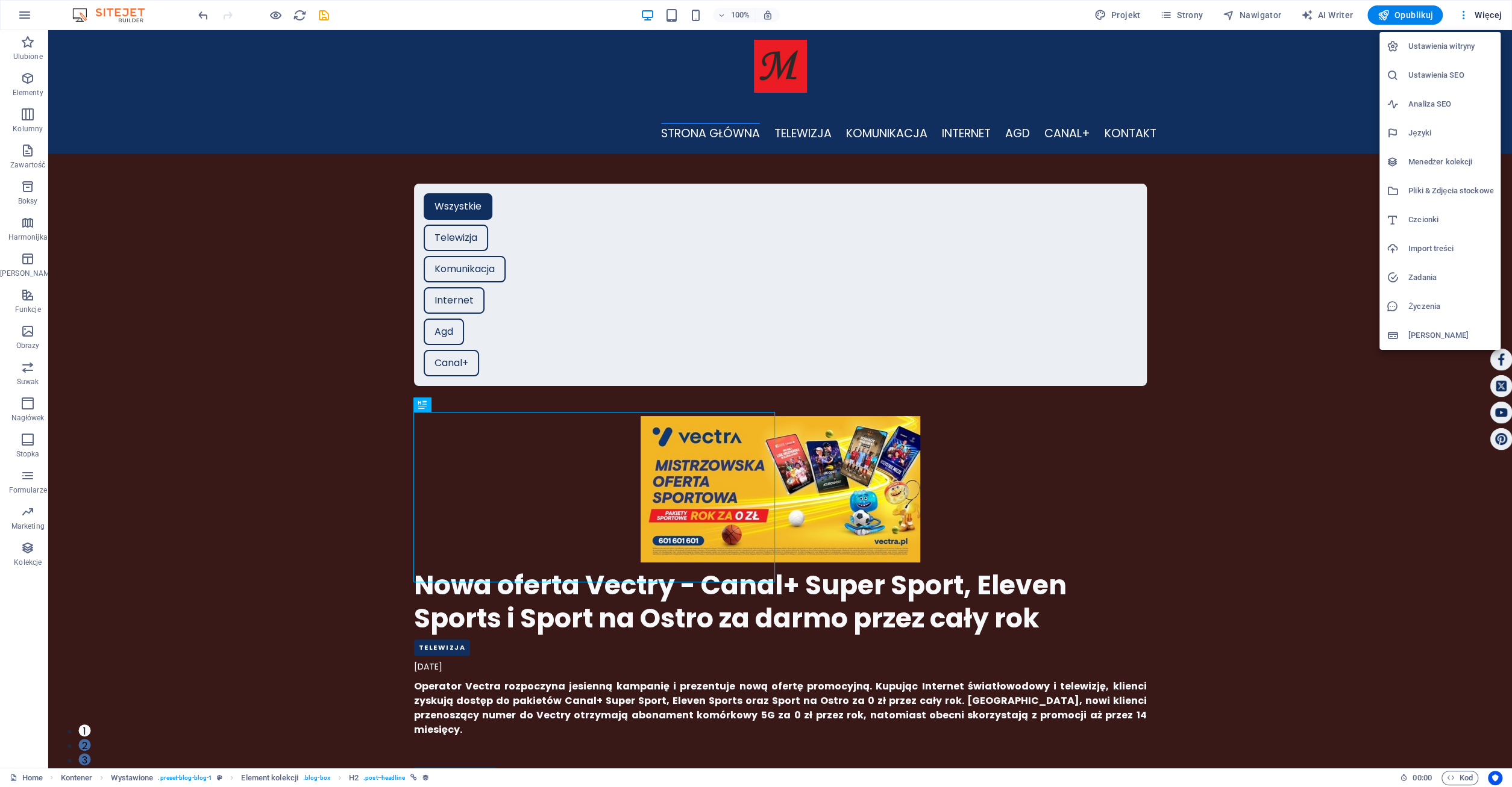
click at [1442, 164] on h6 "Menedżer kolekcji" at bounding box center [1451, 162] width 85 height 14
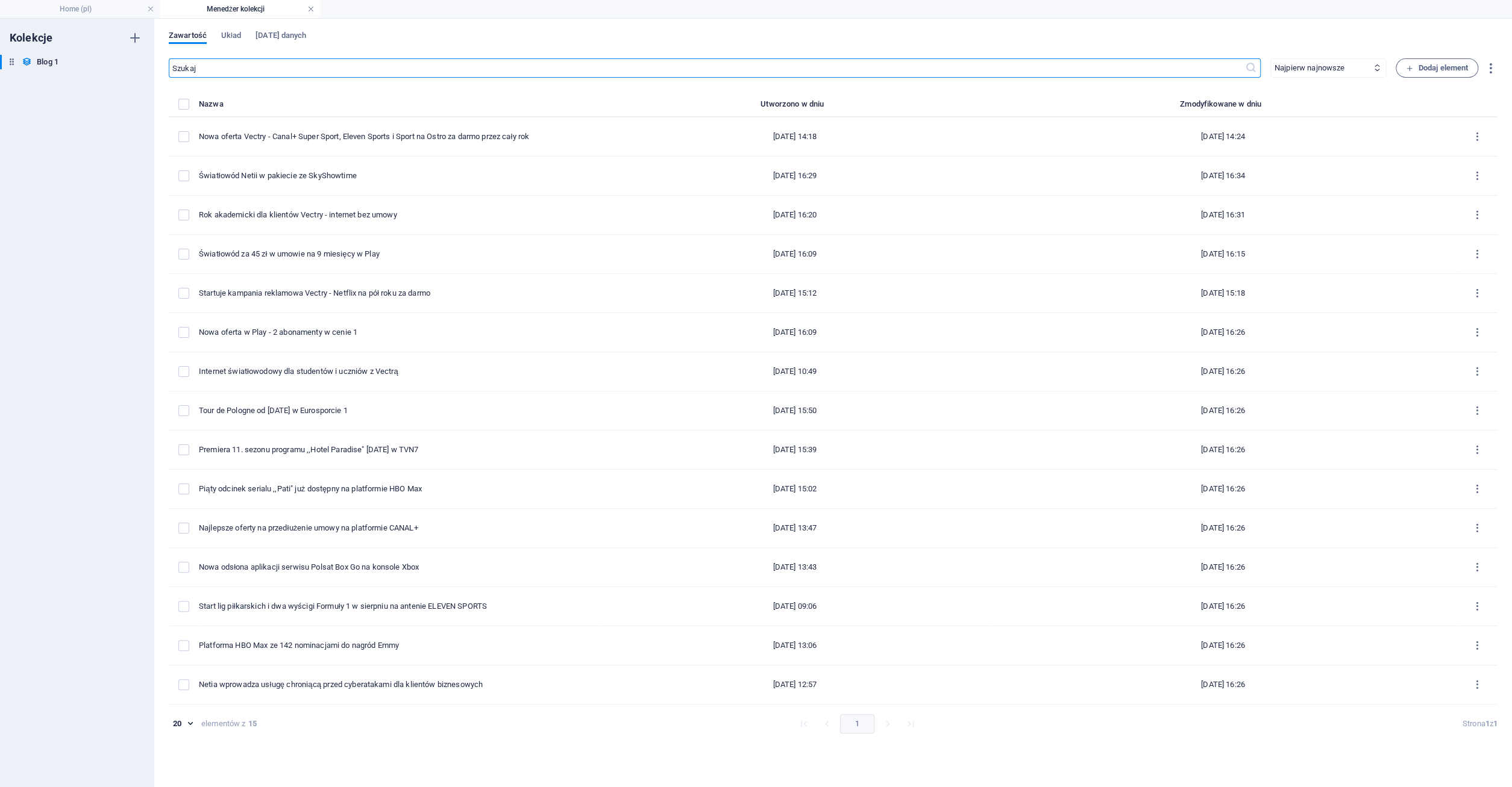
click at [312, 8] on link at bounding box center [311, 9] width 8 height 12
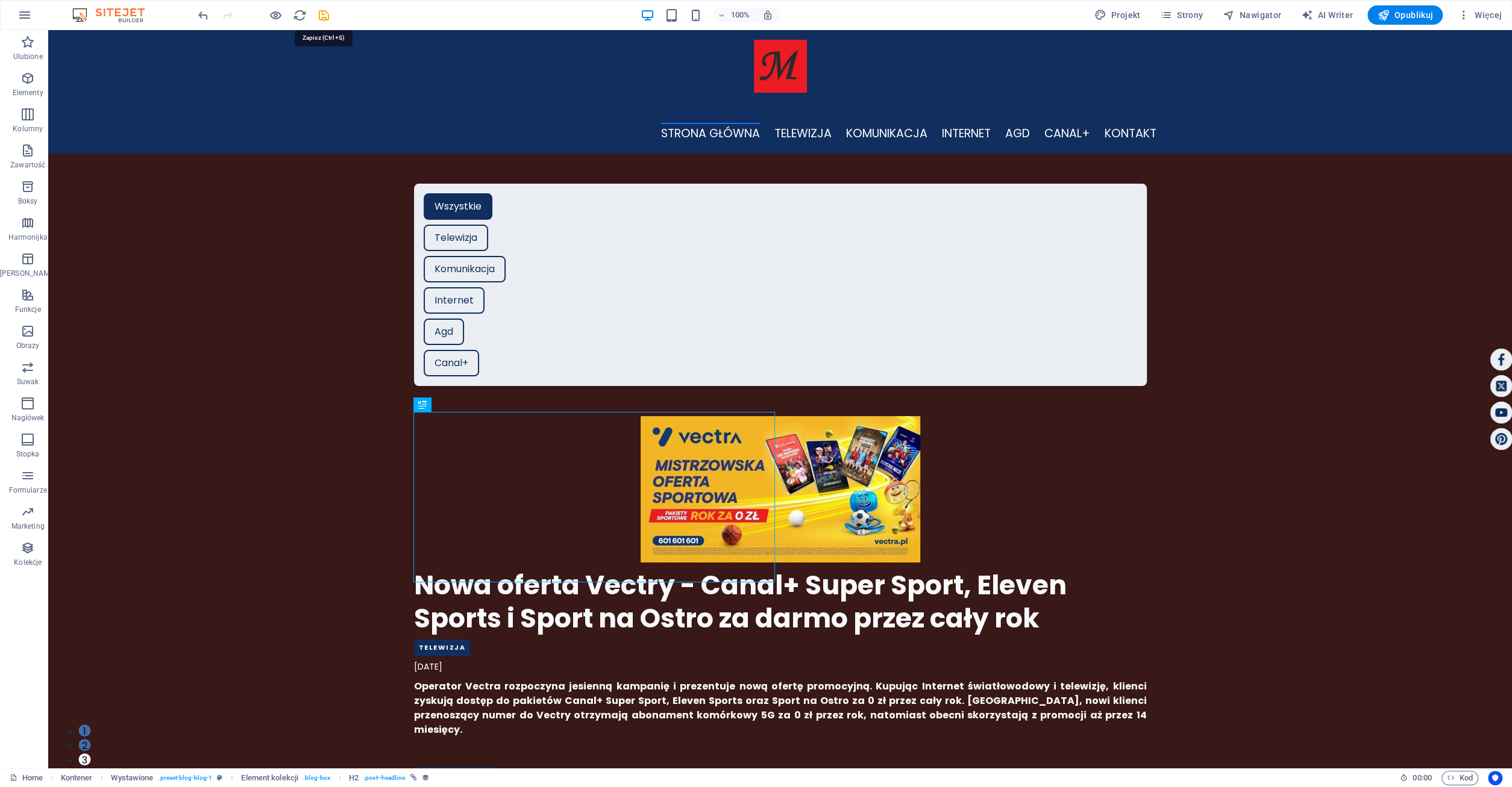
click at [321, 18] on icon "save" at bounding box center [324, 15] width 14 height 14
